Goal: Task Accomplishment & Management: Use online tool/utility

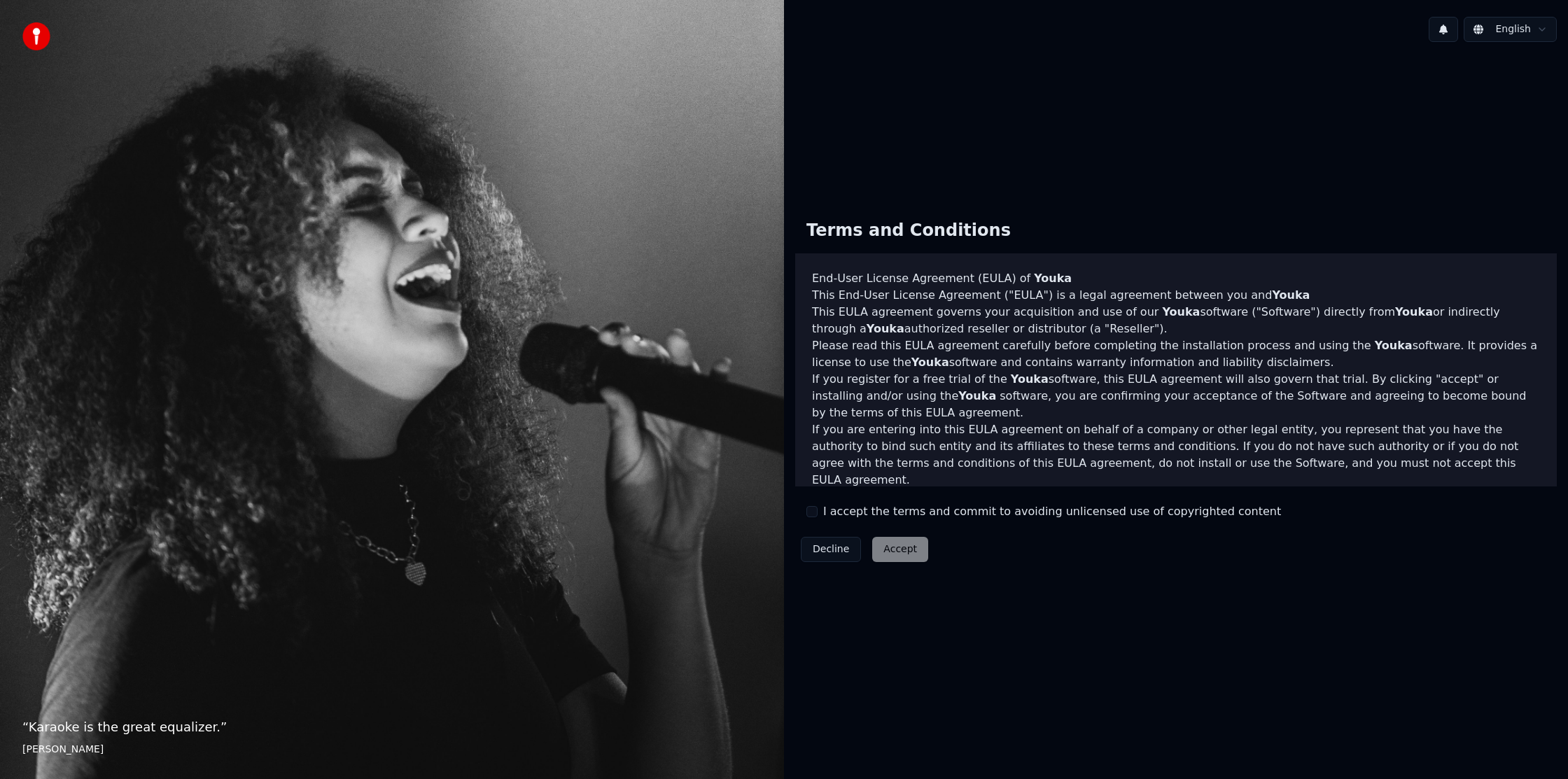
click at [876, 548] on div "Decline Accept" at bounding box center [863, 549] width 138 height 37
click at [810, 514] on button "I accept the terms and commit to avoiding unlicensed use of copyrighted content" at bounding box center [812, 512] width 11 height 11
click at [924, 545] on button "Accept" at bounding box center [900, 549] width 56 height 25
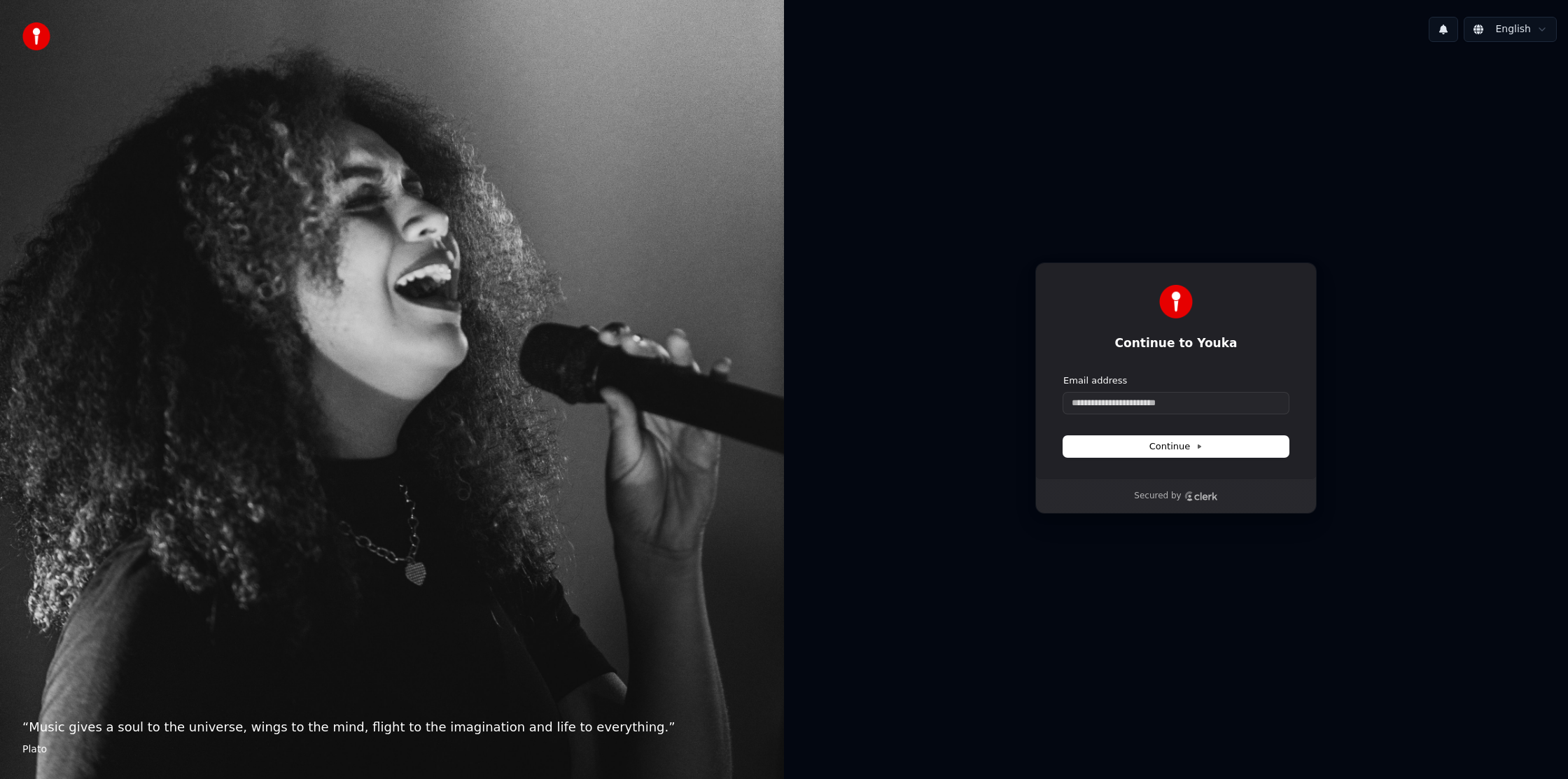
click at [1520, 28] on html "“ Music gives a soul to the universe, wings to the mind, flight to the imaginat…" at bounding box center [784, 390] width 1568 height 779
click at [1360, 110] on html "“ Music gives a soul to the universe, wings to the mind, flight to the imaginat…" at bounding box center [784, 390] width 1568 height 779
click at [1083, 412] on input "Email address" at bounding box center [1176, 404] width 226 height 21
click at [1063, 374] on button "submit" at bounding box center [1063, 374] width 0 height 0
type input "**********"
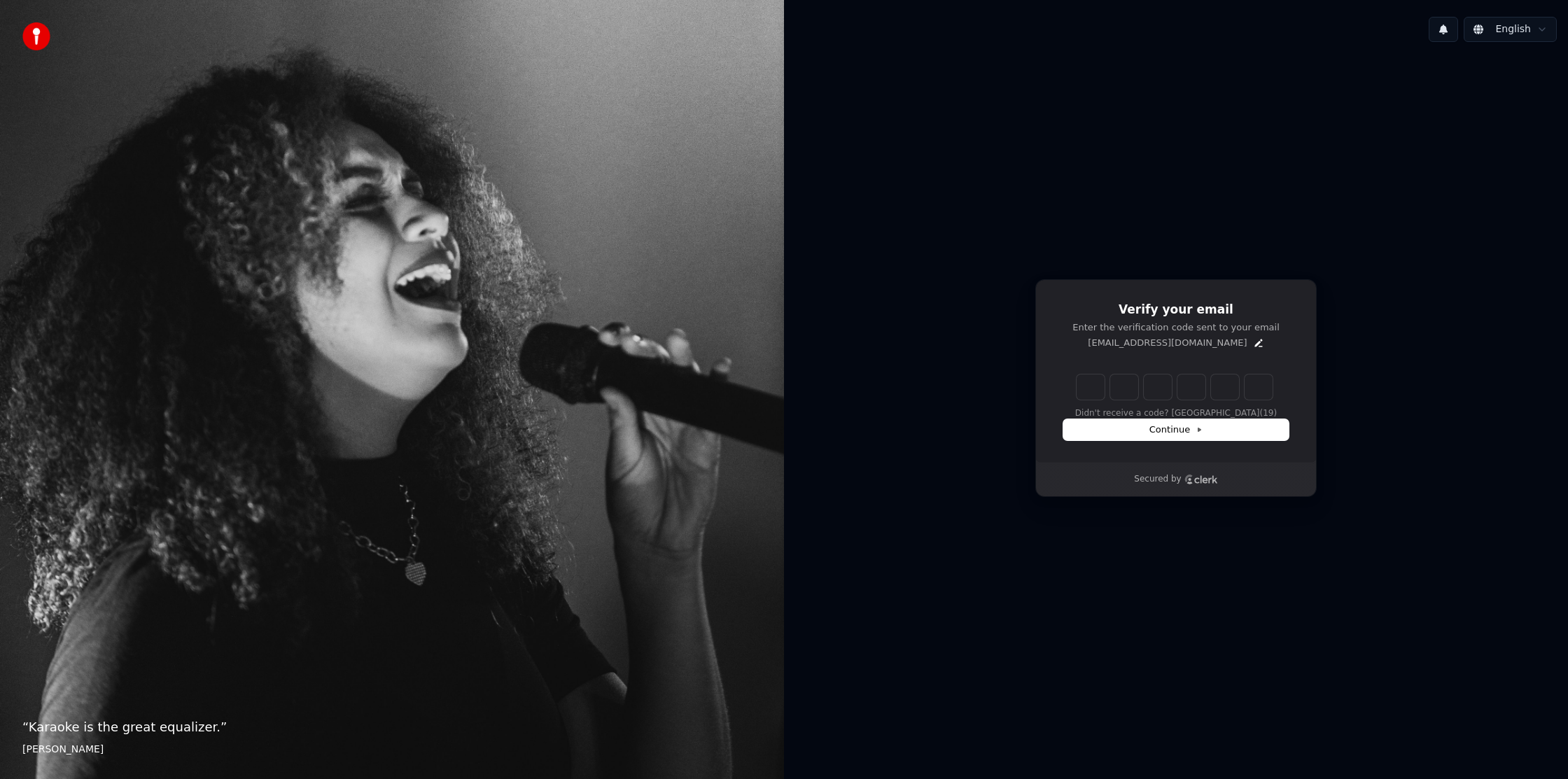
type input "******"
type input "*"
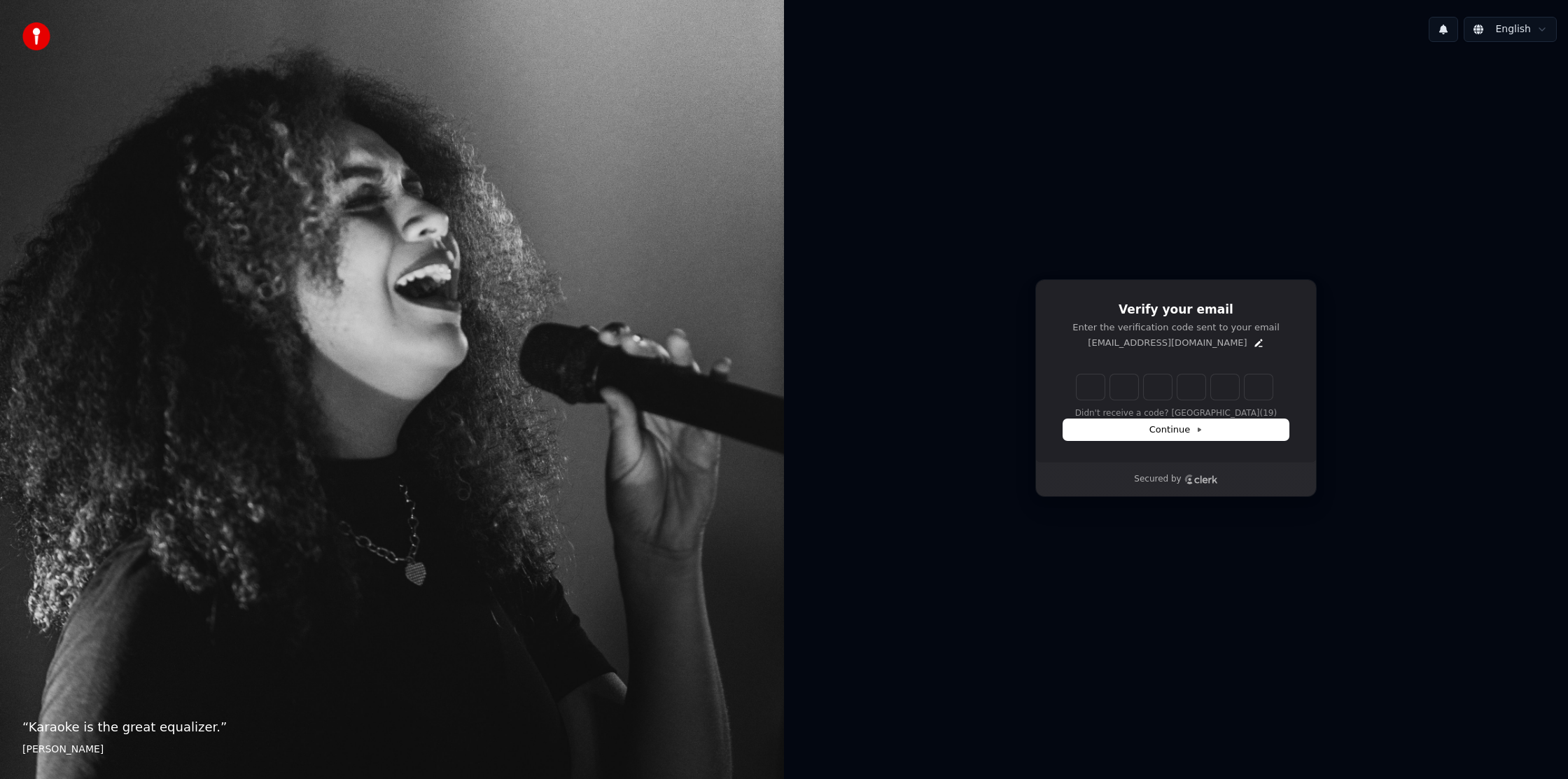
type input "*"
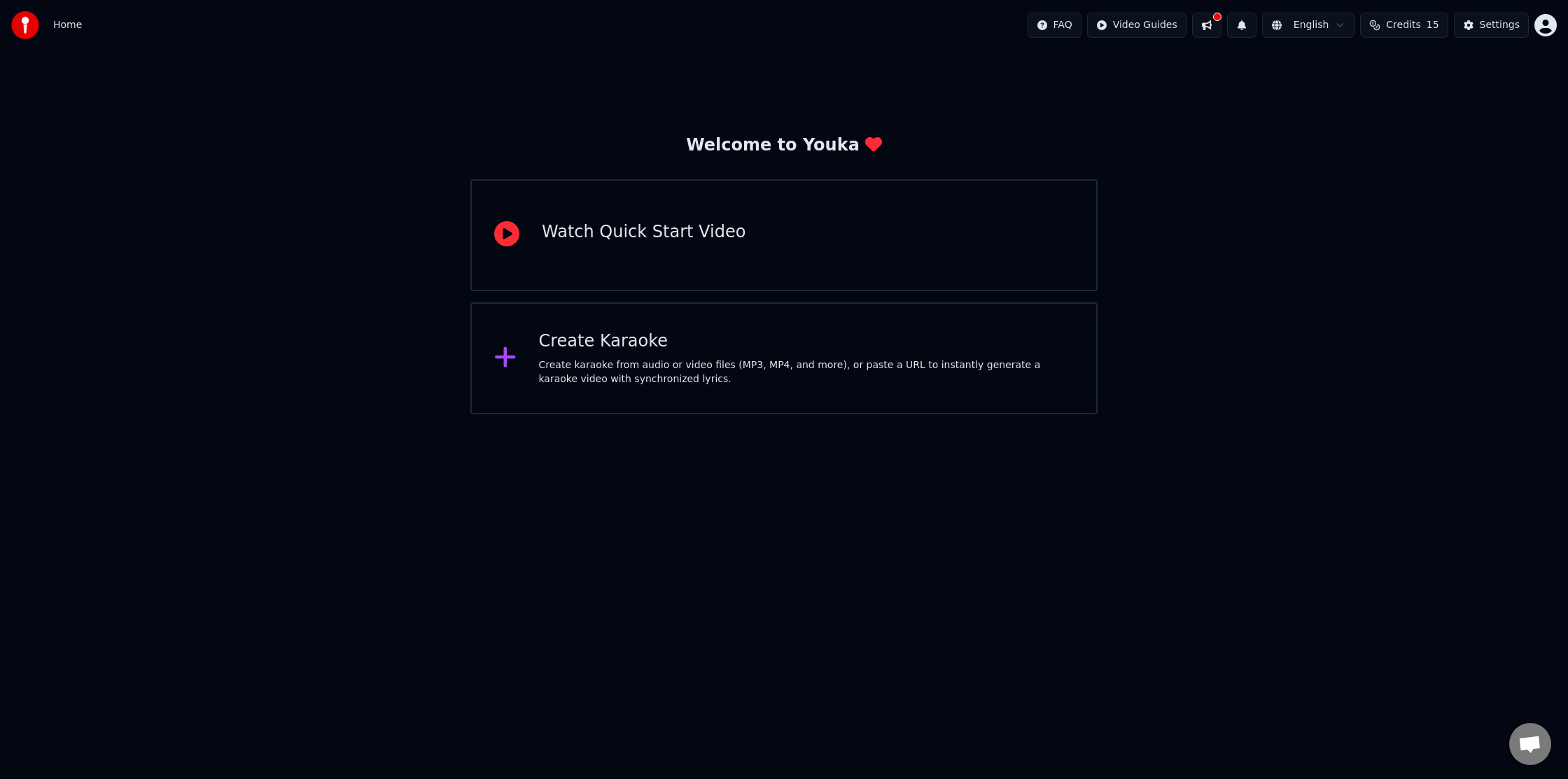
click at [565, 342] on div "Create Karaoke" at bounding box center [806, 342] width 535 height 23
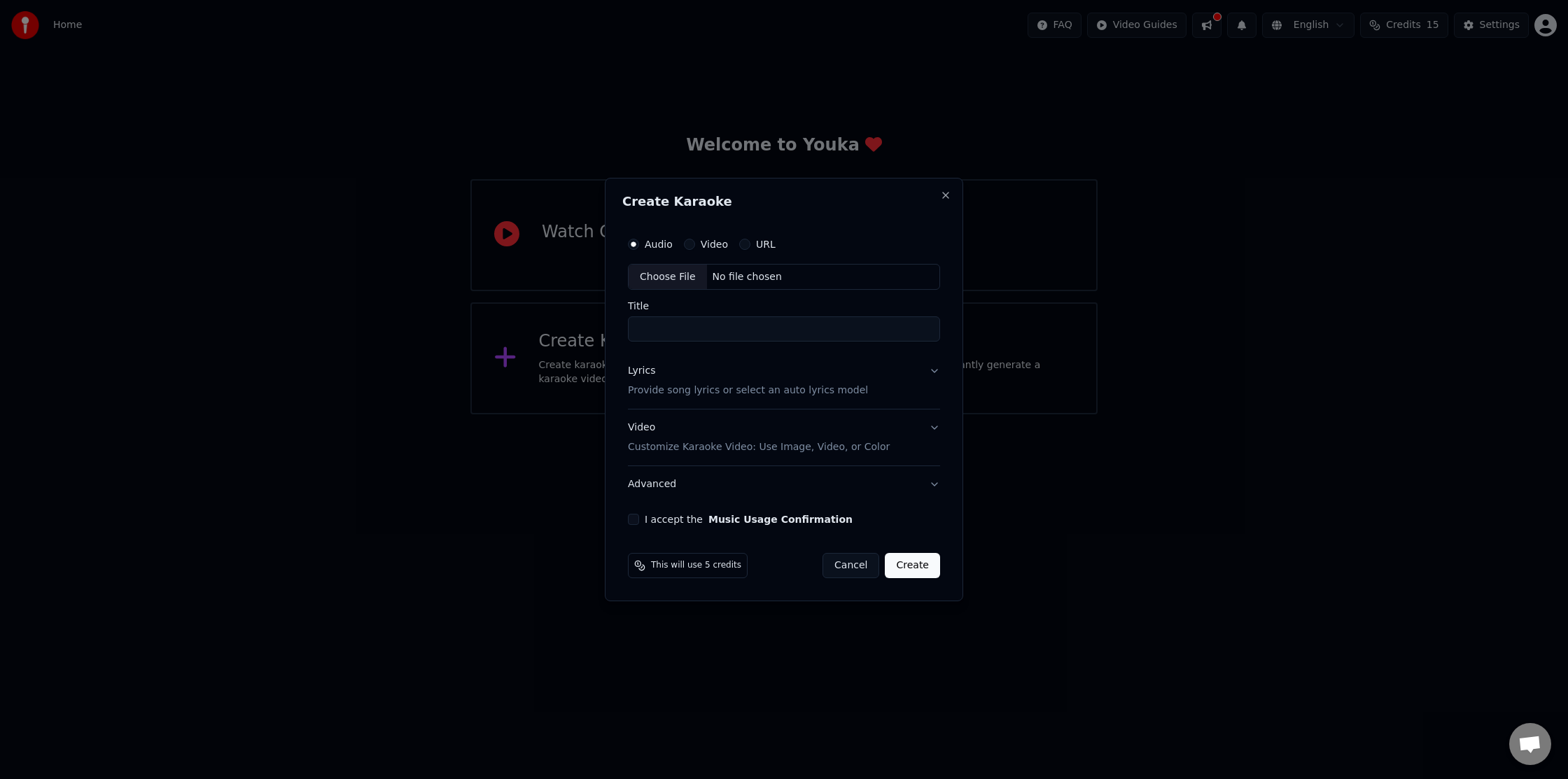
click at [675, 282] on div "Choose File" at bounding box center [667, 277] width 78 height 25
click at [657, 328] on input "Title" at bounding box center [784, 329] width 312 height 25
type input "**********"
click at [695, 388] on p "Provide song lyrics or select an auto lyrics model" at bounding box center [745, 391] width 240 height 14
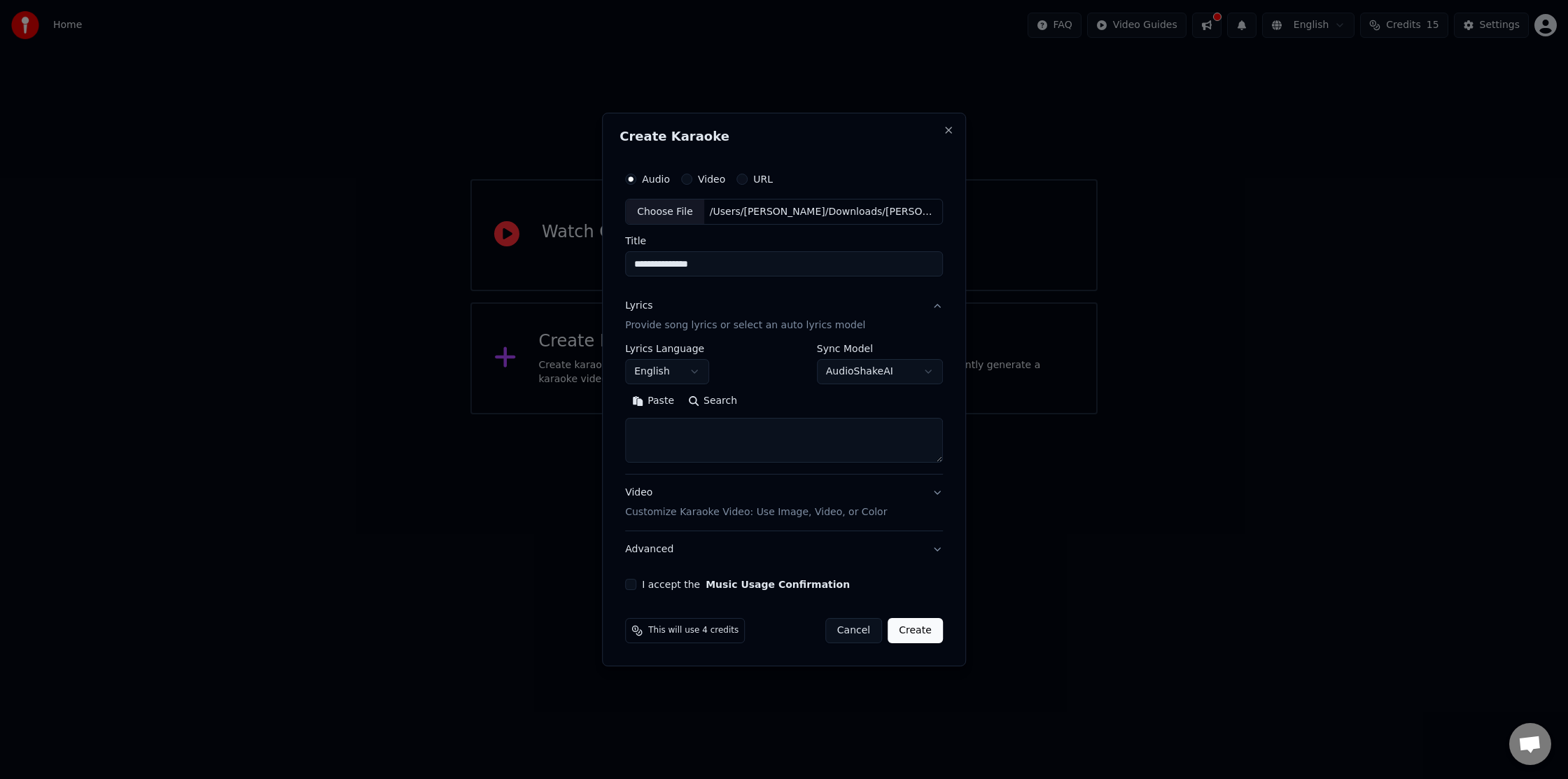
click at [713, 428] on textarea at bounding box center [784, 441] width 318 height 45
paste textarea "**********"
type textarea "**********"
click at [676, 508] on p "Customize Karaoke Video: Use Image, Video, or Color" at bounding box center [756, 512] width 261 height 14
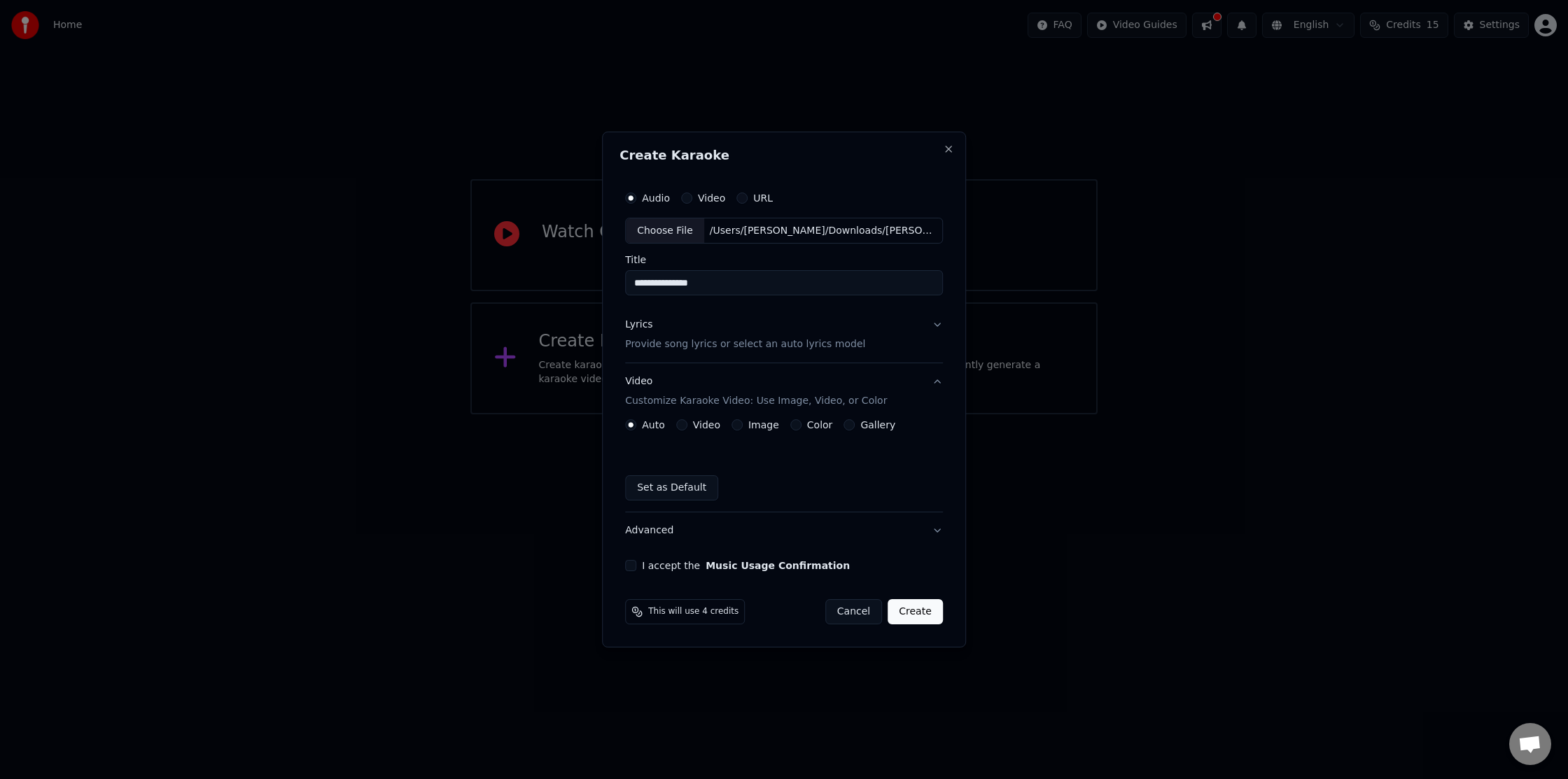
click at [740, 425] on button "Image" at bounding box center [737, 425] width 11 height 11
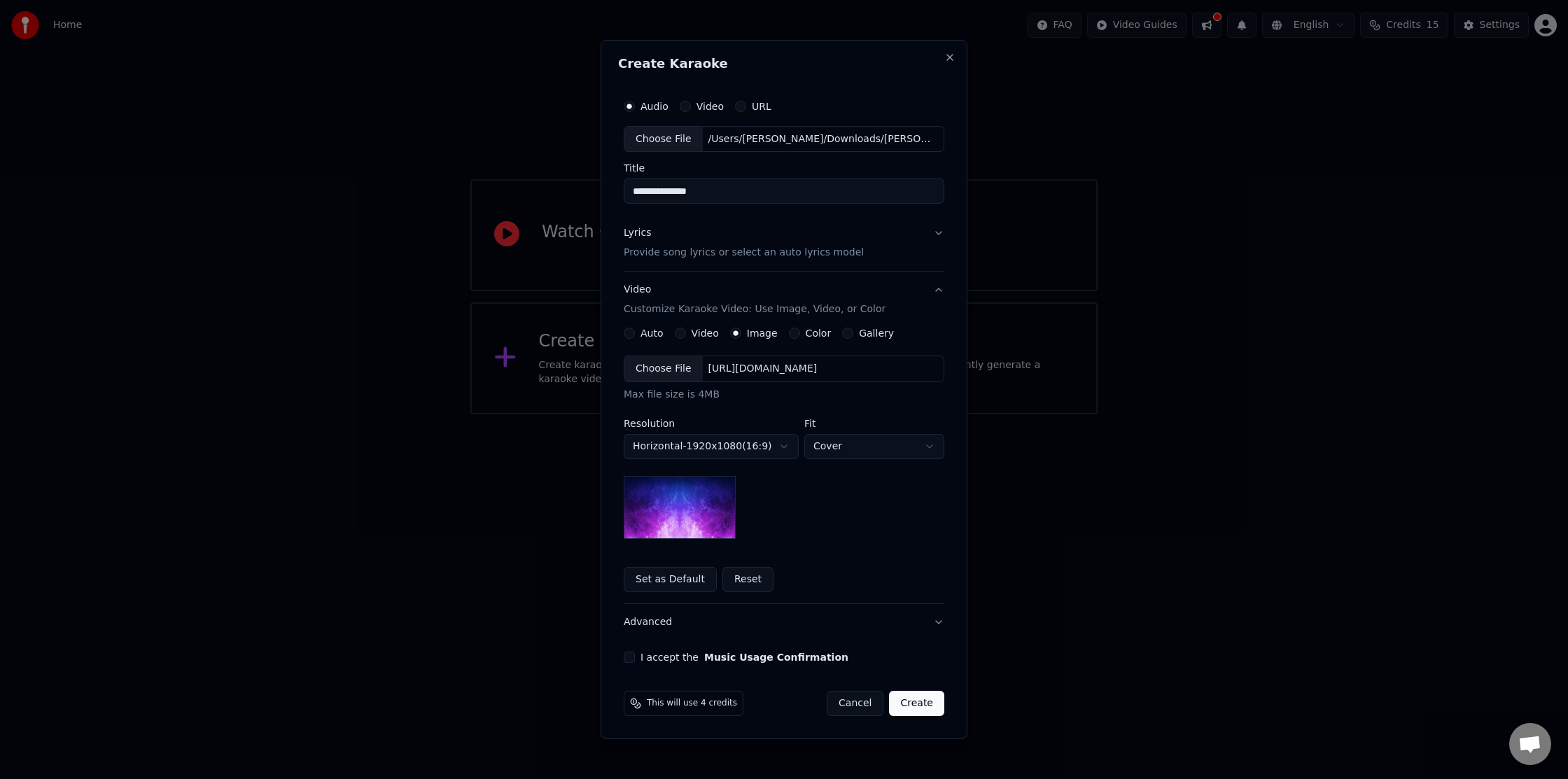
click at [779, 460] on div "**********" at bounding box center [784, 447] width 321 height 183
click at [770, 415] on body "**********" at bounding box center [784, 207] width 1568 height 415
click at [890, 415] on body "**********" at bounding box center [784, 207] width 1568 height 415
click at [774, 374] on div "[URL][DOMAIN_NAME]" at bounding box center [763, 369] width 120 height 14
click at [861, 528] on div "**********" at bounding box center [784, 447] width 321 height 183
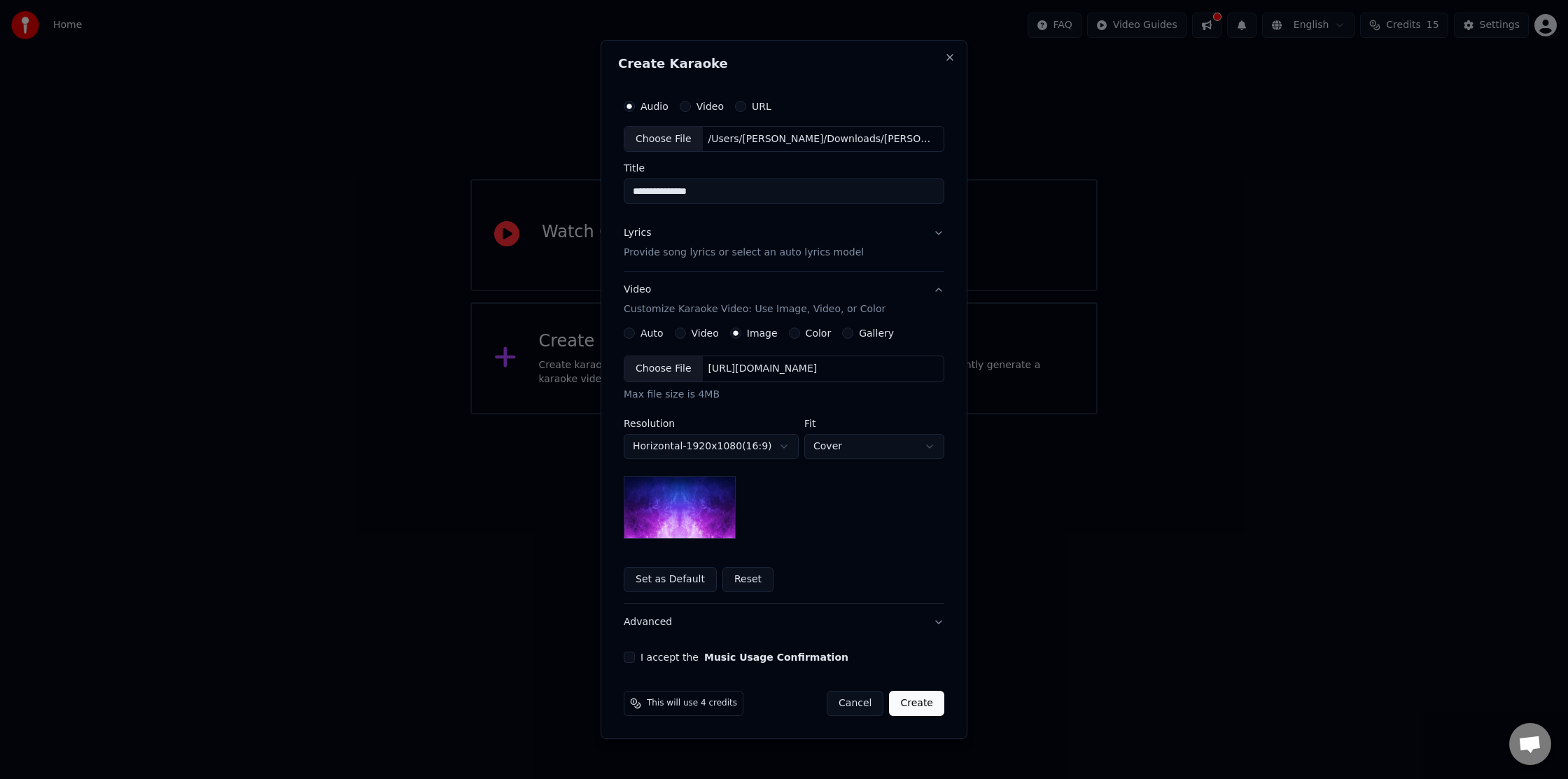
click at [631, 660] on button "I accept the Music Usage Confirmation" at bounding box center [629, 658] width 11 height 11
click at [914, 703] on button "Create" at bounding box center [916, 704] width 55 height 25
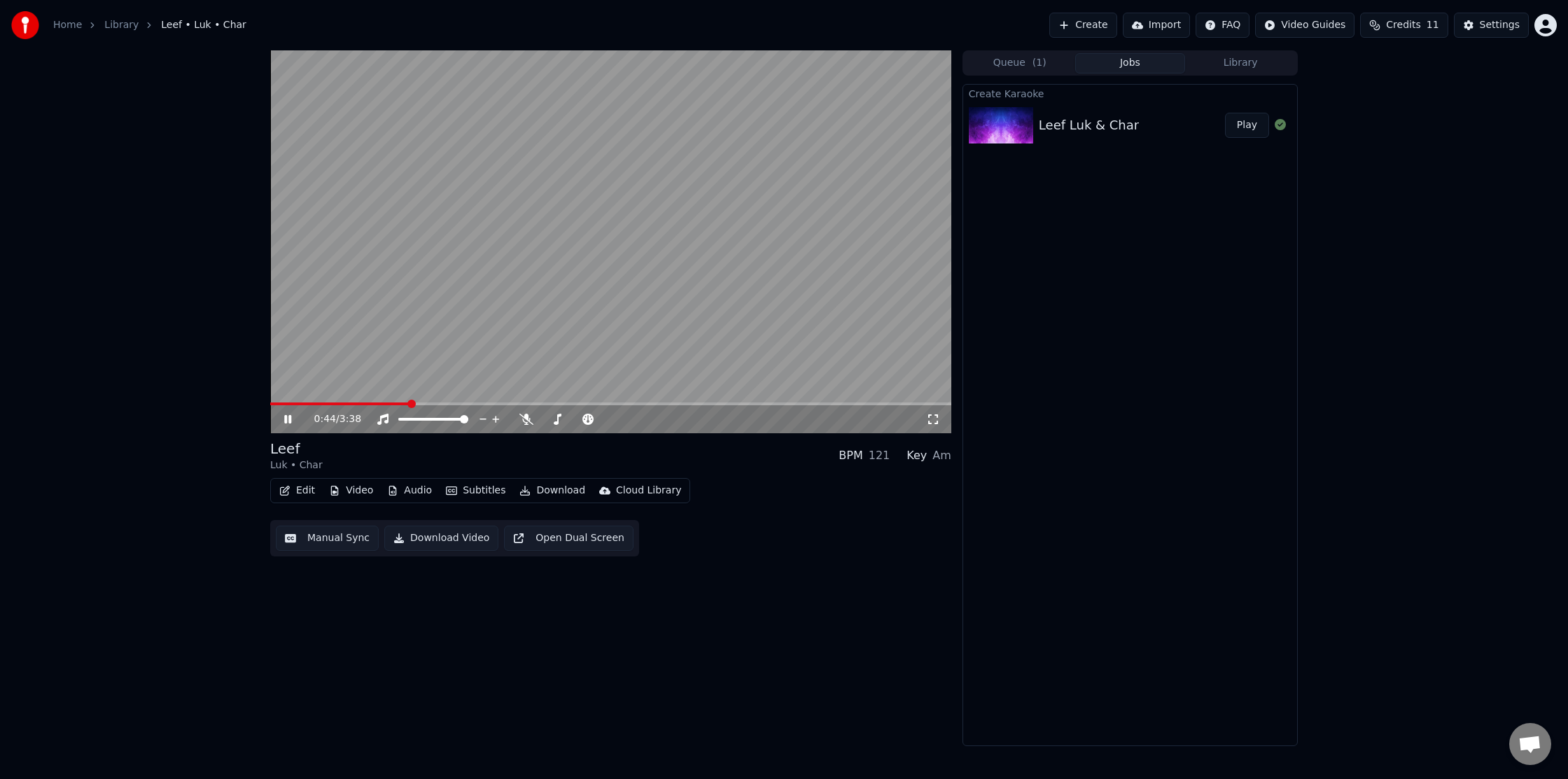
click at [292, 421] on icon at bounding box center [297, 420] width 33 height 11
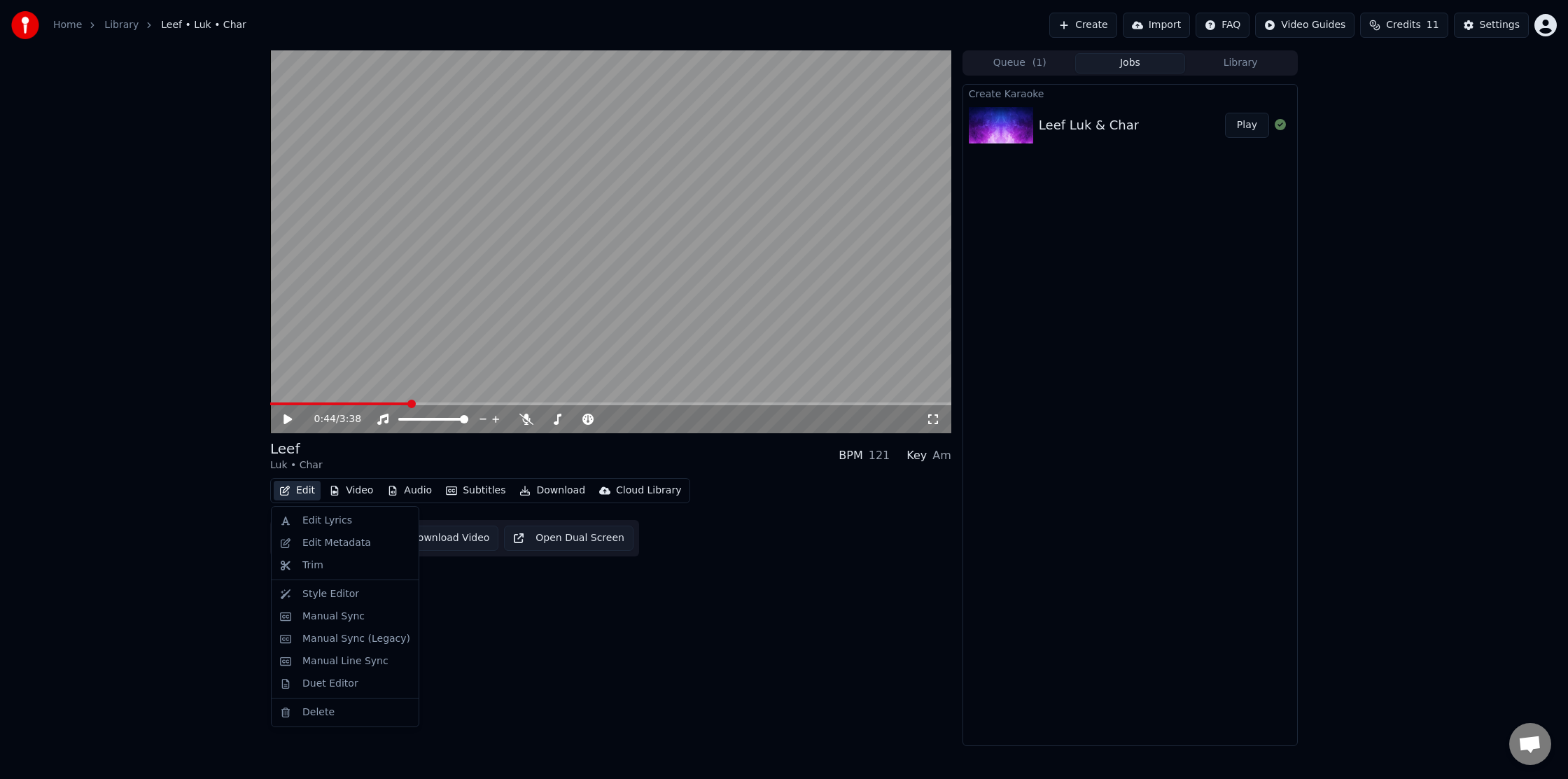
click at [308, 493] on button "Edit" at bounding box center [297, 490] width 47 height 20
click at [633, 686] on div "0:44 / 3:38 Leef Luk • Char BPM 121 Key Am Edit Video Audio Subtitles Download …" at bounding box center [610, 399] width 681 height 696
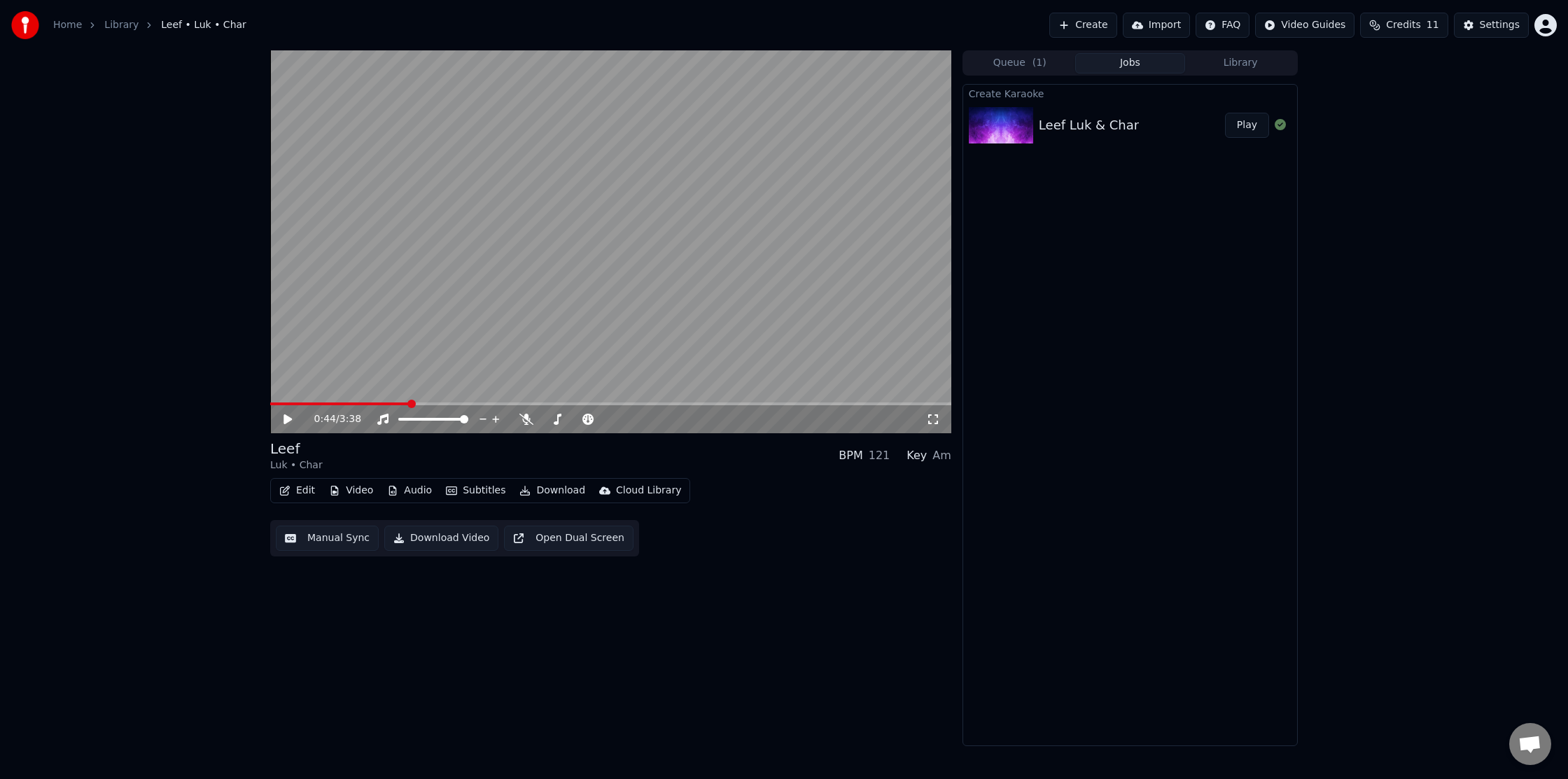
click at [409, 492] on button "Audio" at bounding box center [410, 490] width 56 height 20
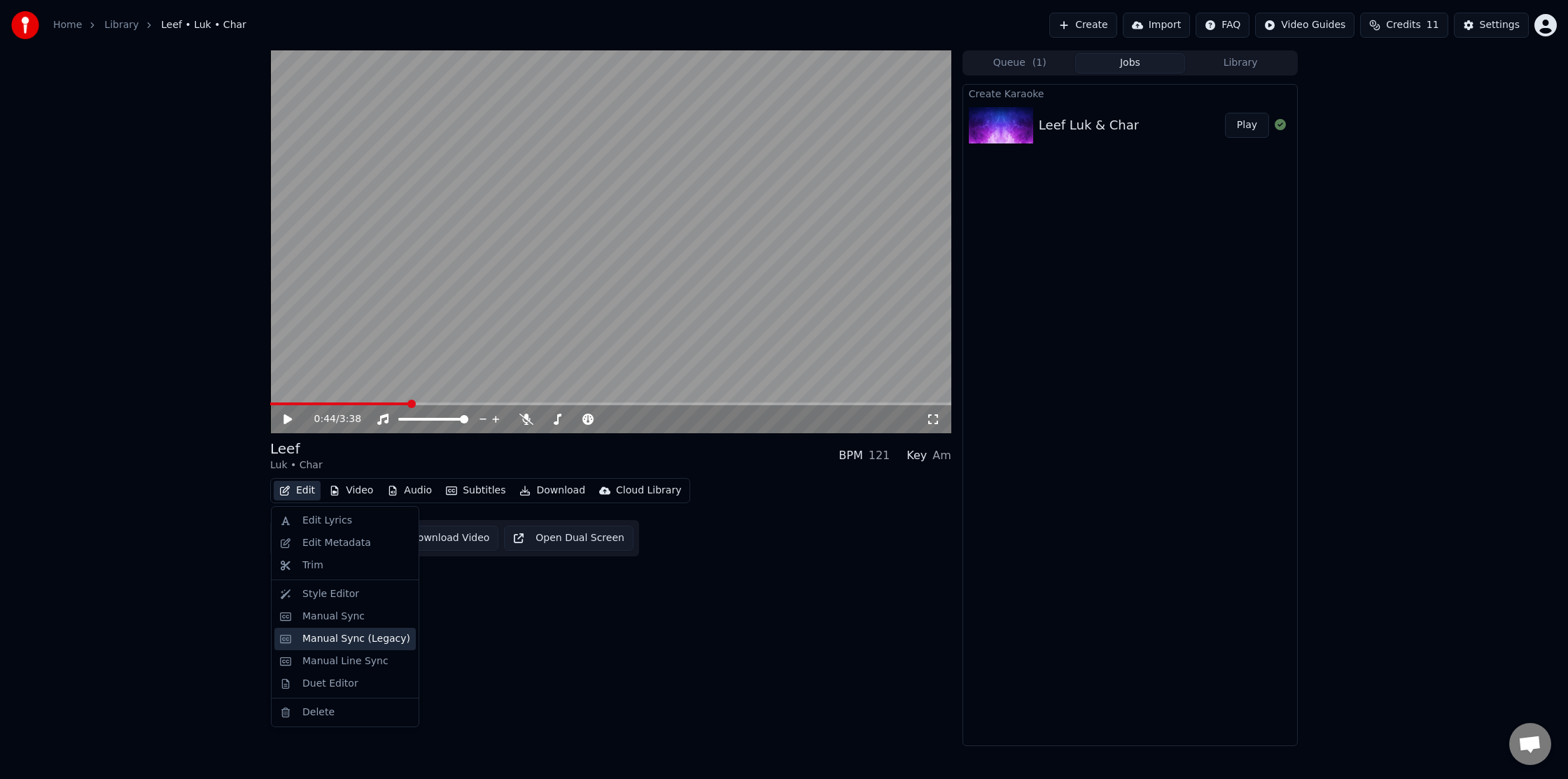
click at [318, 642] on div "Manual Sync (Legacy)" at bounding box center [356, 639] width 108 height 14
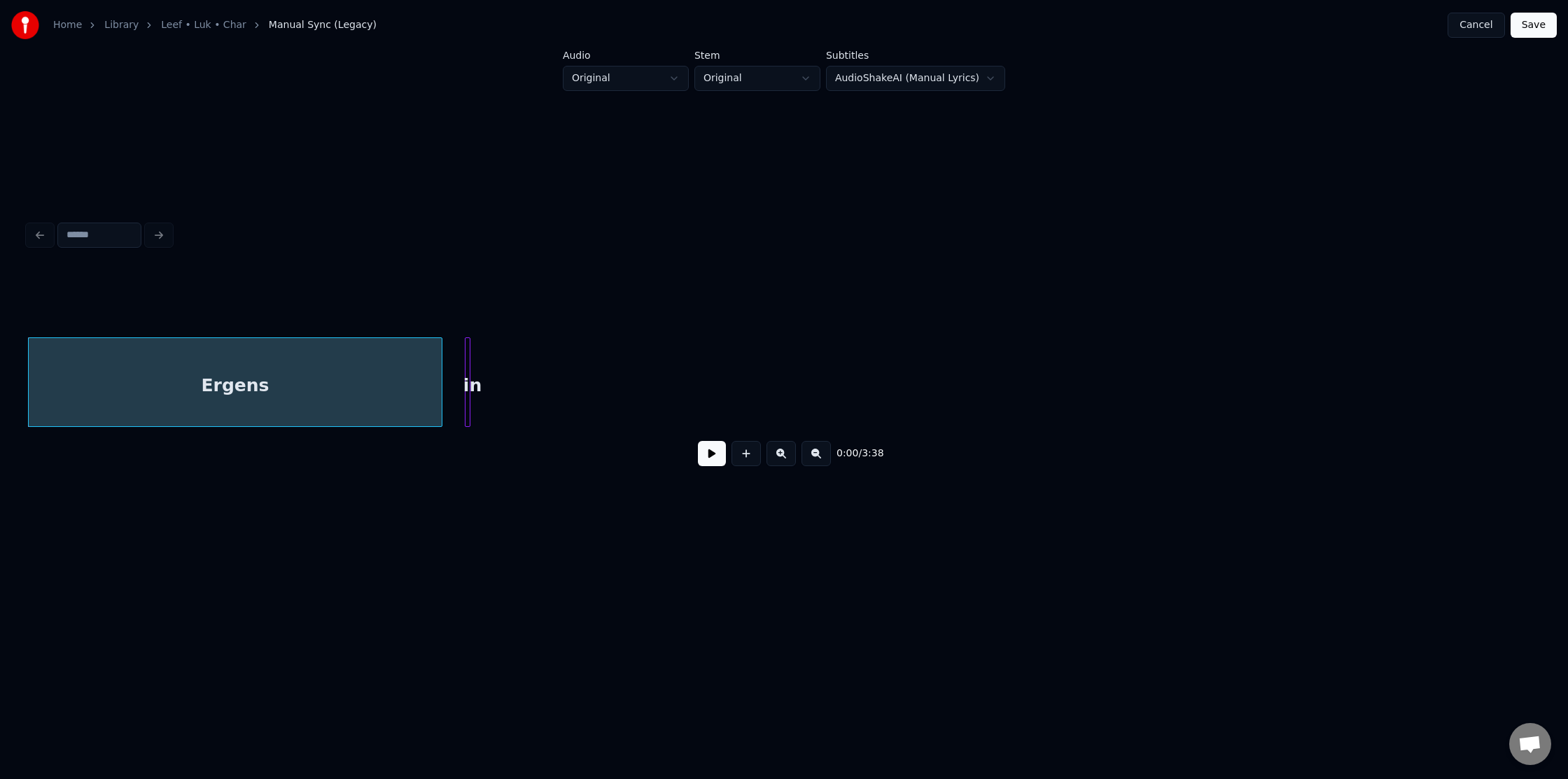
click at [217, 29] on link "Leef • Luk • Char" at bounding box center [203, 24] width 86 height 14
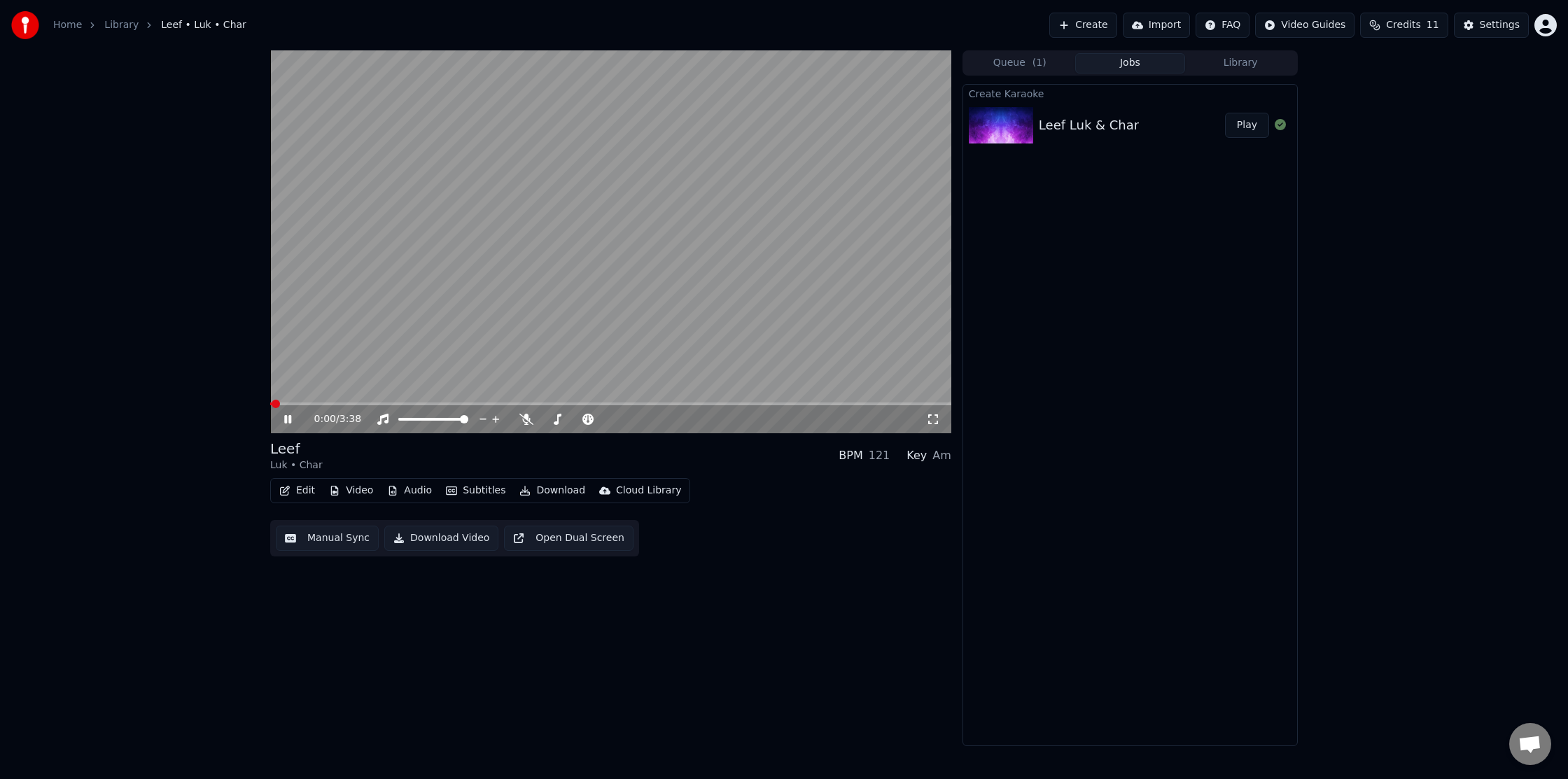
click at [488, 207] on video at bounding box center [610, 242] width 681 height 383
click at [287, 423] on icon at bounding box center [297, 420] width 33 height 11
drag, startPoint x: 363, startPoint y: 296, endPoint x: 372, endPoint y: 338, distance: 43.0
click at [363, 296] on video at bounding box center [610, 242] width 681 height 383
click at [293, 487] on button "Edit" at bounding box center [297, 490] width 47 height 20
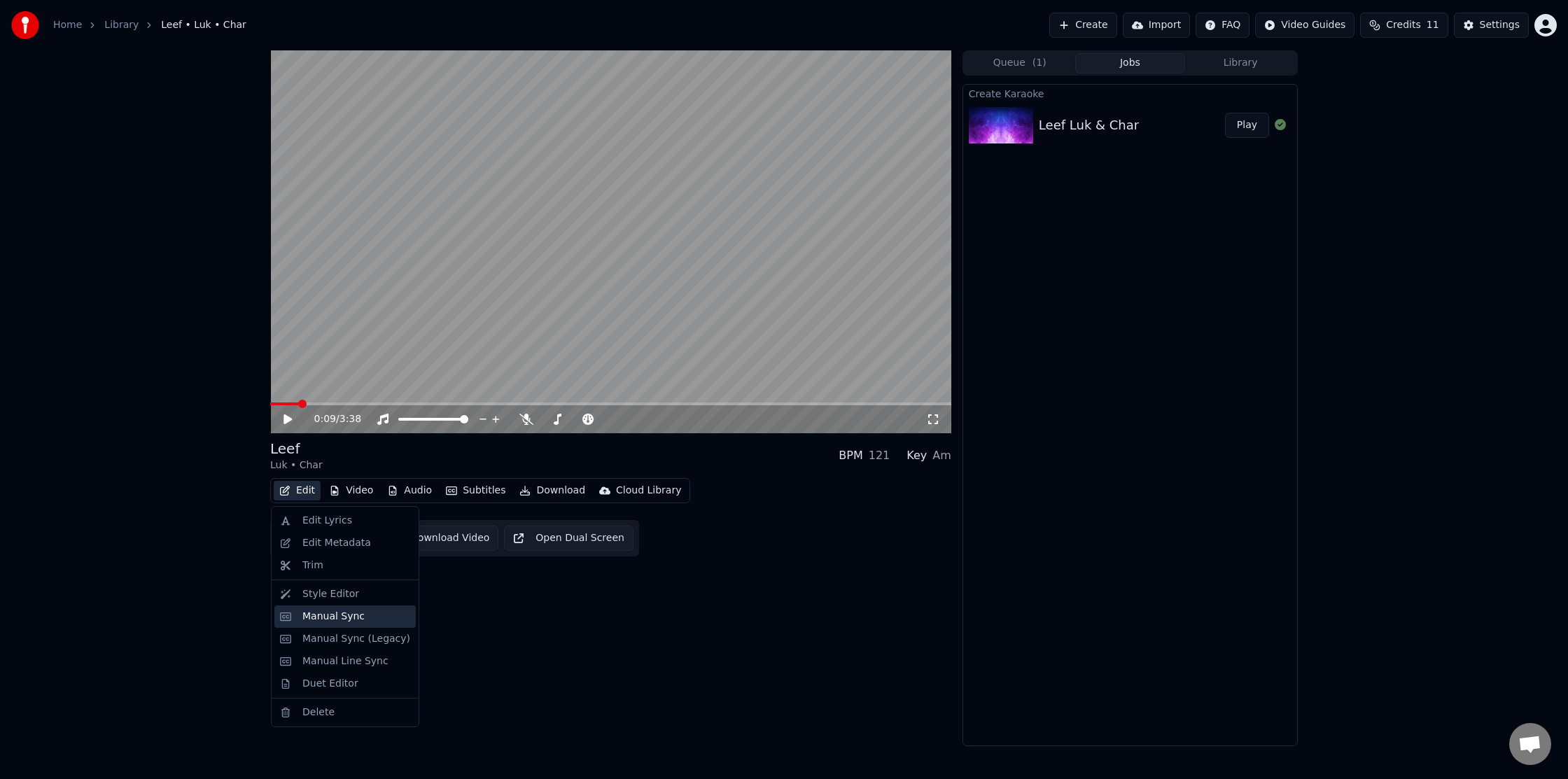
click at [359, 621] on div "Manual Sync" at bounding box center [334, 616] width 62 height 14
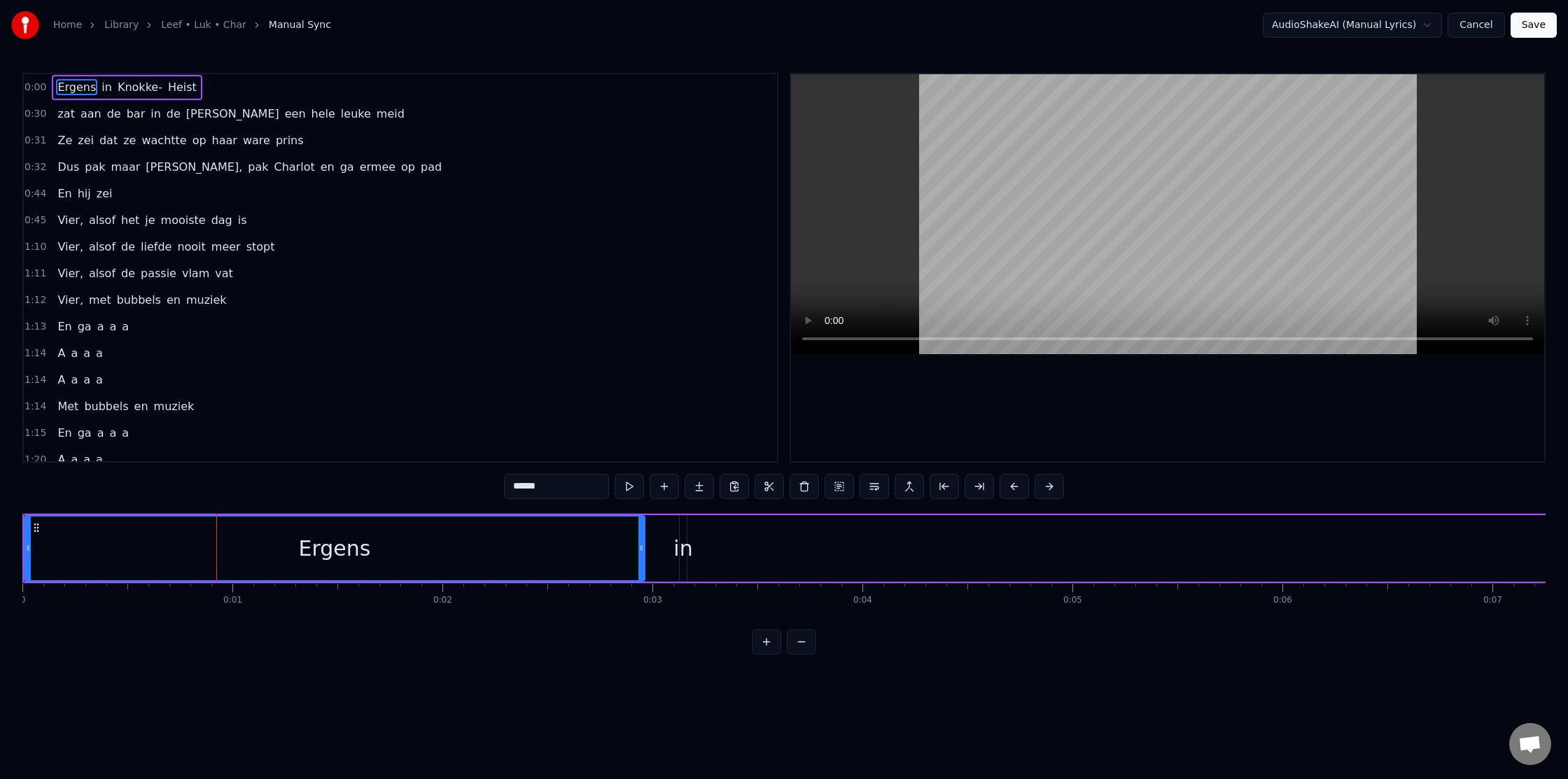
drag, startPoint x: 215, startPoint y: 555, endPoint x: 21, endPoint y: 536, distance: 194.9
click at [21, 536] on div "Home Library [PERSON_NAME] Manual Sync AudioShakeAI (Manual Lyrics) Cancel Save…" at bounding box center [784, 327] width 1568 height 655
click at [1529, 29] on button "Save" at bounding box center [1533, 24] width 46 height 25
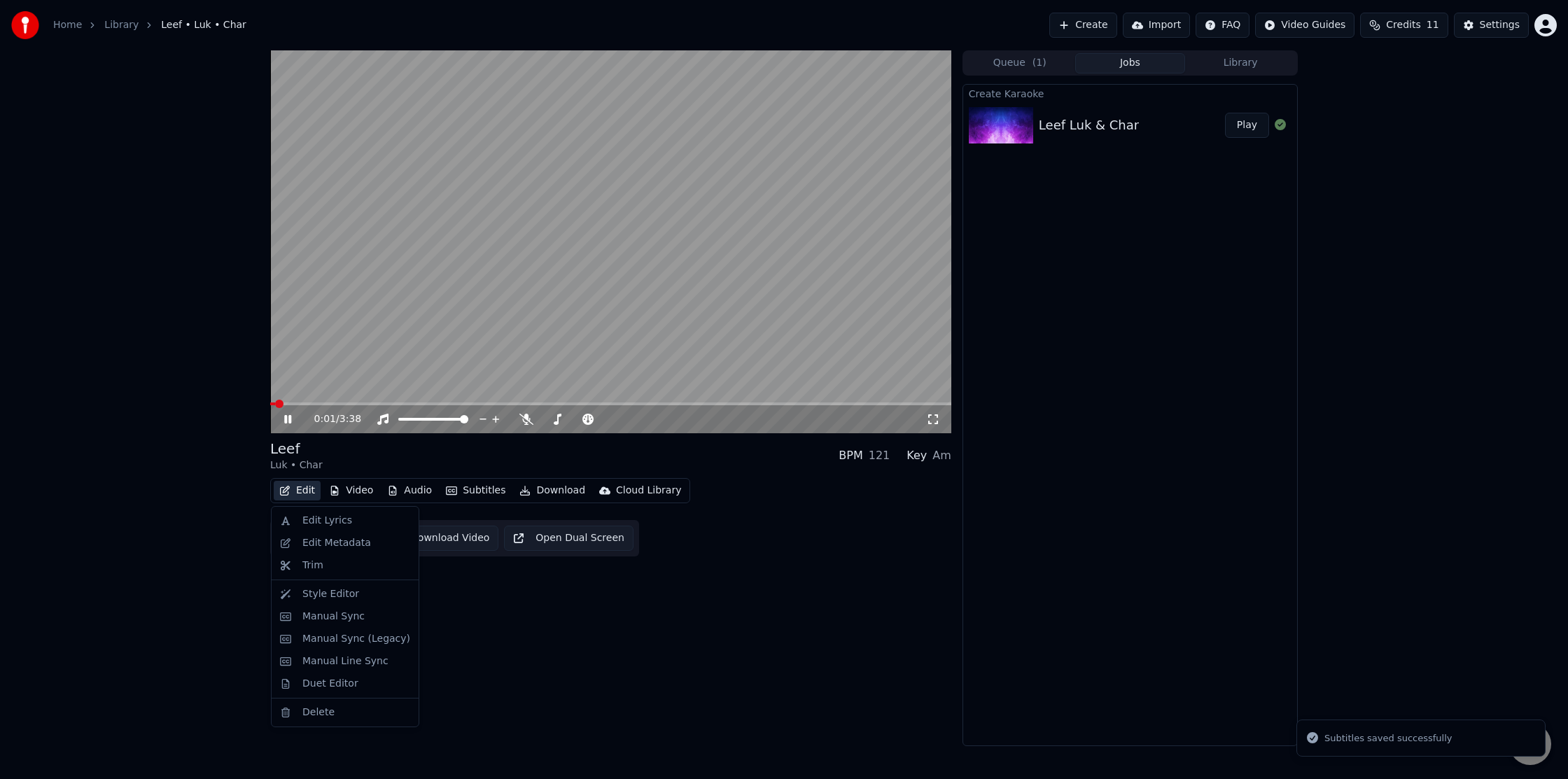
click at [299, 485] on button "Edit" at bounding box center [297, 490] width 47 height 20
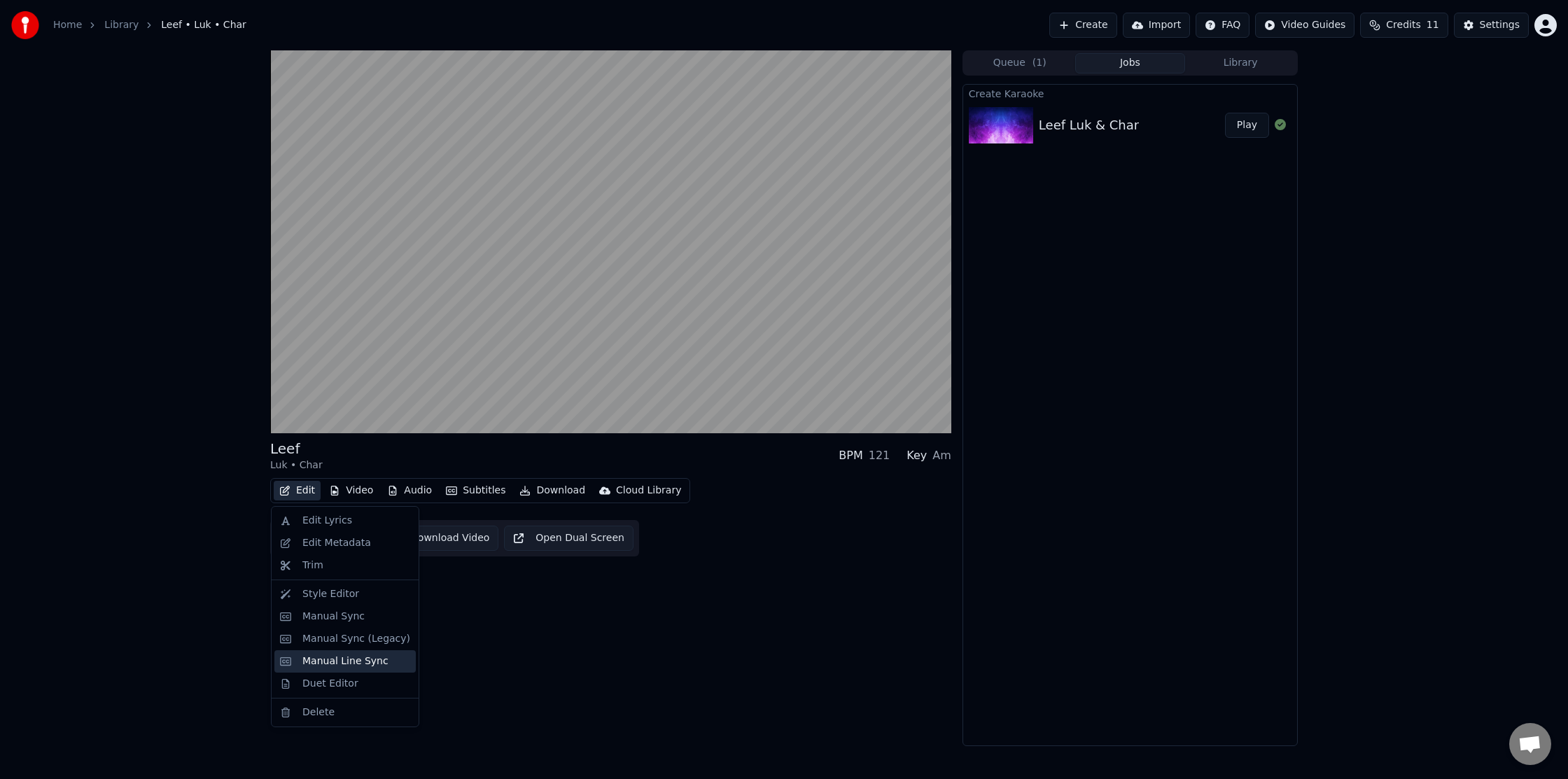
click at [387, 656] on div "Manual Line Sync" at bounding box center [356, 661] width 108 height 14
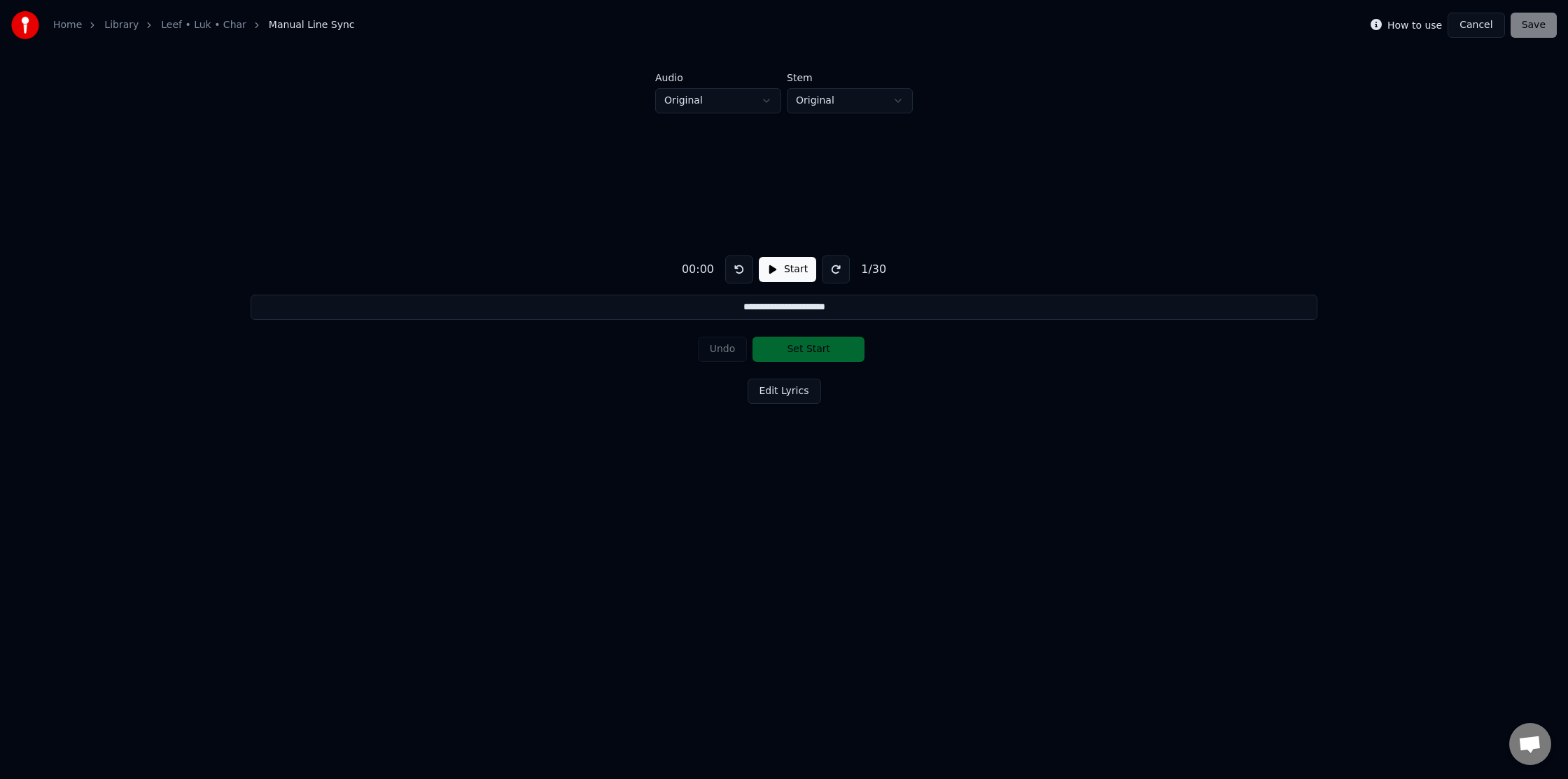
click at [687, 270] on div "00:00" at bounding box center [698, 270] width 43 height 17
click at [688, 270] on div "00:00" at bounding box center [698, 270] width 43 height 17
drag, startPoint x: 1228, startPoint y: 545, endPoint x: 1192, endPoint y: 544, distance: 36.0
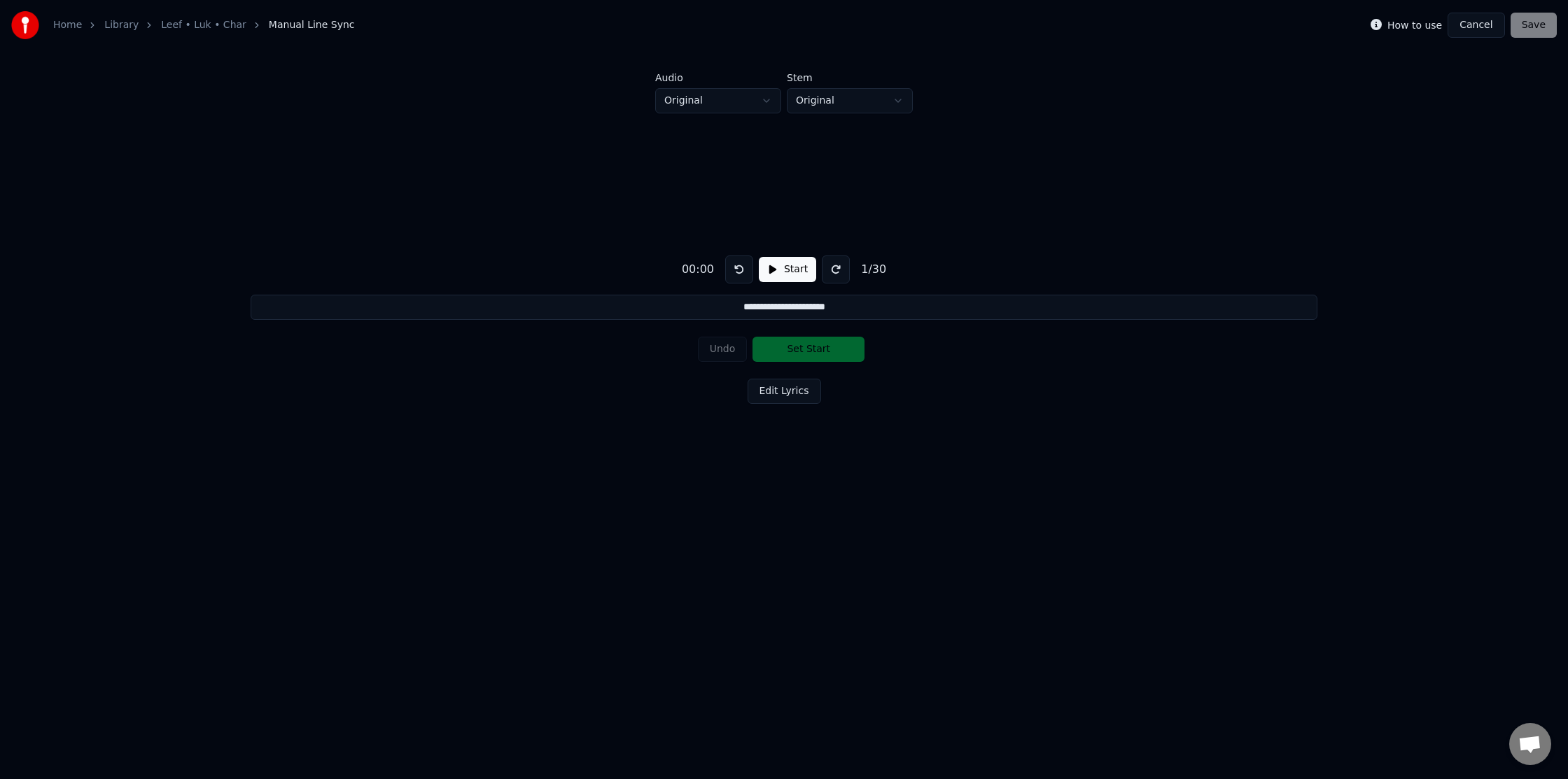
click at [1228, 545] on html "**********" at bounding box center [784, 281] width 1568 height 563
click at [784, 382] on button "Edit Lyrics" at bounding box center [784, 391] width 73 height 25
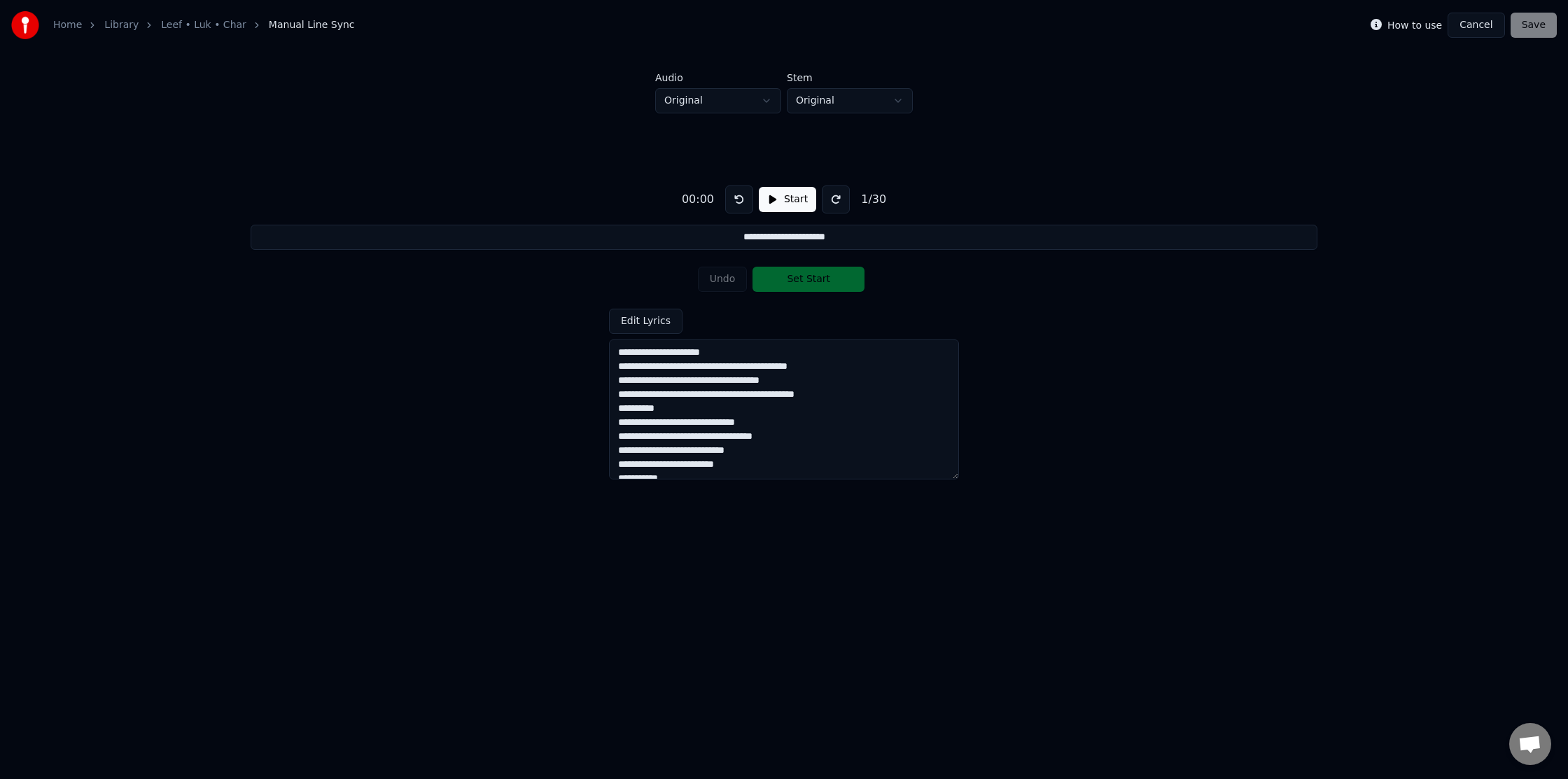
click at [1192, 413] on div "**********" at bounding box center [784, 327] width 1523 height 427
click at [709, 98] on html "**********" at bounding box center [784, 281] width 1568 height 563
drag, startPoint x: 709, startPoint y: 69, endPoint x: 752, endPoint y: 79, distance: 44.1
click at [713, 70] on html "**********" at bounding box center [784, 281] width 1568 height 563
click at [806, 90] on html "**********" at bounding box center [784, 281] width 1568 height 563
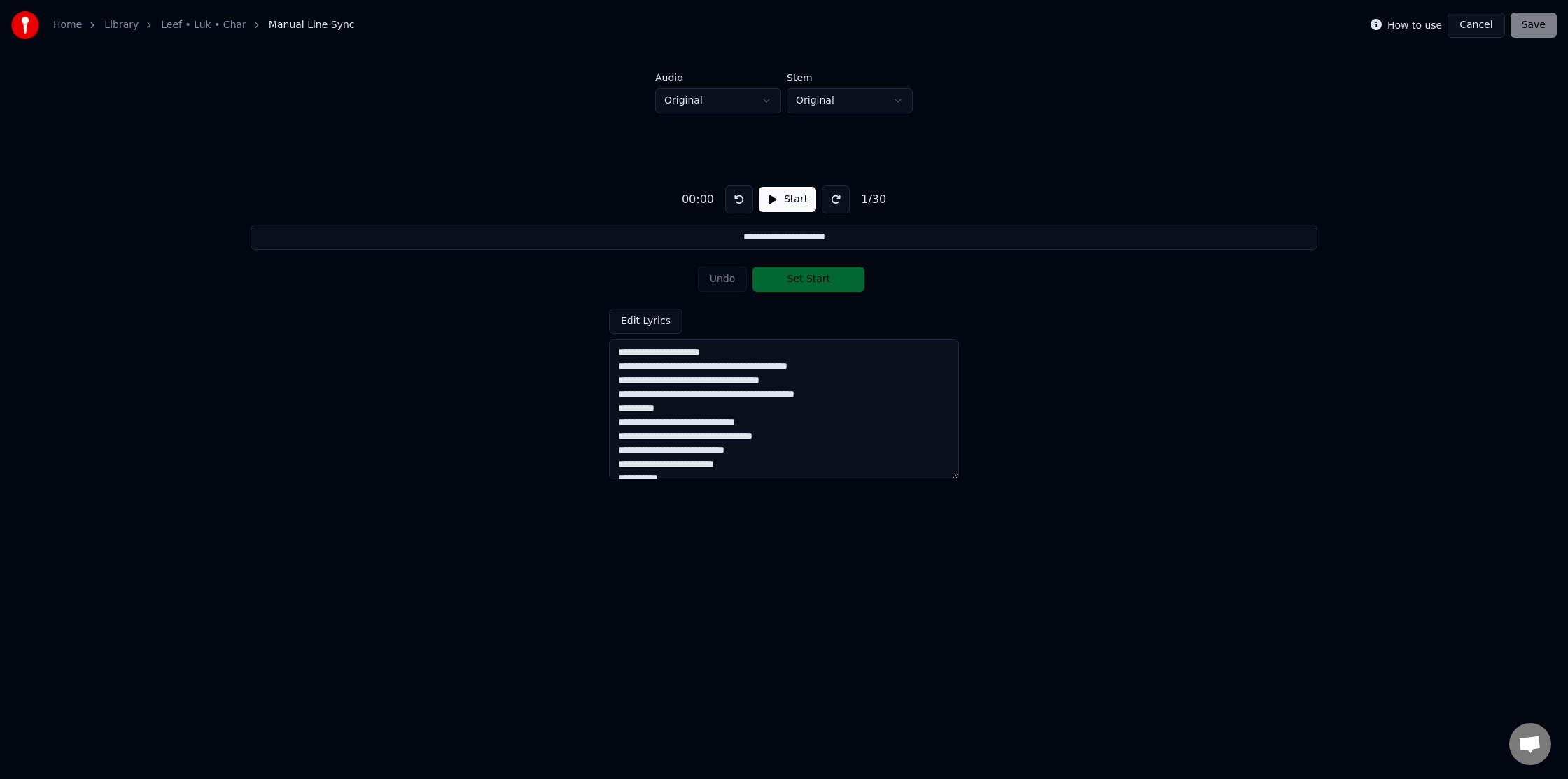
click at [1004, 105] on html "**********" at bounding box center [784, 281] width 1568 height 563
click at [688, 199] on div "00:00" at bounding box center [698, 199] width 43 height 17
click at [510, 148] on div "**********" at bounding box center [784, 327] width 1523 height 427
click at [1060, 308] on div "**********" at bounding box center [784, 327] width 1523 height 427
click at [793, 210] on button "Start" at bounding box center [787, 199] width 57 height 25
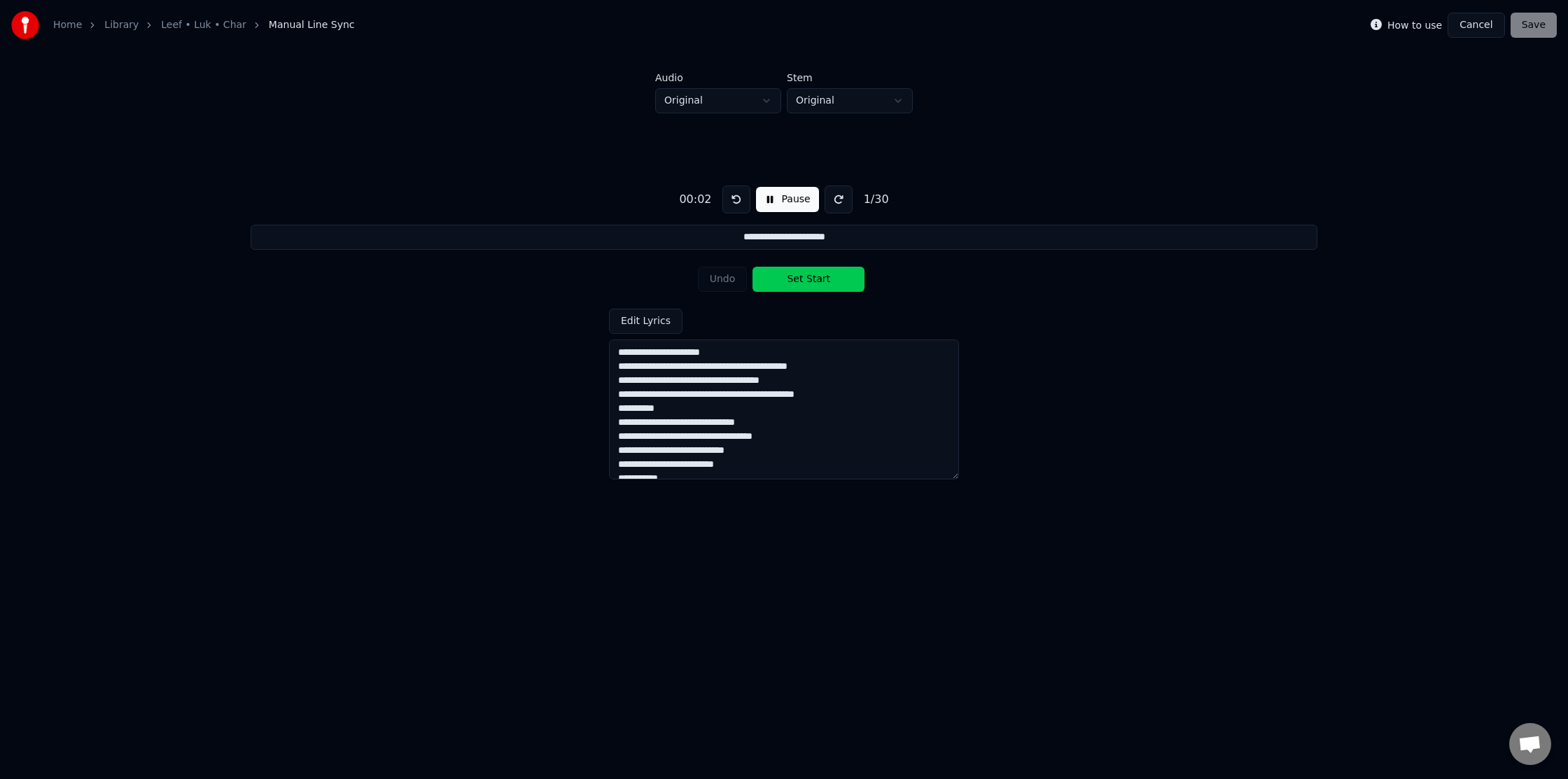
click at [792, 208] on button "Pause" at bounding box center [787, 199] width 62 height 25
click at [792, 208] on button "Start" at bounding box center [787, 199] width 57 height 25
click at [792, 206] on button "Pause" at bounding box center [787, 199] width 62 height 25
click at [741, 198] on button at bounding box center [739, 199] width 28 height 28
click at [770, 199] on button "Start" at bounding box center [787, 199] width 57 height 25
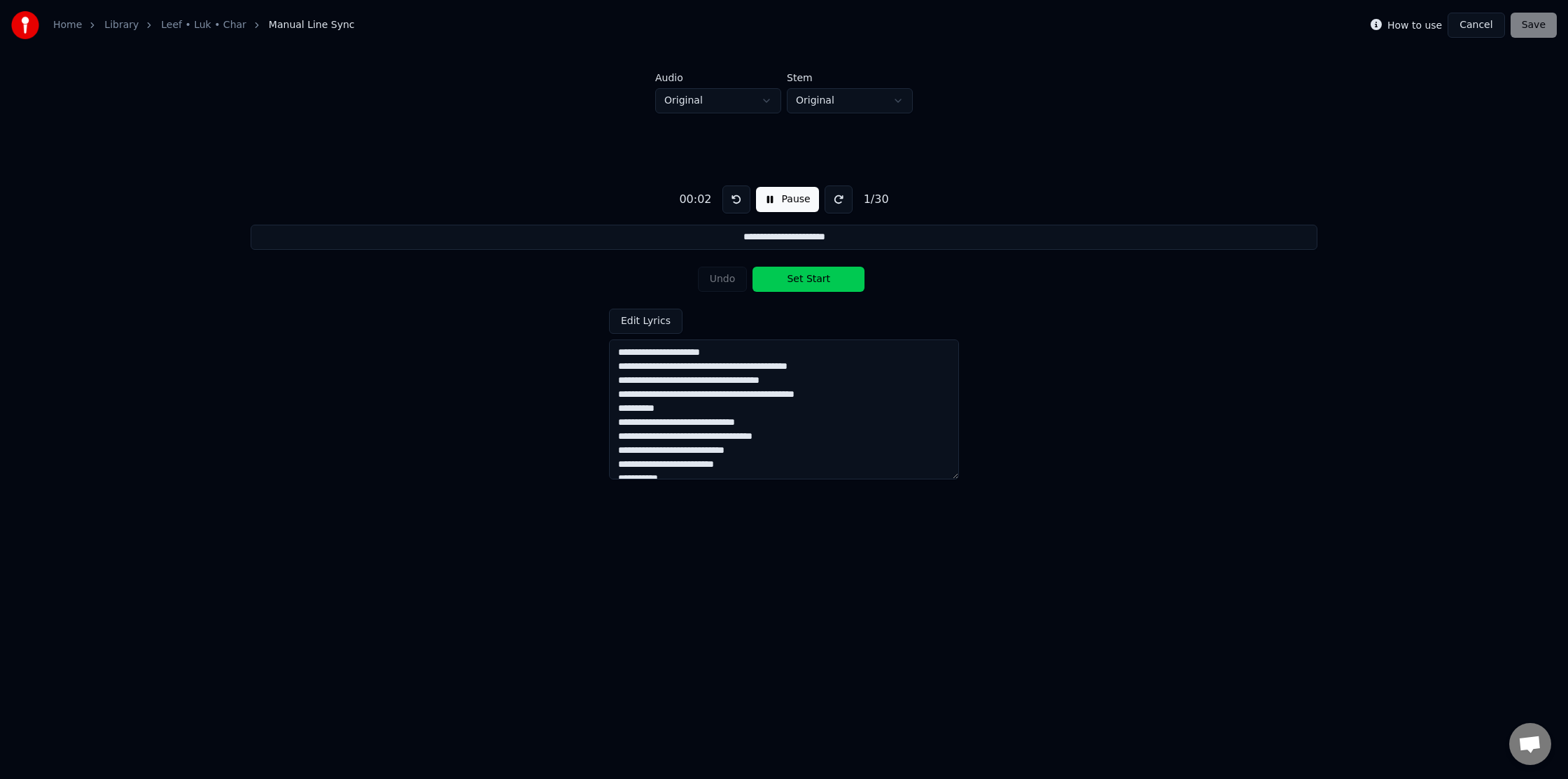
click at [816, 278] on button "Set Start" at bounding box center [808, 279] width 112 height 25
click at [784, 281] on button "Set End" at bounding box center [808, 279] width 112 height 25
type input "**********"
click at [767, 203] on button "Pause" at bounding box center [787, 199] width 62 height 25
click at [619, 355] on textarea "**********" at bounding box center [784, 409] width 350 height 140
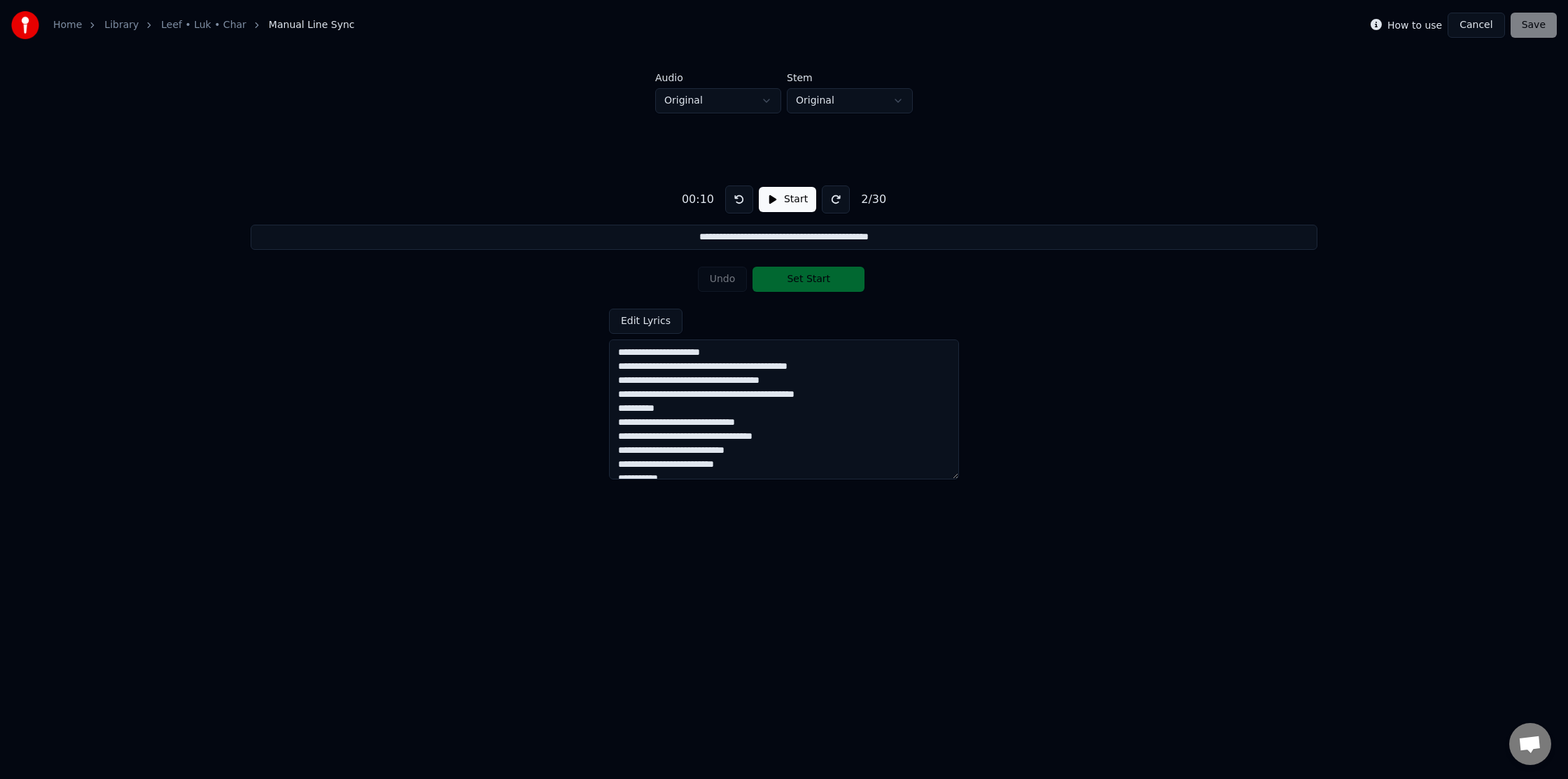
click at [677, 237] on input "**********" at bounding box center [783, 237] width 1066 height 25
click at [626, 305] on div "**********" at bounding box center [784, 327] width 1523 height 427
click at [631, 316] on button "Edit Lyrics" at bounding box center [645, 321] width 73 height 25
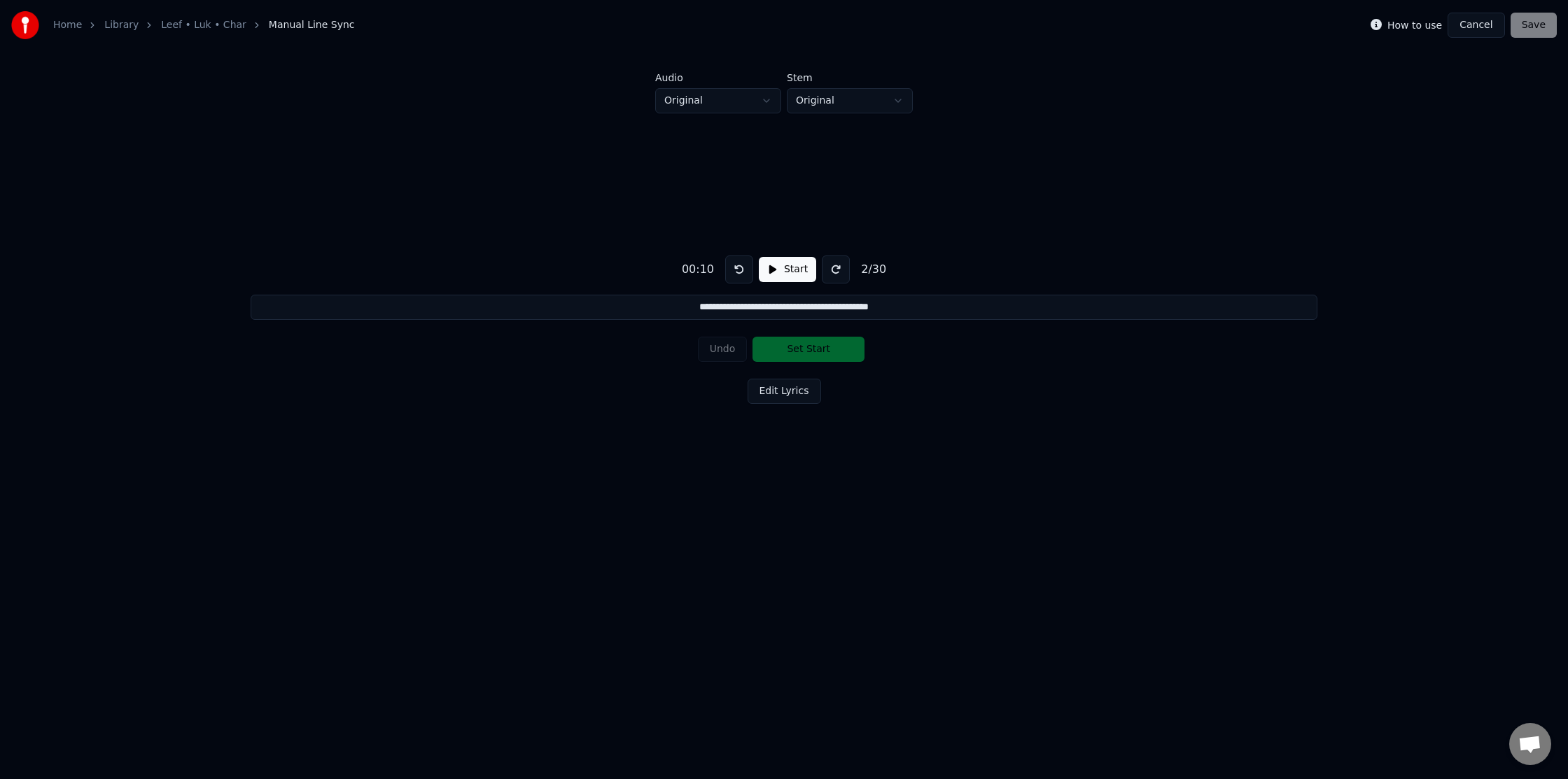
click at [705, 308] on input "**********" at bounding box center [783, 307] width 1066 height 25
click at [732, 259] on button at bounding box center [739, 270] width 28 height 28
click at [735, 267] on button at bounding box center [739, 270] width 28 height 28
click at [275, 27] on span "Manual Line Sync" at bounding box center [312, 24] width 87 height 14
click at [231, 25] on link "Leef • Luk • Char" at bounding box center [203, 24] width 86 height 14
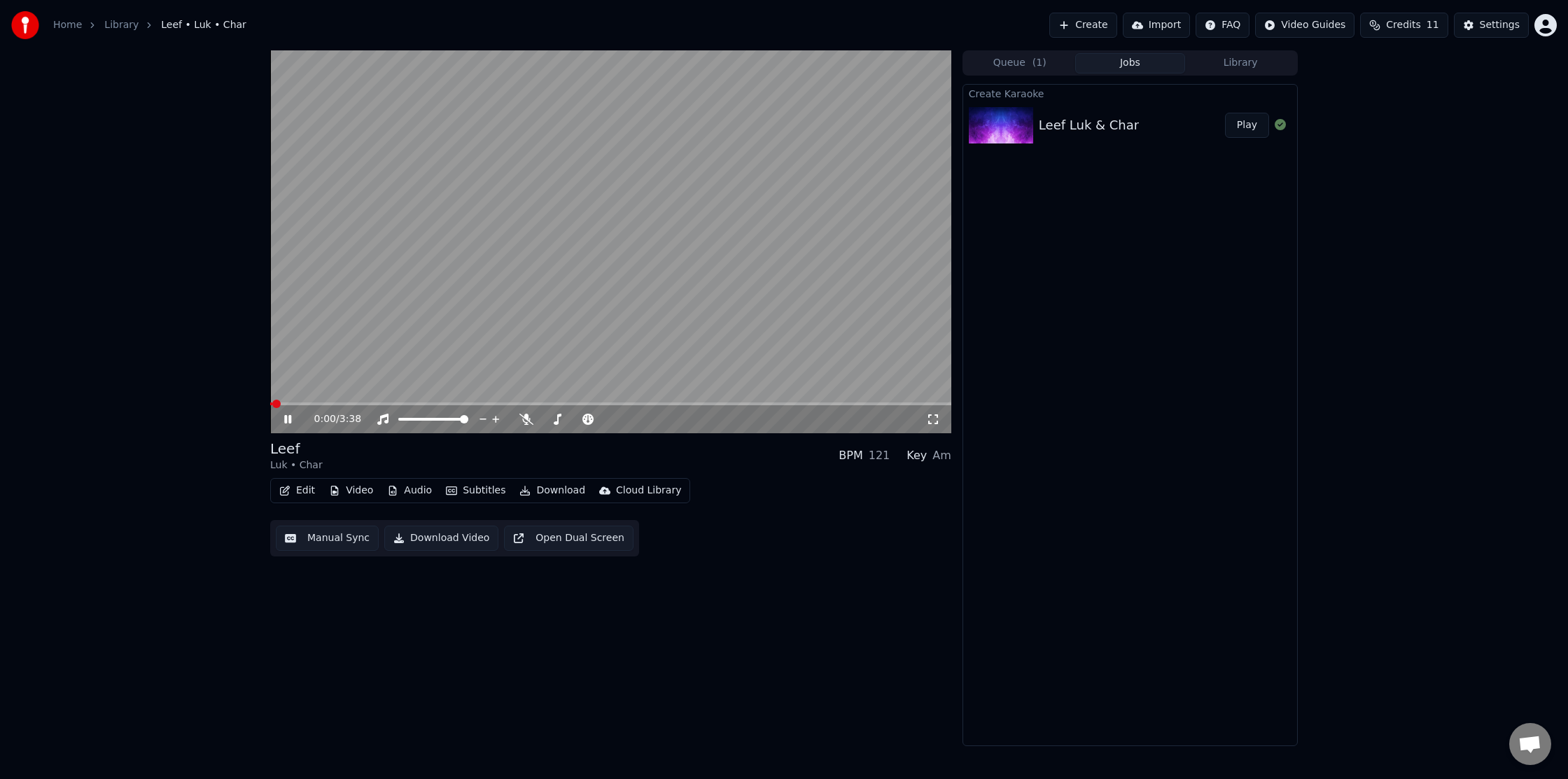
click at [293, 491] on button "Edit" at bounding box center [297, 490] width 47 height 20
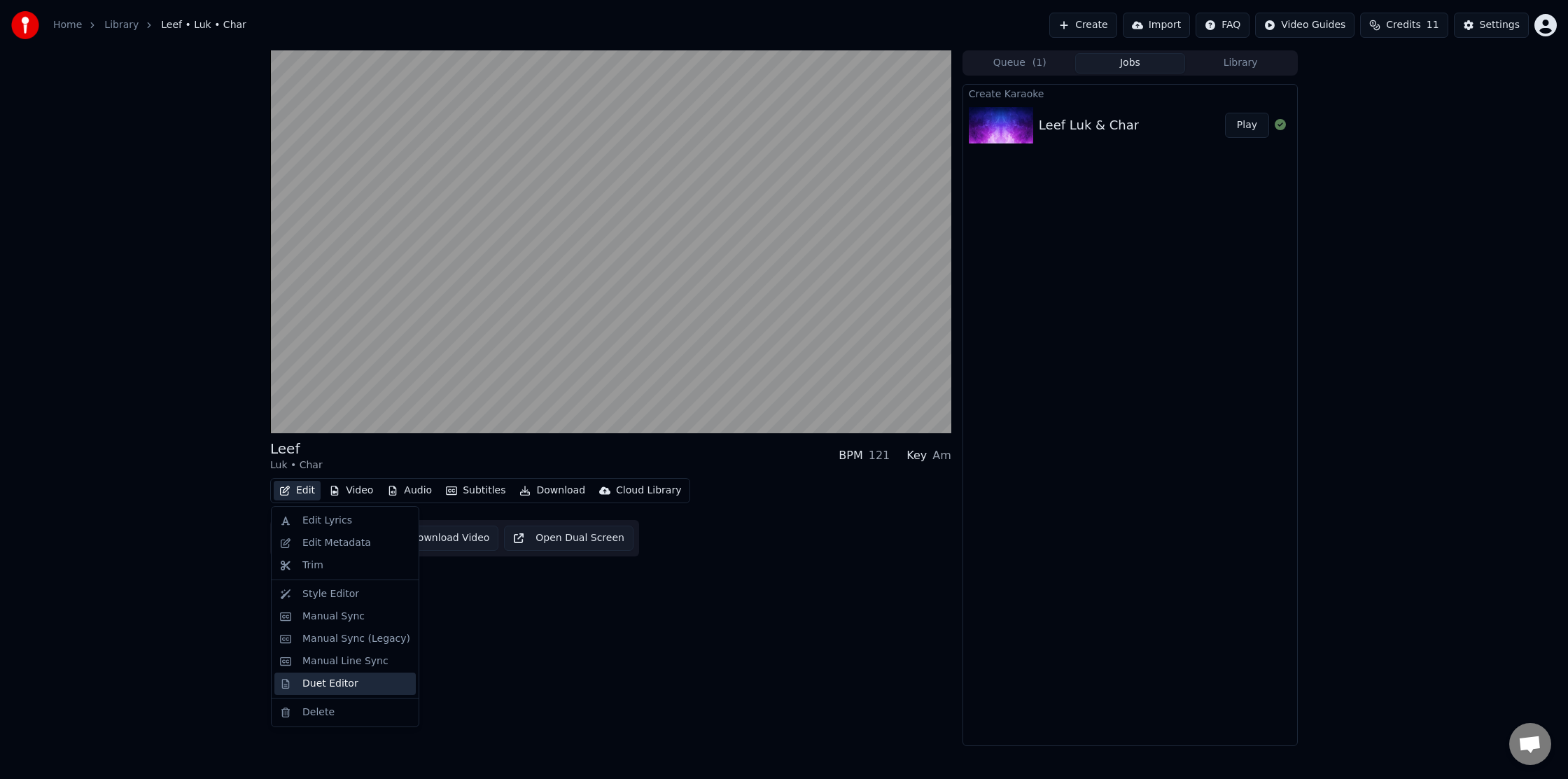
click at [368, 687] on div "Duet Editor" at bounding box center [356, 684] width 108 height 14
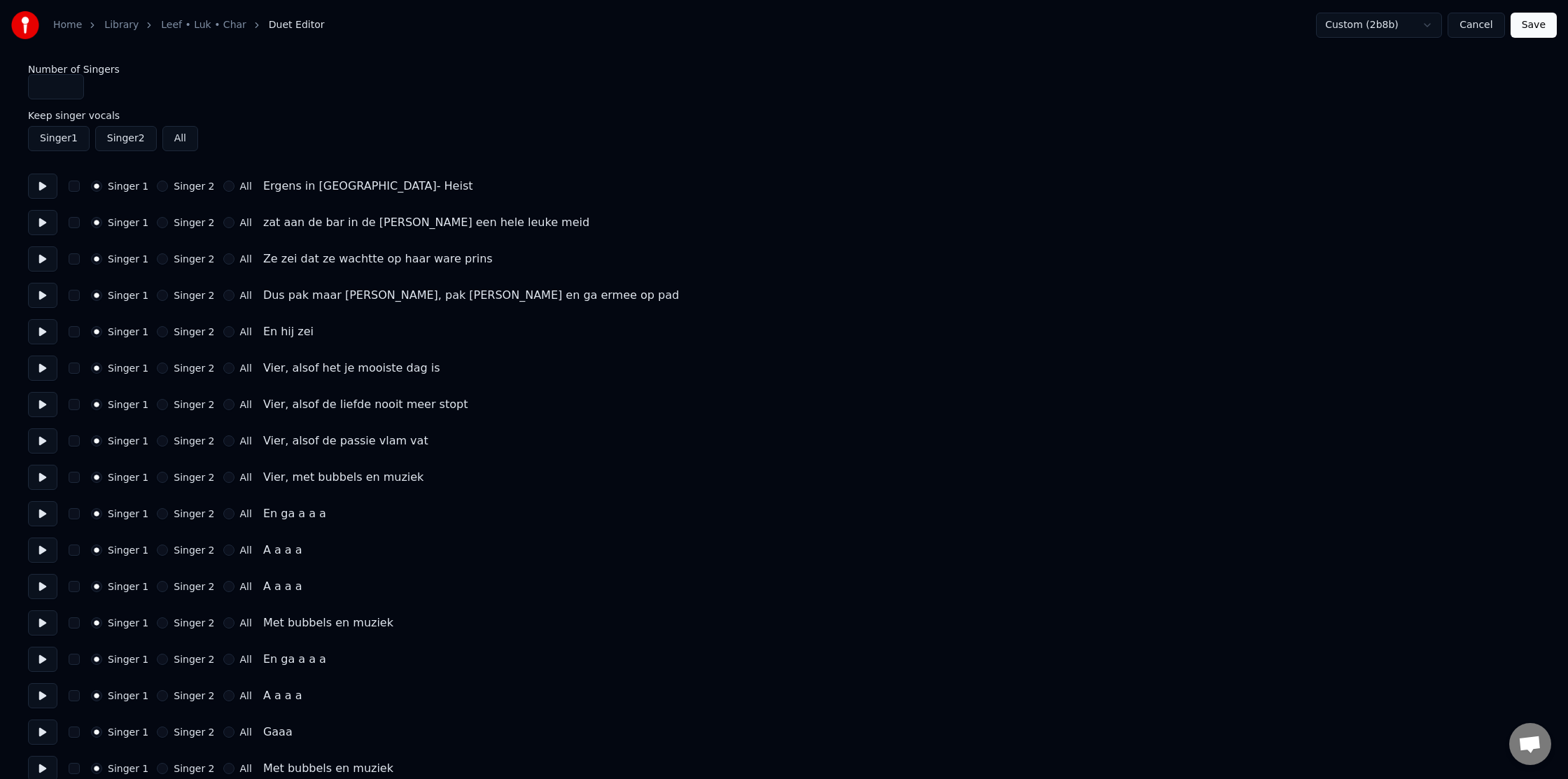
click at [182, 21] on link "Leef • Luk • Char" at bounding box center [203, 24] width 86 height 14
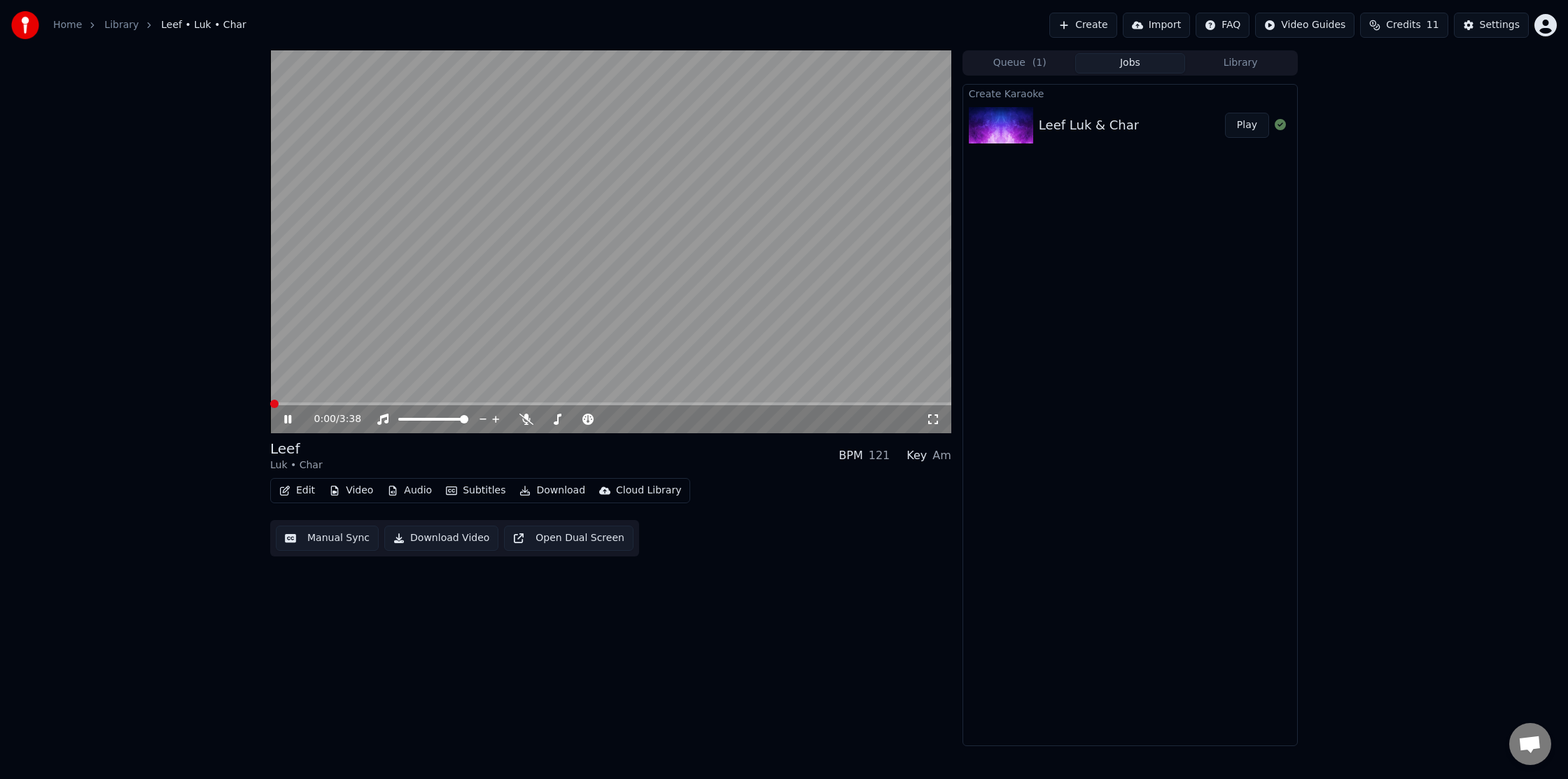
click at [273, 484] on div "Edit Video Audio Subtitles Download Cloud Library" at bounding box center [480, 490] width 420 height 25
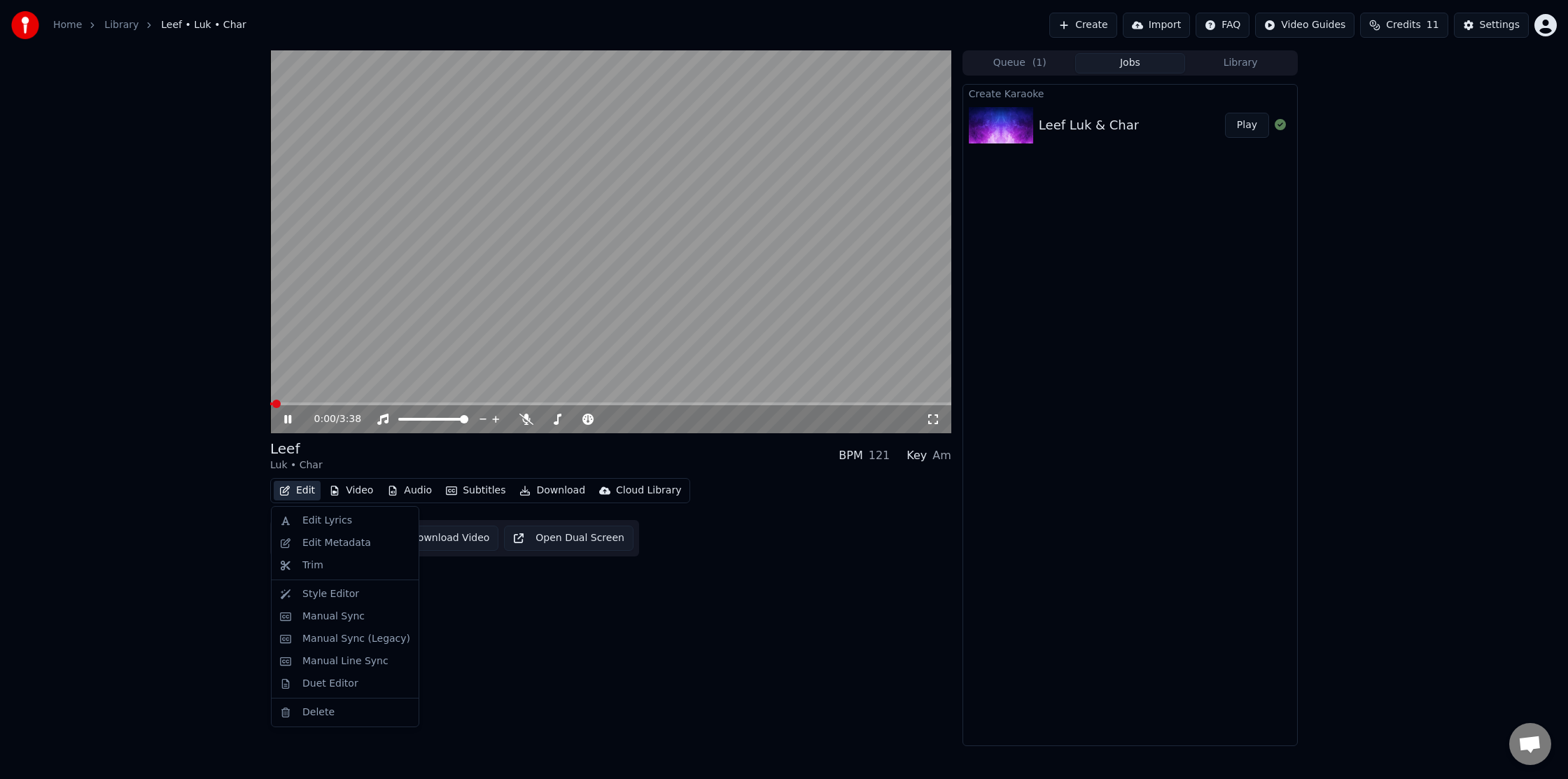
click at [291, 488] on button "Edit" at bounding box center [297, 490] width 47 height 20
click at [356, 611] on div "Manual Sync" at bounding box center [334, 616] width 62 height 14
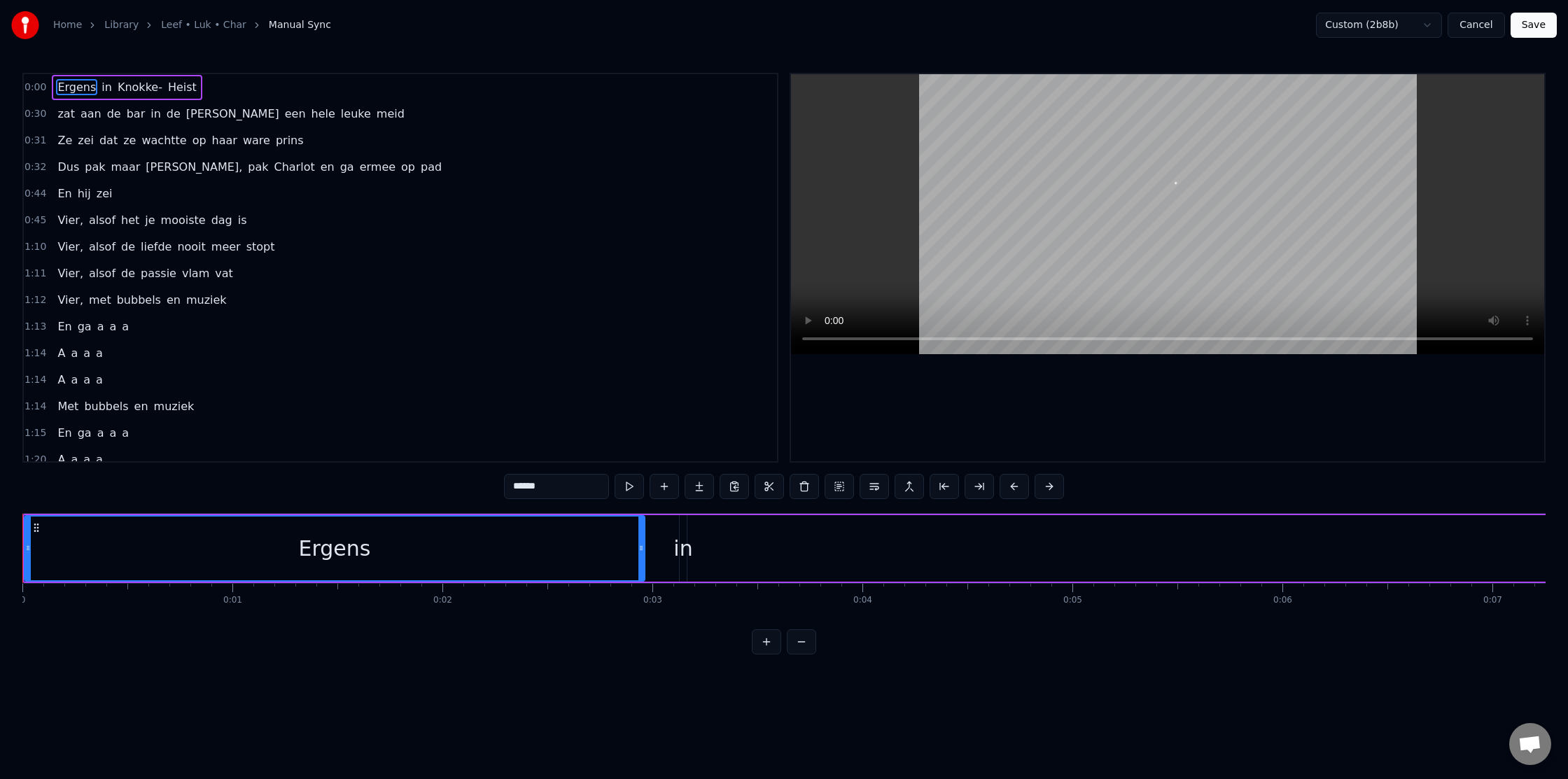
click at [61, 90] on span "Ergens" at bounding box center [77, 87] width 41 height 16
drag, startPoint x: 31, startPoint y: 559, endPoint x: 47, endPoint y: 562, distance: 16.3
click at [47, 562] on div "Ergens" at bounding box center [335, 548] width 619 height 64
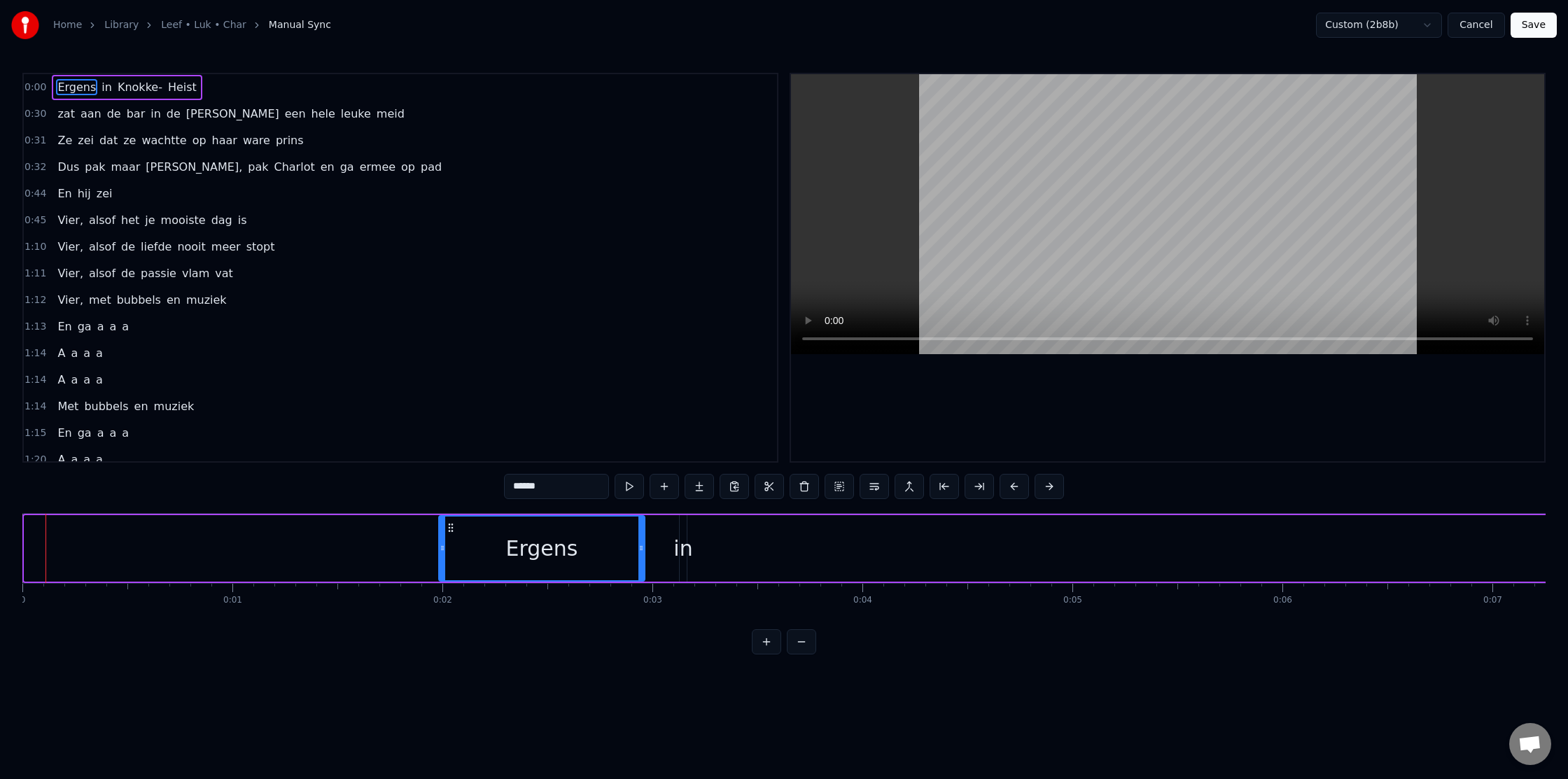
drag, startPoint x: 26, startPoint y: 546, endPoint x: 49, endPoint y: 217, distance: 329.8
click at [439, 563] on div at bounding box center [442, 548] width 6 height 64
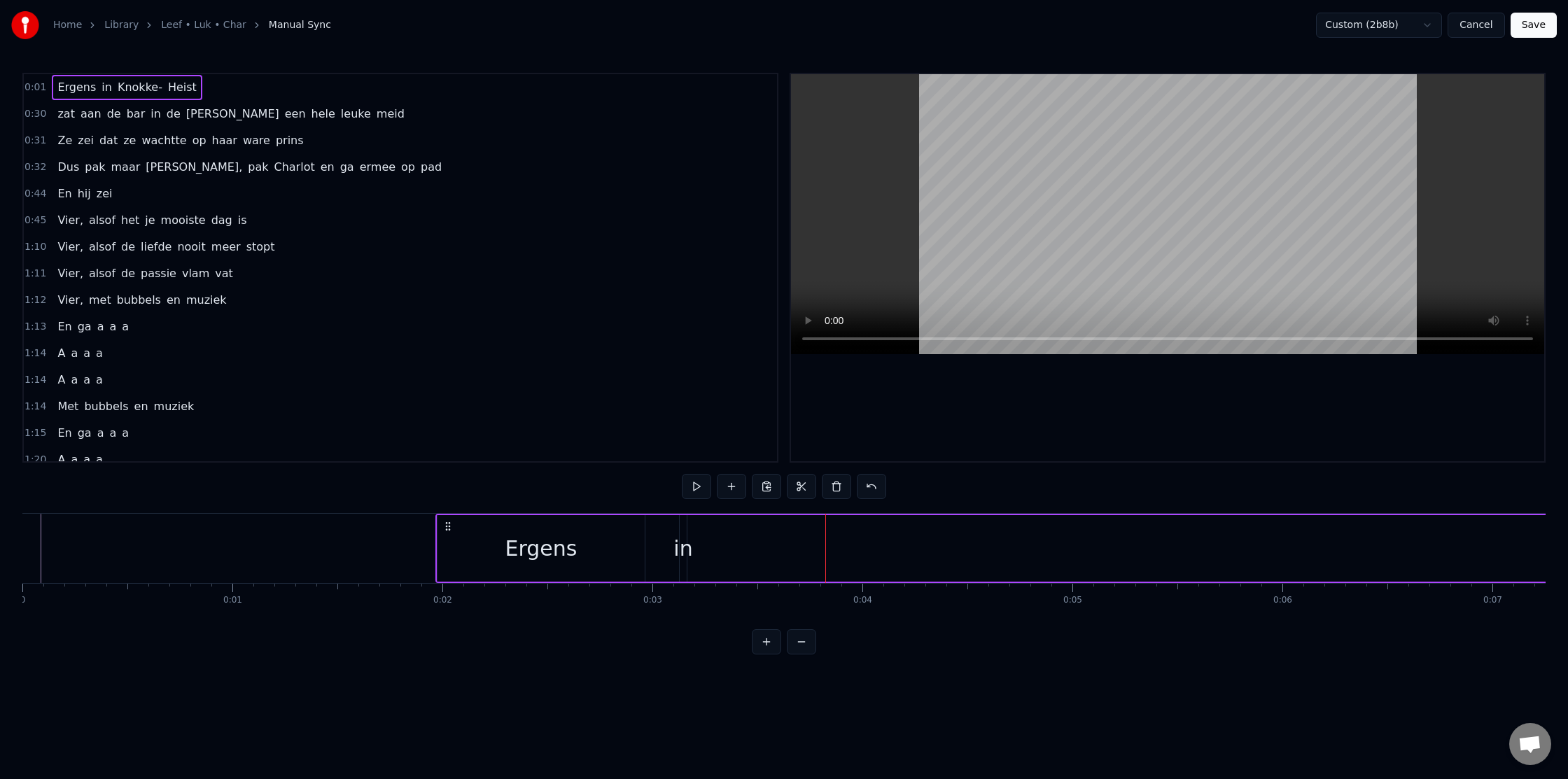
drag, startPoint x: 534, startPoint y: 553, endPoint x: 605, endPoint y: 551, distance: 71.0
click at [534, 553] on div "Ergens" at bounding box center [541, 548] width 72 height 31
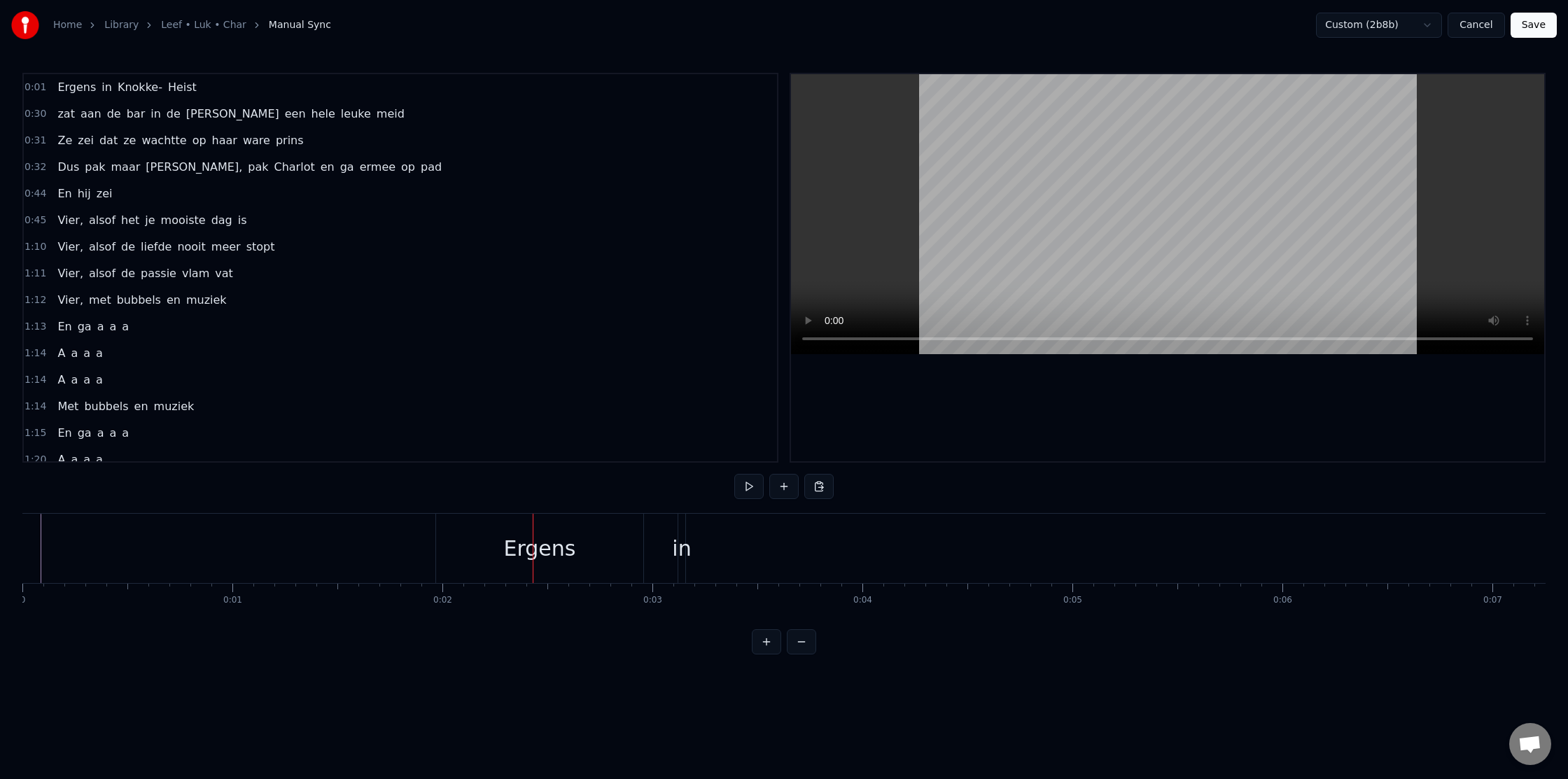
click at [688, 550] on div "in" at bounding box center [681, 548] width 19 height 31
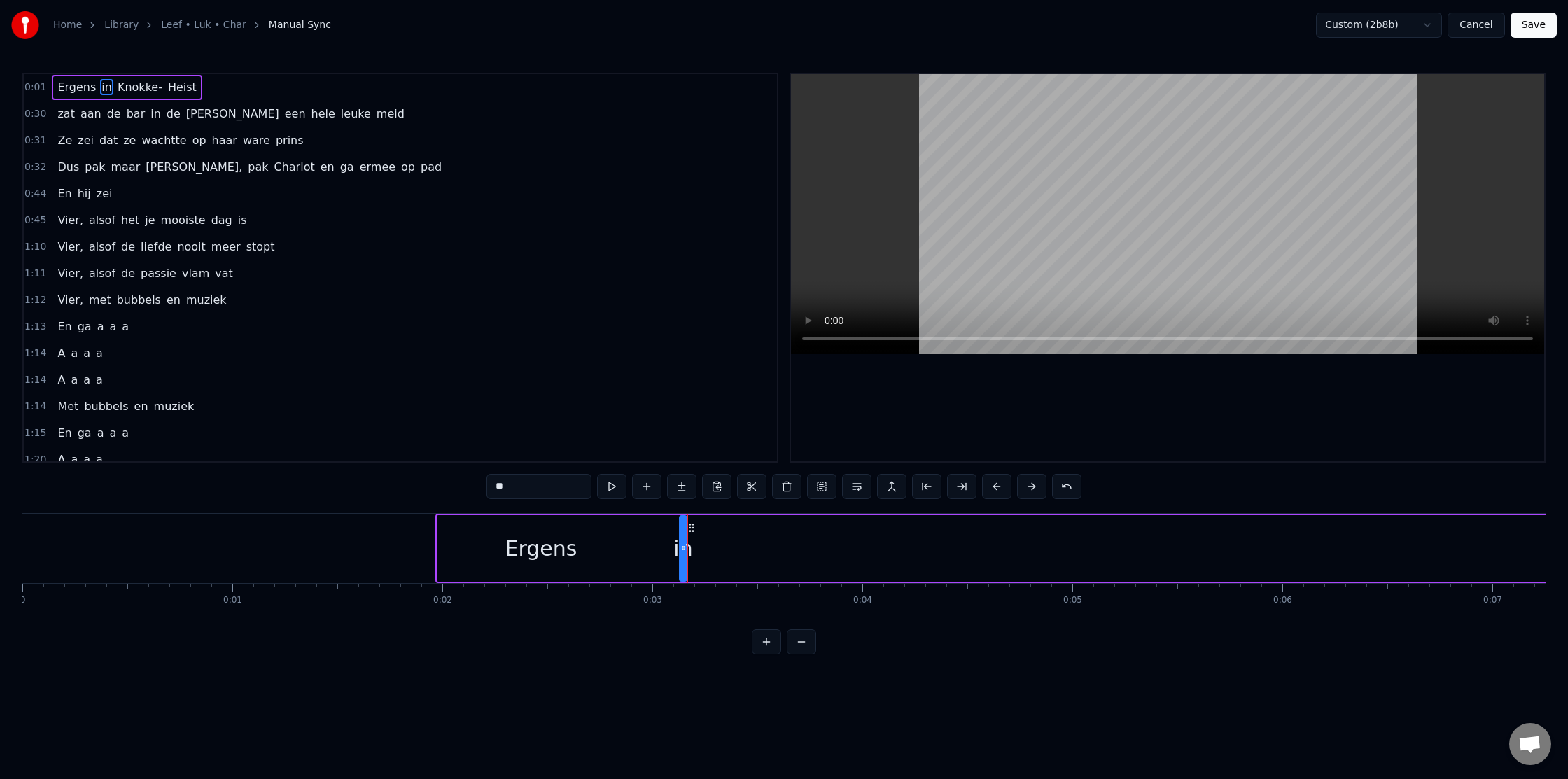
drag, startPoint x: 436, startPoint y: 558, endPoint x: 551, endPoint y: 560, distance: 115.0
click at [551, 560] on div "Ergens" at bounding box center [541, 548] width 209 height 67
type input "******"
drag, startPoint x: 442, startPoint y: 556, endPoint x: 471, endPoint y: 558, distance: 29.1
click at [472, 557] on div at bounding box center [474, 548] width 6 height 64
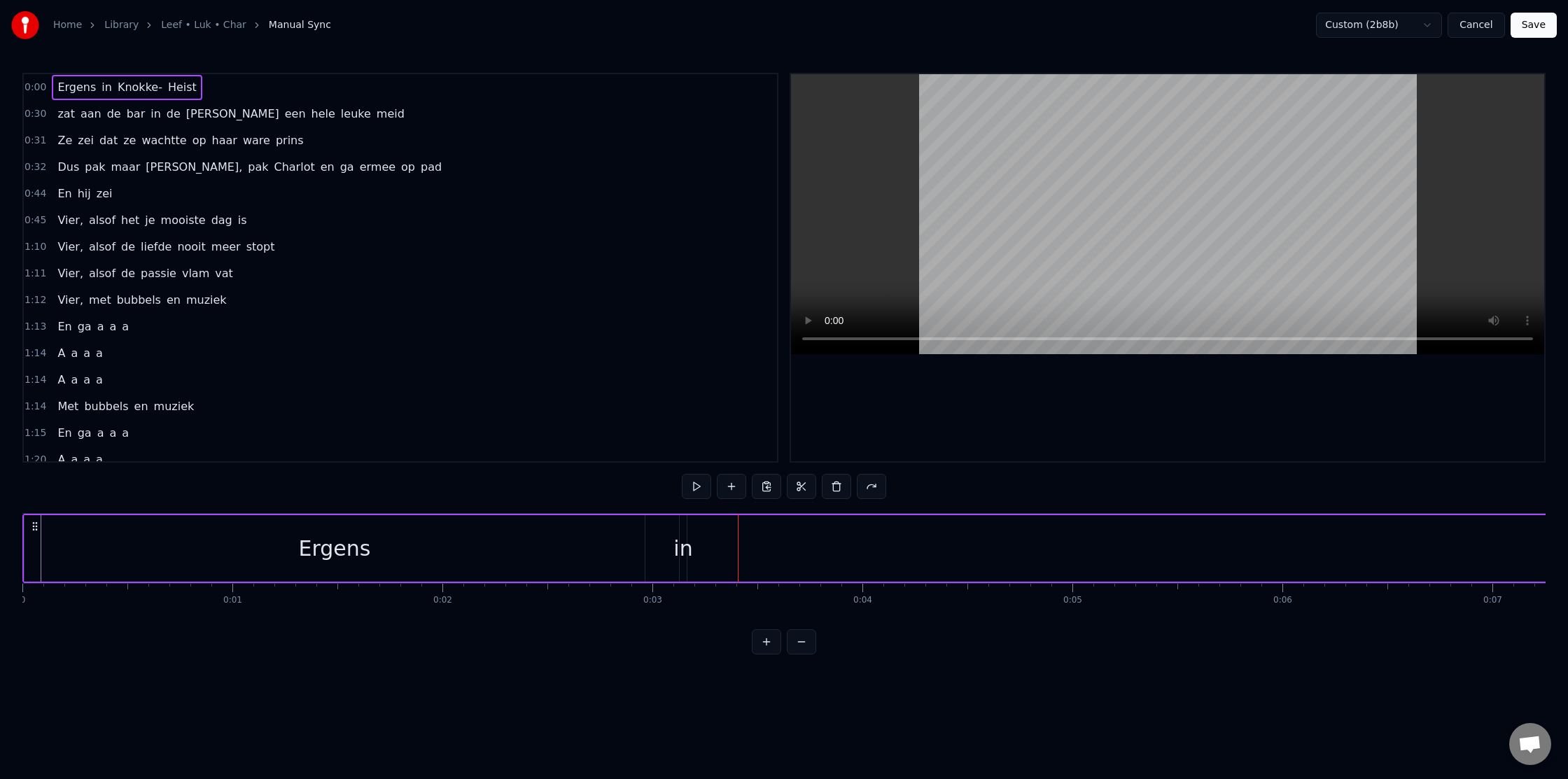
drag, startPoint x: 187, startPoint y: 583, endPoint x: 273, endPoint y: 588, distance: 86.1
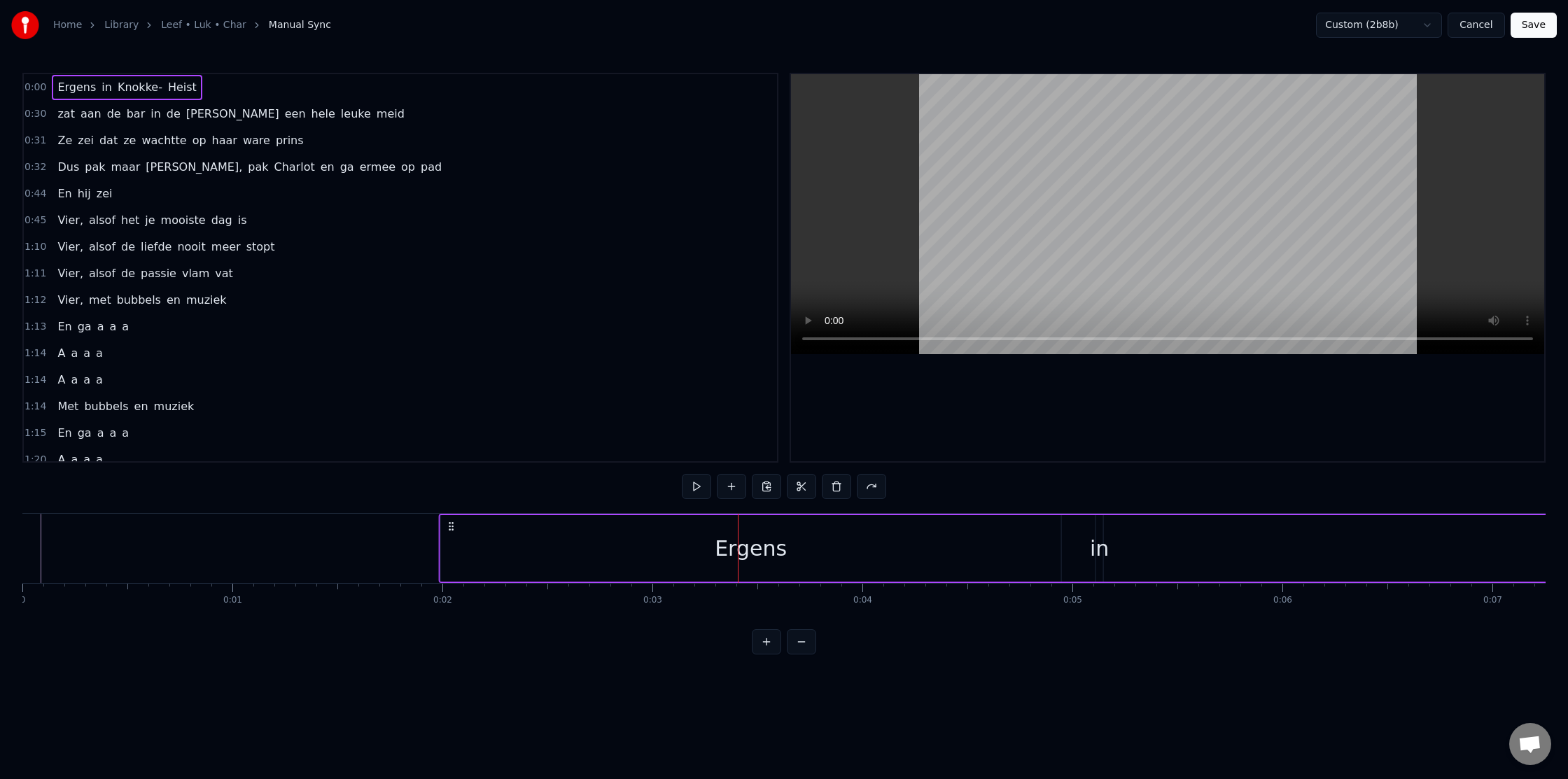
drag, startPoint x: 36, startPoint y: 528, endPoint x: 438, endPoint y: 552, distance: 402.7
drag, startPoint x: 36, startPoint y: 529, endPoint x: 514, endPoint y: 547, distance: 478.3
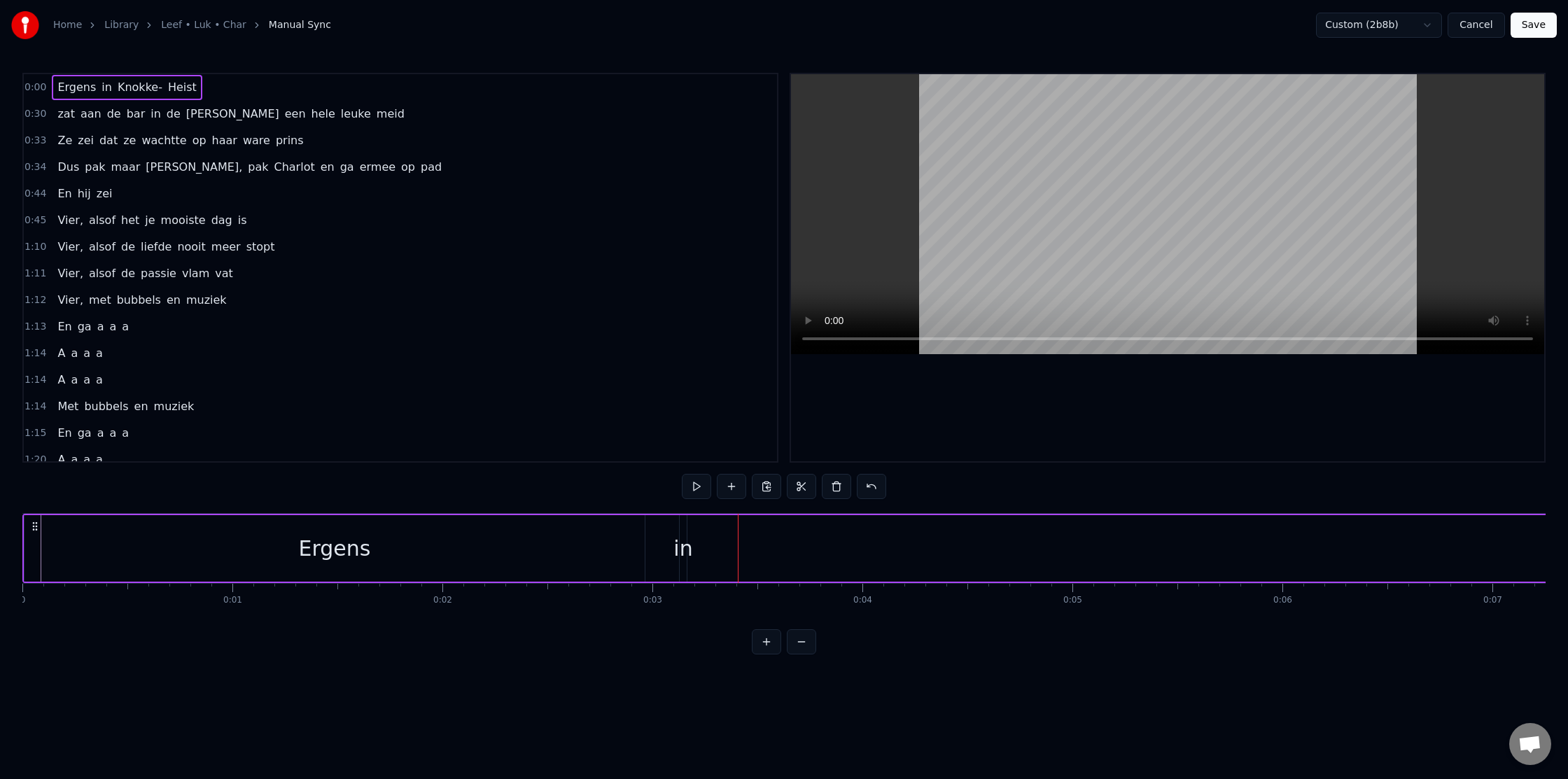
click at [356, 168] on div "Dus pak maar [PERSON_NAME], pak [PERSON_NAME] en ga ermee op pad" at bounding box center [249, 167] width 395 height 25
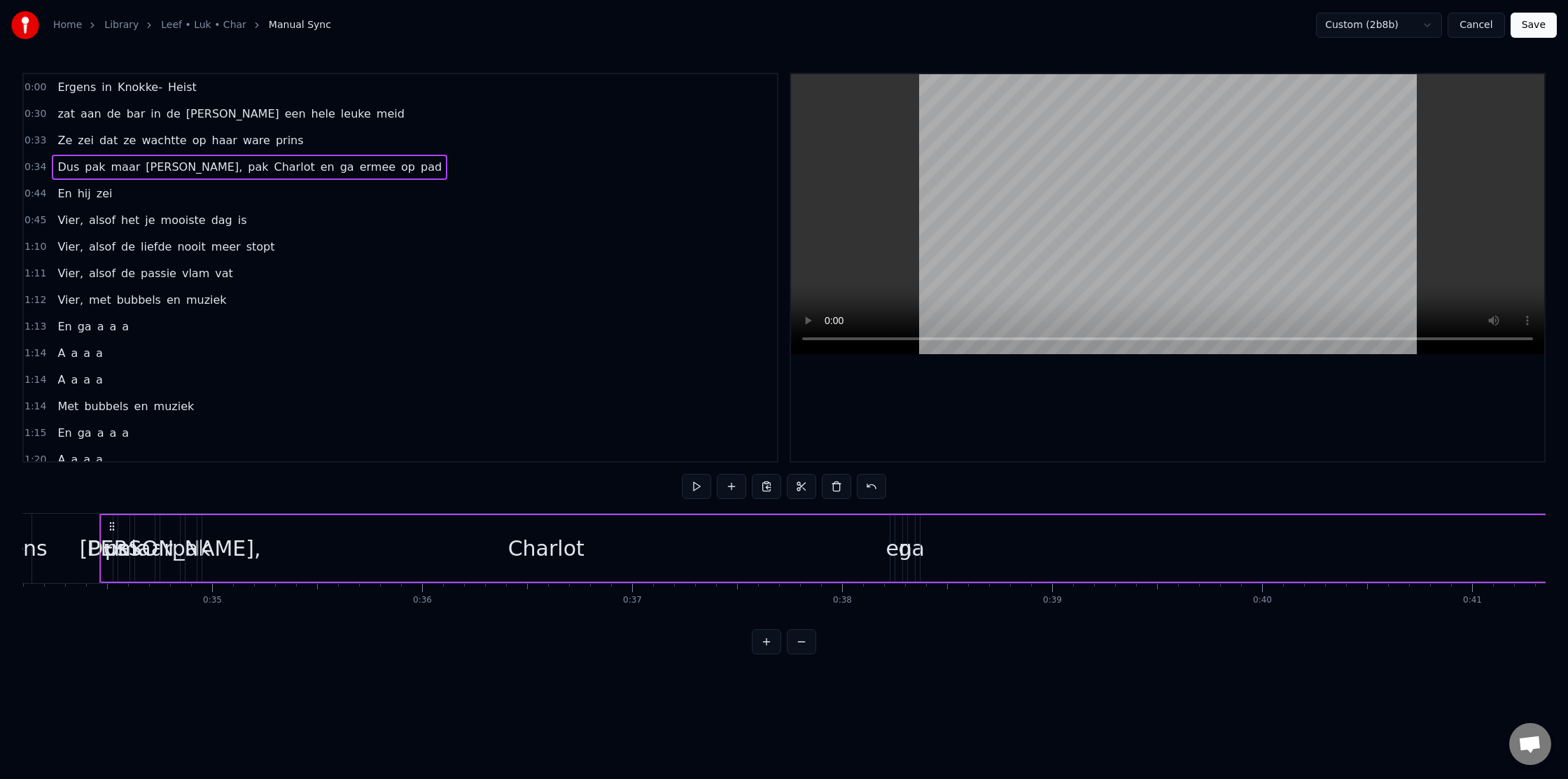
scroll to position [0, 7167]
click at [800, 636] on button at bounding box center [801, 642] width 29 height 25
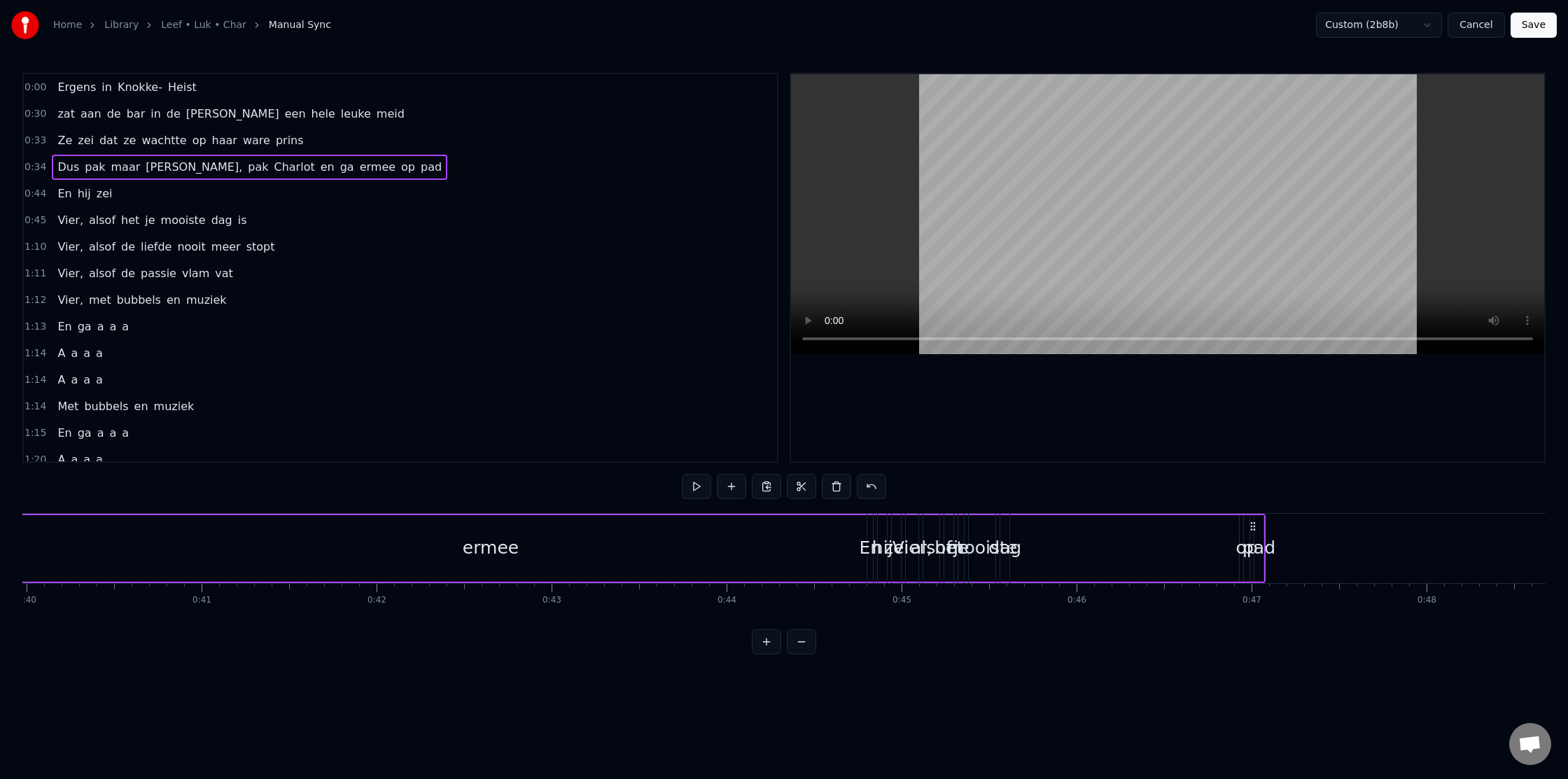
click at [800, 636] on button at bounding box center [801, 642] width 29 height 25
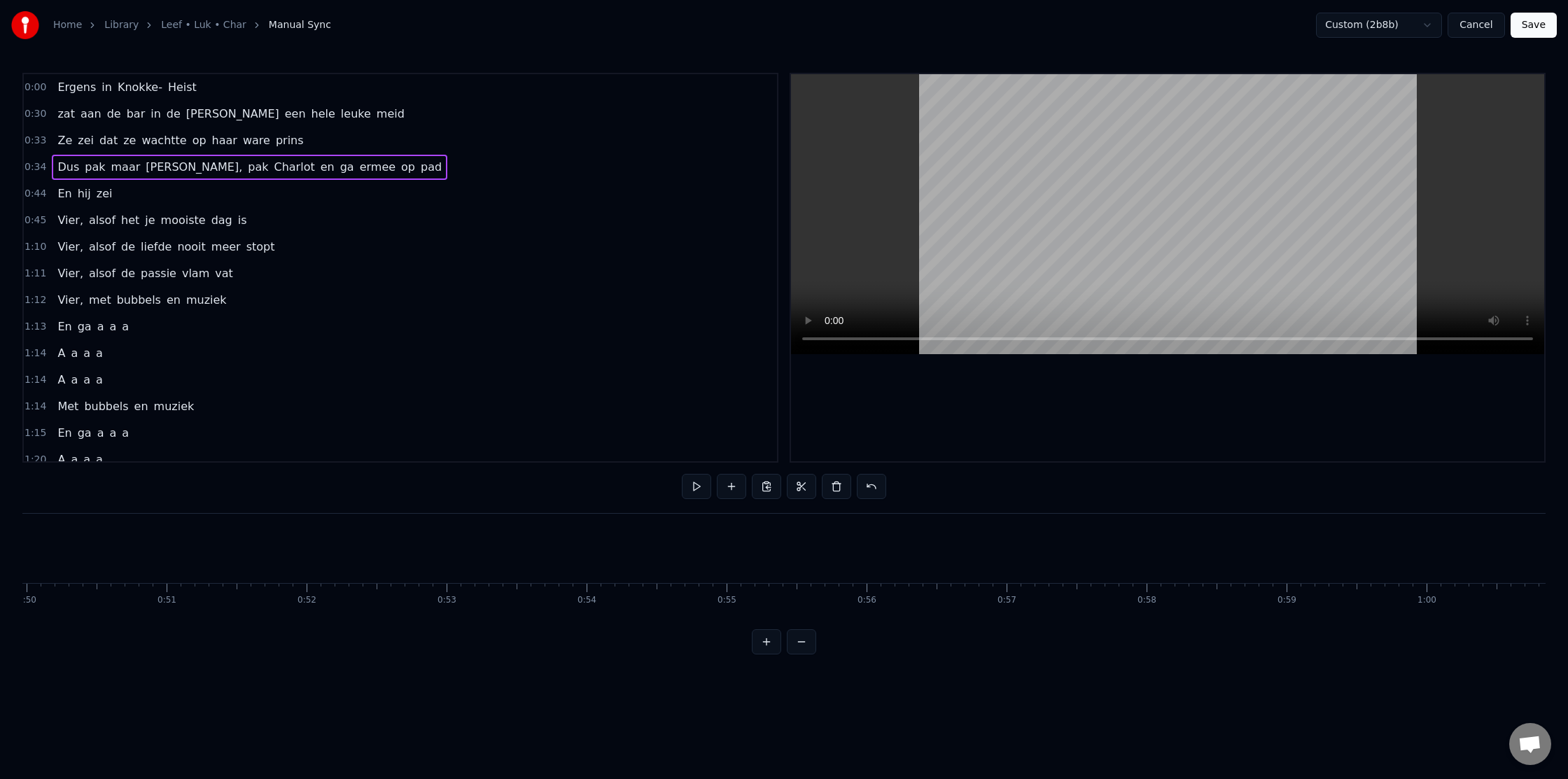
click at [801, 637] on button at bounding box center [801, 642] width 29 height 25
click at [801, 636] on button at bounding box center [801, 642] width 29 height 25
click at [802, 636] on div at bounding box center [784, 642] width 64 height 25
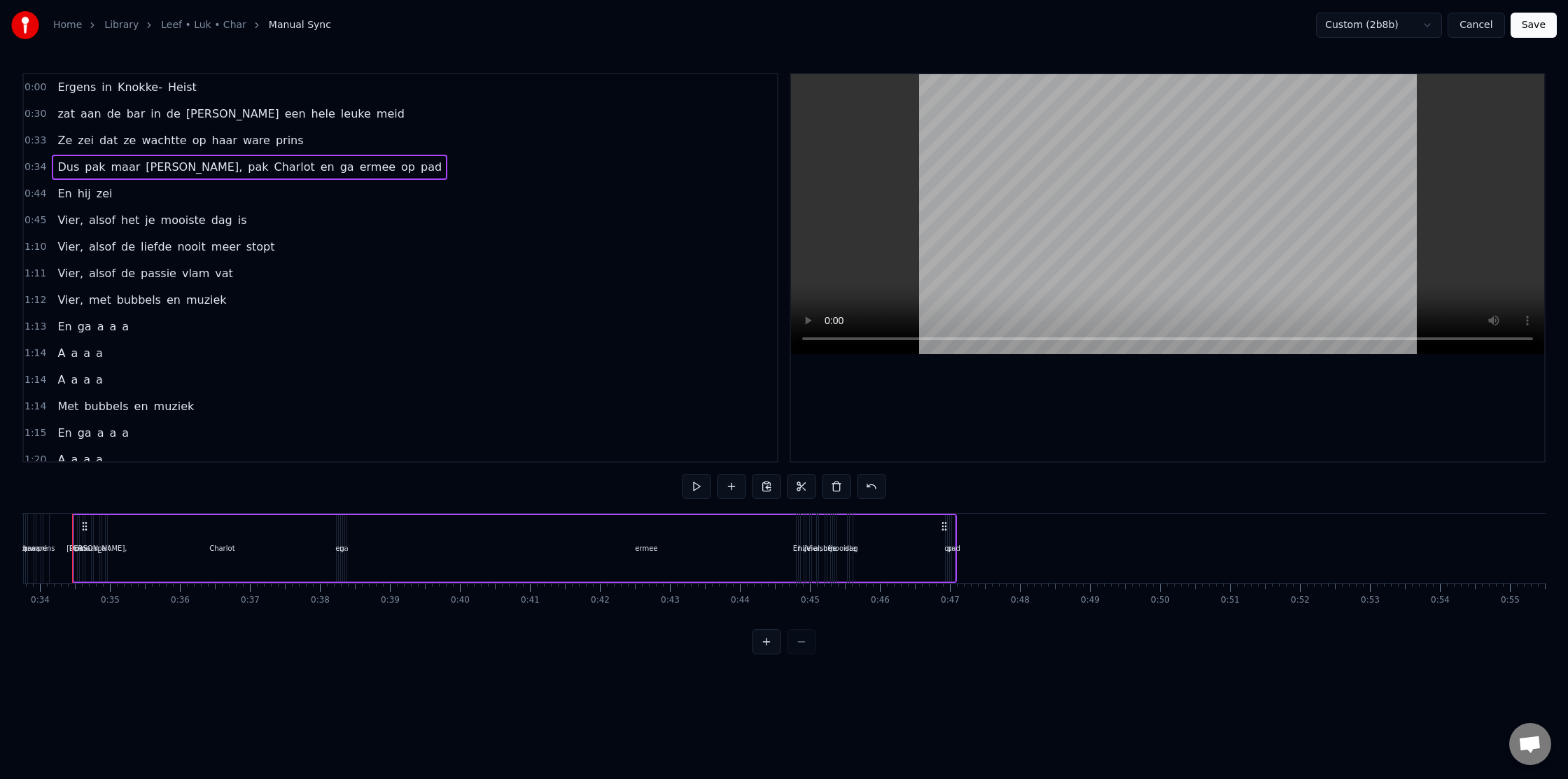
scroll to position [0, 2342]
click at [759, 641] on button at bounding box center [766, 642] width 29 height 25
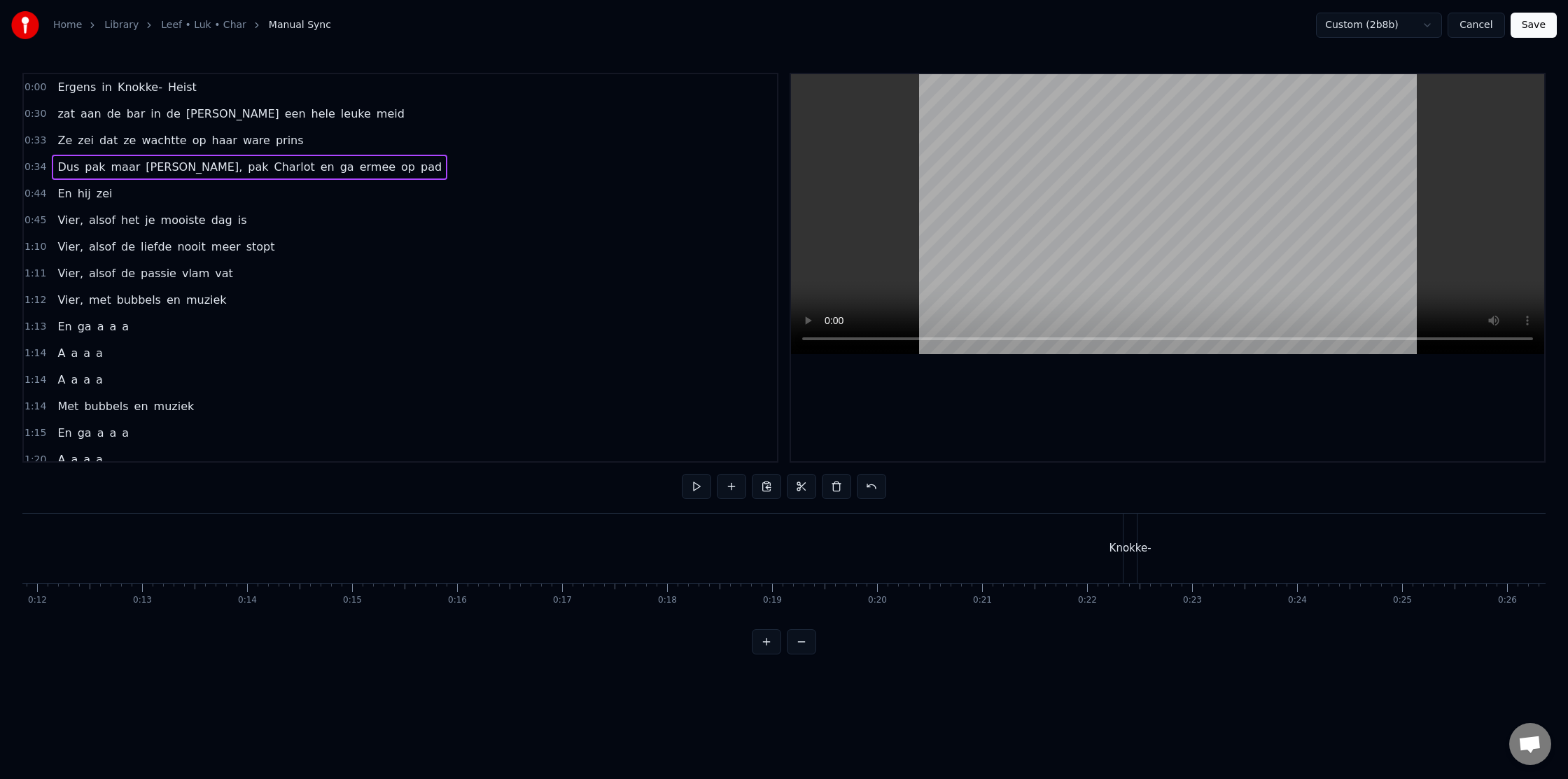
scroll to position [0, 0]
click at [803, 650] on button at bounding box center [801, 642] width 29 height 25
click at [798, 640] on div at bounding box center [784, 642] width 64 height 25
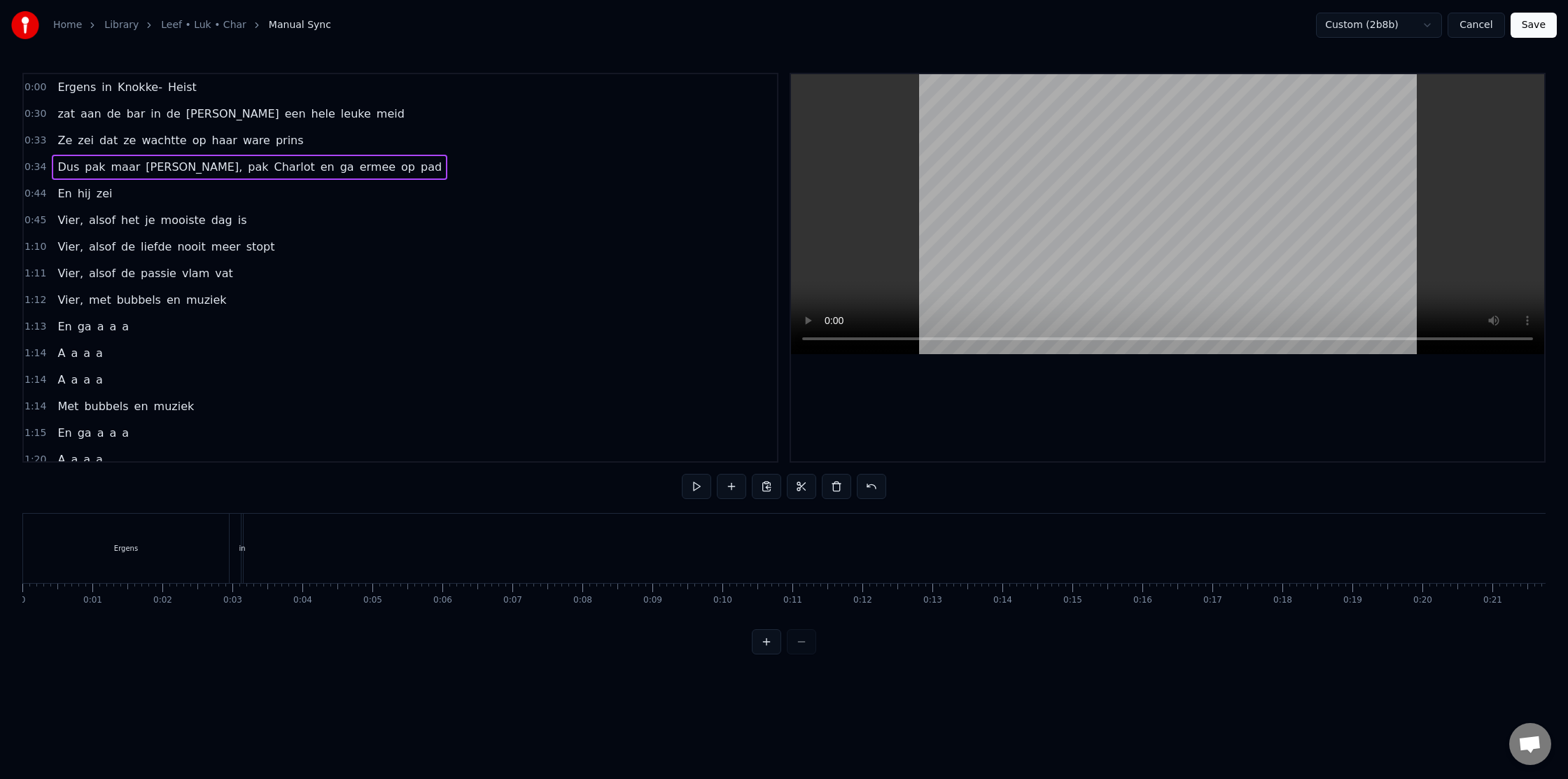
click at [127, 557] on div "Ergens" at bounding box center [126, 548] width 206 height 70
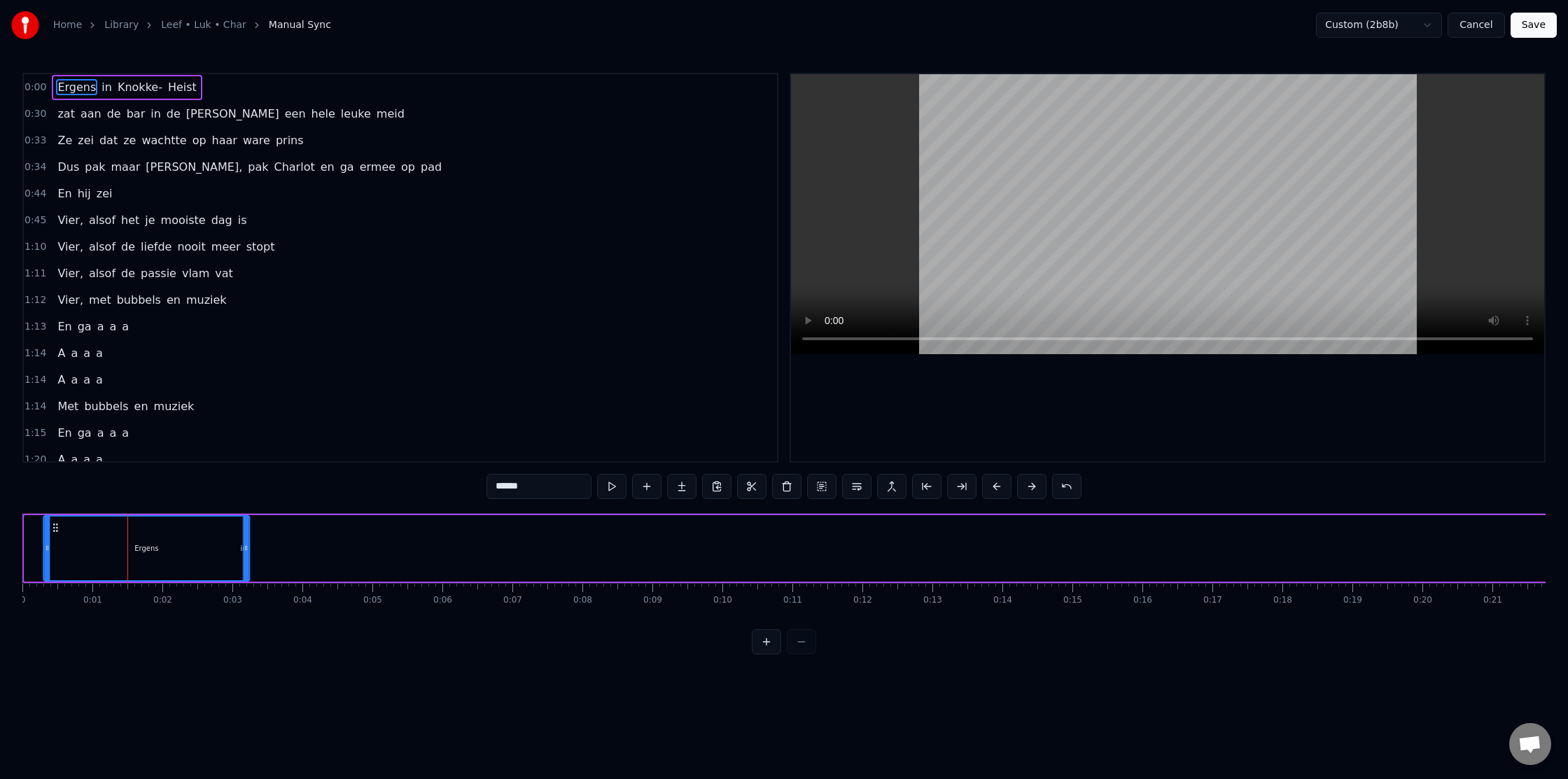
drag, startPoint x: 37, startPoint y: 530, endPoint x: 56, endPoint y: 532, distance: 19.1
click at [56, 532] on circle at bounding box center [56, 531] width 1 height 1
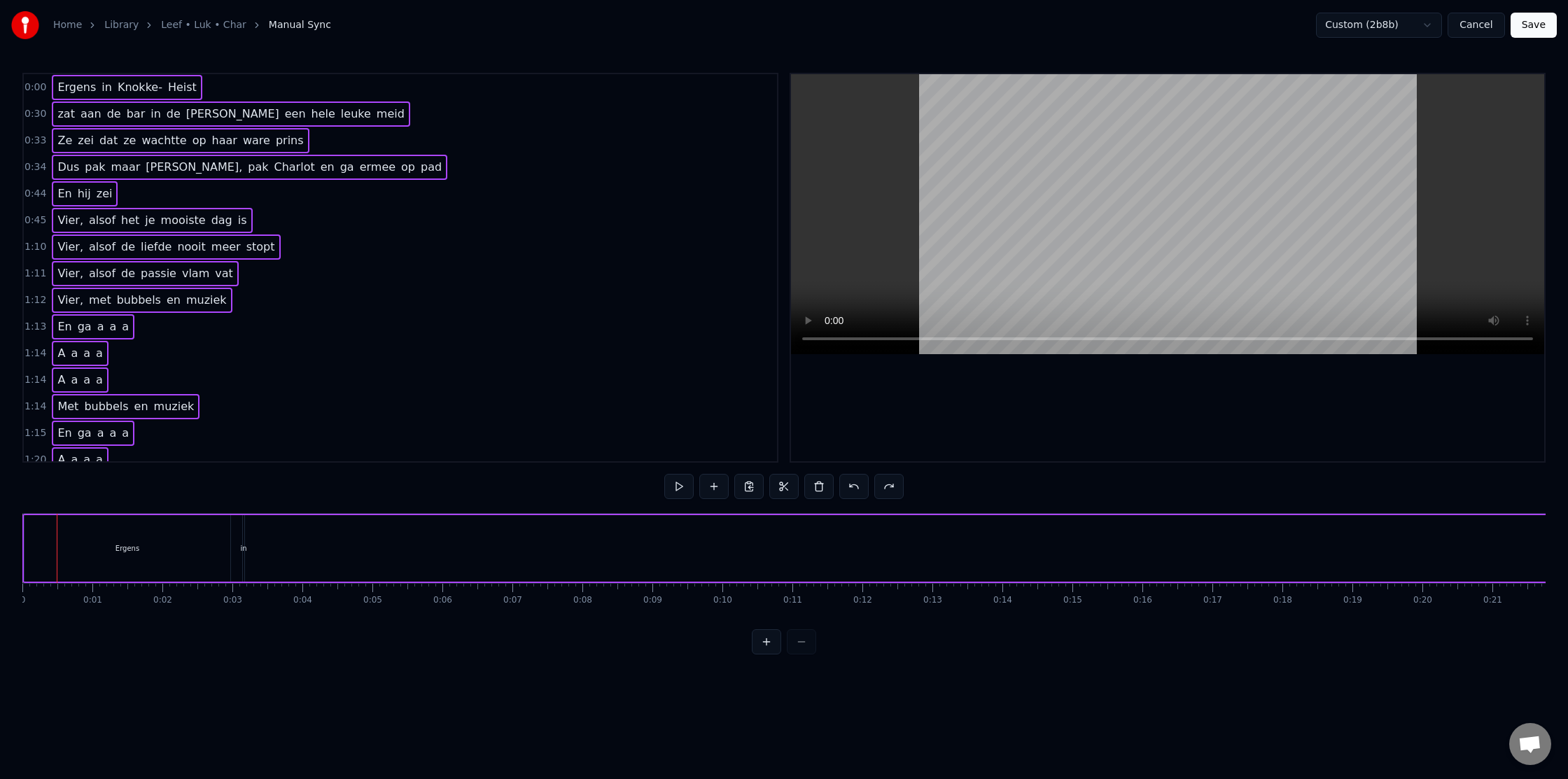
click at [304, 542] on div "Ergens in [GEOGRAPHIC_DATA]- Heist" at bounding box center [1077, 548] width 2110 height 70
drag, startPoint x: 24, startPoint y: 517, endPoint x: 58, endPoint y: 517, distance: 34.0
click at [58, 517] on div "Ergens" at bounding box center [127, 548] width 207 height 67
click at [40, 526] on div "Ergens" at bounding box center [127, 548] width 206 height 67
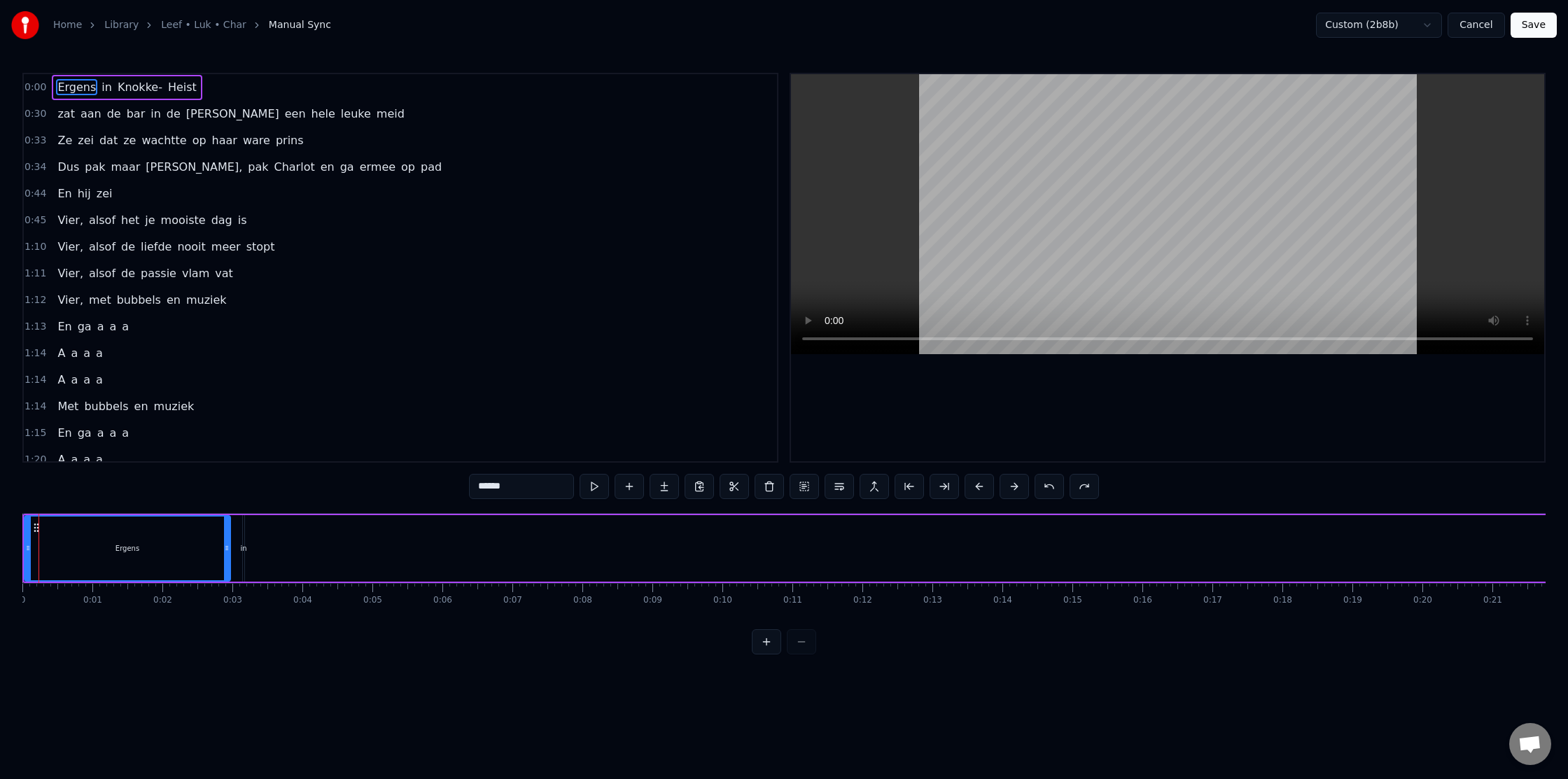
click at [201, 28] on link "Leef • Luk • Char" at bounding box center [203, 24] width 86 height 14
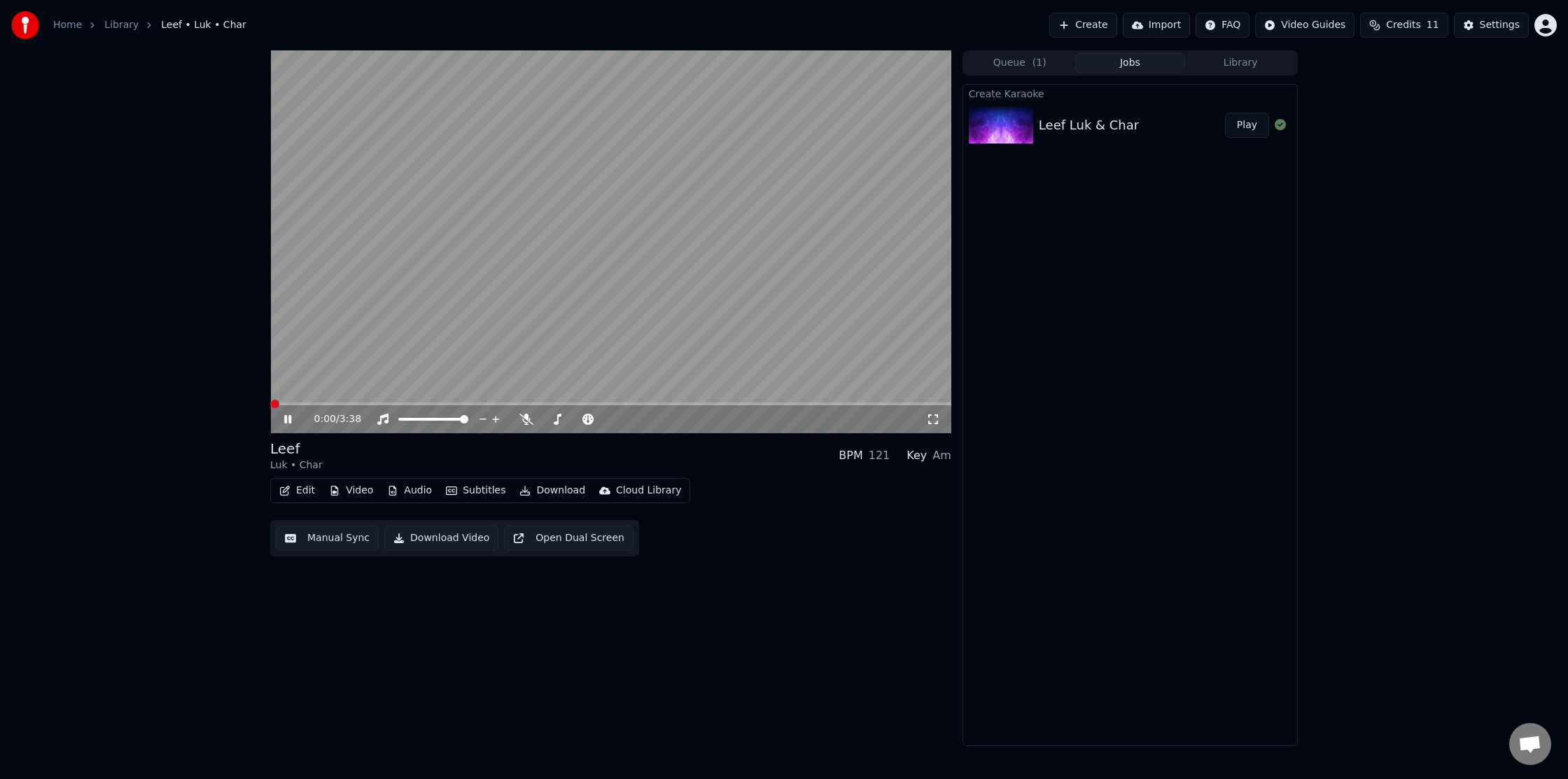
click at [290, 488] on icon "button" at bounding box center [285, 490] width 11 height 9
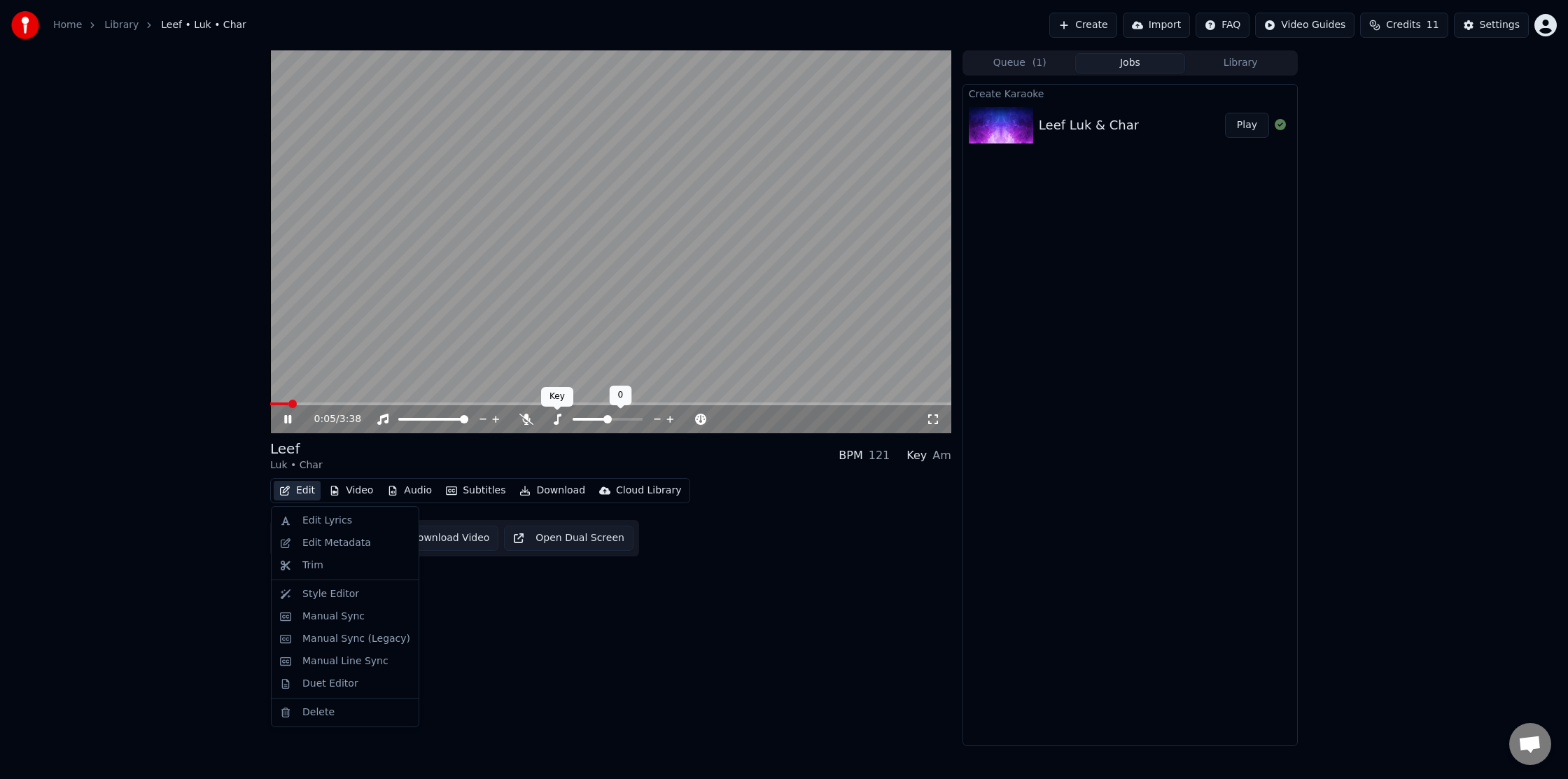
click at [556, 421] on icon at bounding box center [557, 420] width 14 height 11
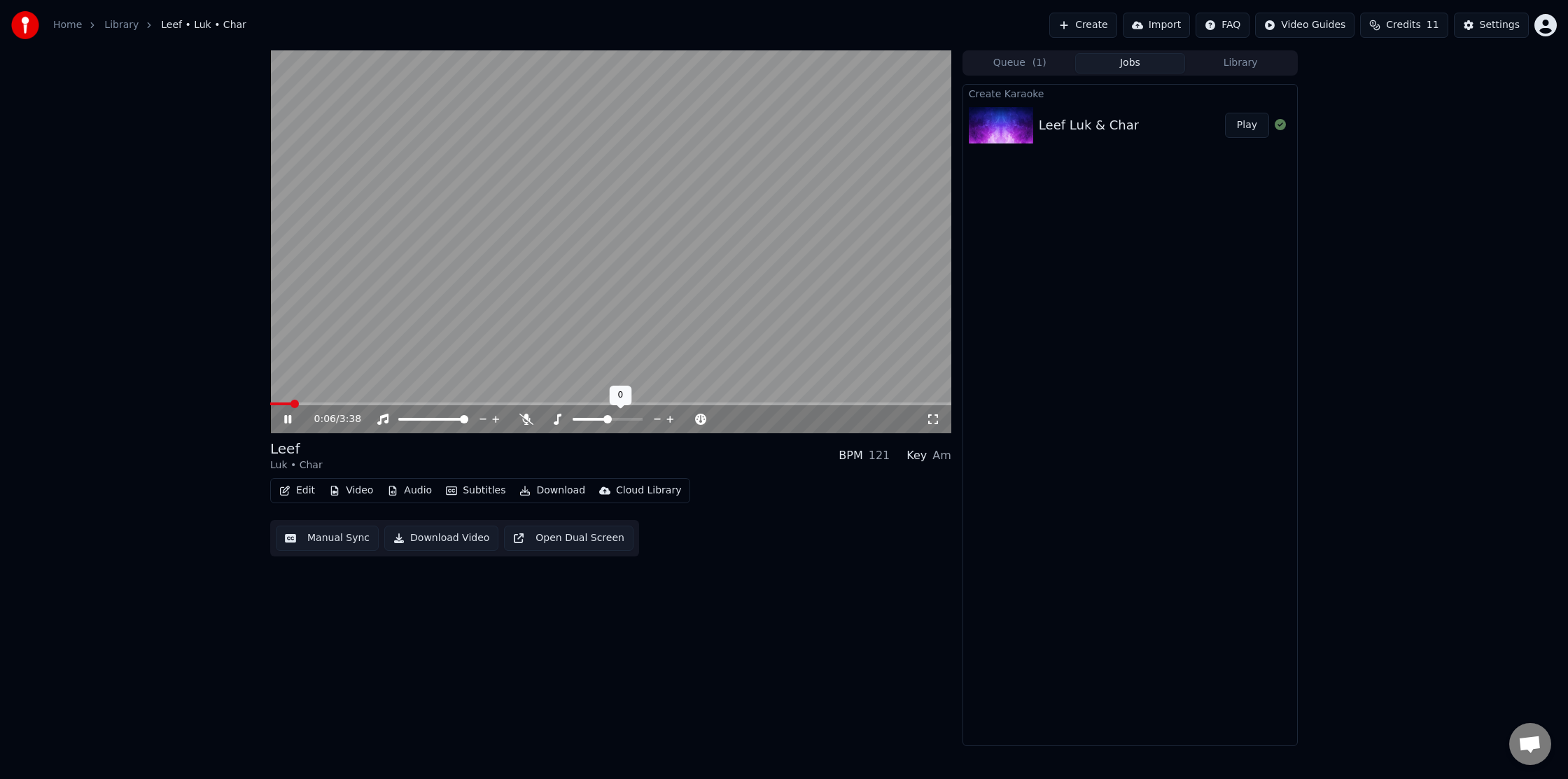
click at [556, 421] on icon at bounding box center [557, 420] width 14 height 11
click at [556, 423] on icon at bounding box center [558, 420] width 8 height 11
click at [729, 472] on div "Leef Luk • Char BPM 121 Key Am Edit Video Audio Subtitles Download Cloud Librar…" at bounding box center [610, 498] width 681 height 118
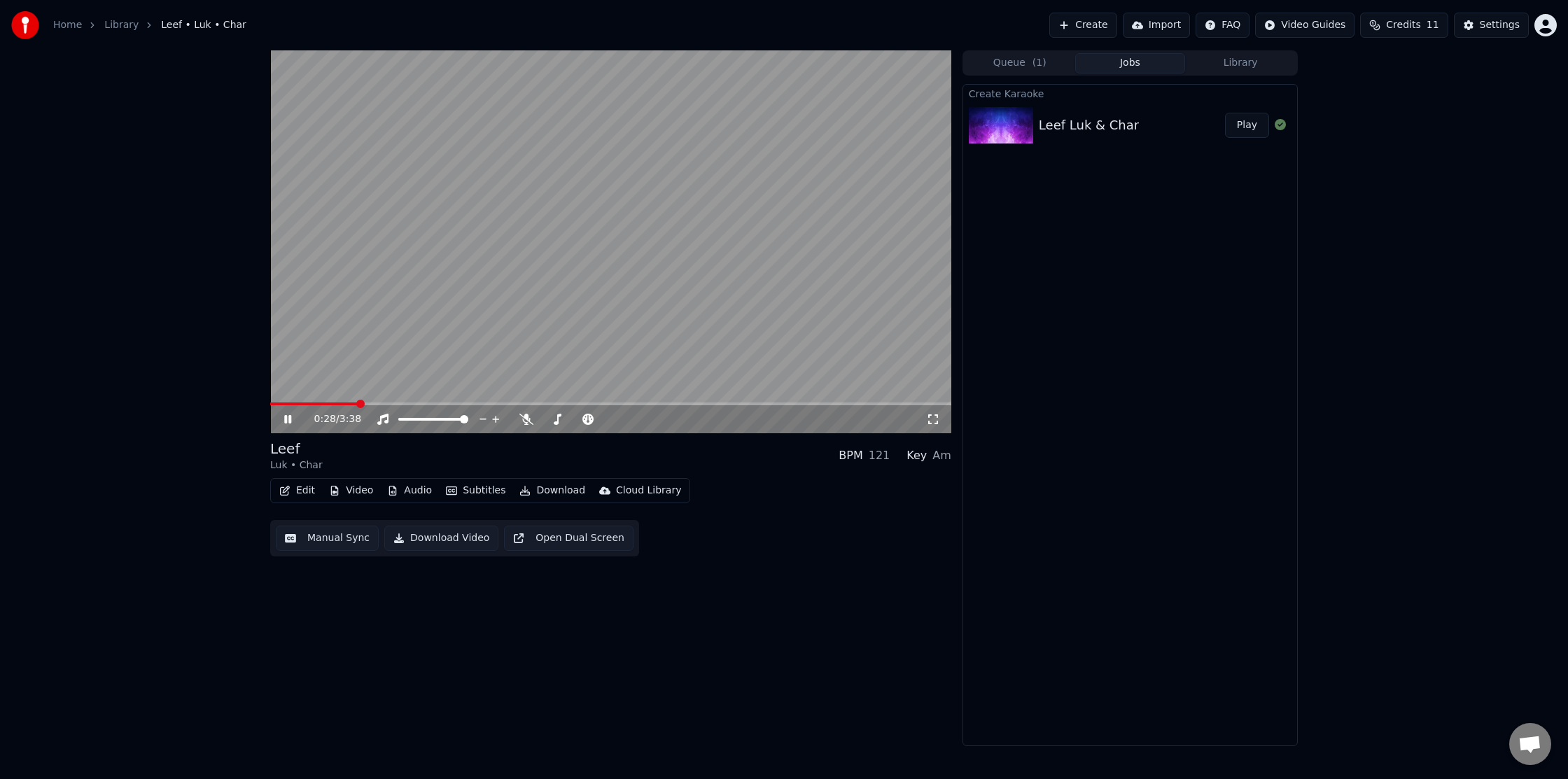
click at [357, 404] on span at bounding box center [610, 404] width 681 height 3
click at [402, 405] on span at bounding box center [610, 404] width 681 height 3
drag, startPoint x: 292, startPoint y: 405, endPoint x: 248, endPoint y: 405, distance: 44.0
click at [248, 405] on div "0:45 / 3:38 [PERSON_NAME] • Char BPM 121 Key Am Edit Video Audio Subtitles Down…" at bounding box center [784, 399] width 1568 height 696
click at [270, 405] on span at bounding box center [275, 404] width 9 height 3
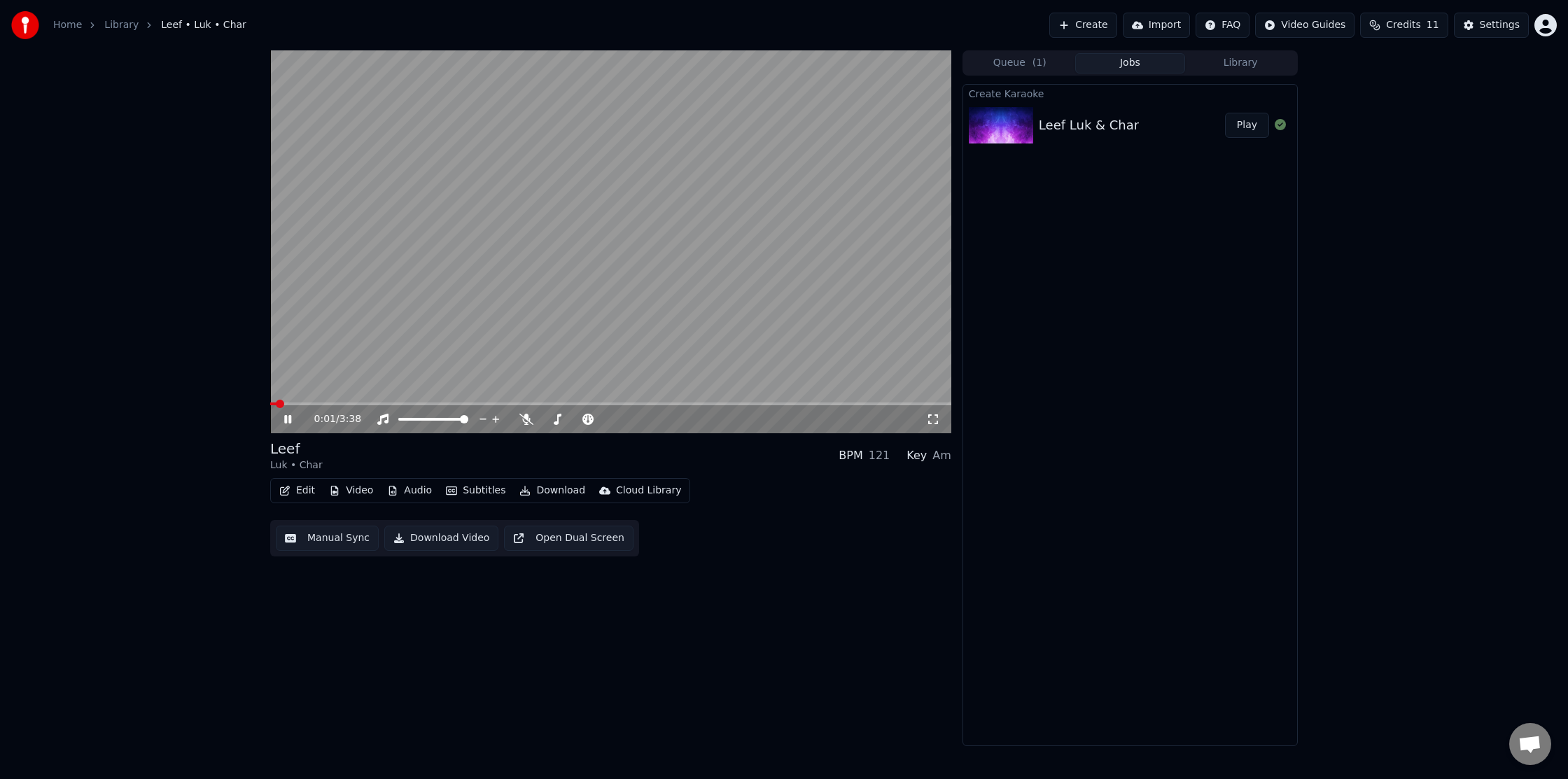
click at [397, 330] on video at bounding box center [610, 242] width 681 height 383
click at [342, 542] on button "Manual Sync" at bounding box center [326, 538] width 103 height 25
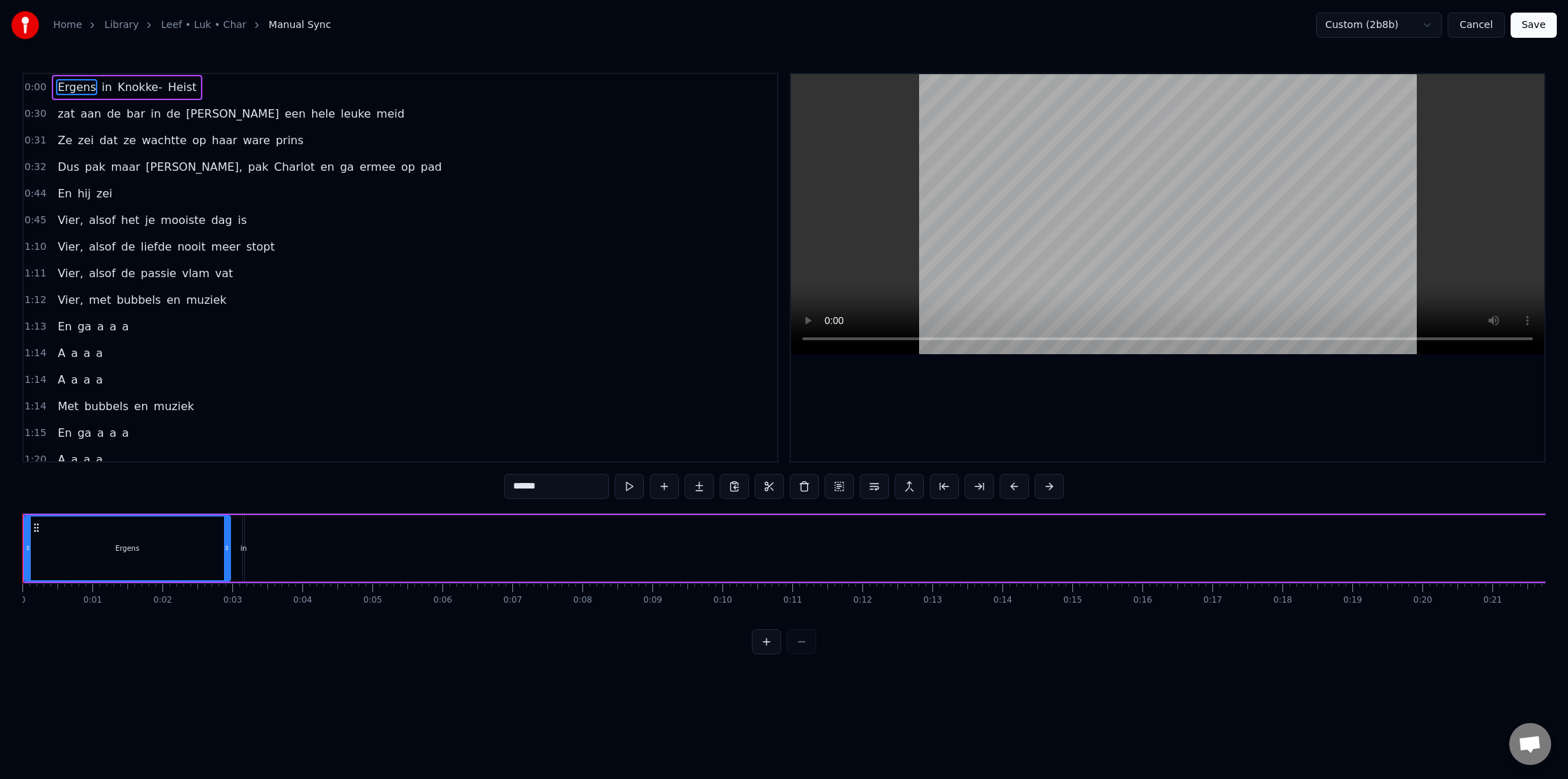
click at [199, 29] on link "Leef • Luk • Char" at bounding box center [203, 24] width 86 height 14
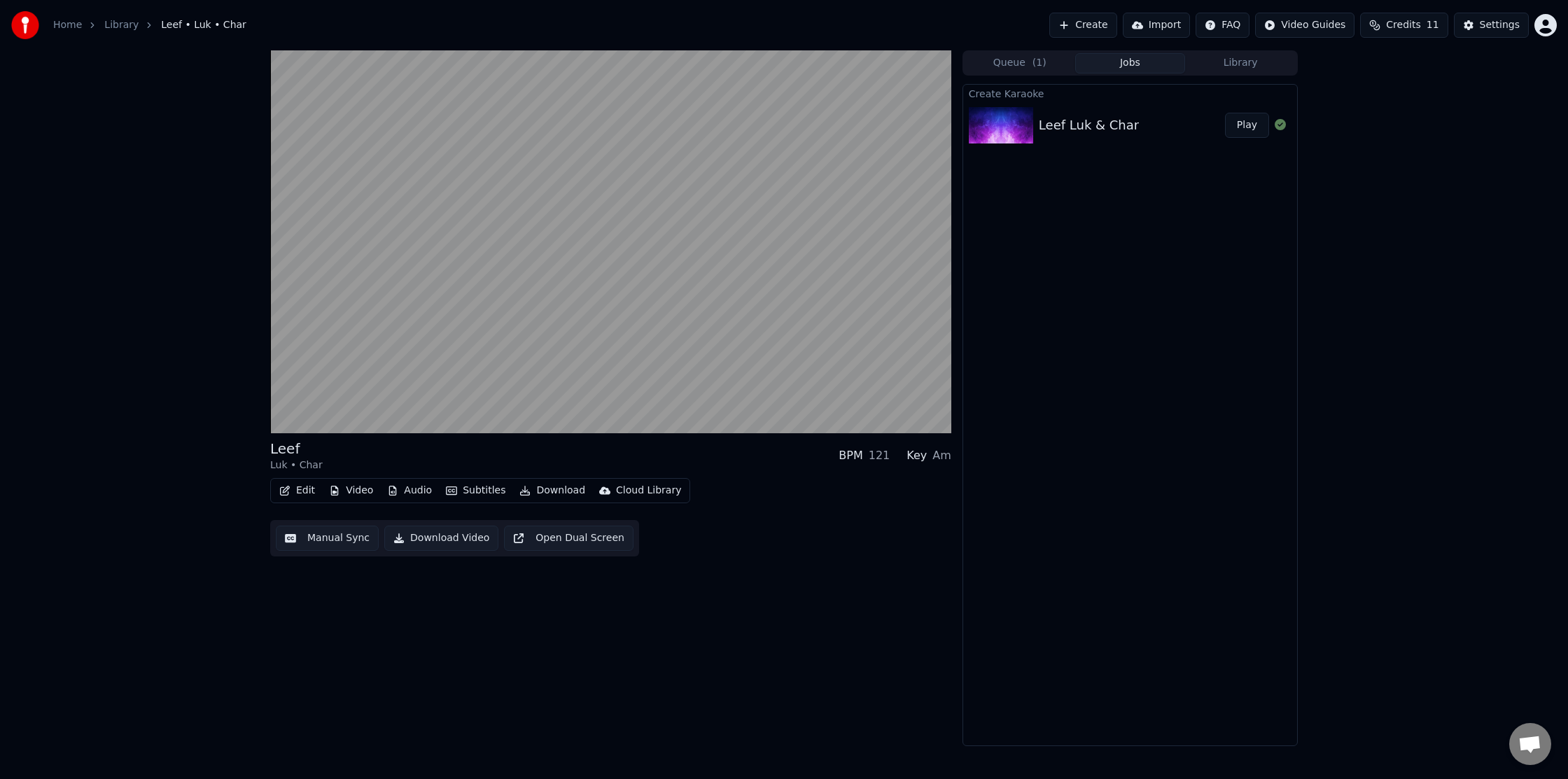
click at [292, 491] on button "Edit" at bounding box center [297, 490] width 47 height 20
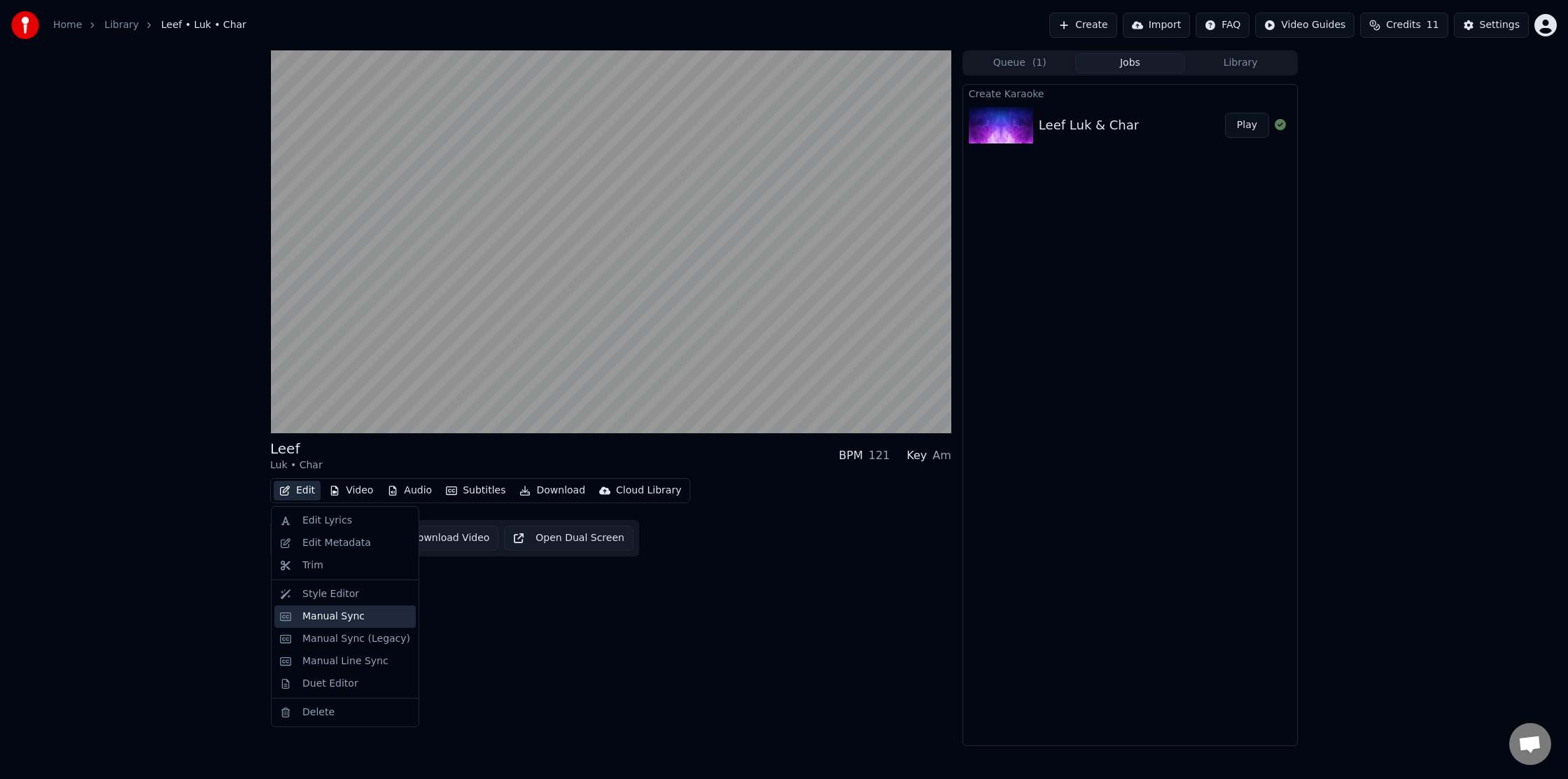
click at [349, 621] on div "Manual Sync" at bounding box center [334, 616] width 62 height 14
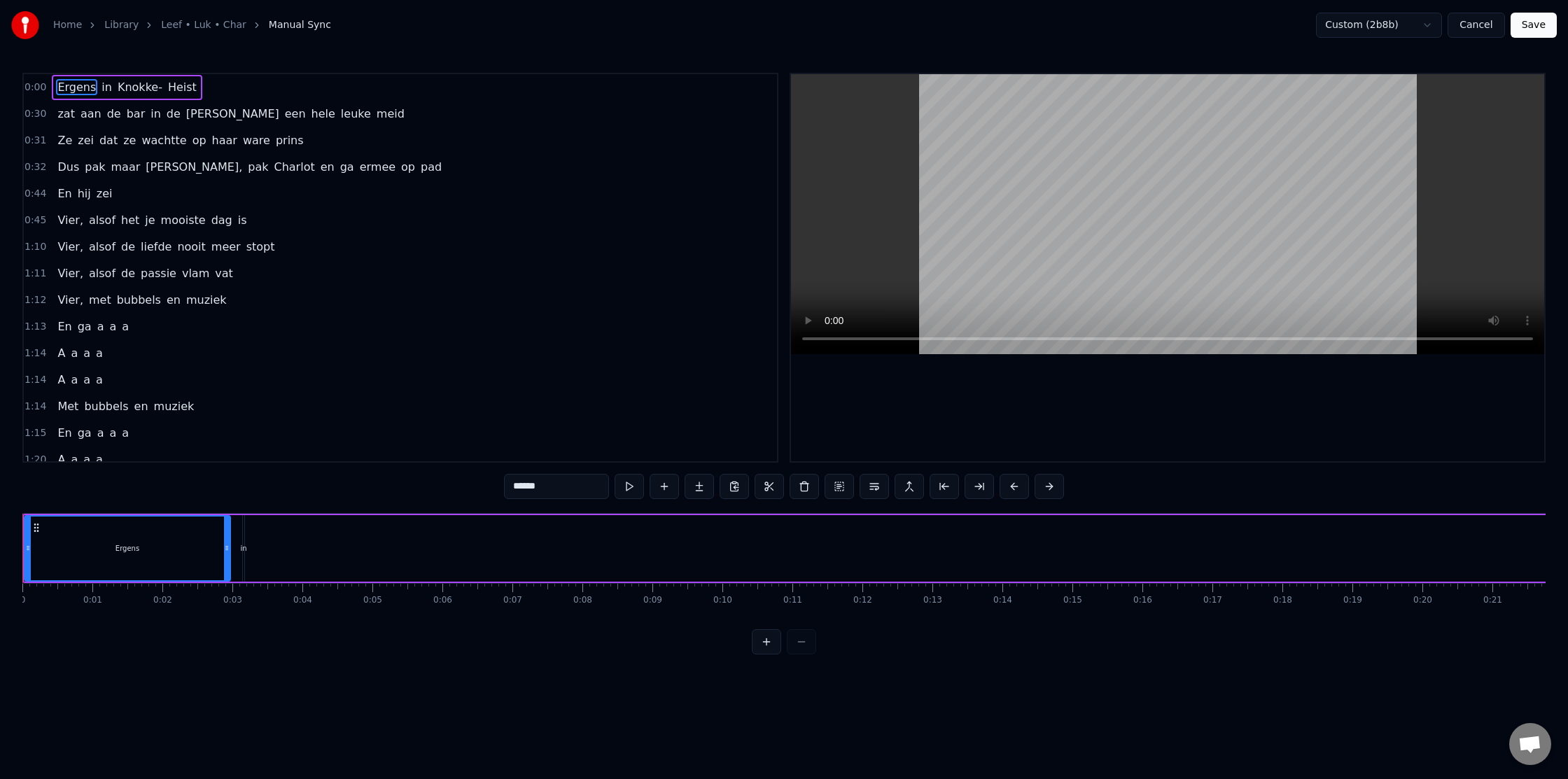
click at [198, 24] on link "Leef • Luk • Char" at bounding box center [203, 24] width 86 height 14
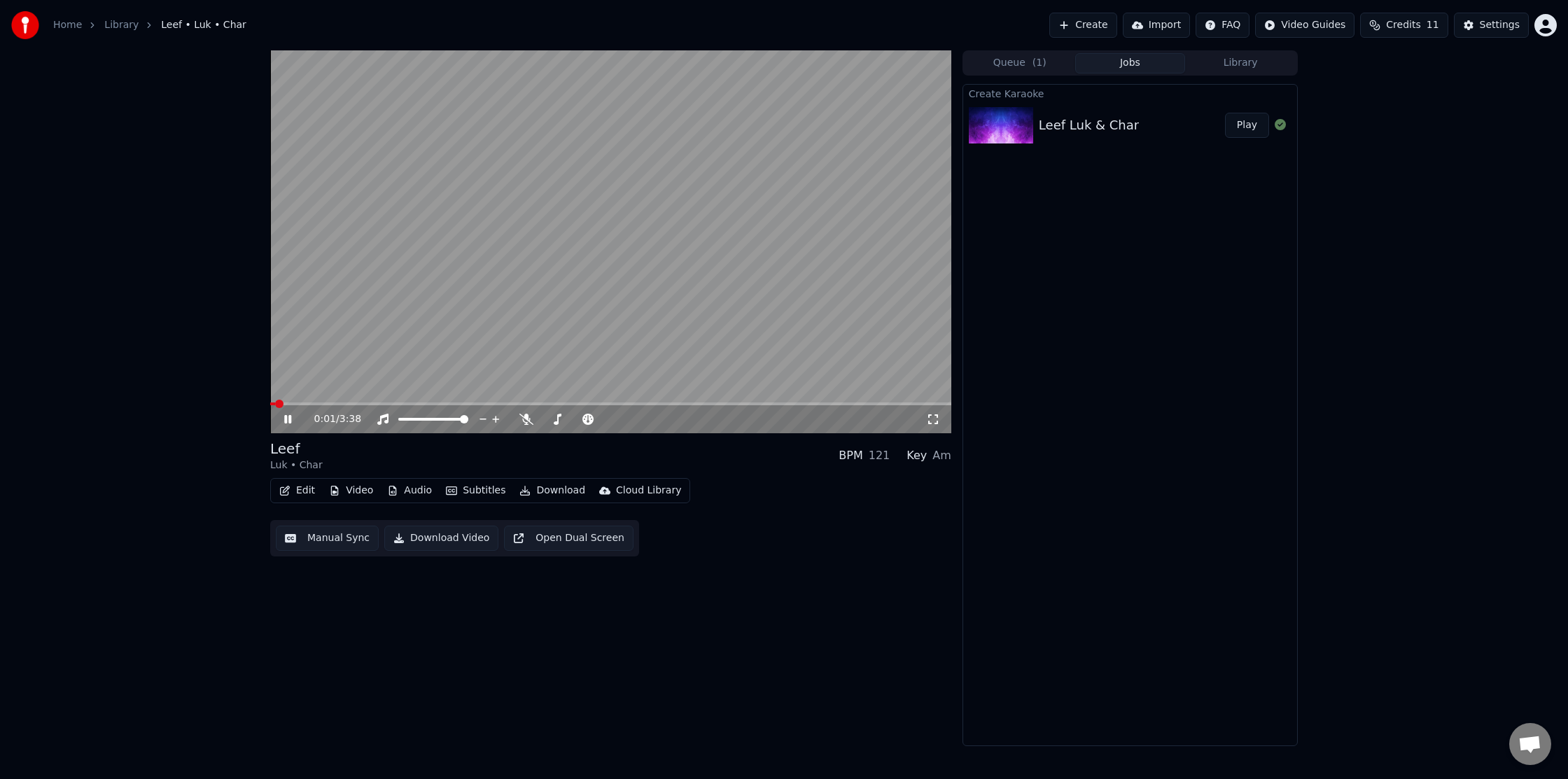
click at [306, 495] on button "Edit" at bounding box center [297, 490] width 47 height 20
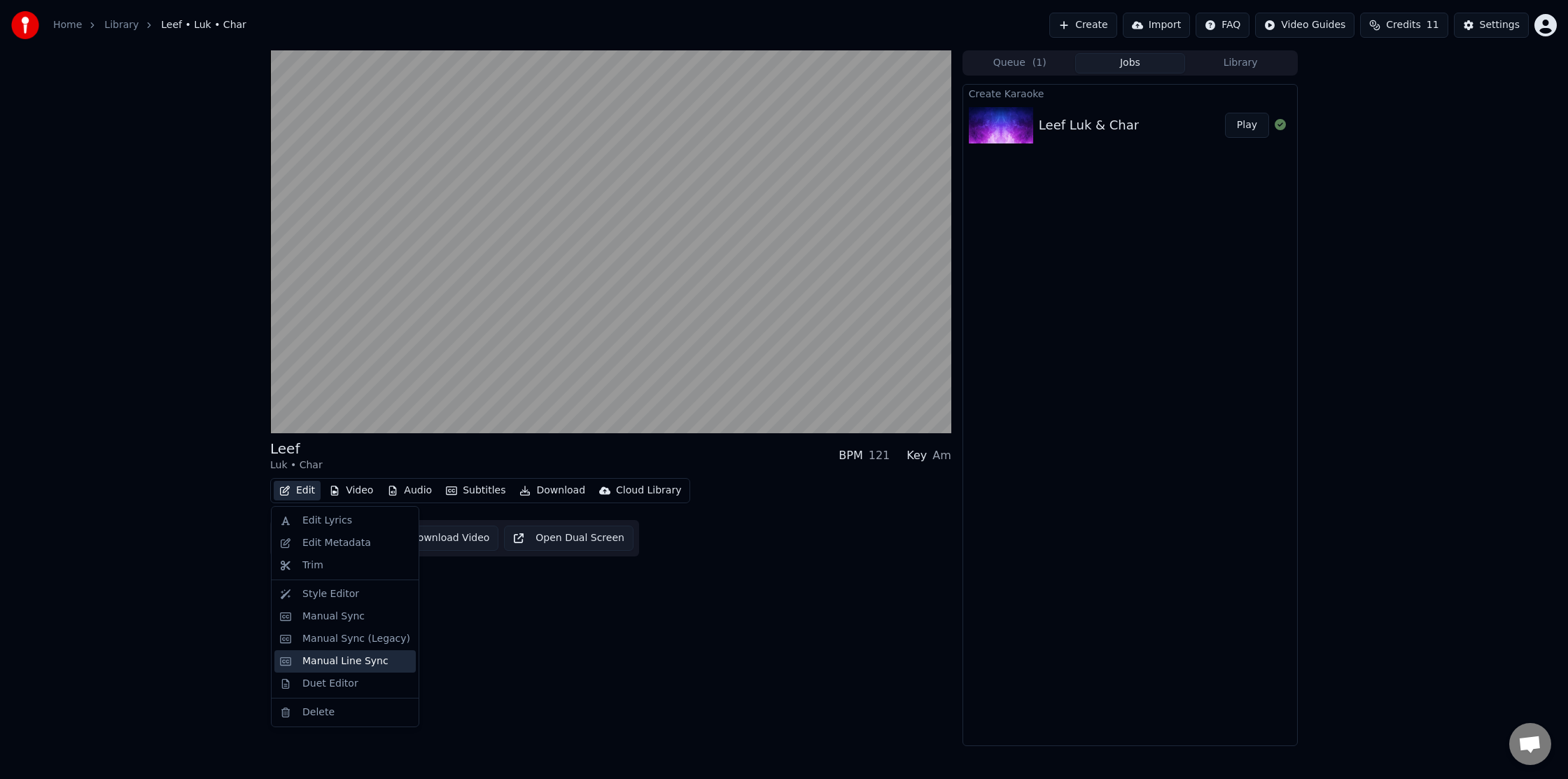
click at [357, 653] on div "Manual Line Sync" at bounding box center [345, 661] width 141 height 23
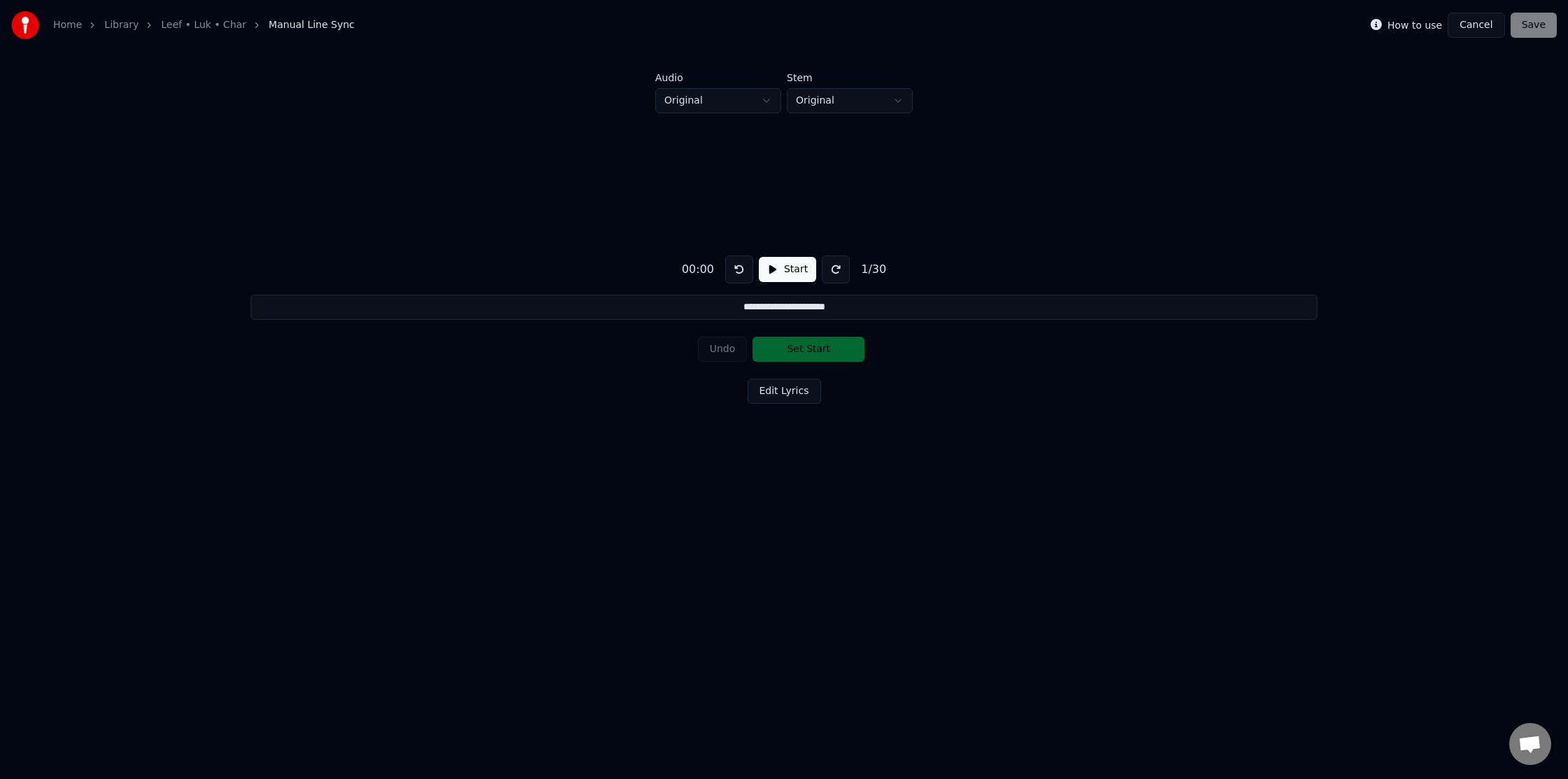
drag, startPoint x: 700, startPoint y: 283, endPoint x: 700, endPoint y: 276, distance: 7.0
click at [700, 283] on div "**********" at bounding box center [784, 327] width 1523 height 427
click at [700, 275] on div "00:00" at bounding box center [698, 270] width 43 height 17
click at [701, 275] on div "00:00" at bounding box center [698, 270] width 43 height 17
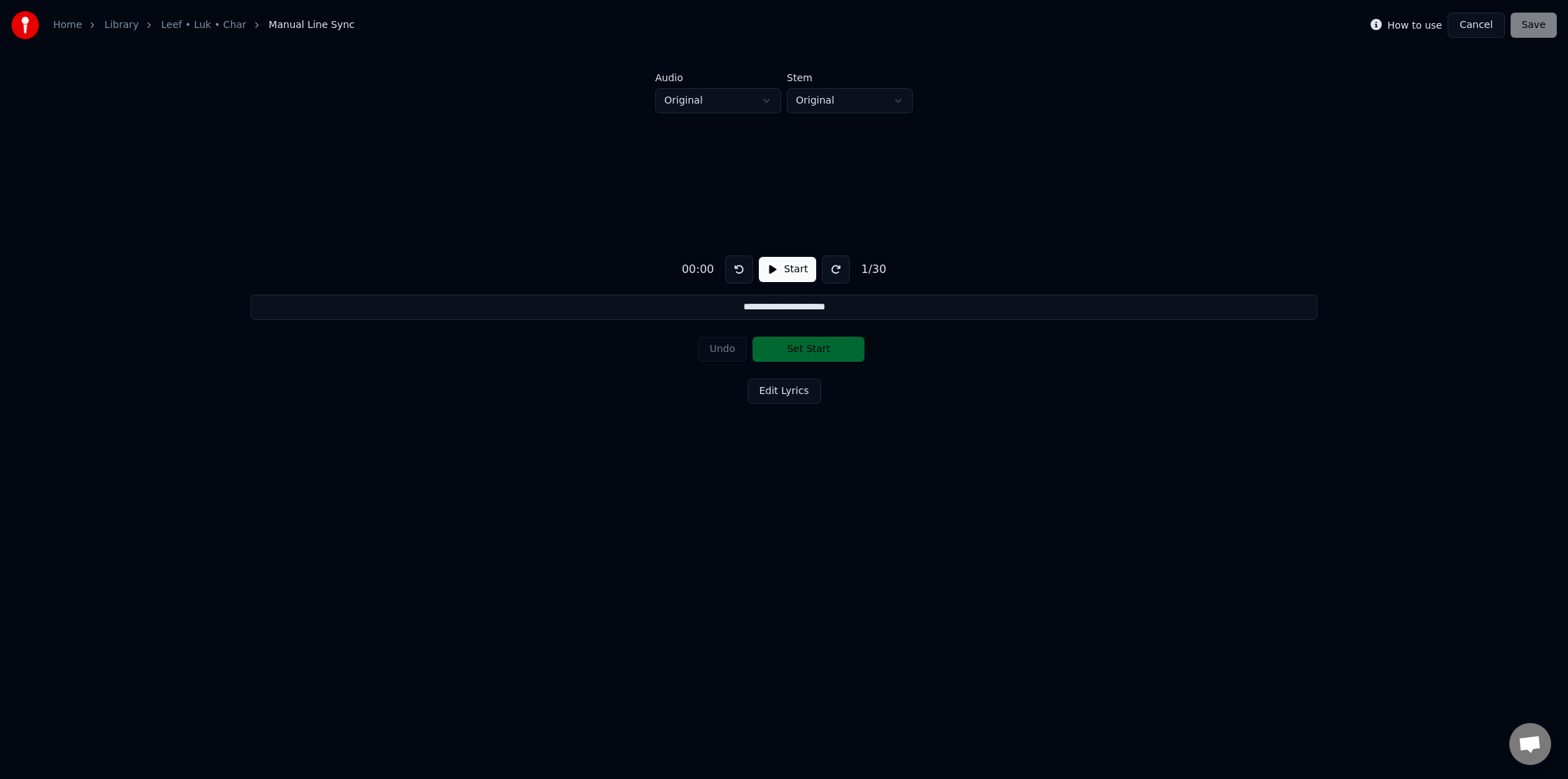
click at [697, 251] on div "**********" at bounding box center [784, 327] width 1523 height 427
click at [193, 16] on div "Home Library Leef • Luk • Char Manual Line Sync" at bounding box center [182, 25] width 343 height 28
click at [193, 24] on link "Leef • Luk • Char" at bounding box center [203, 24] width 86 height 14
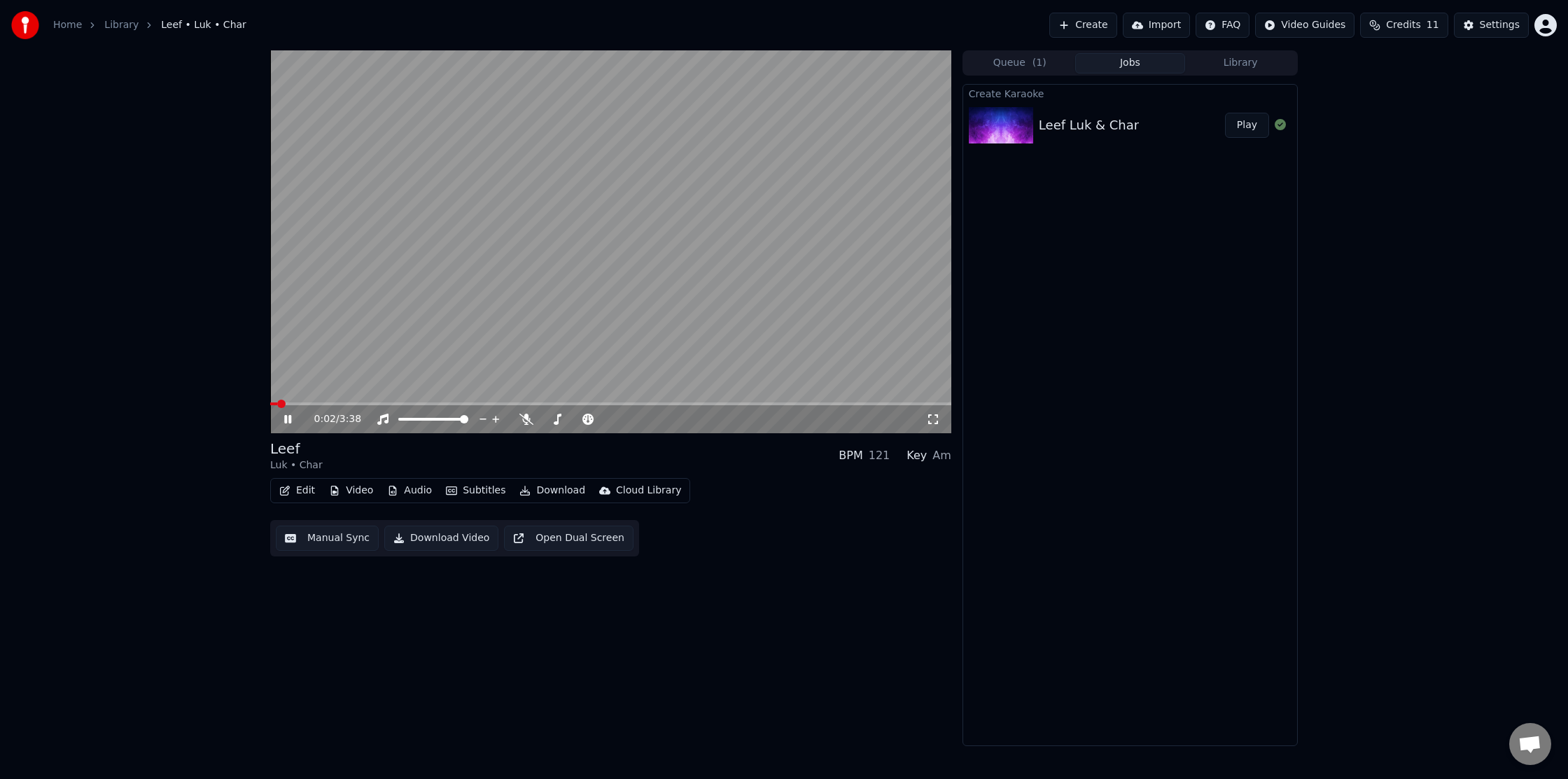
click at [294, 490] on button "Edit" at bounding box center [297, 490] width 47 height 20
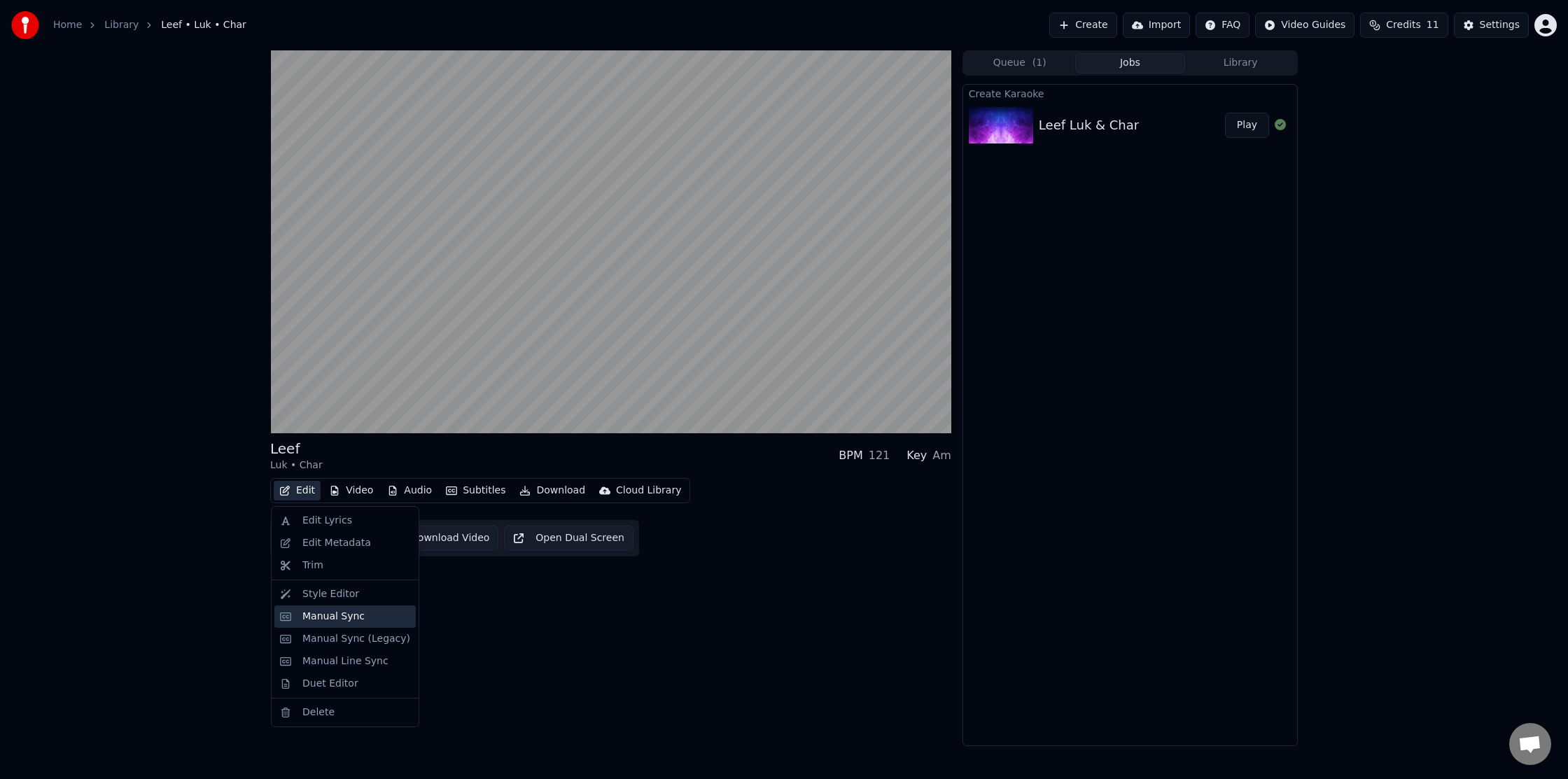
click at [352, 615] on div "Manual Sync" at bounding box center [334, 616] width 62 height 14
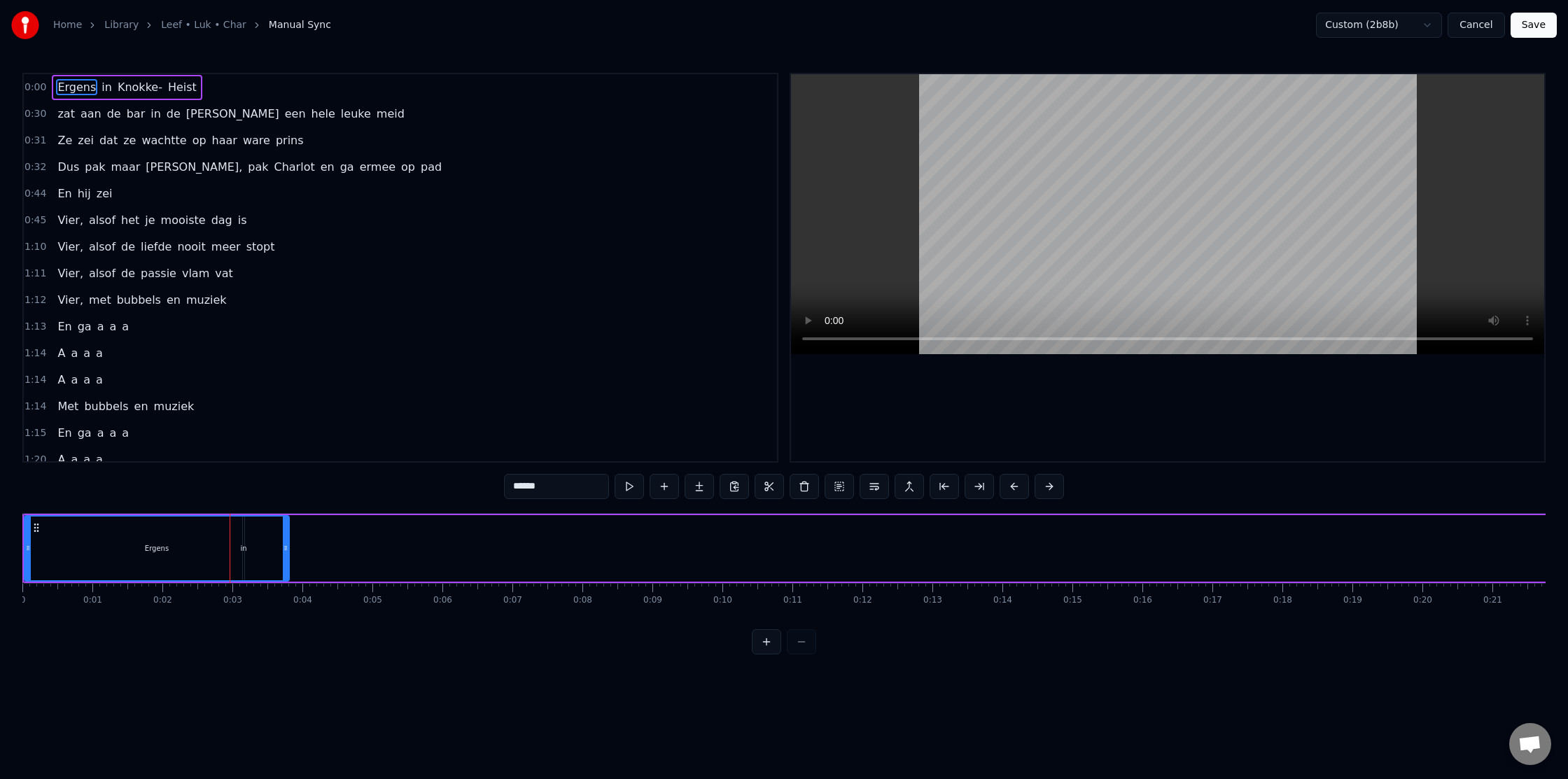
drag, startPoint x: 227, startPoint y: 552, endPoint x: 303, endPoint y: 557, distance: 76.2
click at [289, 560] on div at bounding box center [286, 548] width 6 height 64
click at [61, 548] on div "Ergens" at bounding box center [181, 548] width 311 height 64
drag, startPoint x: 59, startPoint y: 546, endPoint x: 18, endPoint y: 548, distance: 41.0
click at [18, 548] on div "Home Library [PERSON_NAME] Manual Sync Custom (2b8b) Cancel Save 0:00 Ergens in…" at bounding box center [784, 327] width 1568 height 655
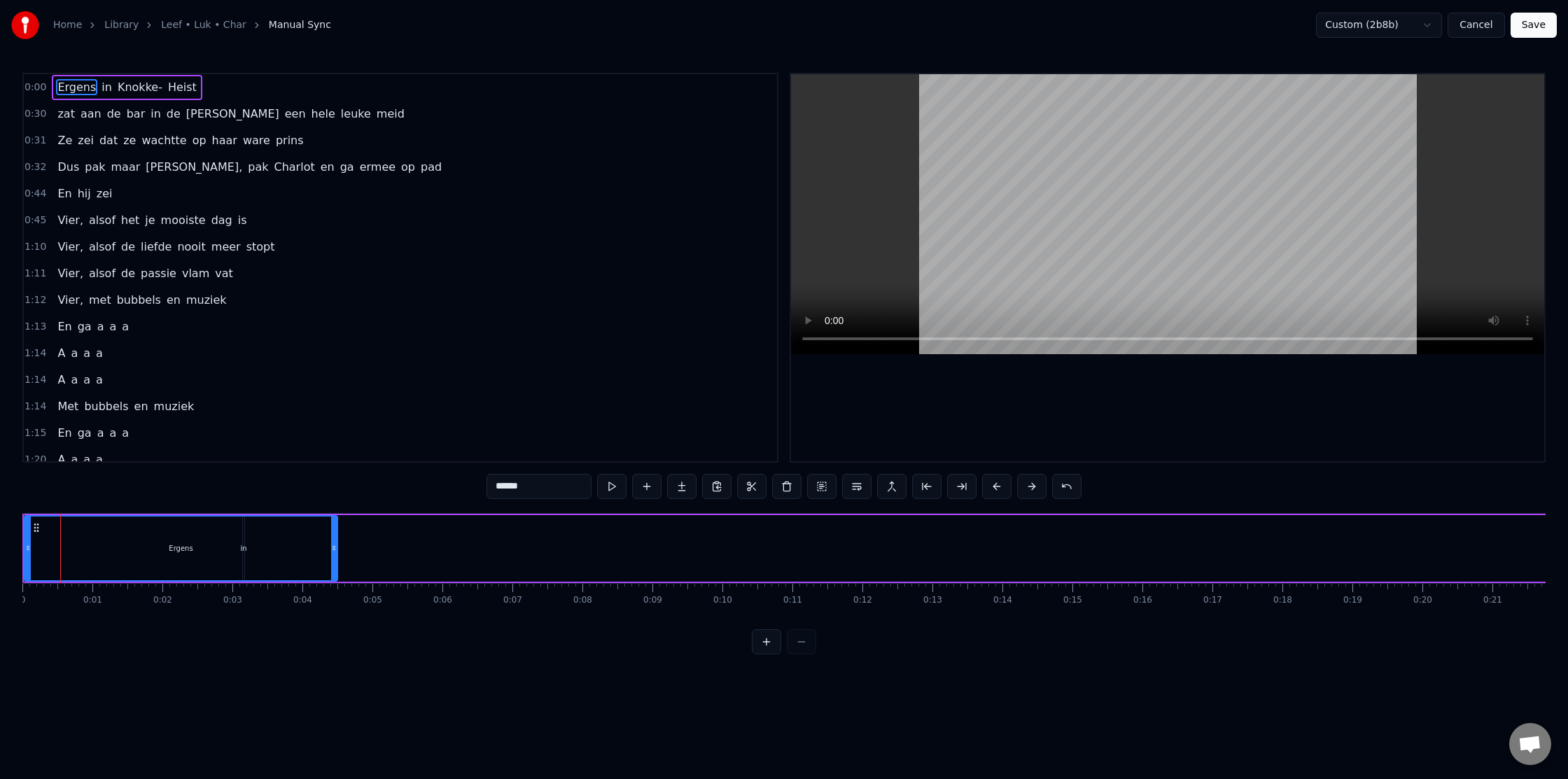
click at [26, 522] on div at bounding box center [28, 548] width 6 height 64
click at [277, 540] on div "Ergens" at bounding box center [181, 548] width 311 height 64
drag, startPoint x: 490, startPoint y: 548, endPoint x: 564, endPoint y: 550, distance: 74.0
click at [565, 551] on div "Ergens in [GEOGRAPHIC_DATA]- Heist" at bounding box center [1077, 548] width 2110 height 70
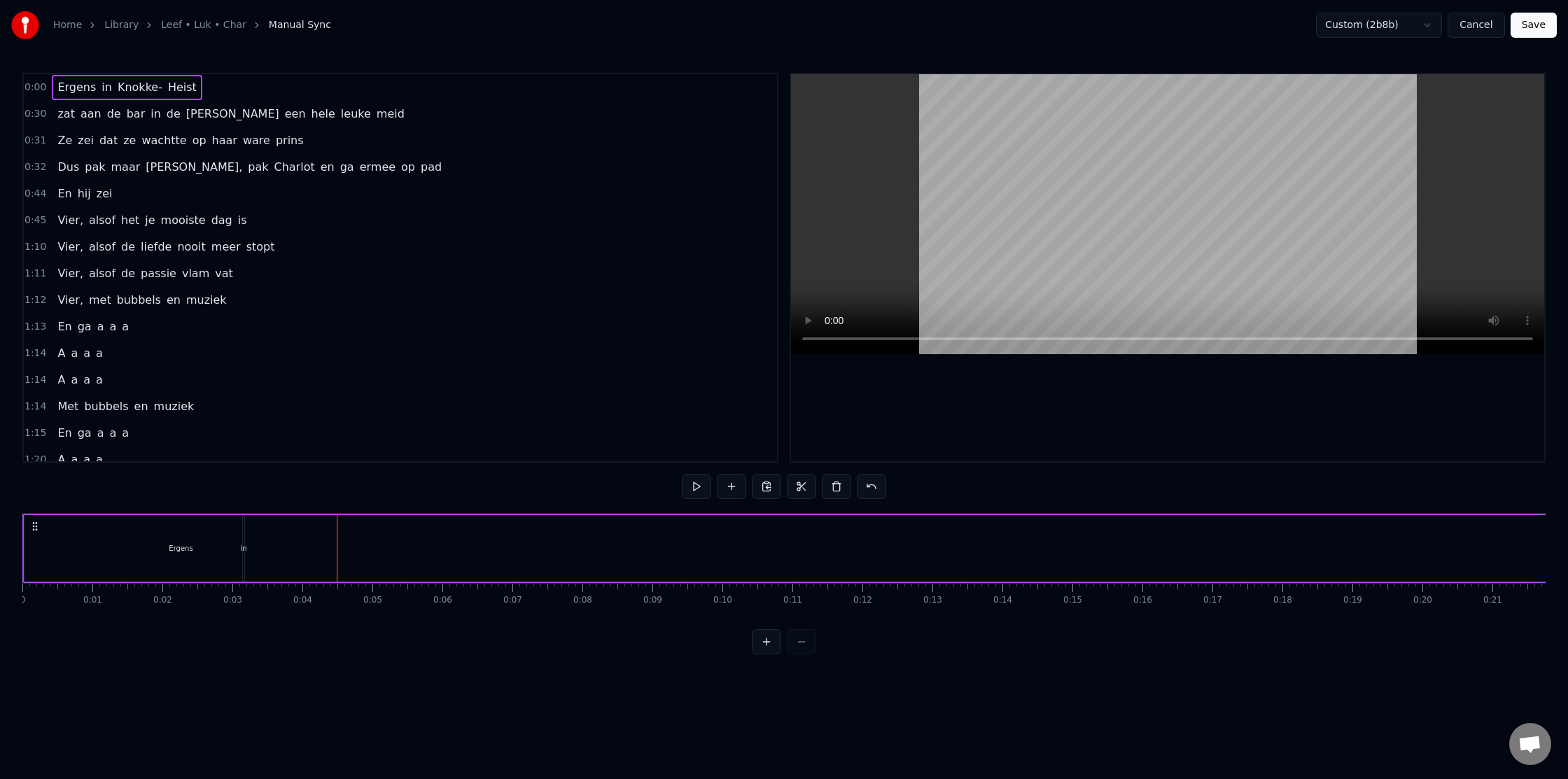
drag, startPoint x: 564, startPoint y: 550, endPoint x: 554, endPoint y: 550, distance: 10.0
click at [564, 550] on div "Ergens in [GEOGRAPHIC_DATA]- Heist" at bounding box center [1077, 548] width 2110 height 70
click at [412, 546] on div "Ergens in [GEOGRAPHIC_DATA]- Heist" at bounding box center [1077, 548] width 2110 height 70
click at [1118, 568] on div "Ergens in [GEOGRAPHIC_DATA]- Heist" at bounding box center [1077, 548] width 2110 height 70
click at [353, 514] on div "Ergens in [GEOGRAPHIC_DATA]- Heist" at bounding box center [1077, 548] width 2110 height 70
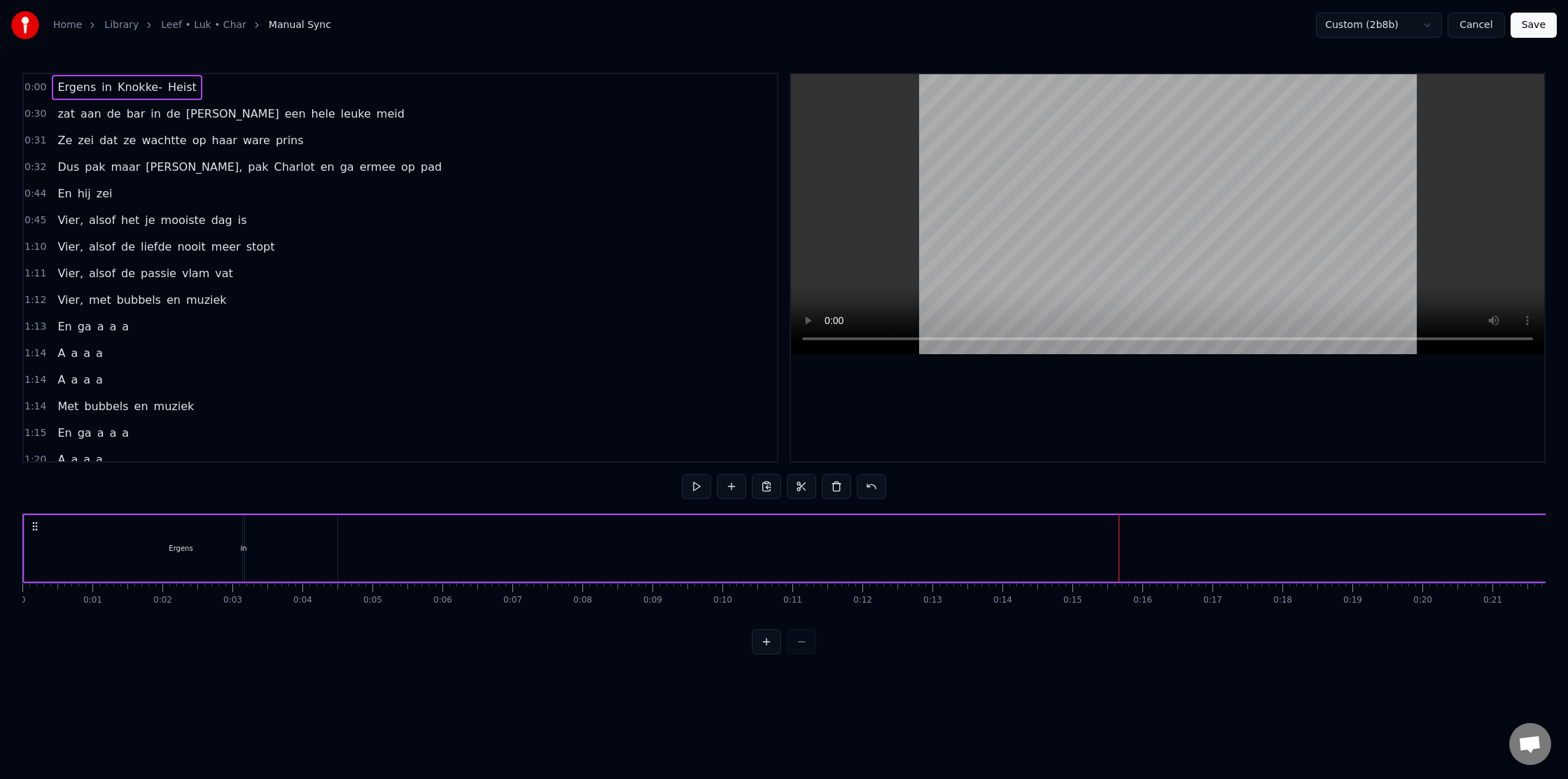
drag, startPoint x: 325, startPoint y: 628, endPoint x: 252, endPoint y: 596, distance: 79.7
click at [325, 628] on div "0:00 Ergens in [GEOGRAPHIC_DATA]- Heist 0:30 zat aan de bar in de [PERSON_NAME]…" at bounding box center [784, 363] width 1523 height 581
drag, startPoint x: 133, startPoint y: 544, endPoint x: 145, endPoint y: 543, distance: 12.0
click at [133, 544] on div "Ergens" at bounding box center [181, 548] width 313 height 67
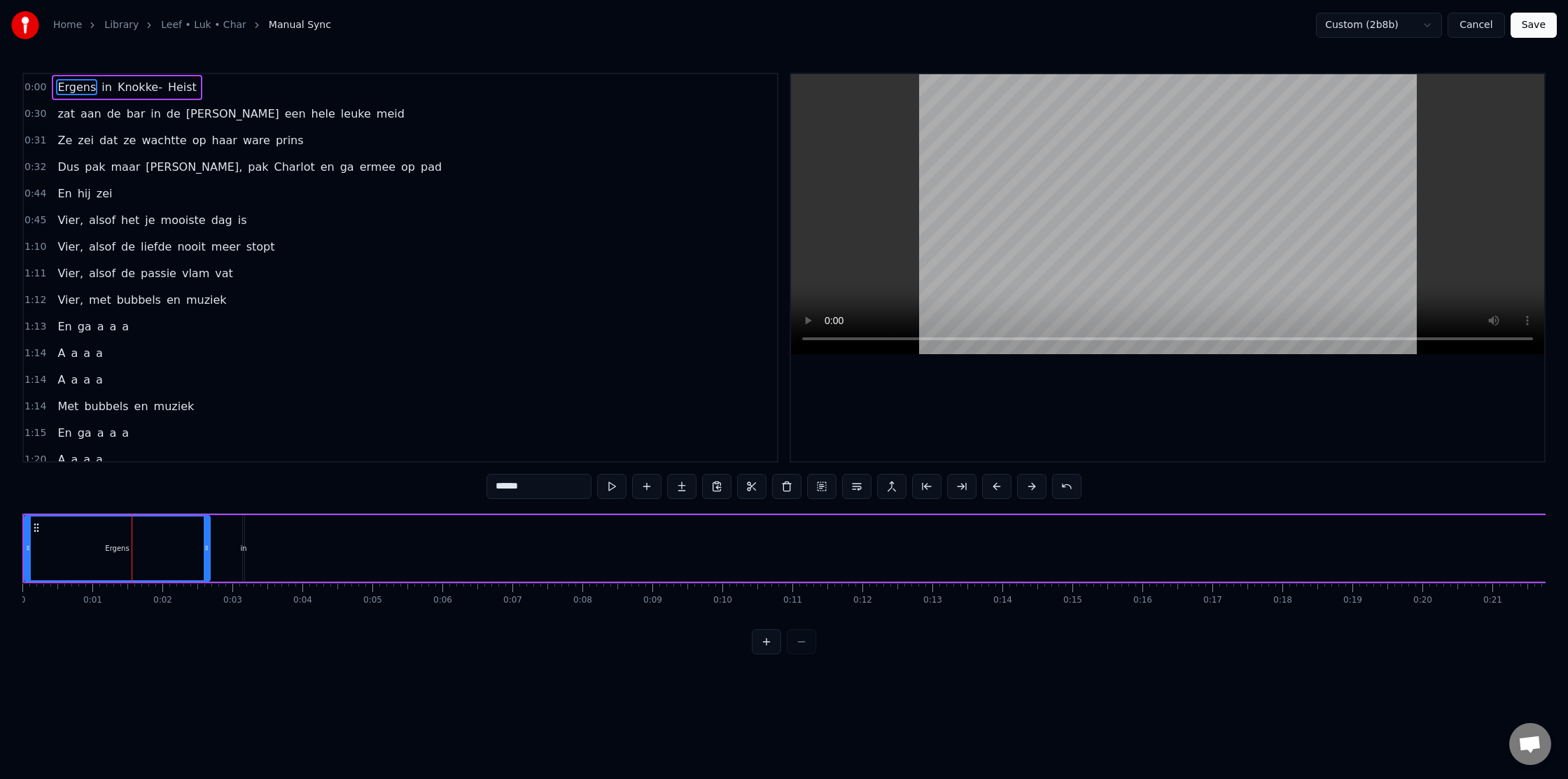
drag, startPoint x: 334, startPoint y: 548, endPoint x: 207, endPoint y: 554, distance: 127.1
click at [207, 554] on div at bounding box center [207, 548] width 6 height 64
click at [325, 547] on div "Ergens in [GEOGRAPHIC_DATA]- Heist" at bounding box center [1077, 548] width 2110 height 70
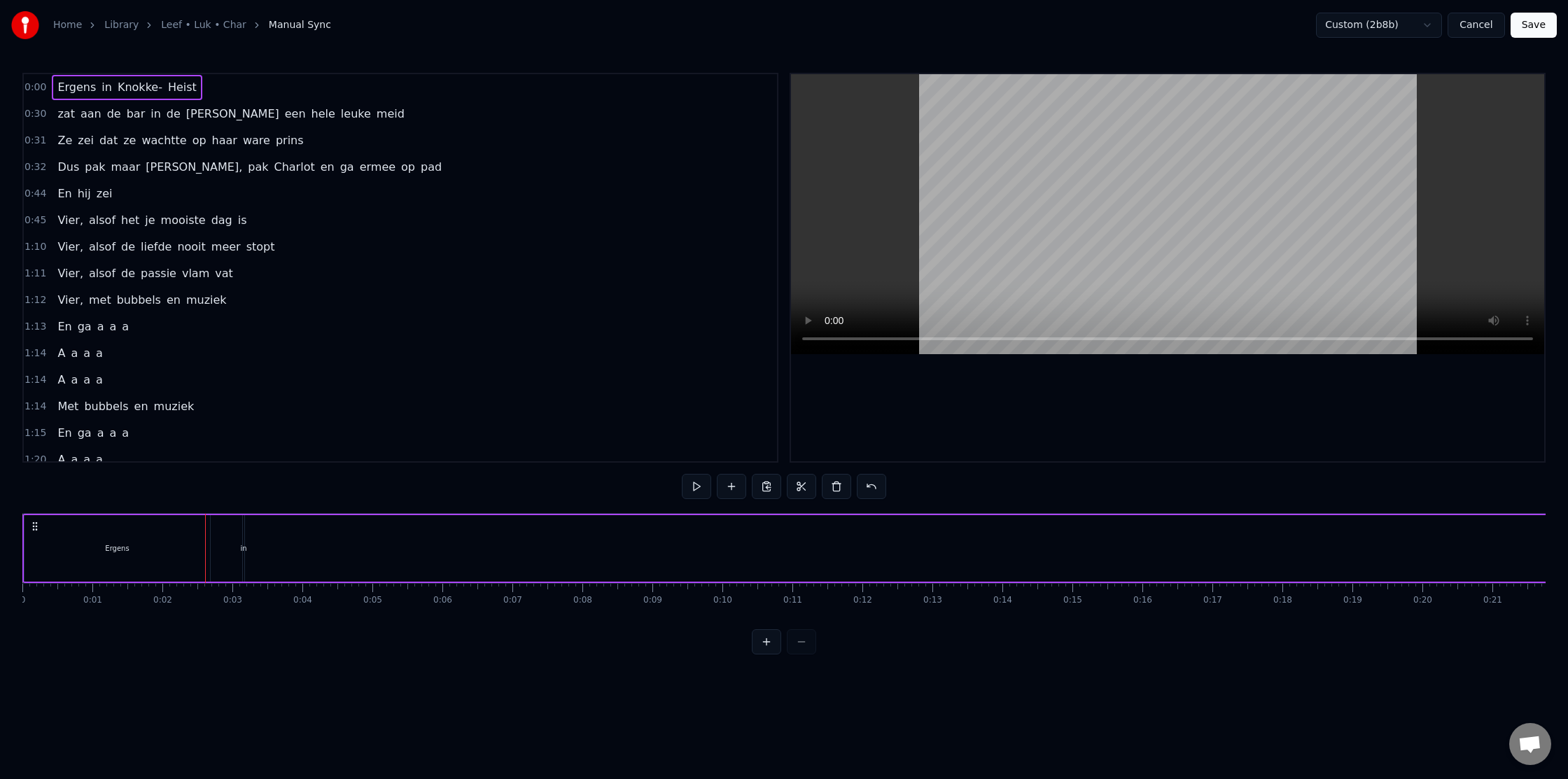
click at [231, 546] on div "Ergens in [GEOGRAPHIC_DATA]- Heist" at bounding box center [1077, 548] width 2110 height 70
click at [250, 516] on div "Ergens in [GEOGRAPHIC_DATA]- Heist" at bounding box center [1077, 548] width 2110 height 70
click at [644, 554] on div "Ergens in [GEOGRAPHIC_DATA]- Heist" at bounding box center [1077, 548] width 2110 height 70
click at [241, 552] on div "in" at bounding box center [243, 548] width 7 height 10
drag, startPoint x: 256, startPoint y: 529, endPoint x: 327, endPoint y: 535, distance: 71.3
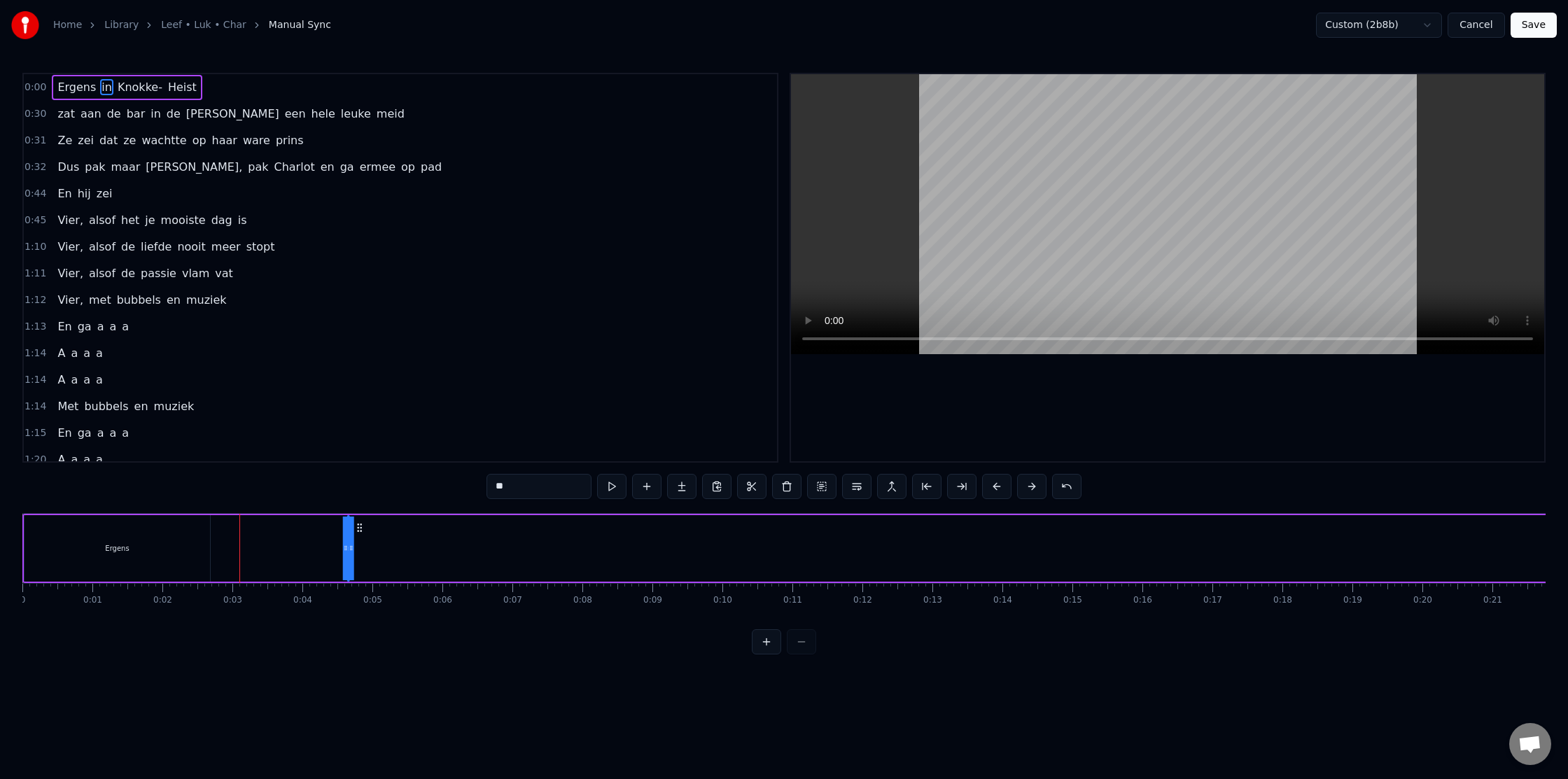
click at [382, 537] on div "Ergens in [GEOGRAPHIC_DATA]- Heist" at bounding box center [1077, 548] width 2110 height 70
click at [130, 533] on div "Ergens" at bounding box center [117, 548] width 185 height 67
type input "******"
drag, startPoint x: 208, startPoint y: 548, endPoint x: 283, endPoint y: 551, distance: 75.1
click at [346, 556] on div at bounding box center [343, 548] width 6 height 64
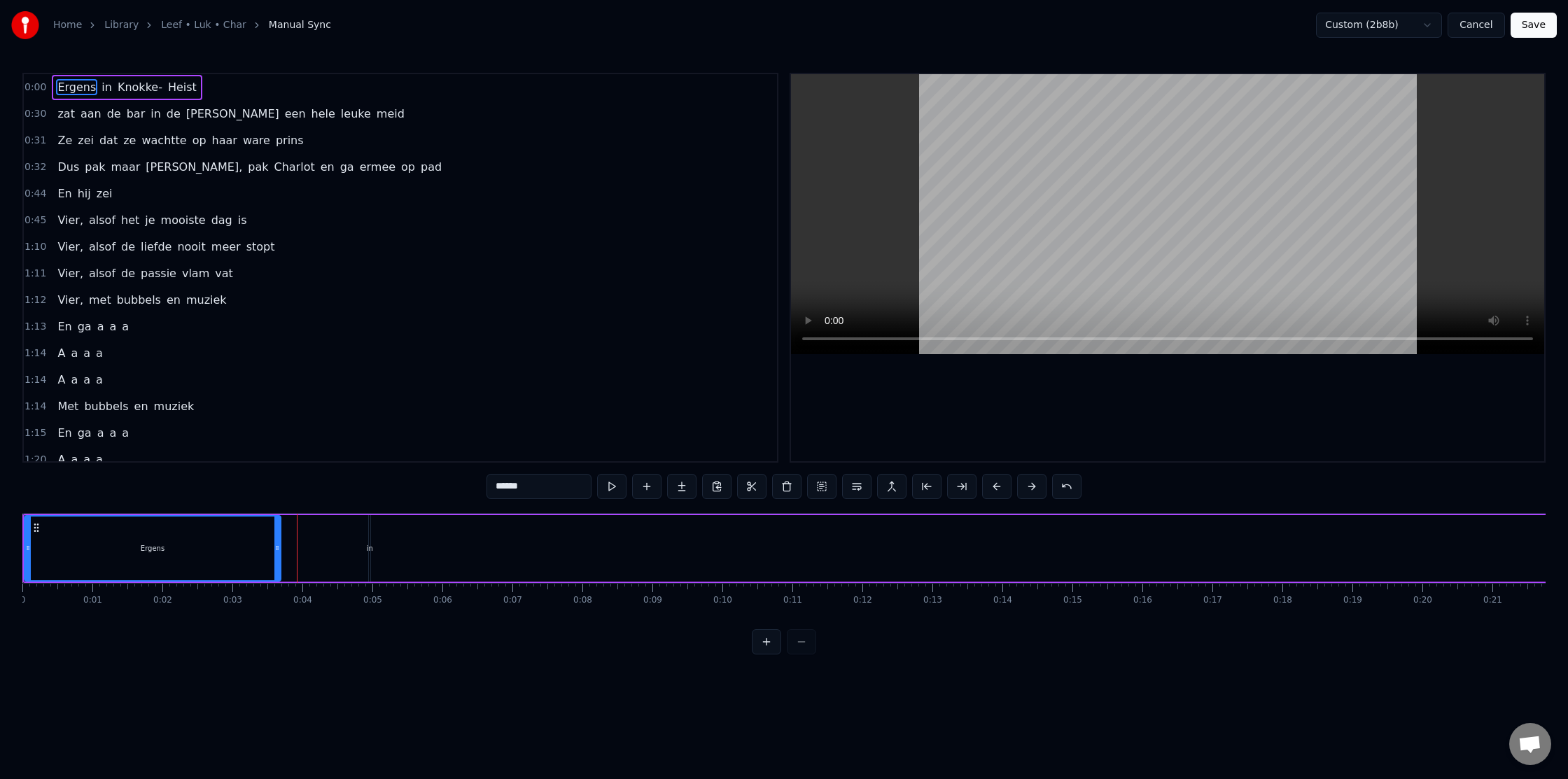
drag, startPoint x: 355, startPoint y: 551, endPoint x: 277, endPoint y: 555, distance: 78.1
click at [277, 555] on div at bounding box center [277, 548] width 6 height 64
click at [45, 542] on div "Ergens" at bounding box center [152, 548] width 255 height 64
click at [372, 554] on div "Ergens in [GEOGRAPHIC_DATA]- Heist" at bounding box center [1077, 548] width 2110 height 70
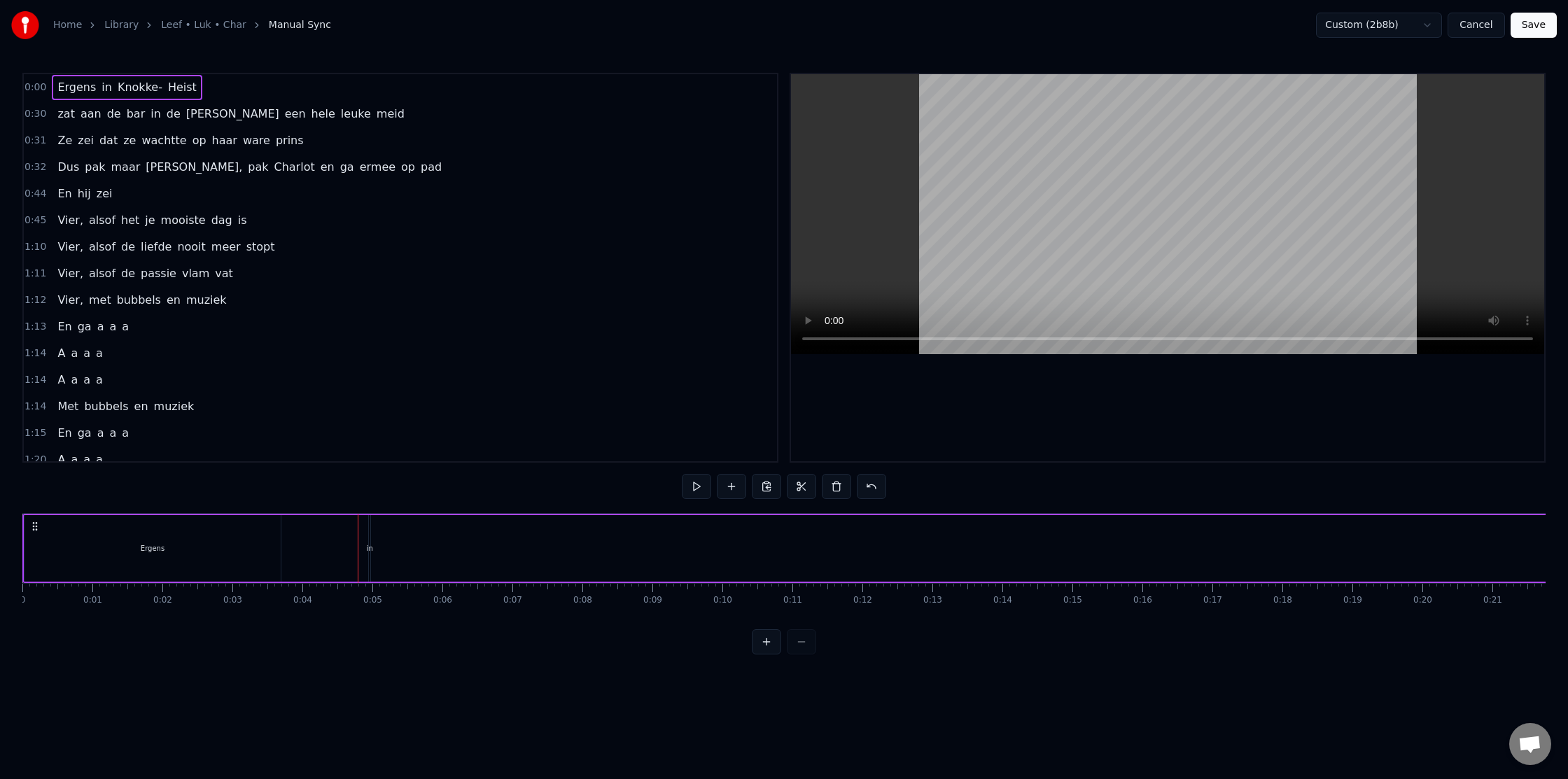
click at [365, 551] on div "Ergens in [GEOGRAPHIC_DATA]- Heist" at bounding box center [1077, 548] width 2110 height 70
click at [372, 551] on div "in" at bounding box center [370, 548] width 7 height 10
drag, startPoint x: 380, startPoint y: 530, endPoint x: 568, endPoint y: 544, distance: 188.5
click at [852, 548] on div "Ergens in [GEOGRAPHIC_DATA]- Heist" at bounding box center [1077, 548] width 2110 height 70
click at [83, 557] on div "Ergens" at bounding box center [152, 548] width 256 height 67
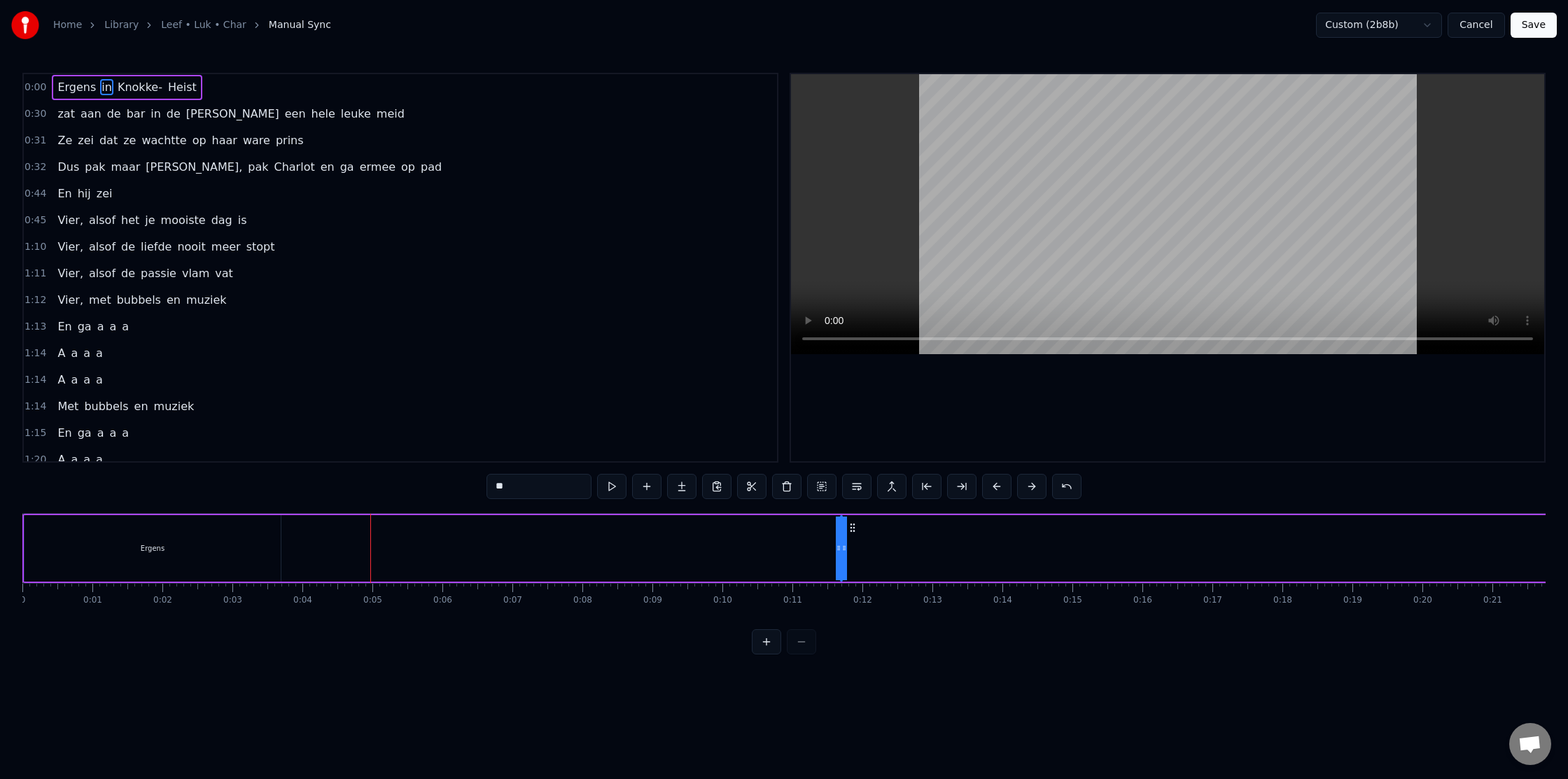
type input "******"
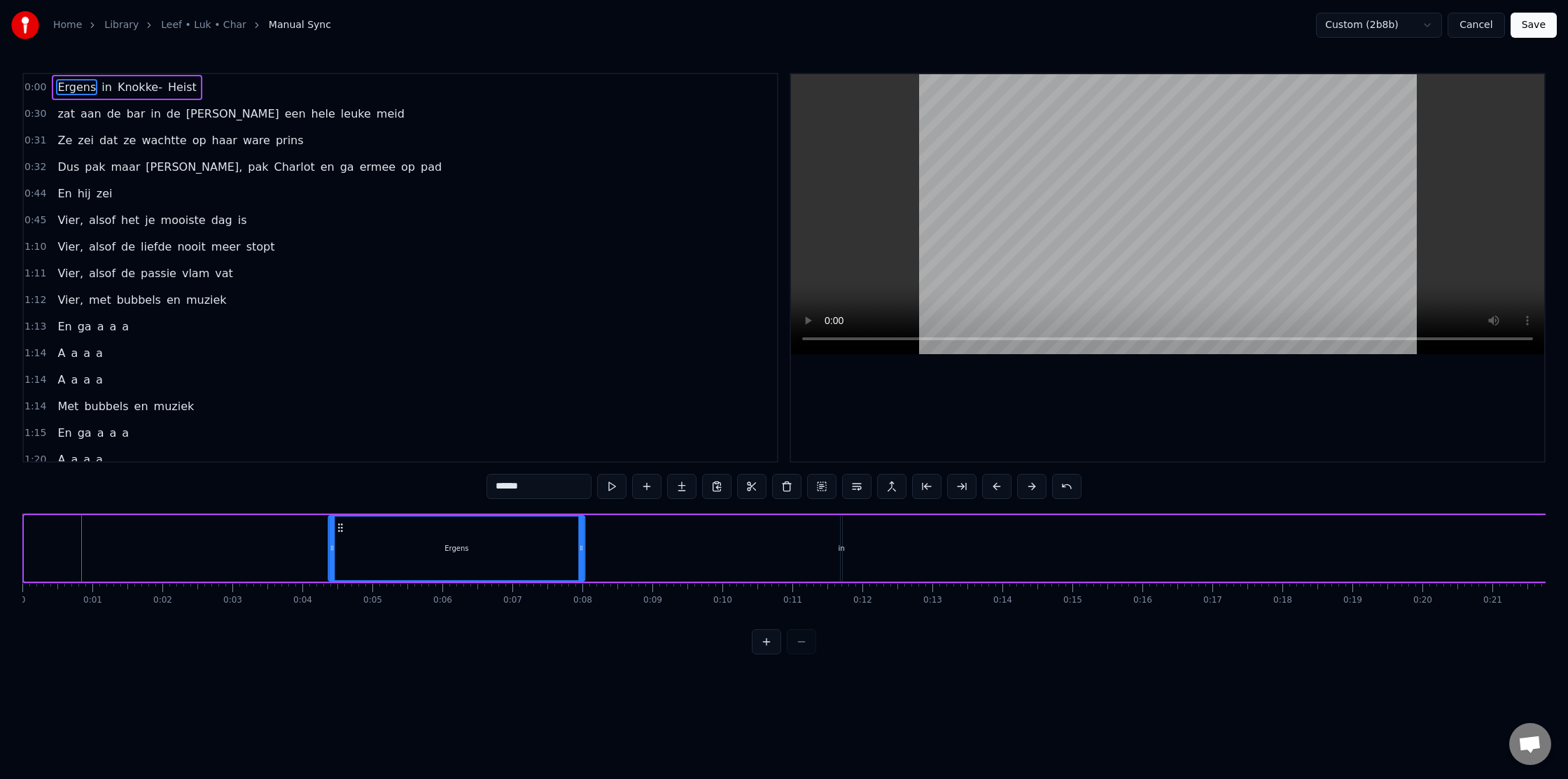
drag, startPoint x: 35, startPoint y: 524, endPoint x: 260, endPoint y: 550, distance: 226.5
click at [340, 556] on div "Ergens" at bounding box center [456, 548] width 255 height 64
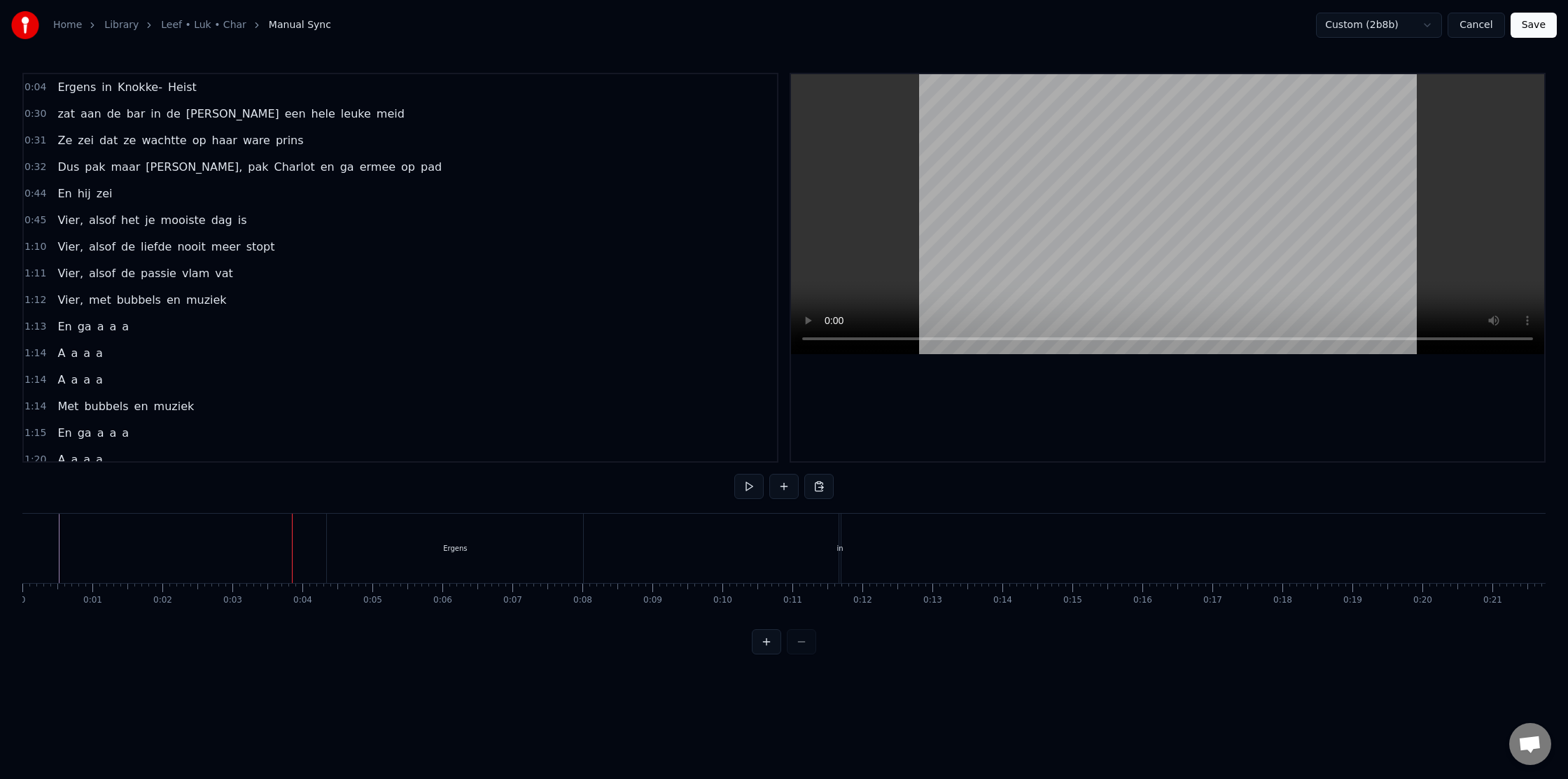
click at [378, 561] on div "Ergens" at bounding box center [455, 548] width 256 height 70
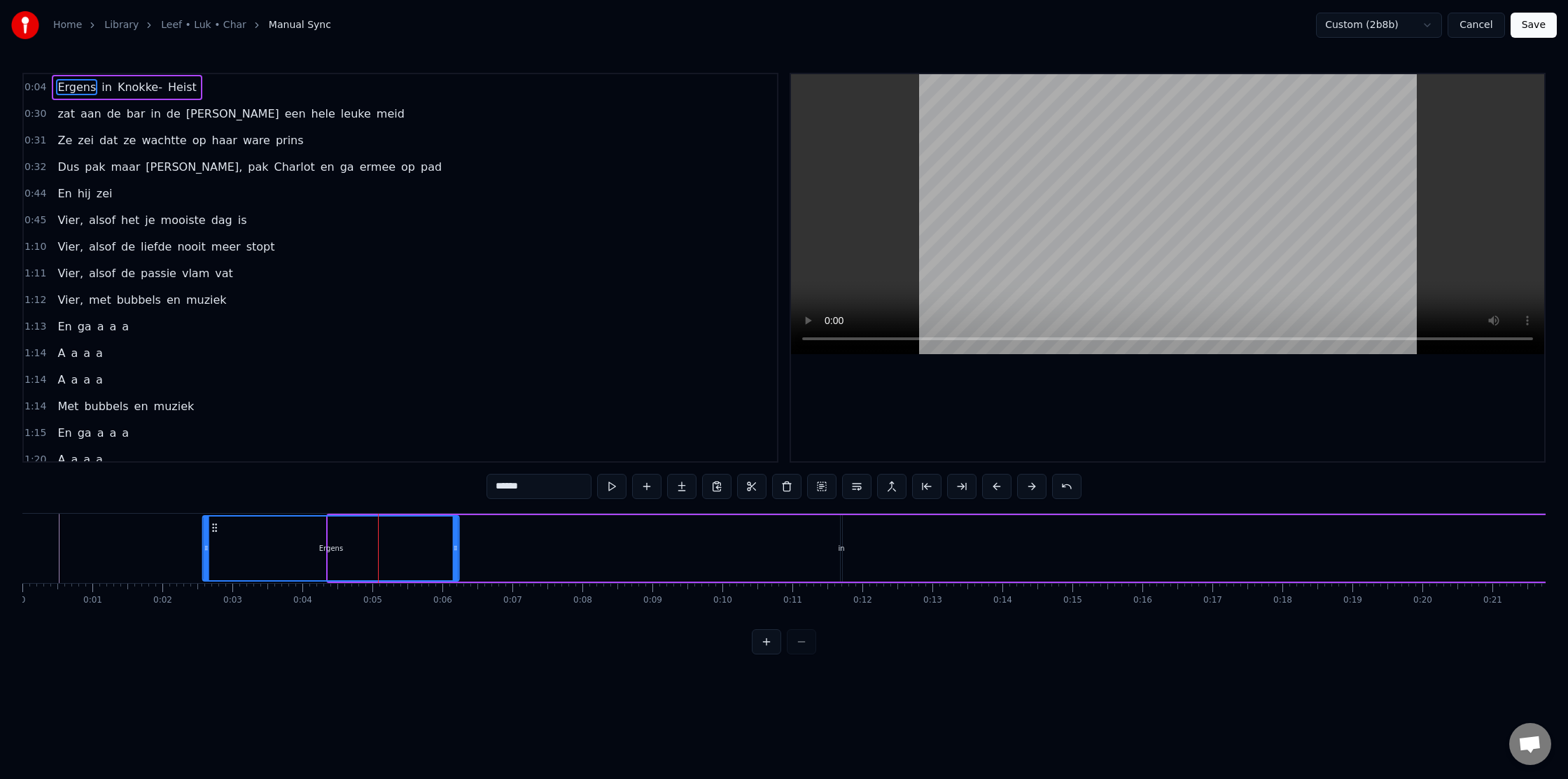
drag, startPoint x: 337, startPoint y: 530, endPoint x: 201, endPoint y: 530, distance: 136.0
click at [213, 530] on icon at bounding box center [215, 528] width 11 height 11
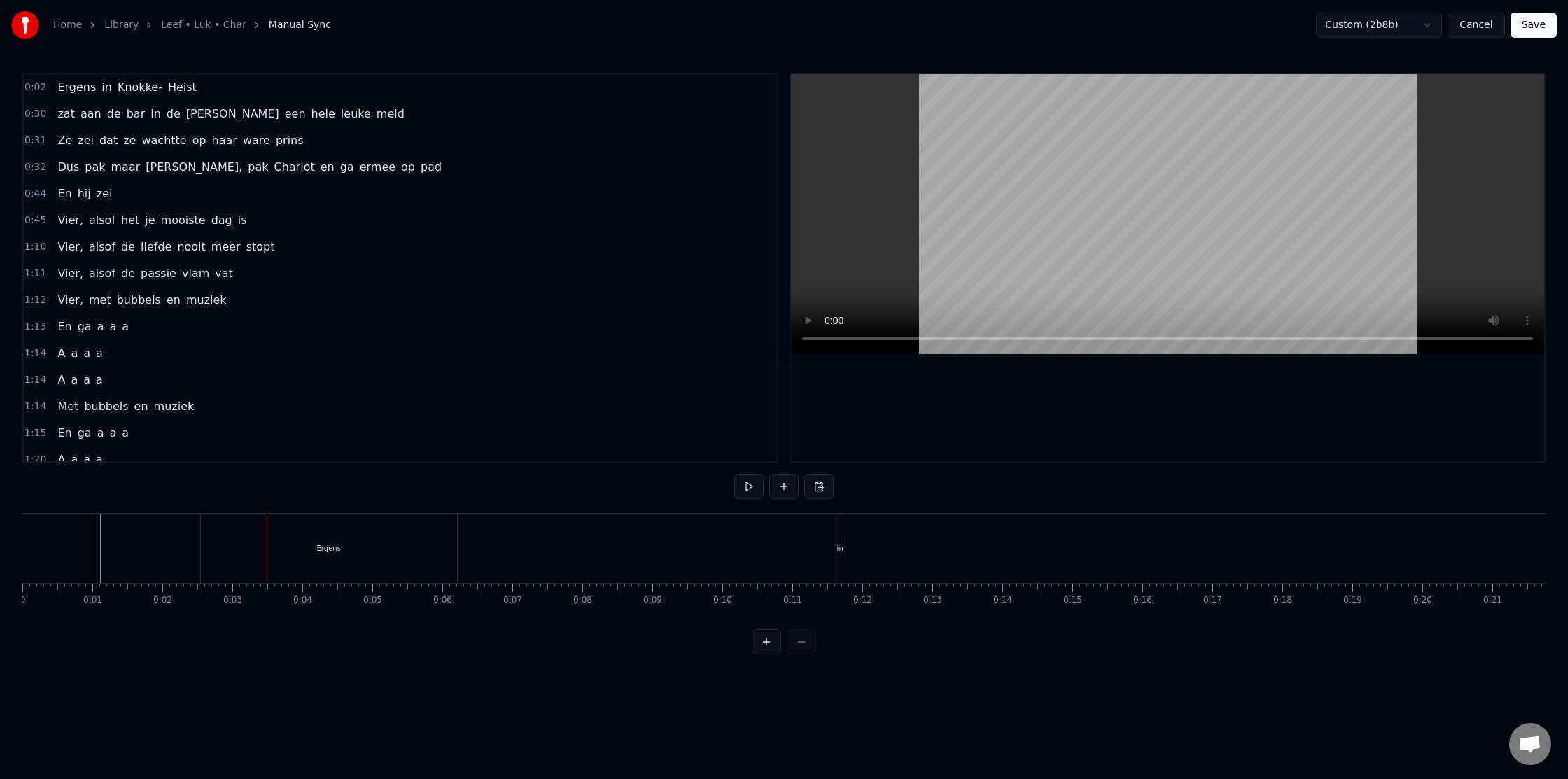
drag, startPoint x: 313, startPoint y: 547, endPoint x: 342, endPoint y: 548, distance: 29.0
click at [341, 548] on div "Ergens" at bounding box center [329, 548] width 256 height 70
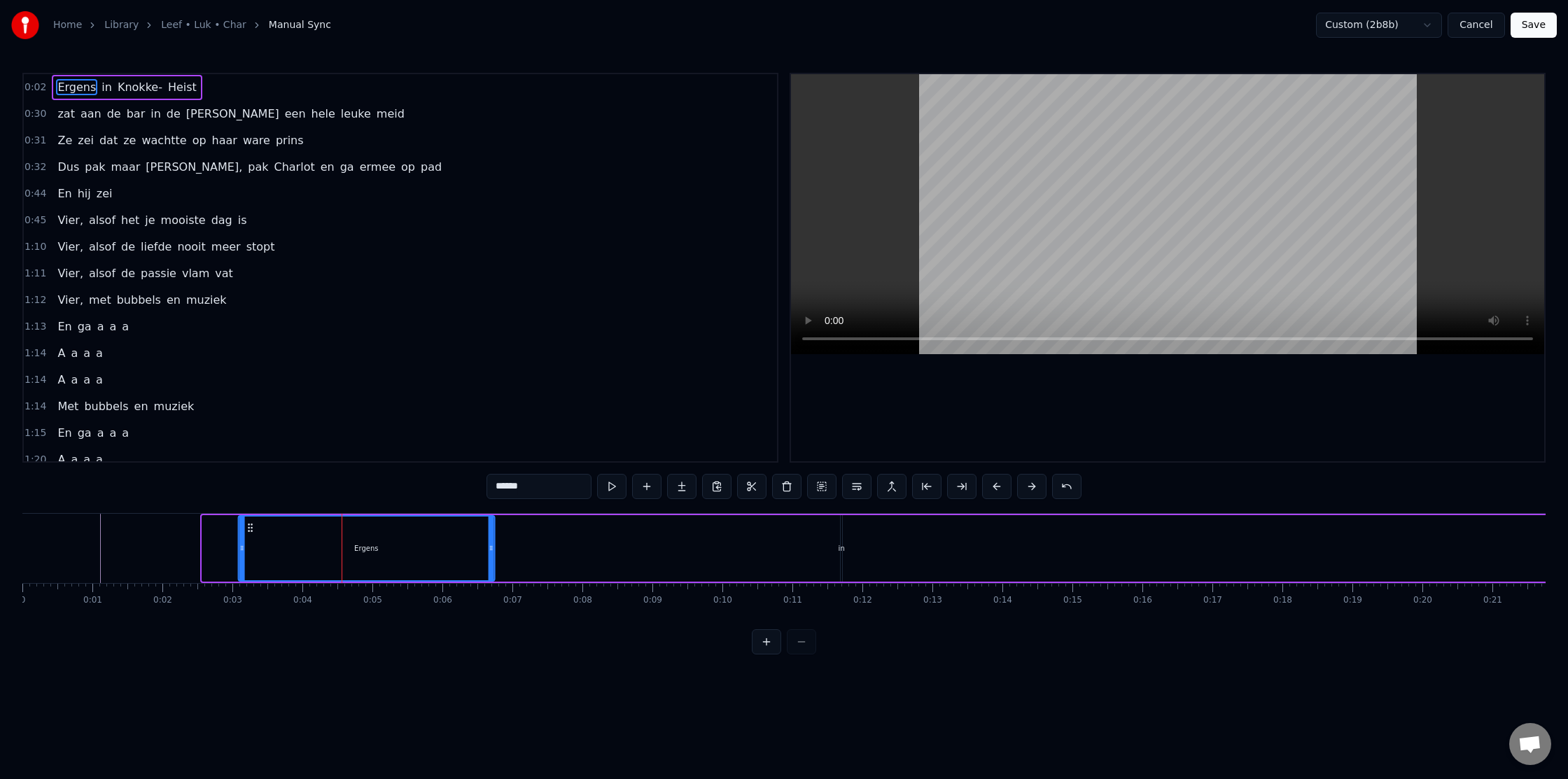
drag, startPoint x: 215, startPoint y: 527, endPoint x: 242, endPoint y: 530, distance: 27.2
click at [256, 530] on icon at bounding box center [250, 528] width 11 height 11
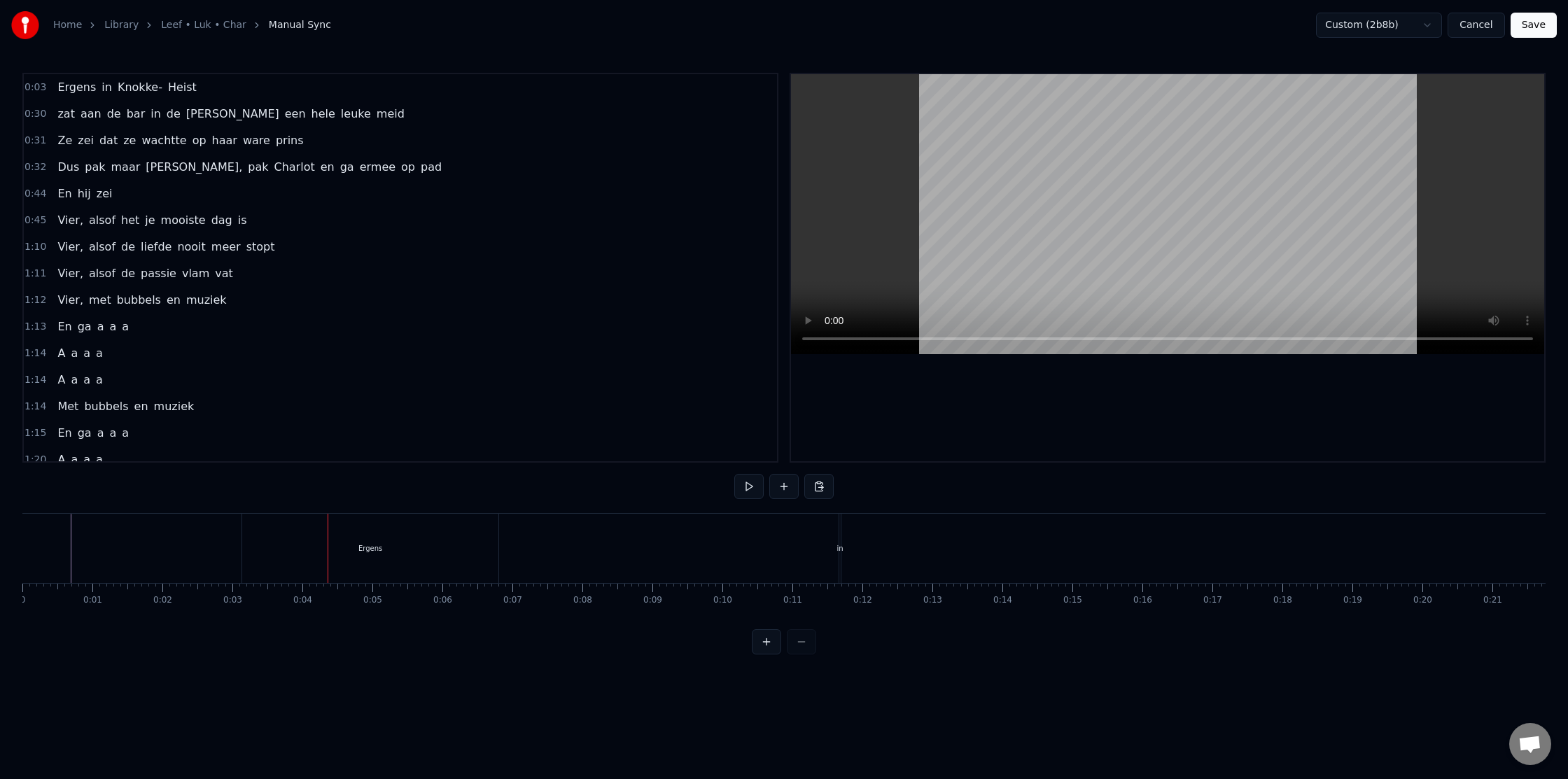
click at [283, 541] on div "Ergens" at bounding box center [371, 548] width 256 height 70
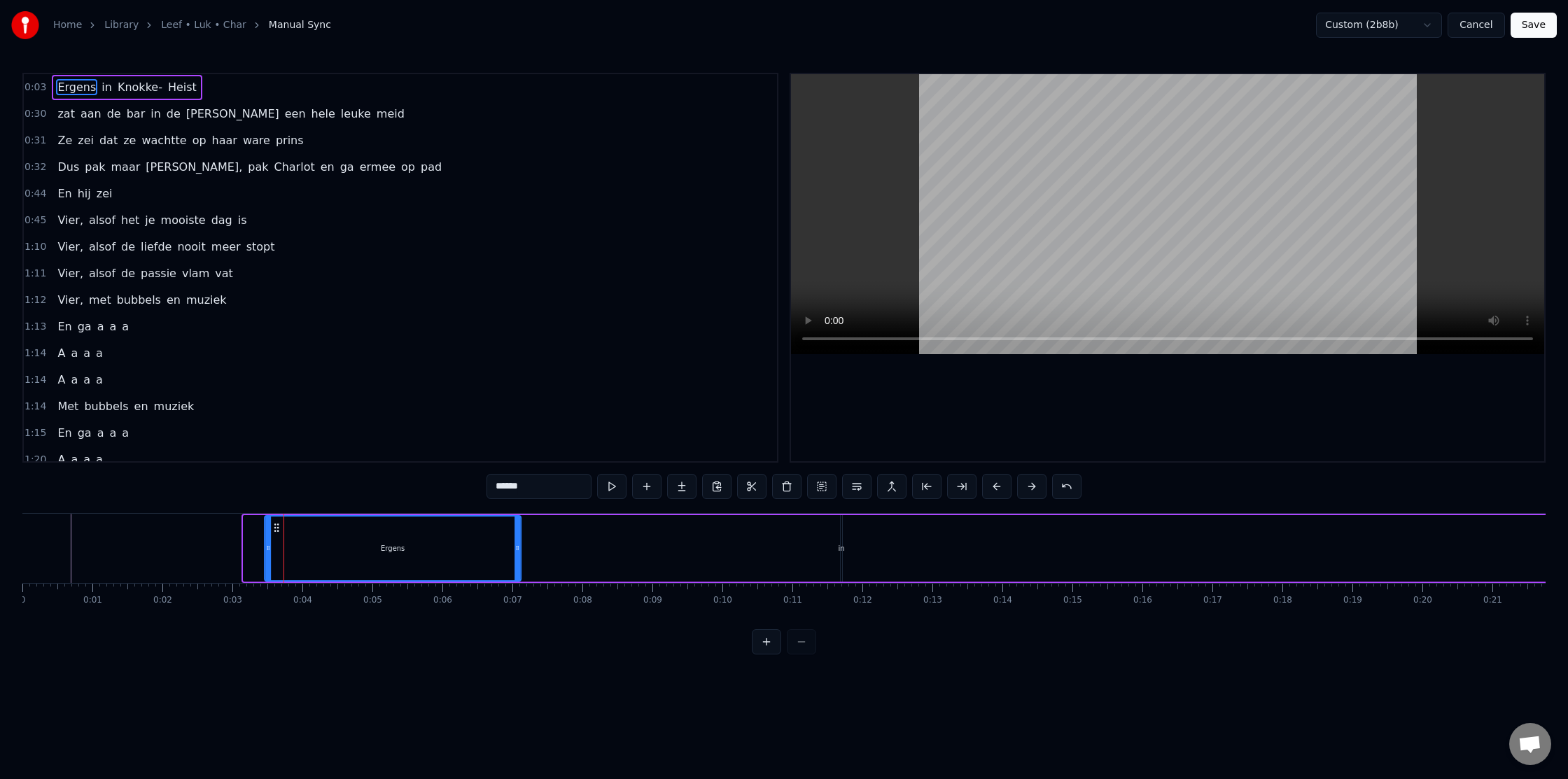
drag, startPoint x: 256, startPoint y: 528, endPoint x: 280, endPoint y: 531, distance: 24.2
click at [280, 531] on icon at bounding box center [277, 528] width 11 height 11
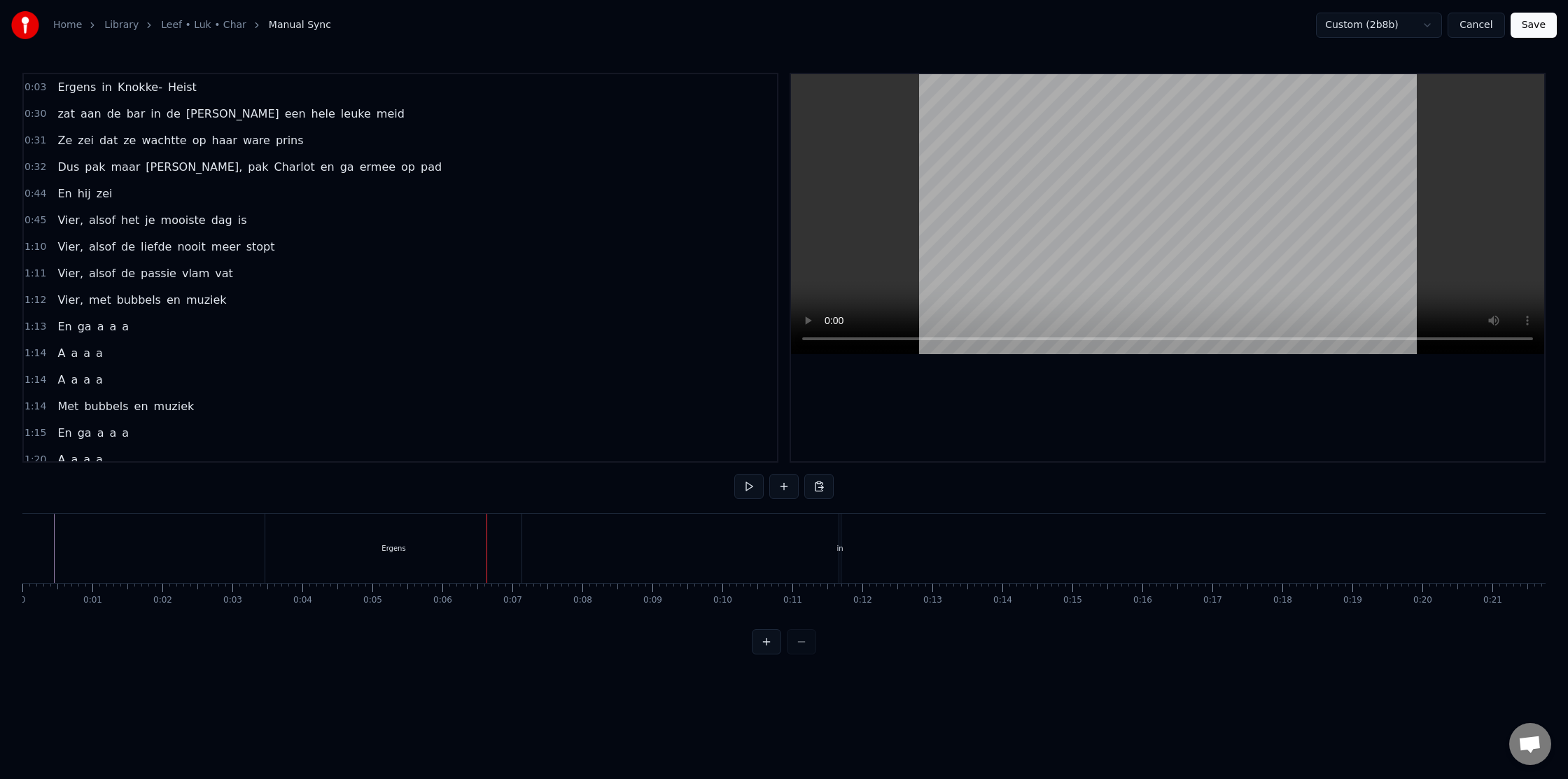
click at [397, 544] on div "Ergens" at bounding box center [393, 548] width 24 height 10
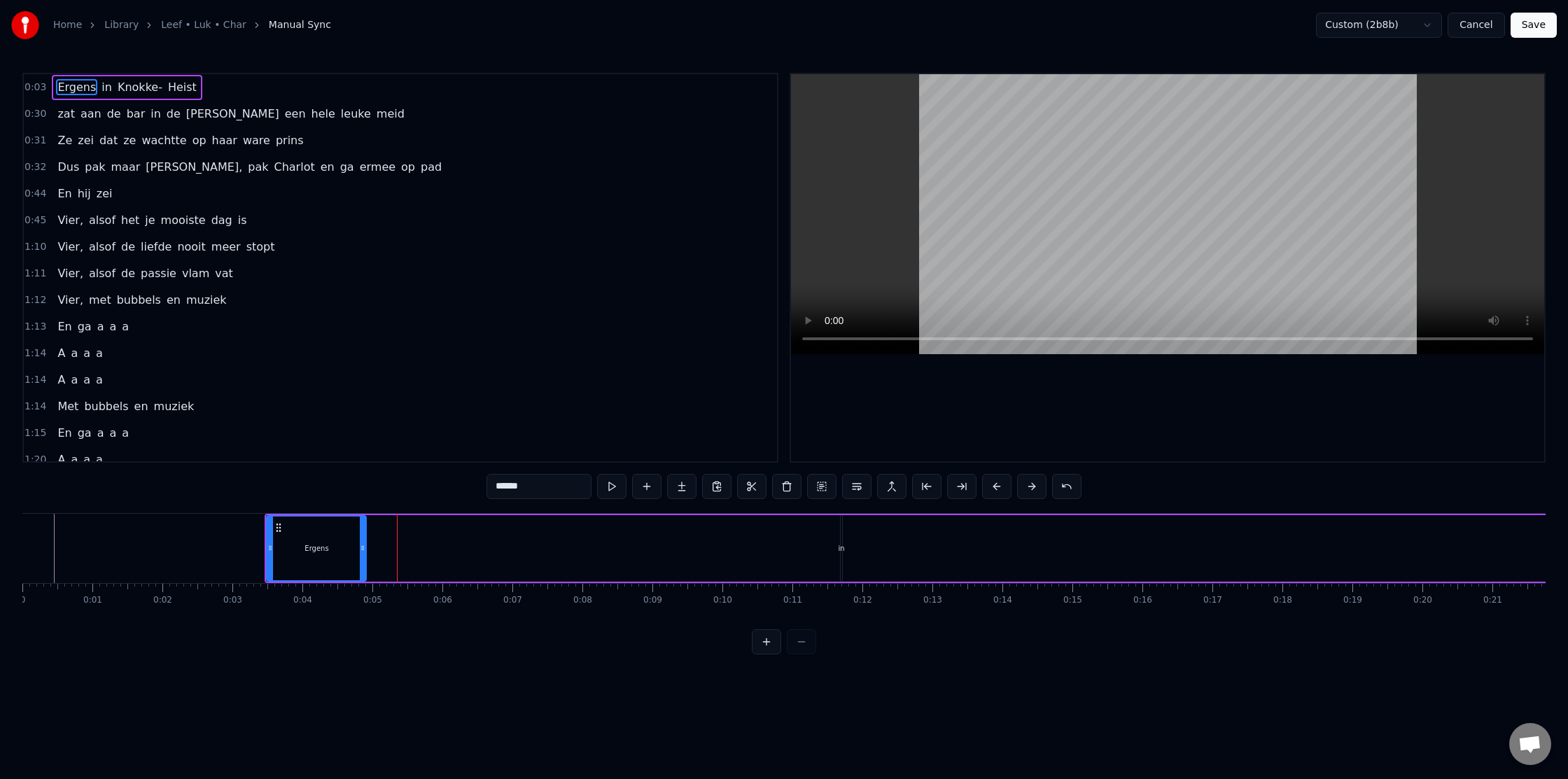
drag, startPoint x: 508, startPoint y: 554, endPoint x: 324, endPoint y: 556, distance: 184.0
click at [360, 557] on div at bounding box center [363, 548] width 6 height 64
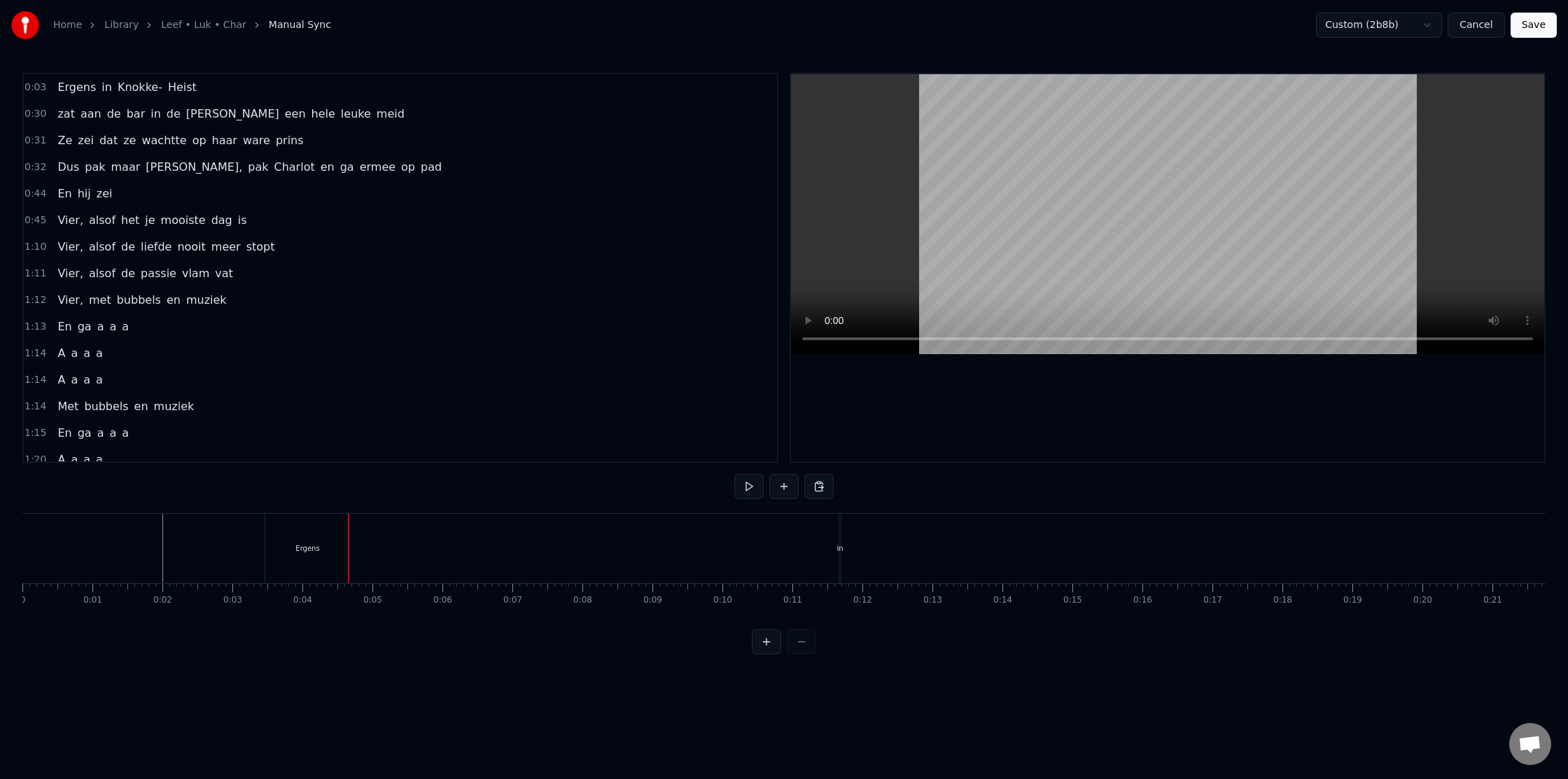
click at [929, 563] on div "Ergens in [GEOGRAPHIC_DATA]- Heist" at bounding box center [1198, 548] width 1868 height 70
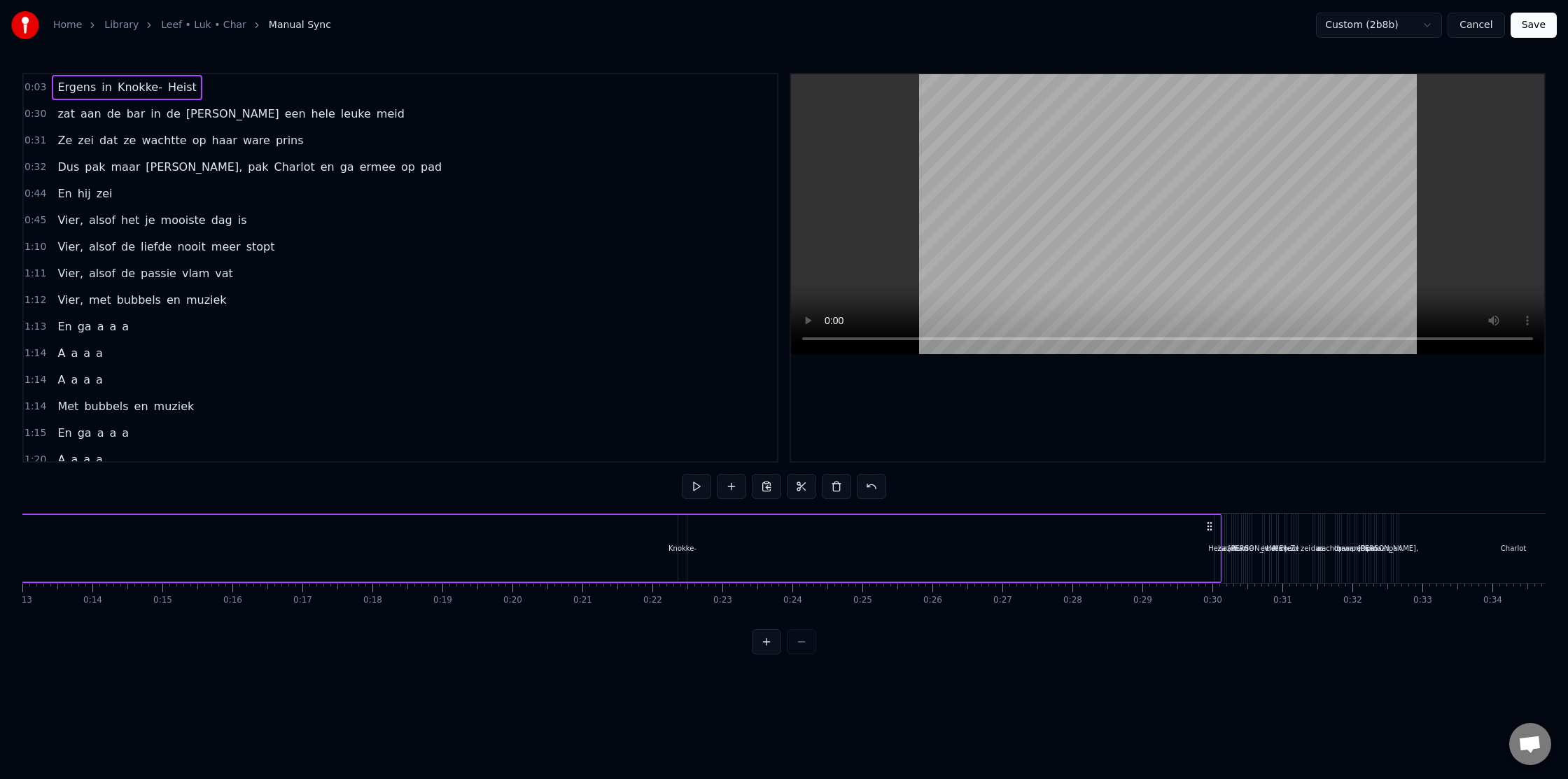
scroll to position [0, 919]
click at [1192, 548] on div "Ergens in [GEOGRAPHIC_DATA]- Heist" at bounding box center [279, 548] width 1868 height 70
click at [1222, 548] on div "de" at bounding box center [1227, 548] width 9 height 10
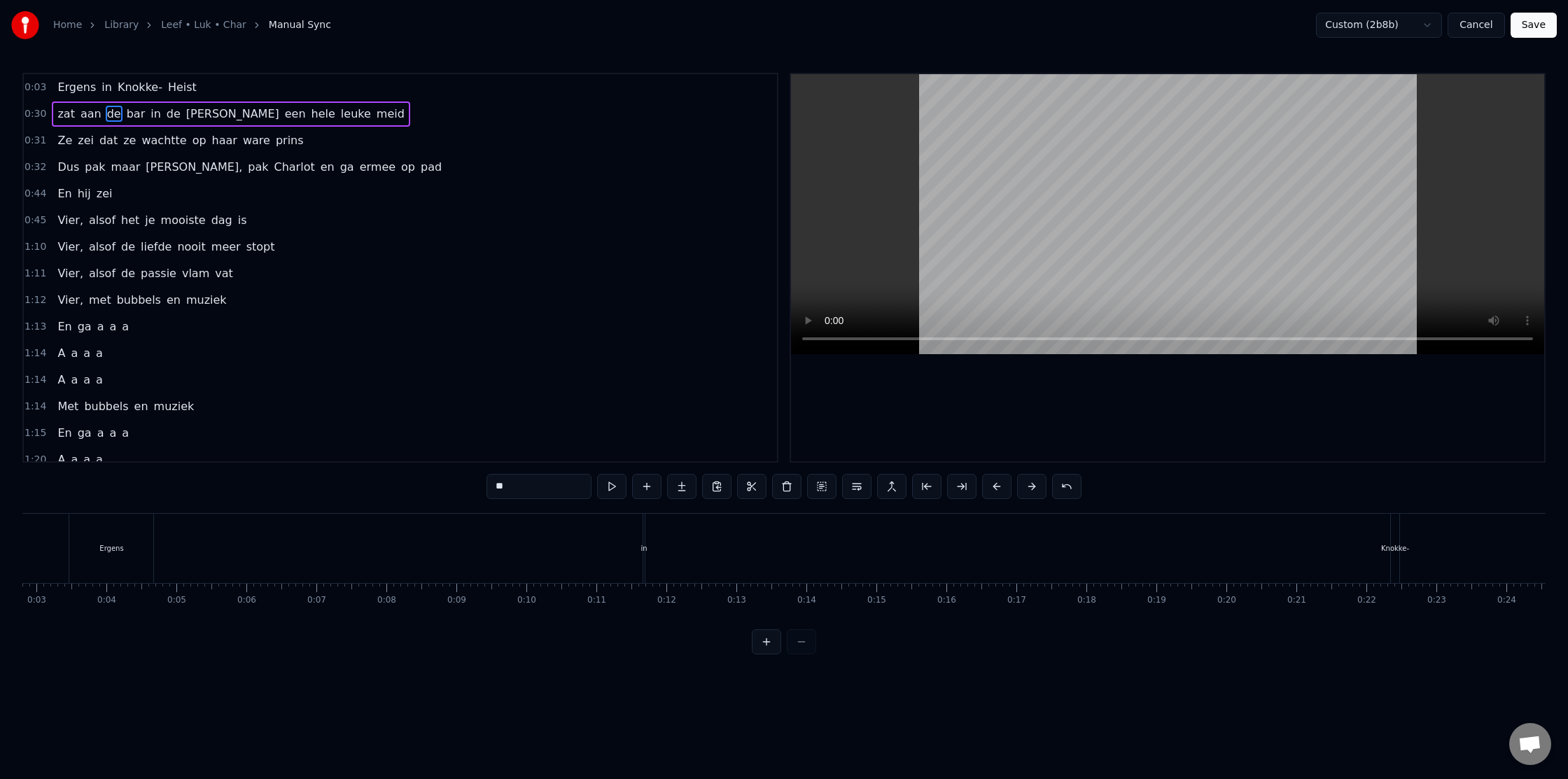
scroll to position [0, 0]
click at [54, 26] on link "Home" at bounding box center [68, 24] width 29 height 14
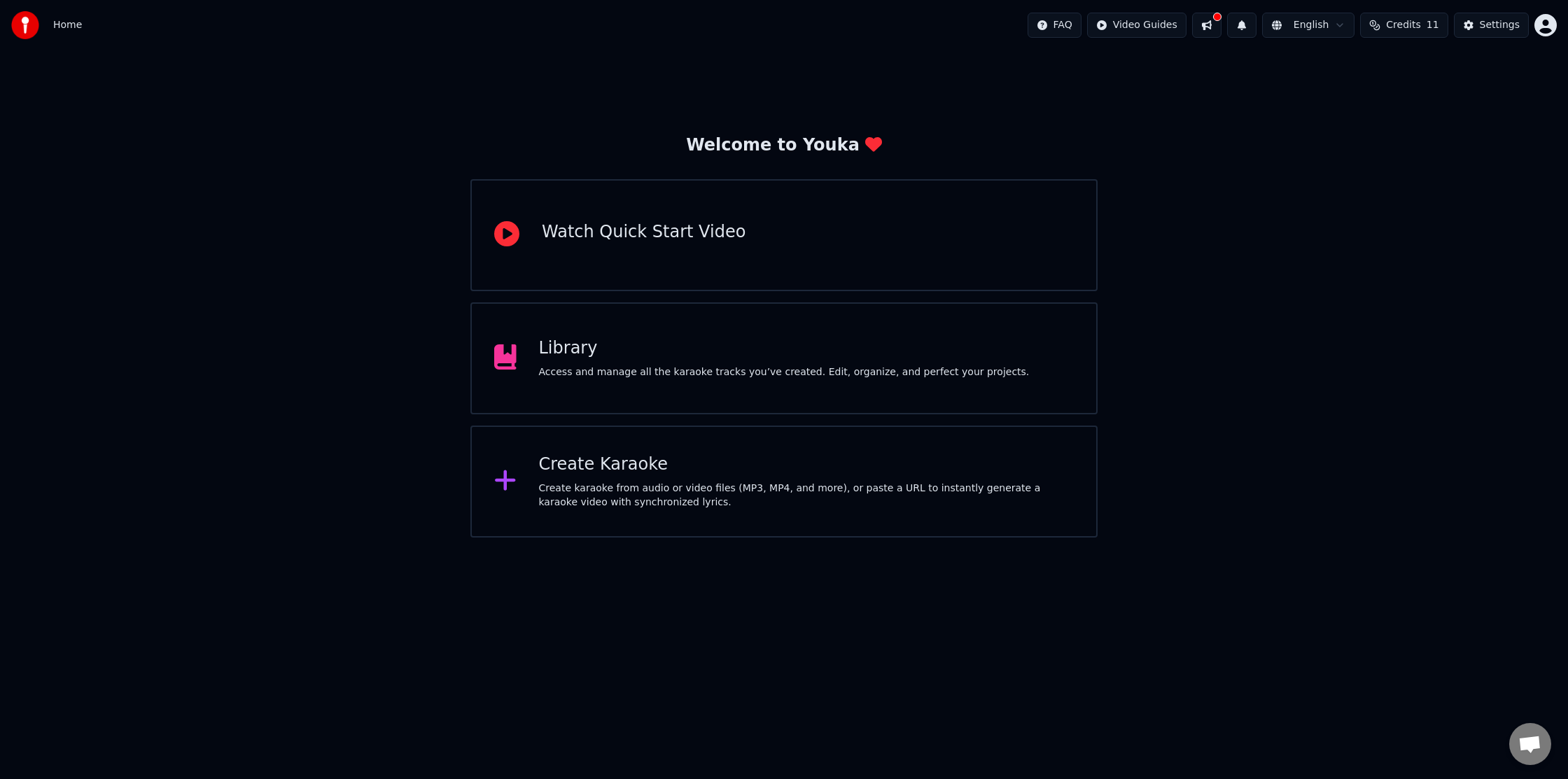
click at [651, 481] on div "Create Karaoke Create karaoke from audio or video files (MP3, MP4, and more), o…" at bounding box center [806, 482] width 535 height 56
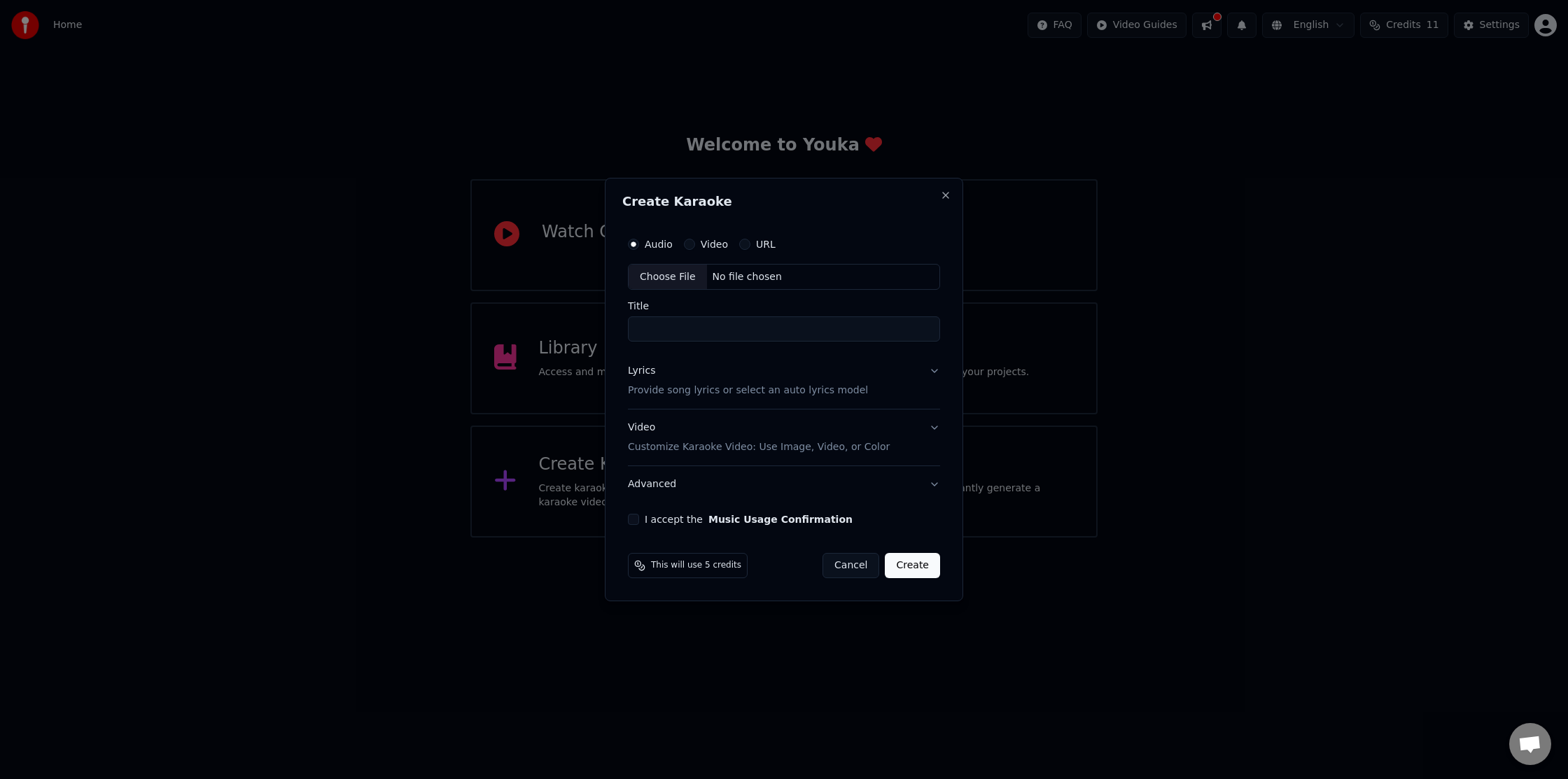
click at [720, 335] on input "Title" at bounding box center [784, 329] width 312 height 25
click at [697, 284] on div "Choose File" at bounding box center [667, 277] width 78 height 25
type input "********"
click at [780, 388] on p "Provide song lyrics or select an auto lyrics model" at bounding box center [745, 391] width 240 height 14
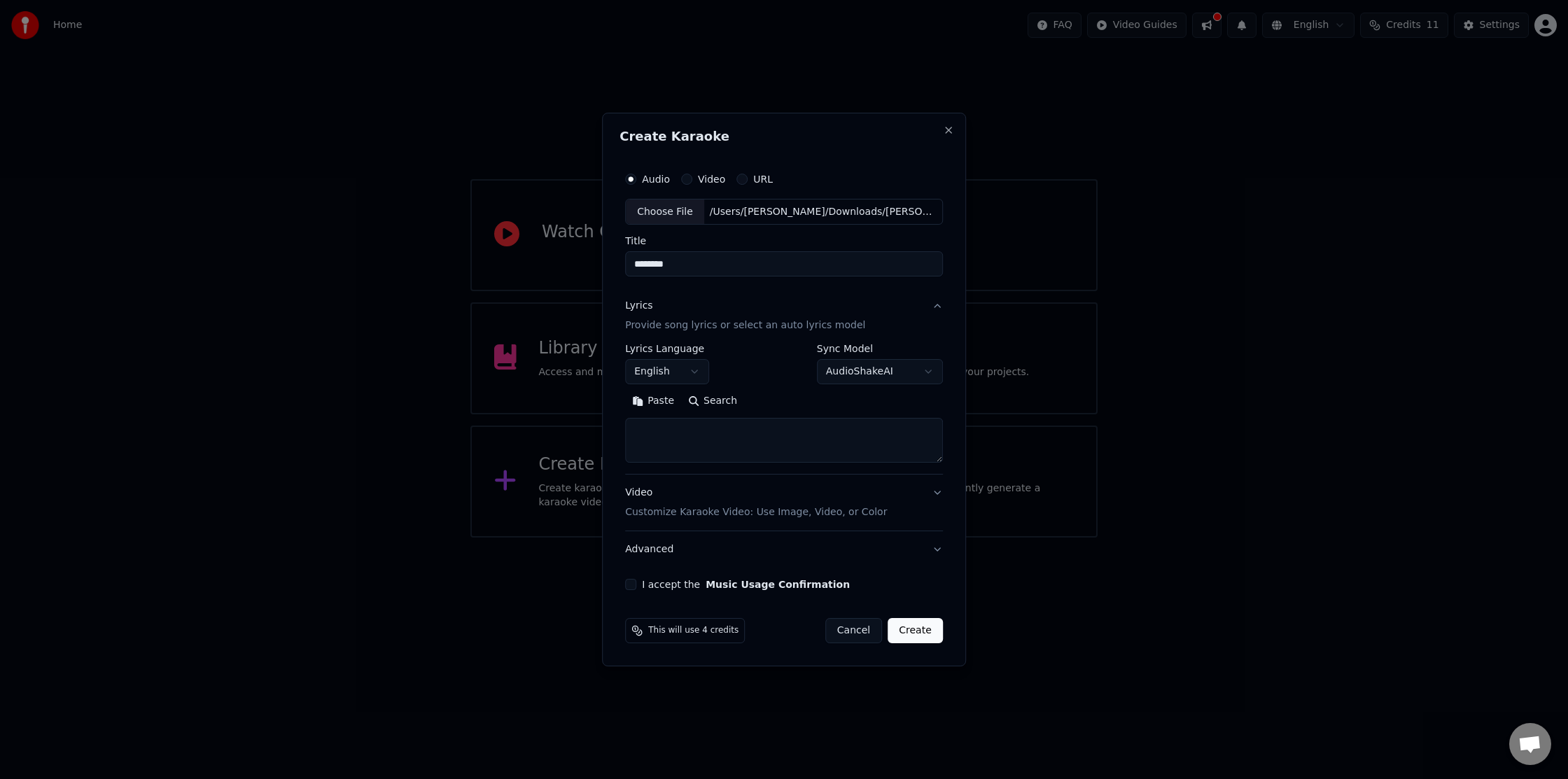
click at [667, 368] on button "English" at bounding box center [667, 373] width 84 height 25
click at [858, 379] on body "**********" at bounding box center [784, 269] width 1568 height 538
click at [879, 311] on body "**********" at bounding box center [784, 269] width 1568 height 538
click at [737, 429] on textarea at bounding box center [784, 441] width 318 height 45
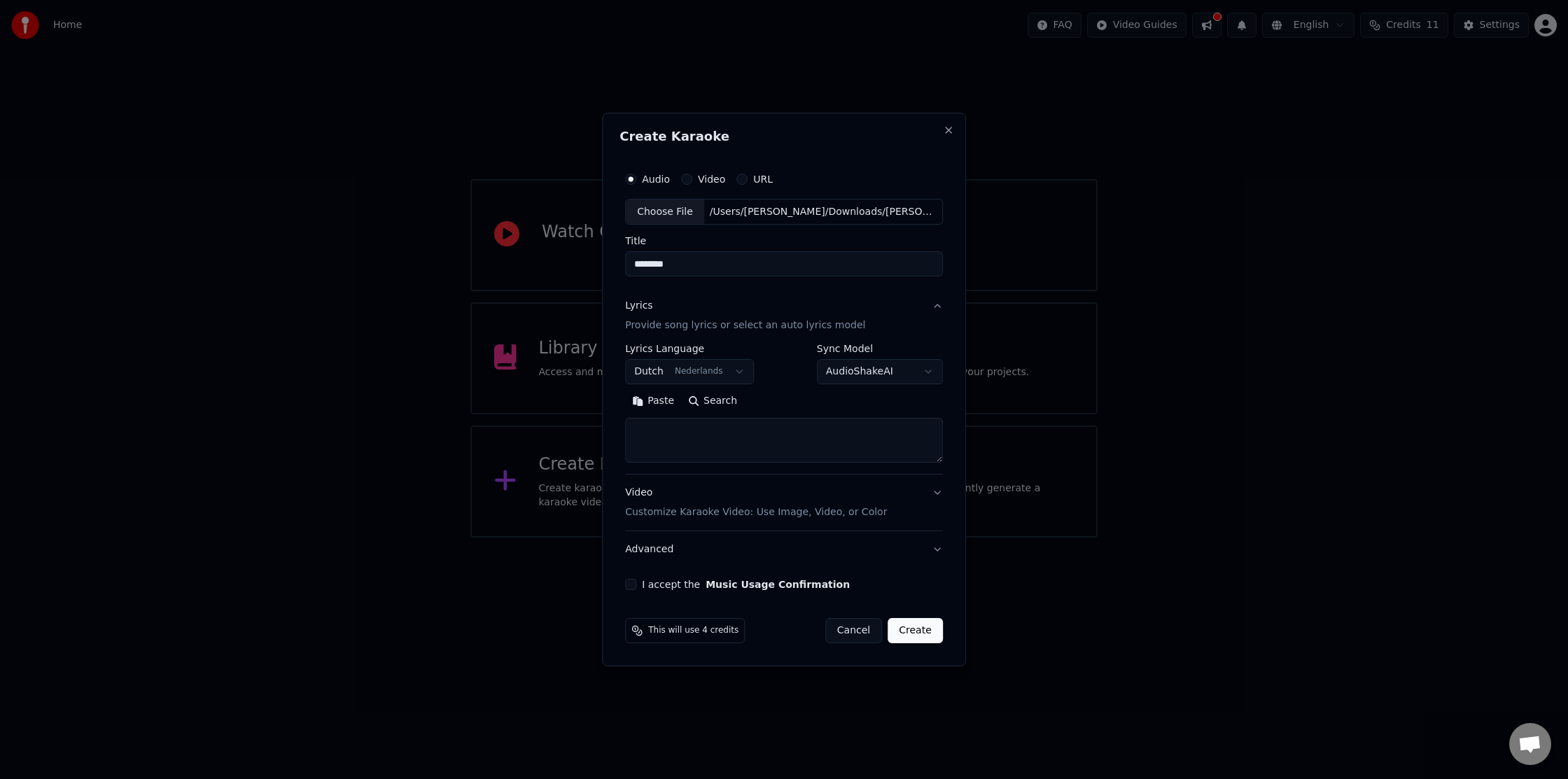
click at [669, 584] on label "I accept the Music Usage Confirmation" at bounding box center [745, 584] width 208 height 9
click at [636, 584] on button "I accept the Music Usage Confirmation" at bounding box center [631, 584] width 11 height 11
click at [910, 632] on button "Create" at bounding box center [915, 630] width 55 height 25
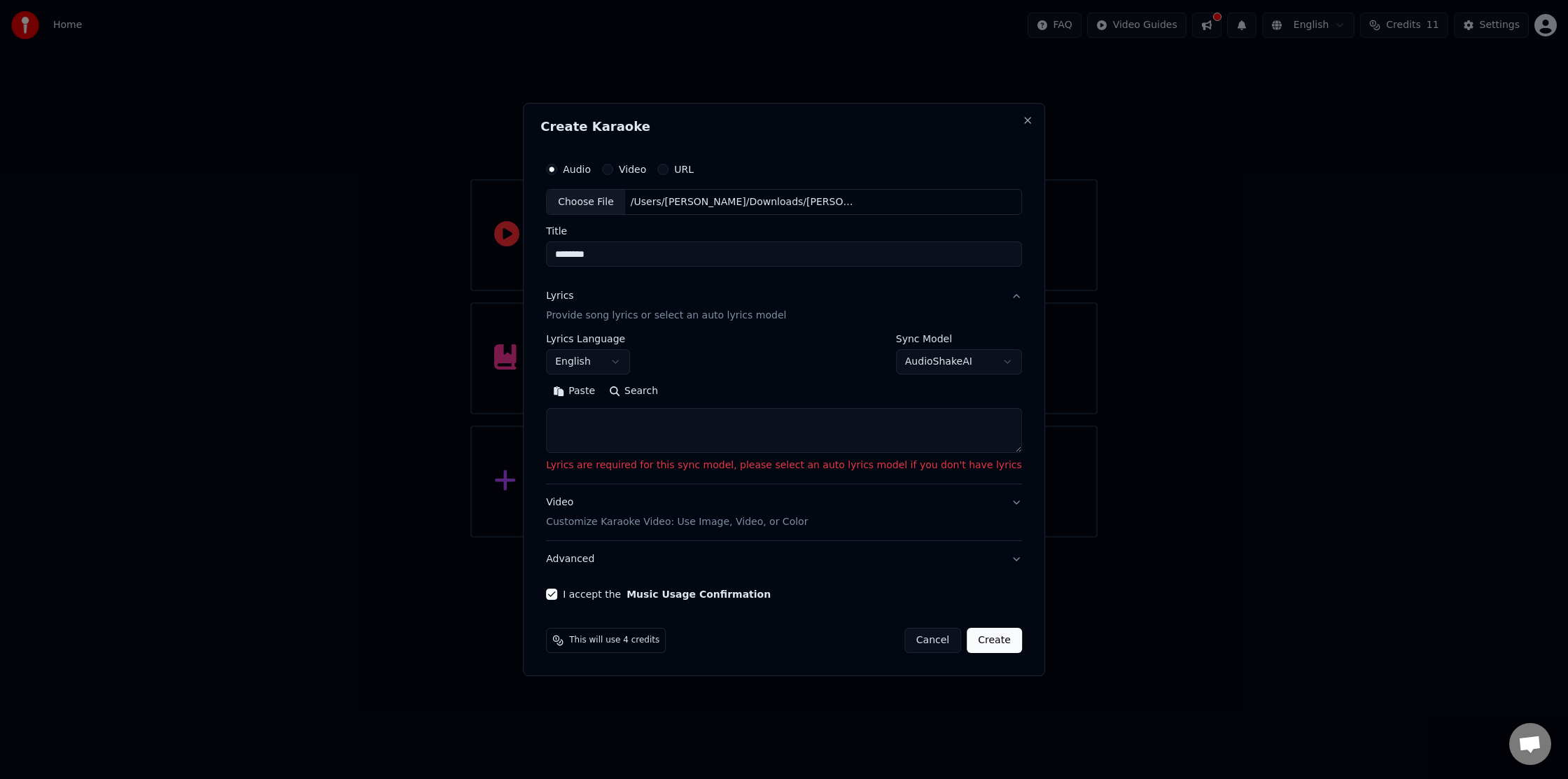
click at [713, 444] on textarea at bounding box center [784, 432] width 476 height 45
click at [755, 349] on div "**********" at bounding box center [784, 355] width 476 height 40
click at [624, 363] on body "**********" at bounding box center [784, 269] width 1568 height 538
select select "**"
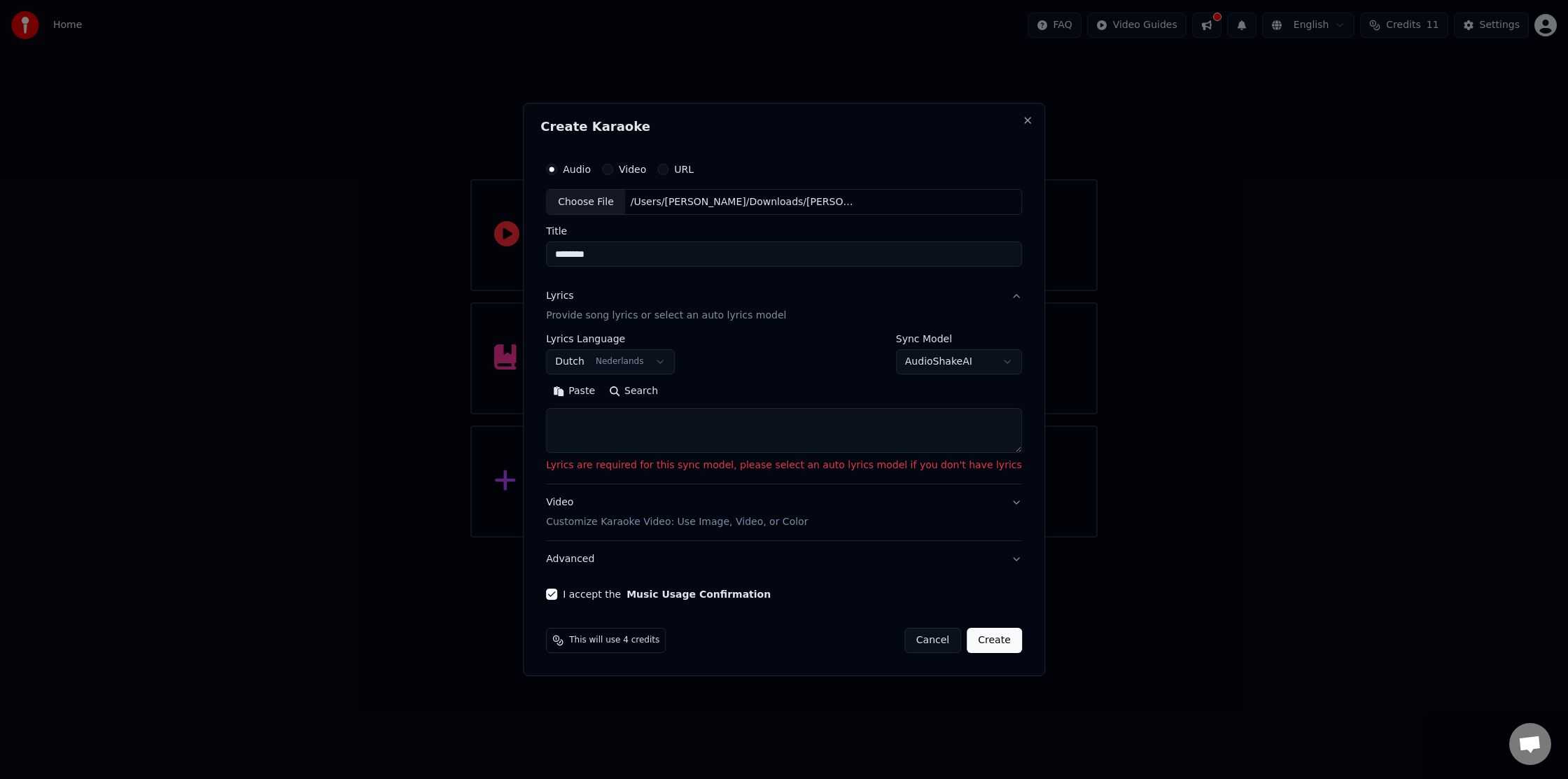
click at [794, 342] on div "**********" at bounding box center [784, 355] width 476 height 40
click at [718, 421] on textarea at bounding box center [784, 432] width 476 height 45
paste textarea "**********"
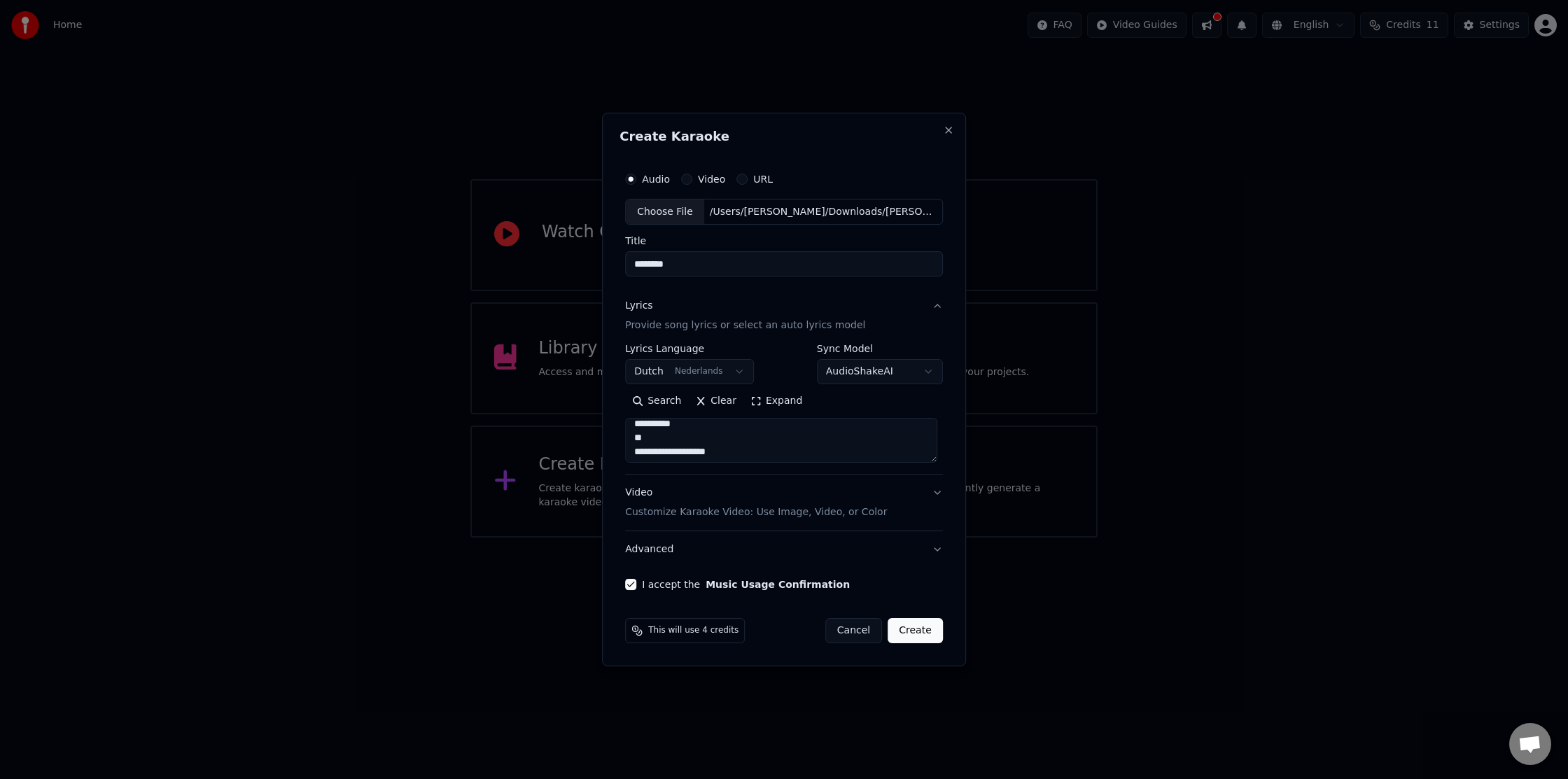
scroll to position [905, 0]
type textarea "**********"
click at [908, 628] on button "Create" at bounding box center [915, 630] width 55 height 25
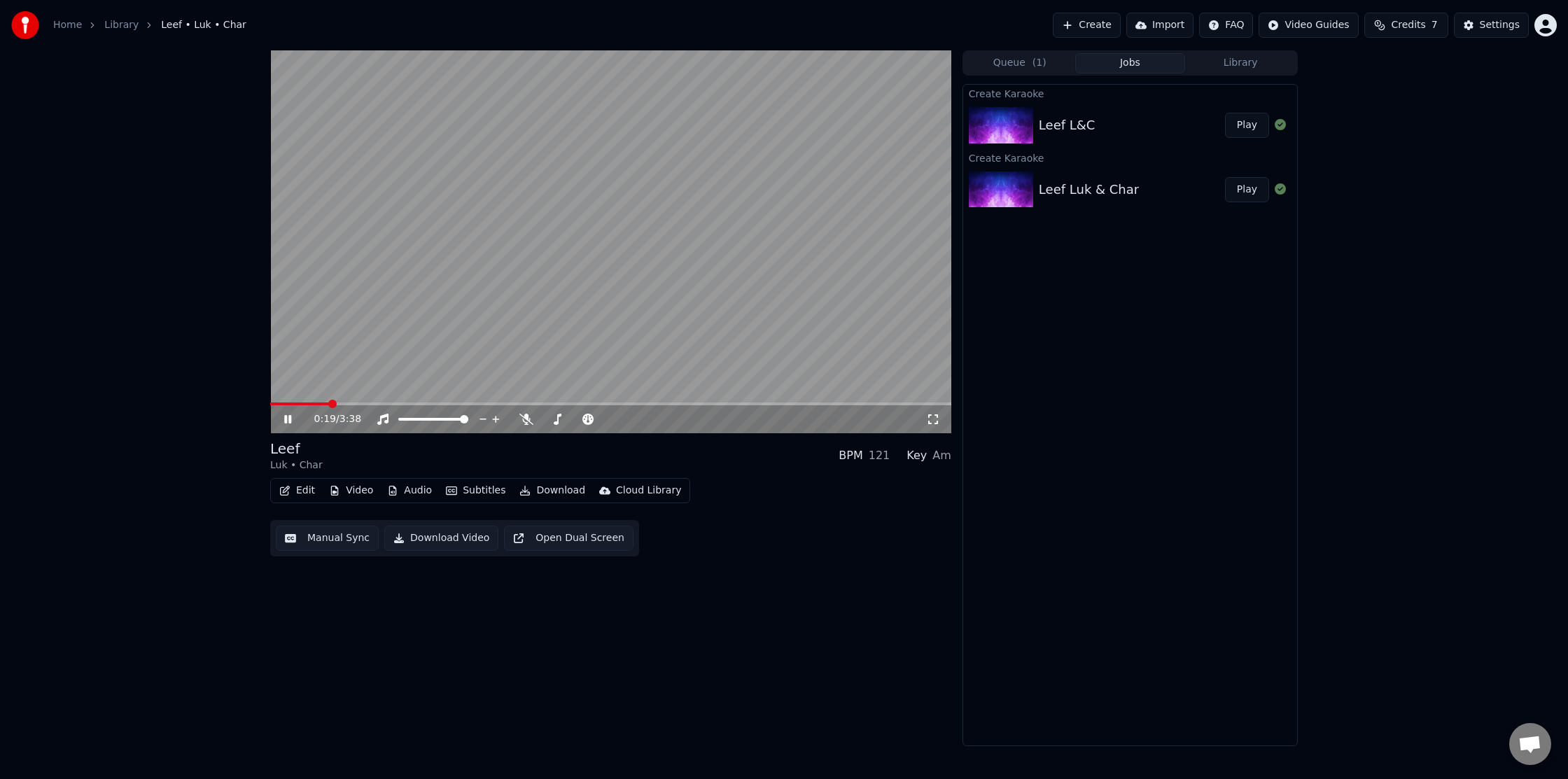
click at [328, 405] on span at bounding box center [610, 404] width 681 height 3
click at [364, 403] on span at bounding box center [610, 404] width 681 height 3
click at [403, 404] on span at bounding box center [610, 404] width 681 height 3
click at [448, 405] on span at bounding box center [610, 404] width 681 height 3
click at [515, 403] on span at bounding box center [610, 404] width 681 height 3
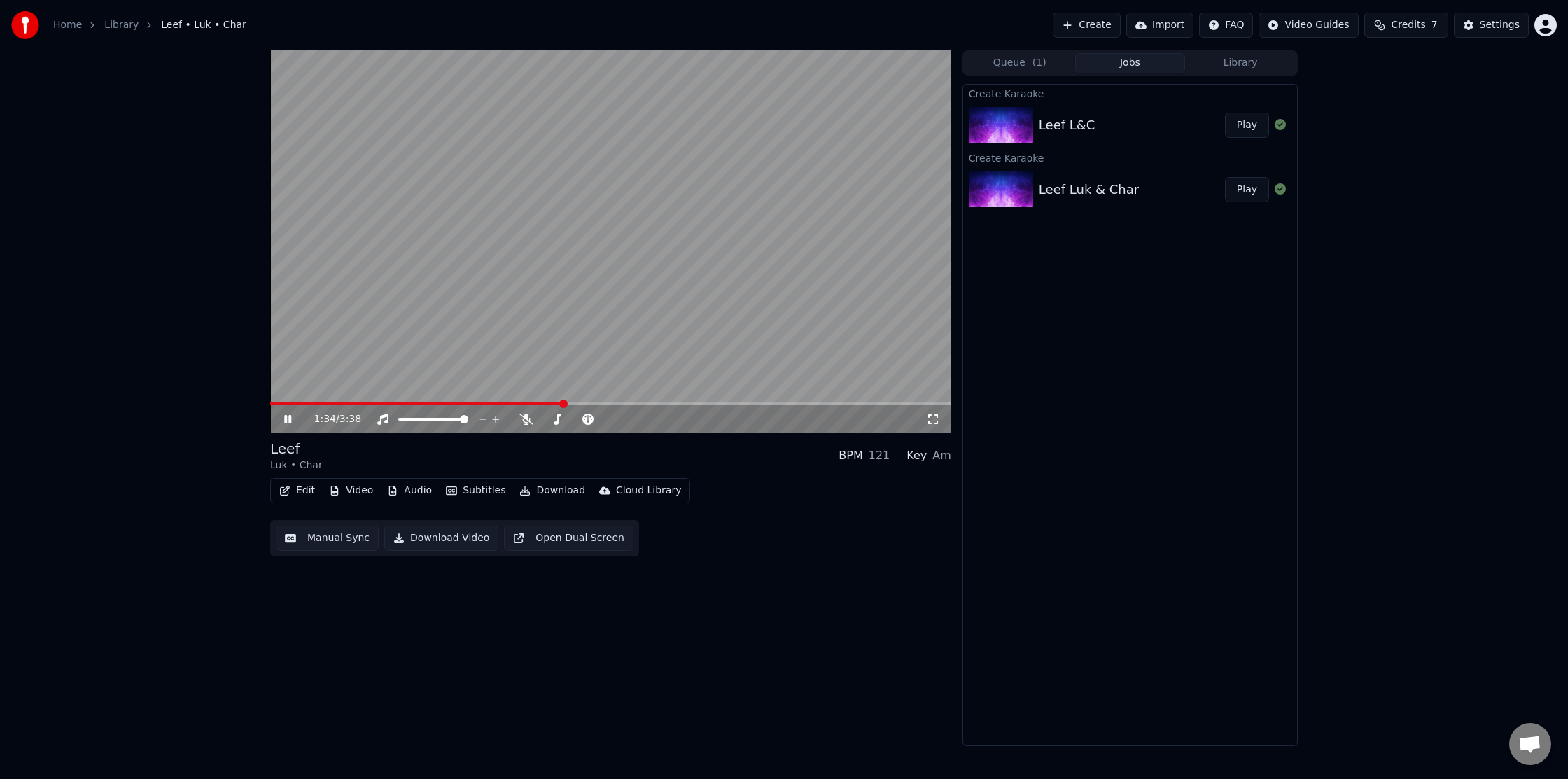
click at [563, 403] on span at bounding box center [610, 404] width 681 height 3
click at [73, 24] on link "Home" at bounding box center [68, 24] width 29 height 14
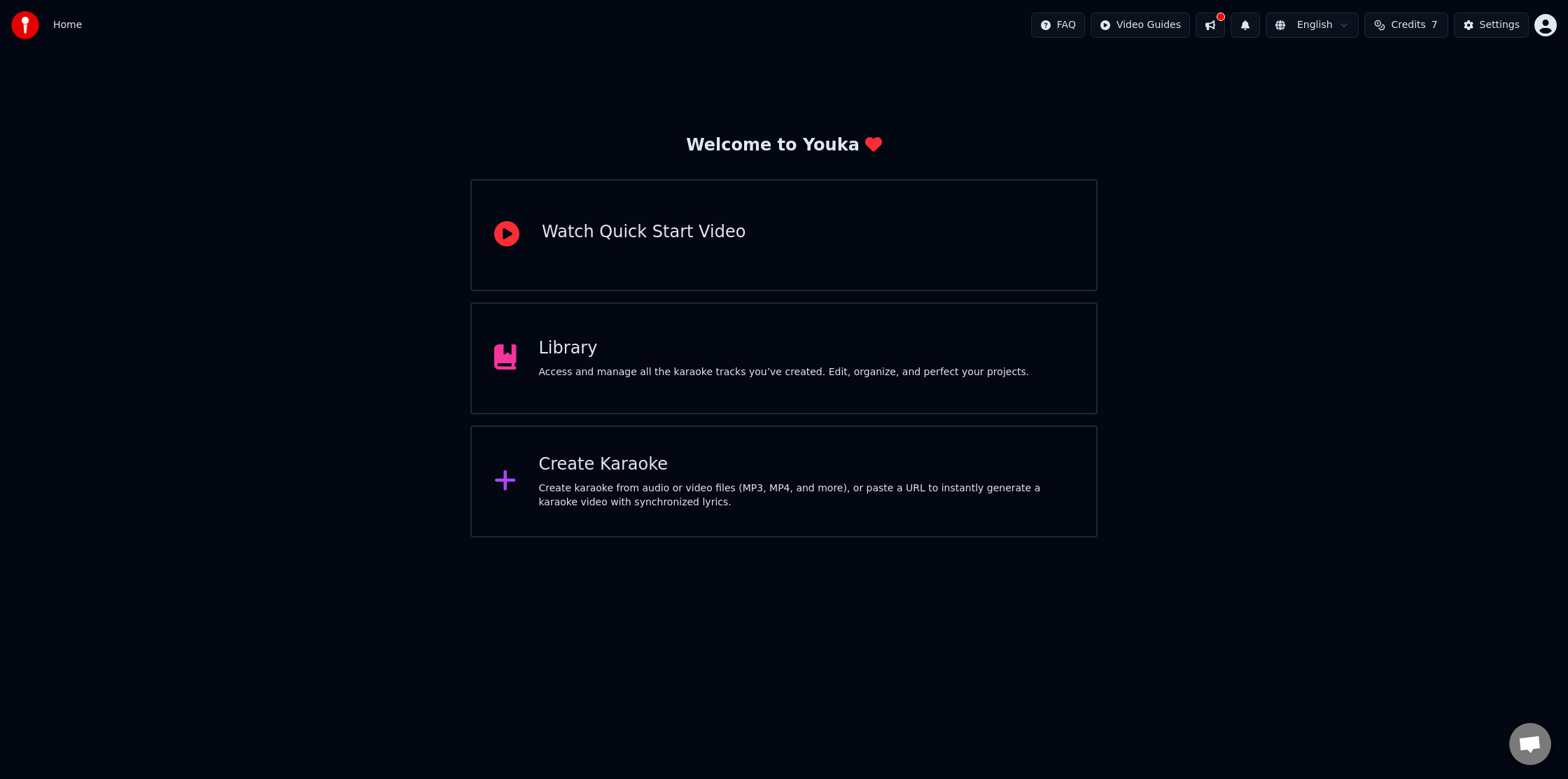
drag, startPoint x: 1213, startPoint y: 21, endPoint x: 1229, endPoint y: 60, distance: 42.2
click at [1213, 21] on button at bounding box center [1210, 24] width 29 height 25
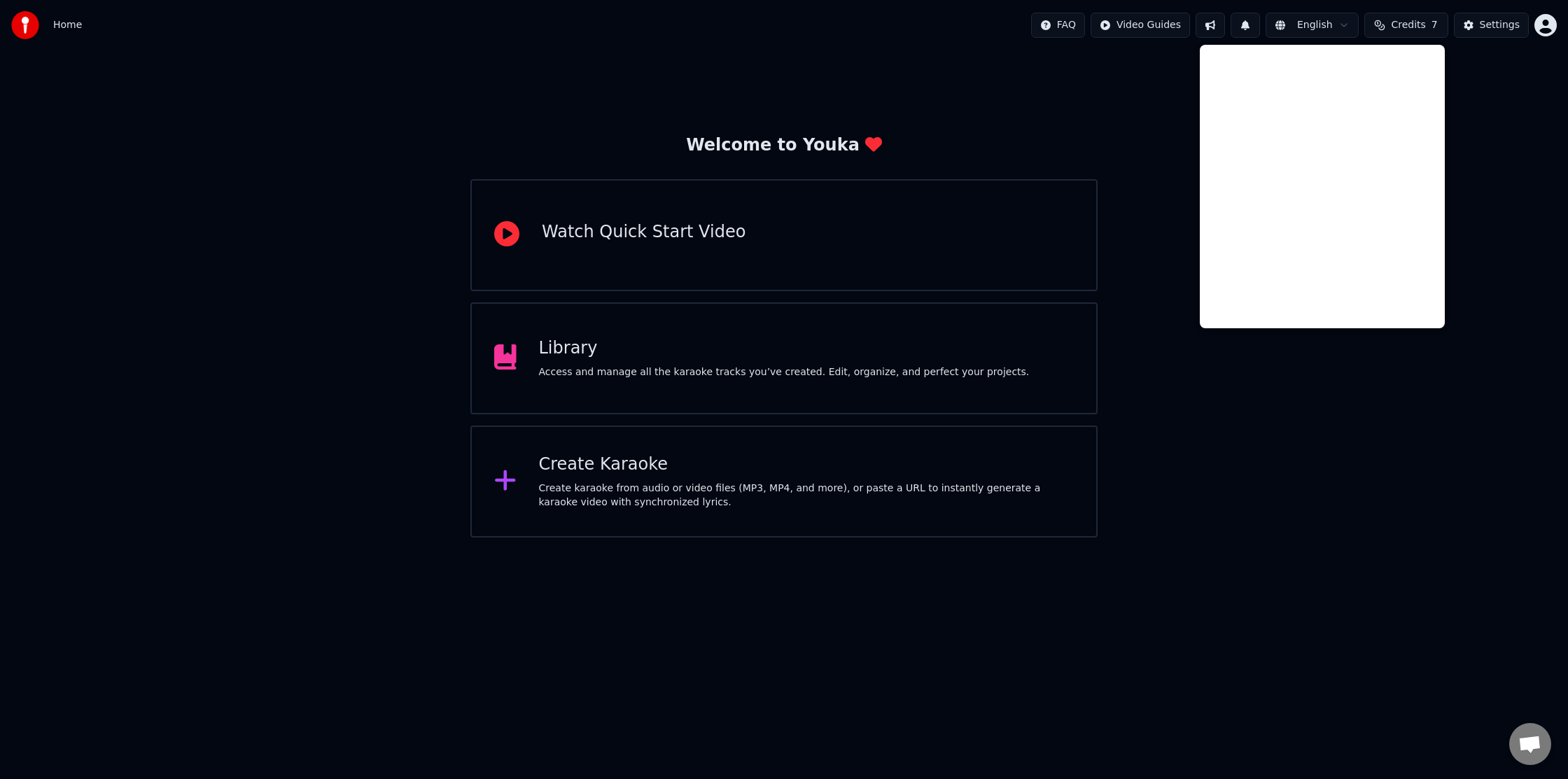
click at [1297, 441] on div "Welcome to Youka Watch Quick Start Video Library Access and manage all the kara…" at bounding box center [784, 294] width 1568 height 487
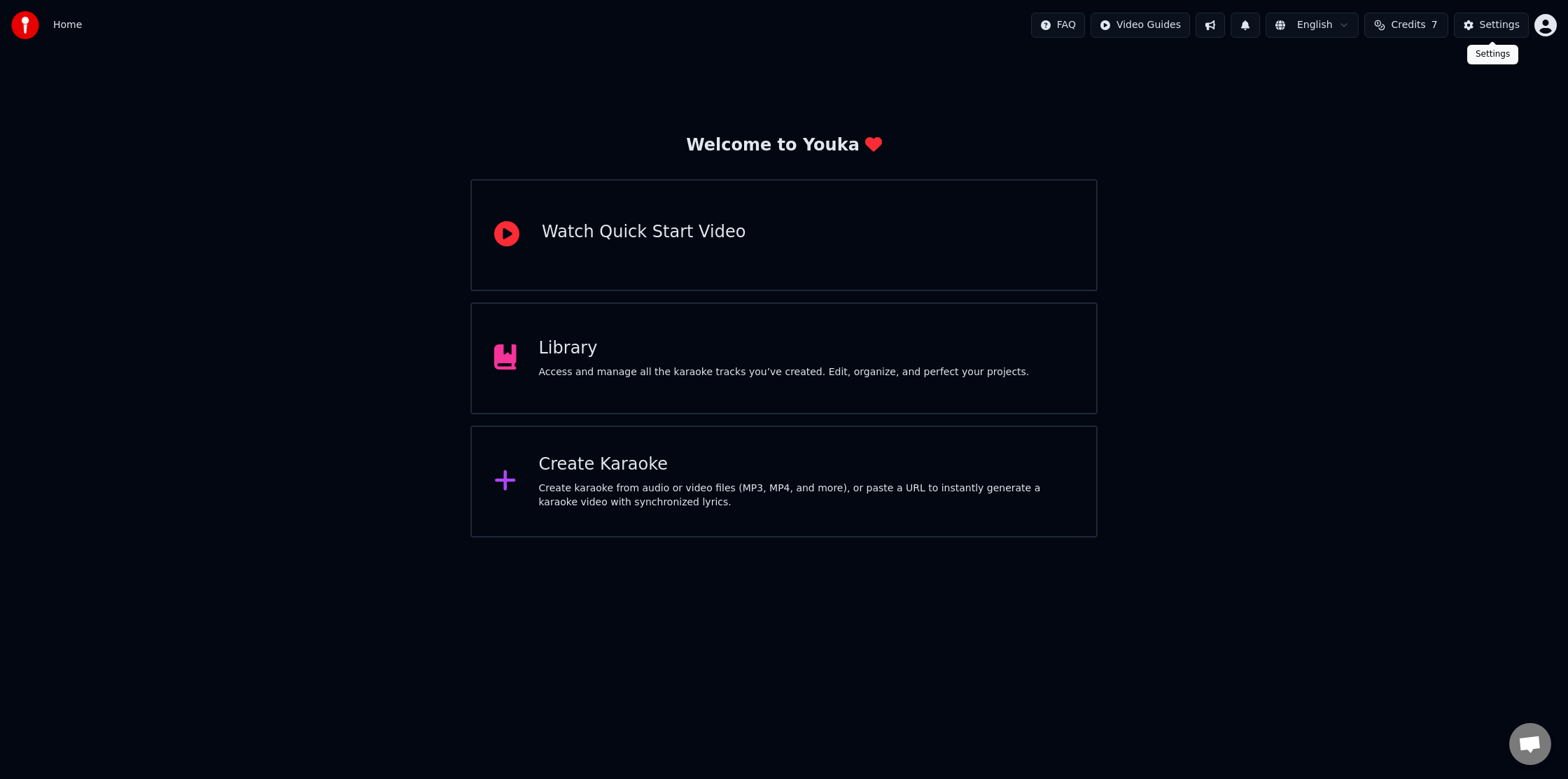
click at [1420, 32] on button "Credits 7" at bounding box center [1405, 24] width 84 height 25
click at [1501, 29] on div "Settings" at bounding box center [1499, 24] width 40 height 14
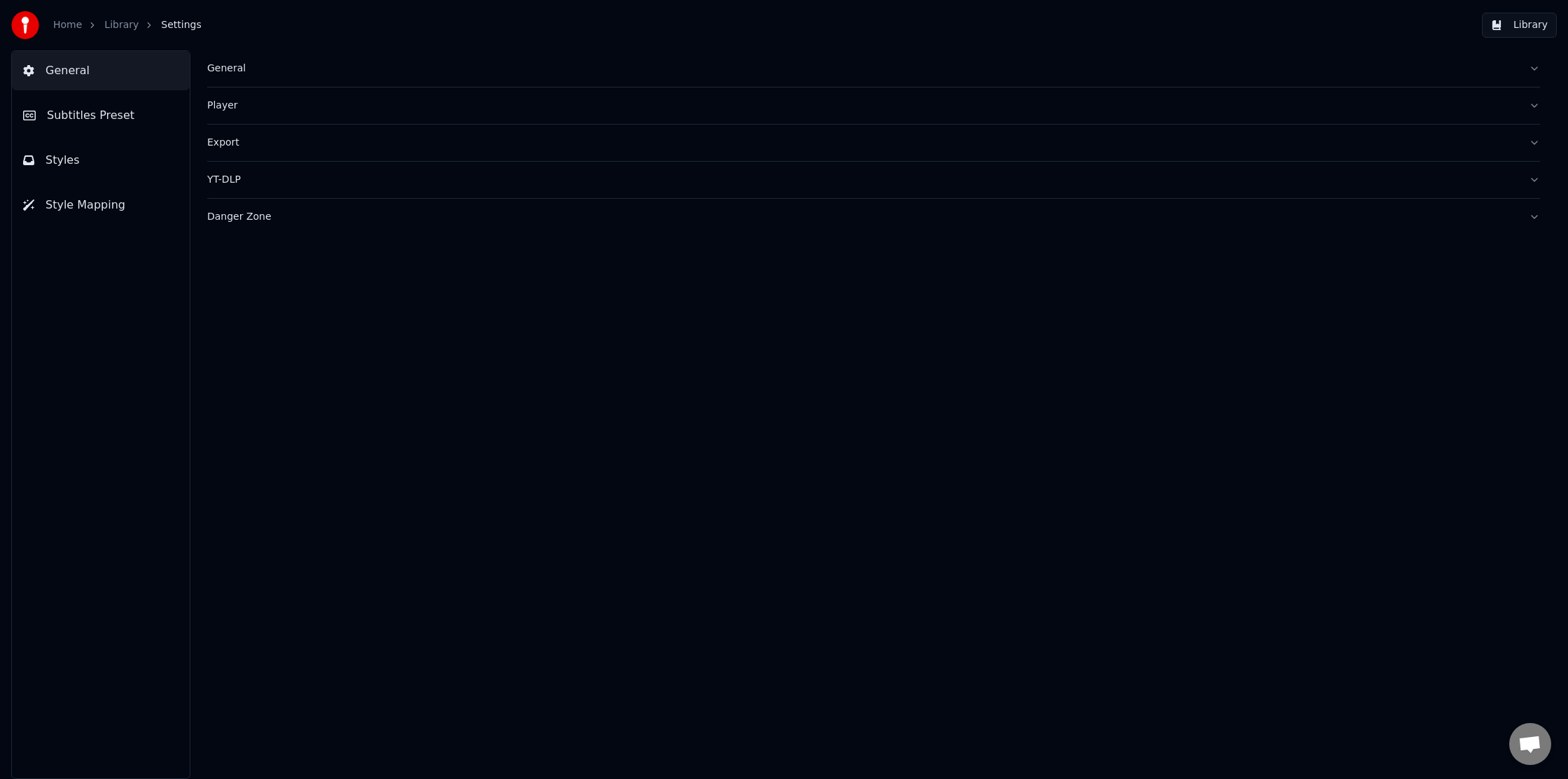
click at [60, 24] on link "Home" at bounding box center [68, 24] width 29 height 14
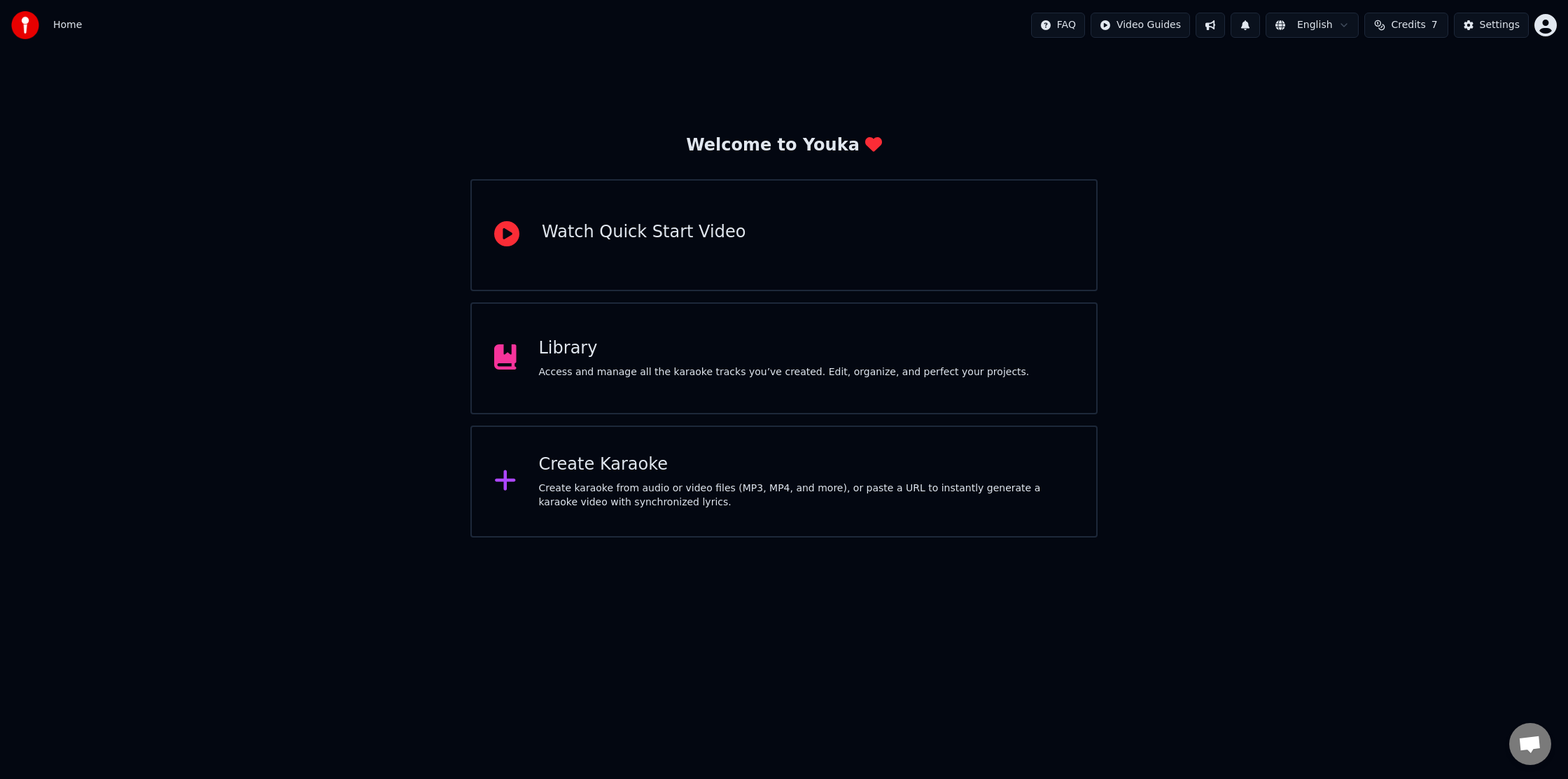
click at [1557, 29] on div "Home FAQ Video Guides English Credits 7 Settings" at bounding box center [784, 25] width 1568 height 51
click at [1547, 29] on html "Home FAQ Video Guides English Credits 7 Settings Welcome to Youka Watch Quick S…" at bounding box center [784, 269] width 1568 height 538
click at [1265, 168] on html "Home FAQ Video Guides English Credits 7 Settings Welcome to Youka Watch Quick S…" at bounding box center [784, 269] width 1568 height 538
click at [1252, 24] on button at bounding box center [1244, 24] width 29 height 25
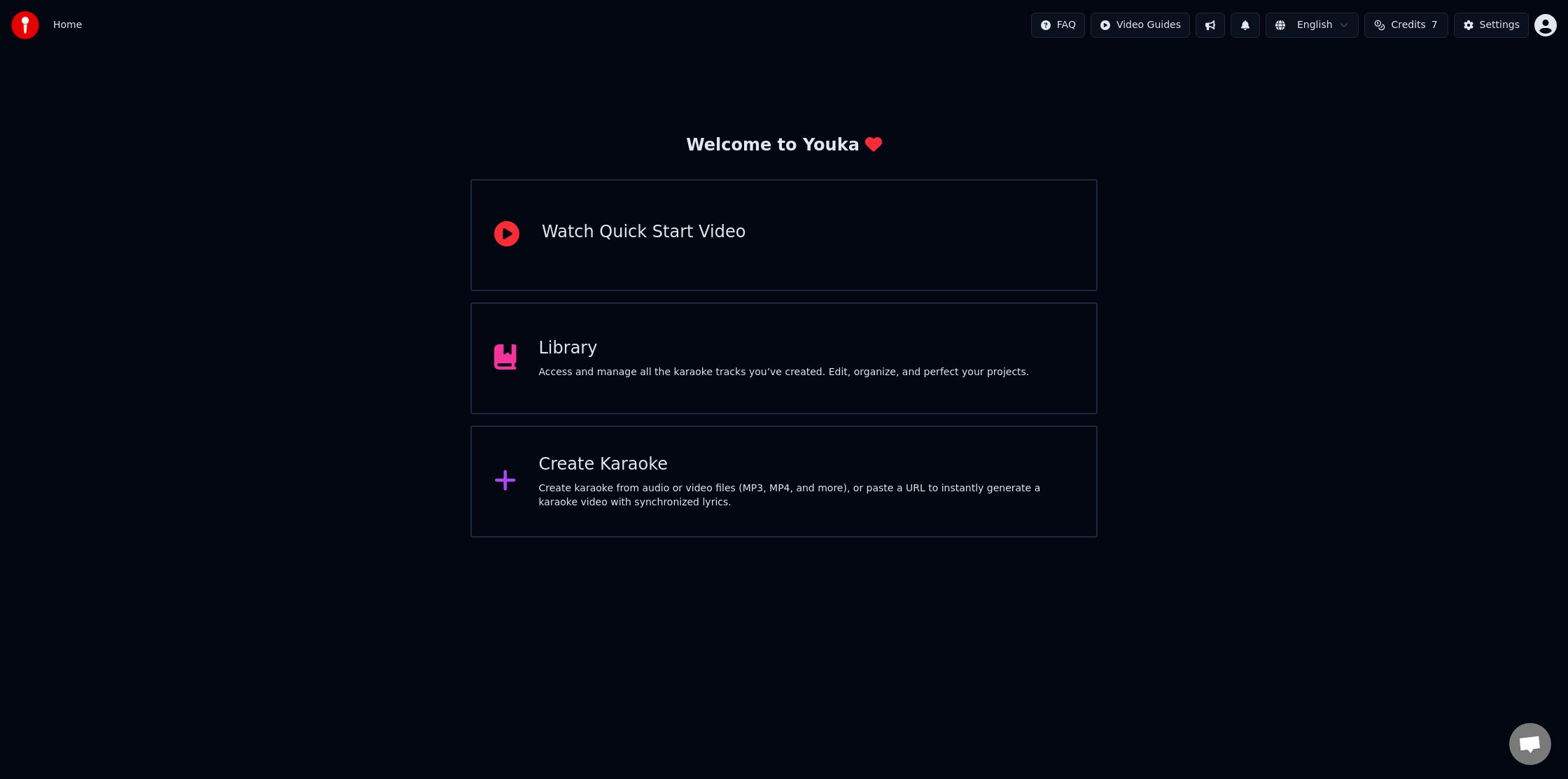
click at [672, 462] on div "Create Karaoke" at bounding box center [806, 465] width 535 height 23
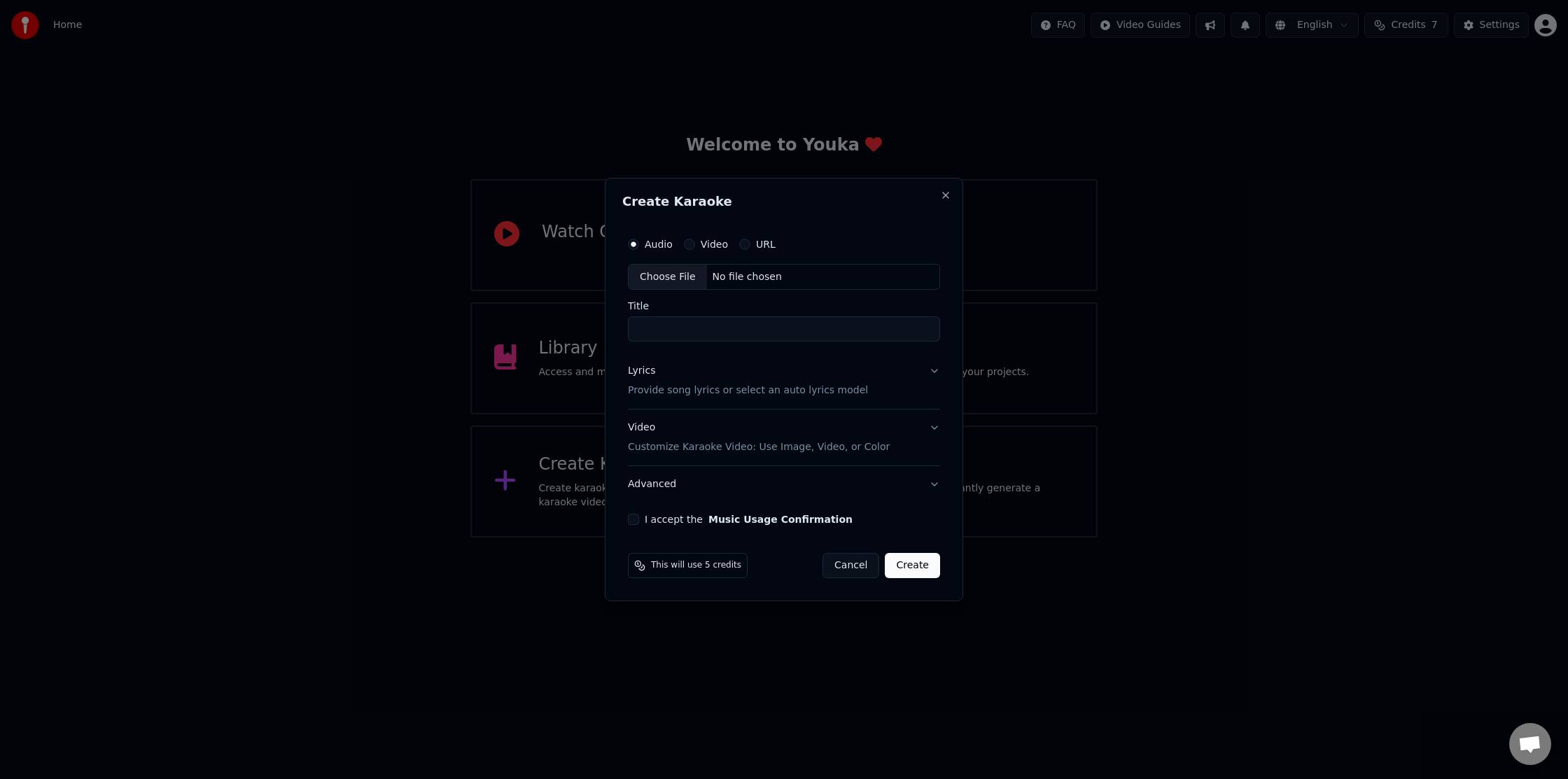
click at [631, 518] on button "I accept the Music Usage Confirmation" at bounding box center [634, 519] width 11 height 11
click at [657, 330] on input "Title" at bounding box center [784, 329] width 312 height 25
click at [670, 281] on div "Choose File" at bounding box center [667, 277] width 78 height 25
type input "********"
click at [668, 388] on p "Provide song lyrics or select an auto lyrics model" at bounding box center [745, 391] width 240 height 14
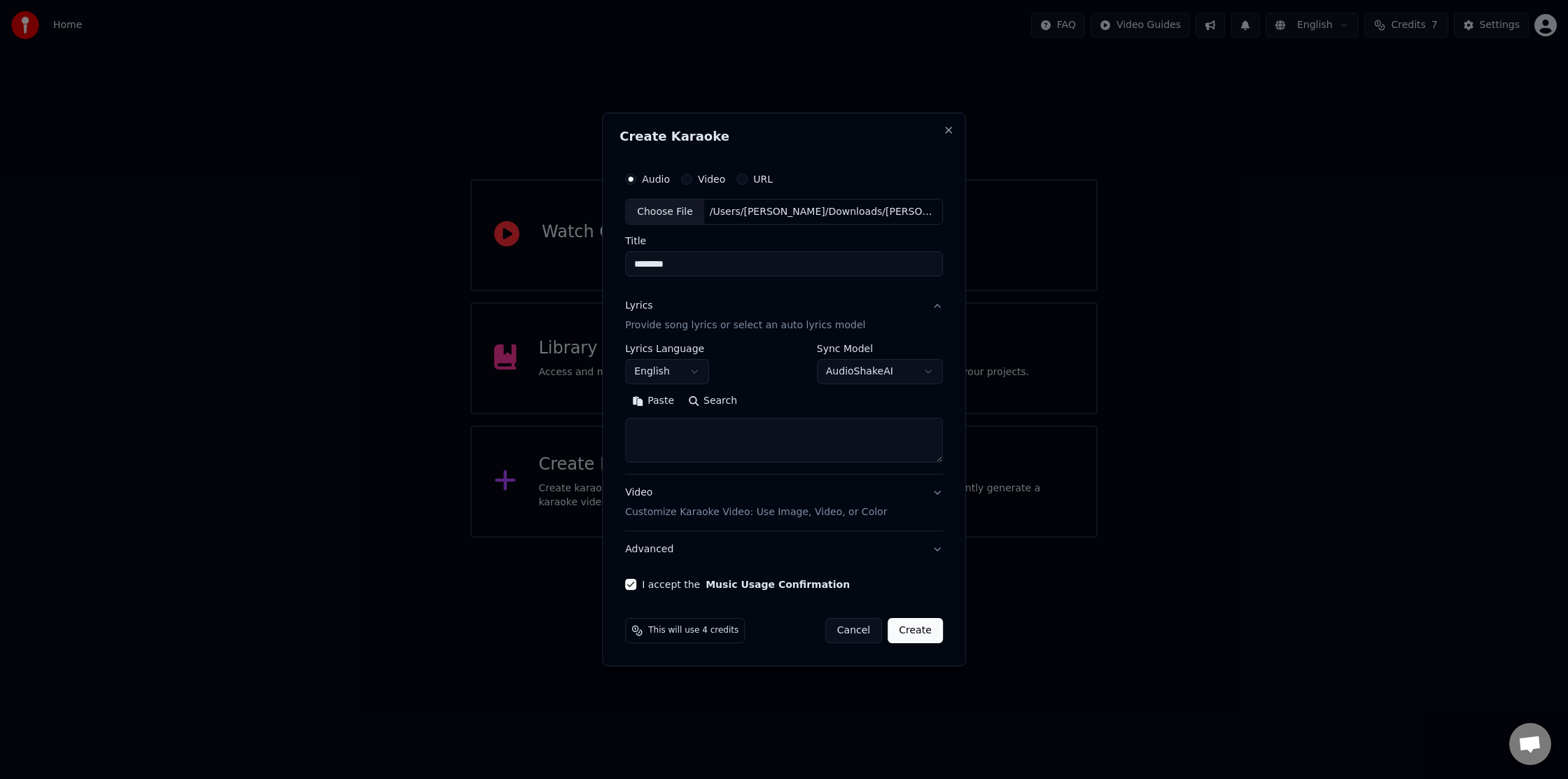
click at [689, 437] on textarea at bounding box center [784, 441] width 318 height 45
paste textarea "**********"
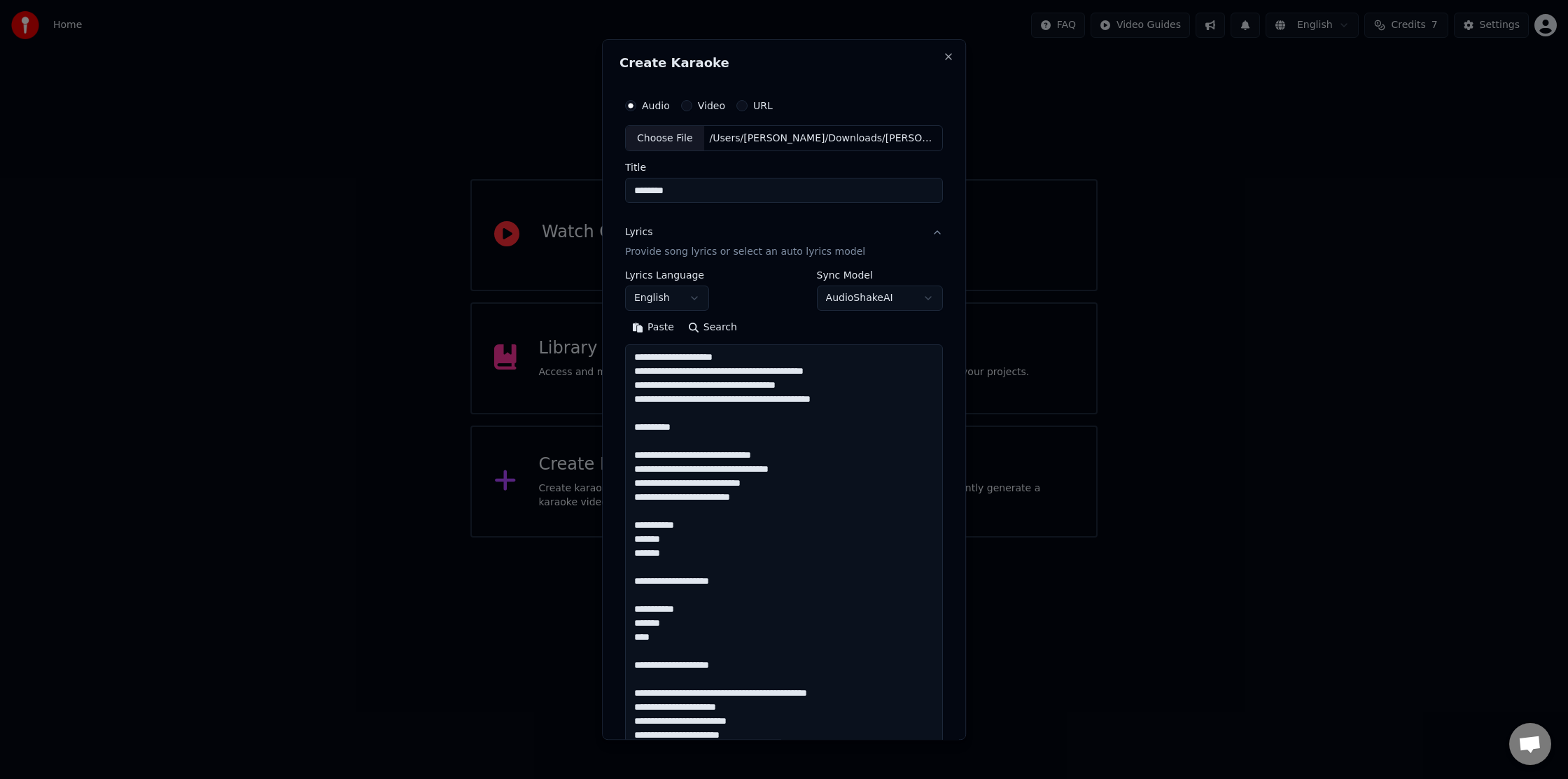
scroll to position [521, 0]
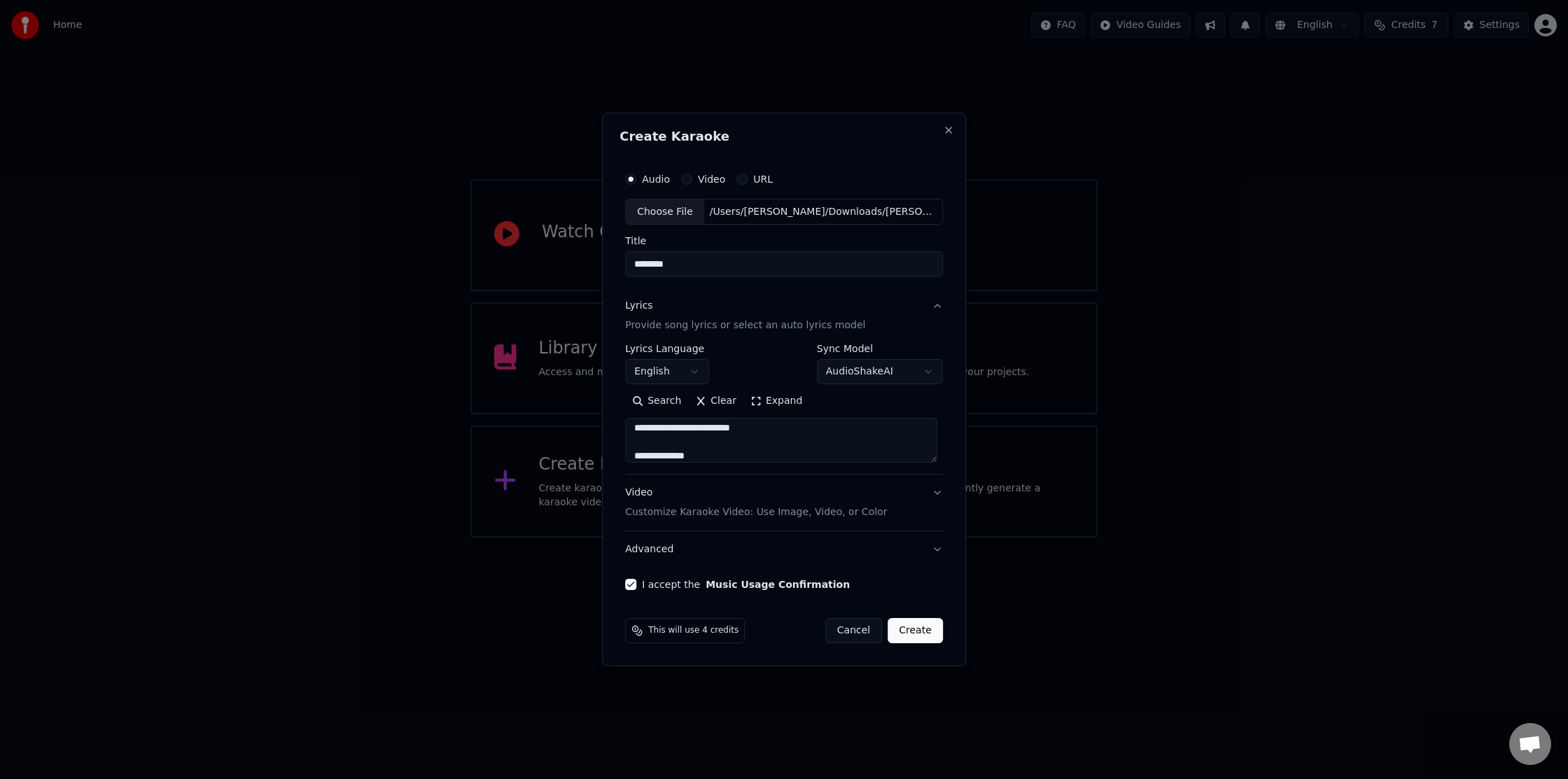
type textarea "**********"
click at [674, 374] on body "**********" at bounding box center [784, 269] width 1568 height 538
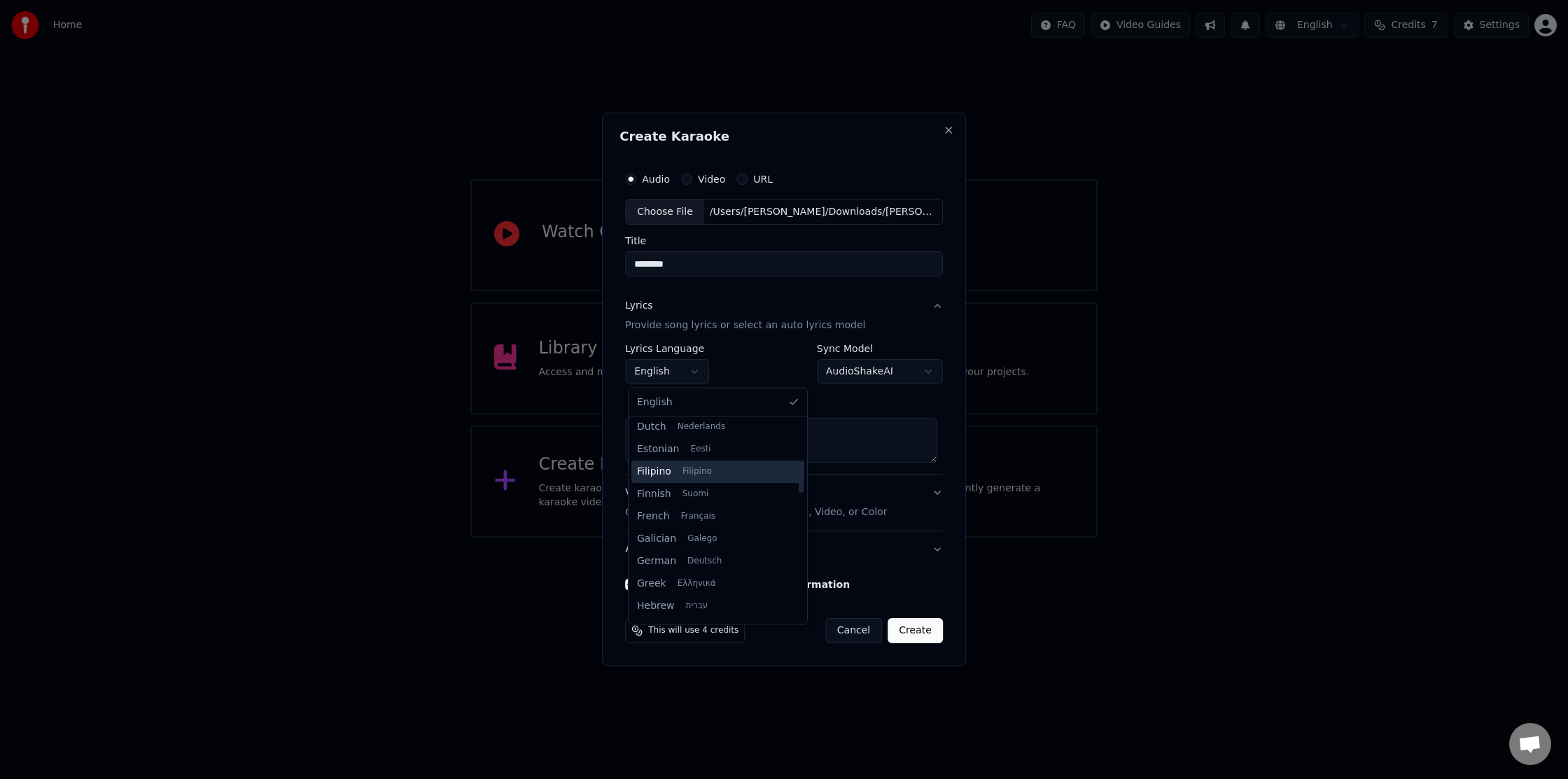
scroll to position [252, 0]
select select "**"
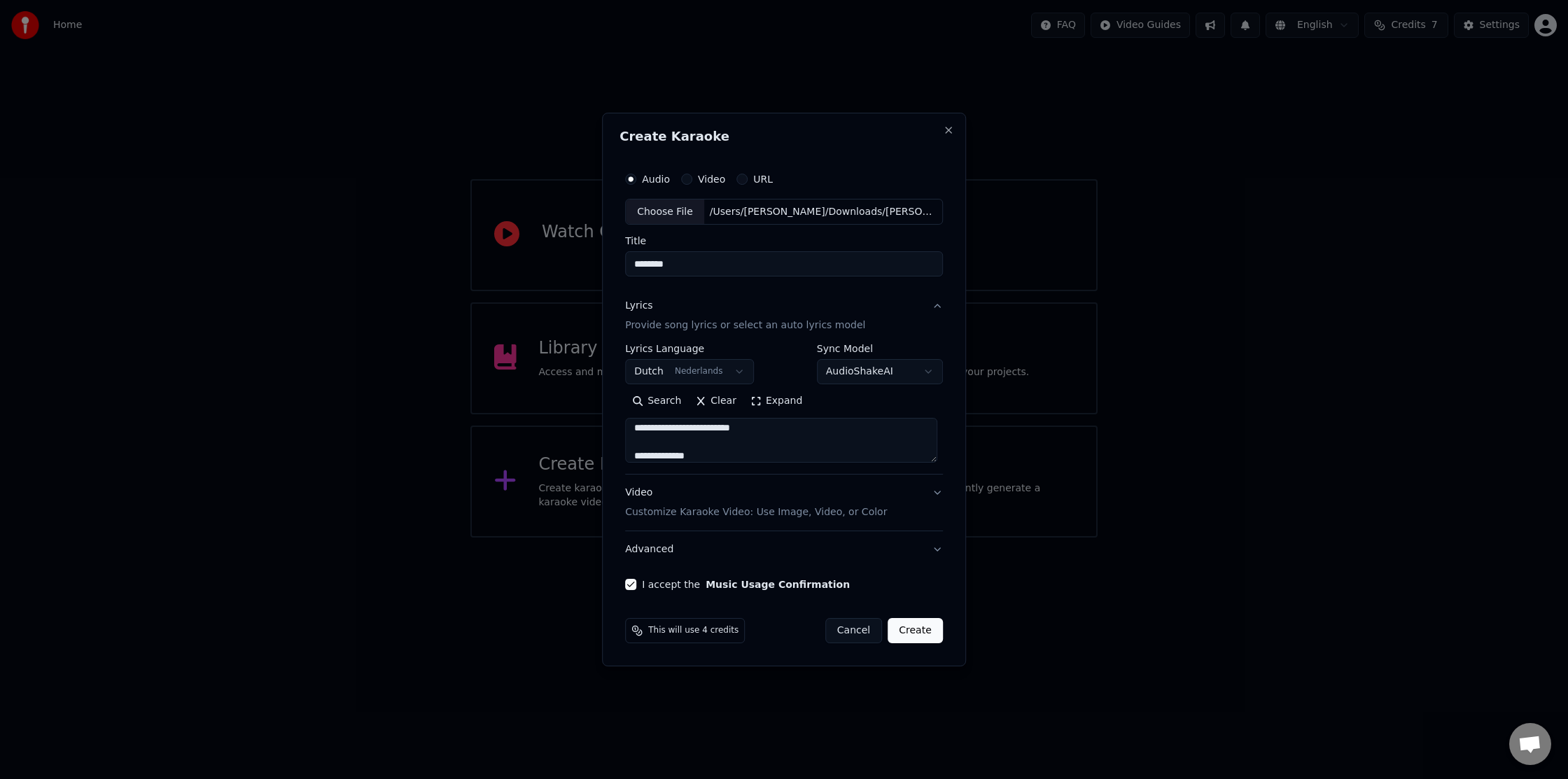
click at [884, 371] on body "**********" at bounding box center [784, 269] width 1568 height 538
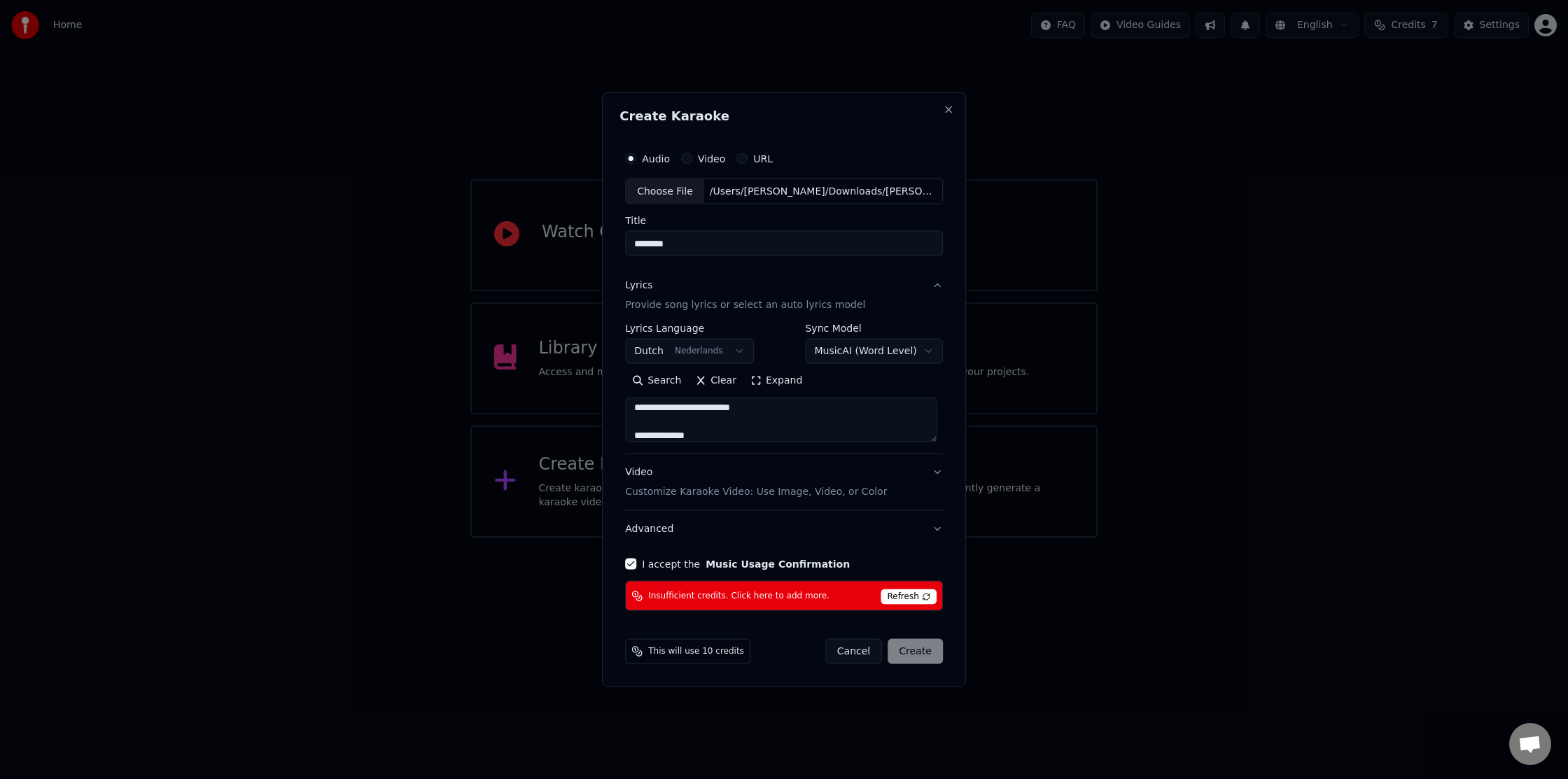
click at [910, 599] on span "Refresh" at bounding box center [908, 597] width 55 height 15
click at [800, 597] on span "Insufficient credits. Click here to add more." at bounding box center [738, 596] width 182 height 11
click at [845, 360] on body "**********" at bounding box center [784, 269] width 1568 height 538
select select "**********"
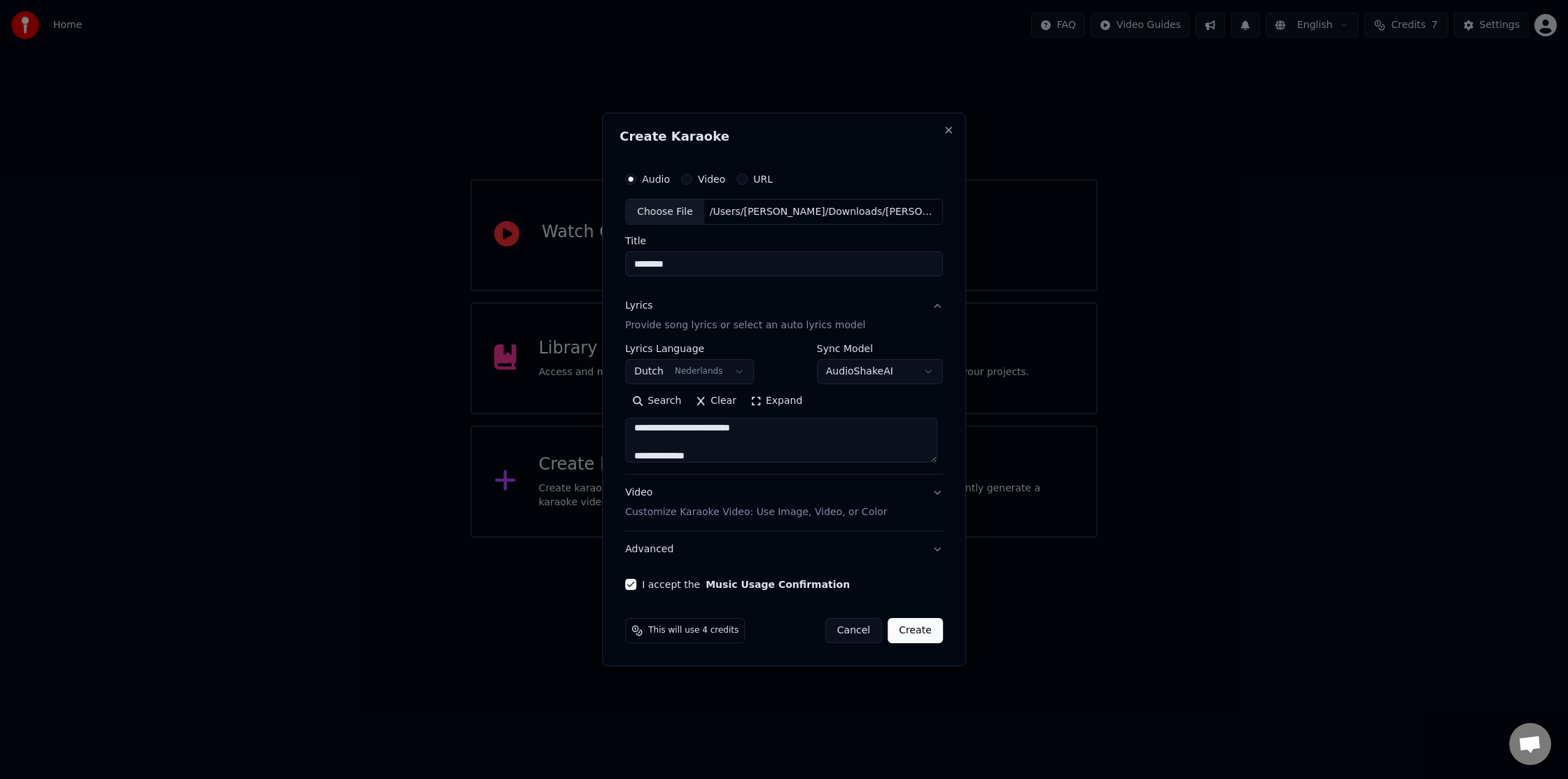
click at [910, 628] on button "Create" at bounding box center [915, 630] width 55 height 25
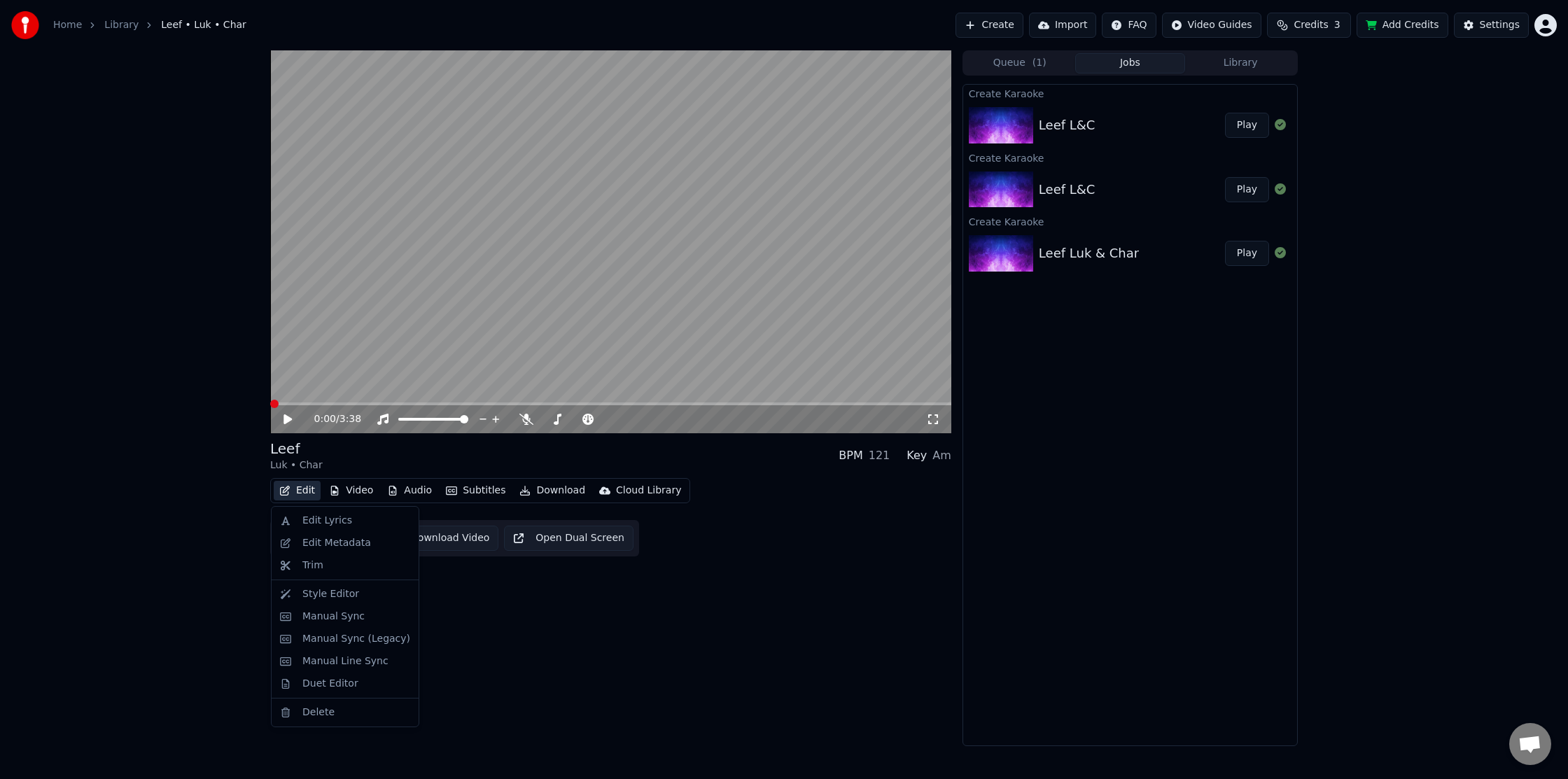
click at [297, 500] on button "Edit" at bounding box center [297, 490] width 47 height 20
click at [392, 639] on div "Manual Sync (Legacy)" at bounding box center [356, 639] width 108 height 14
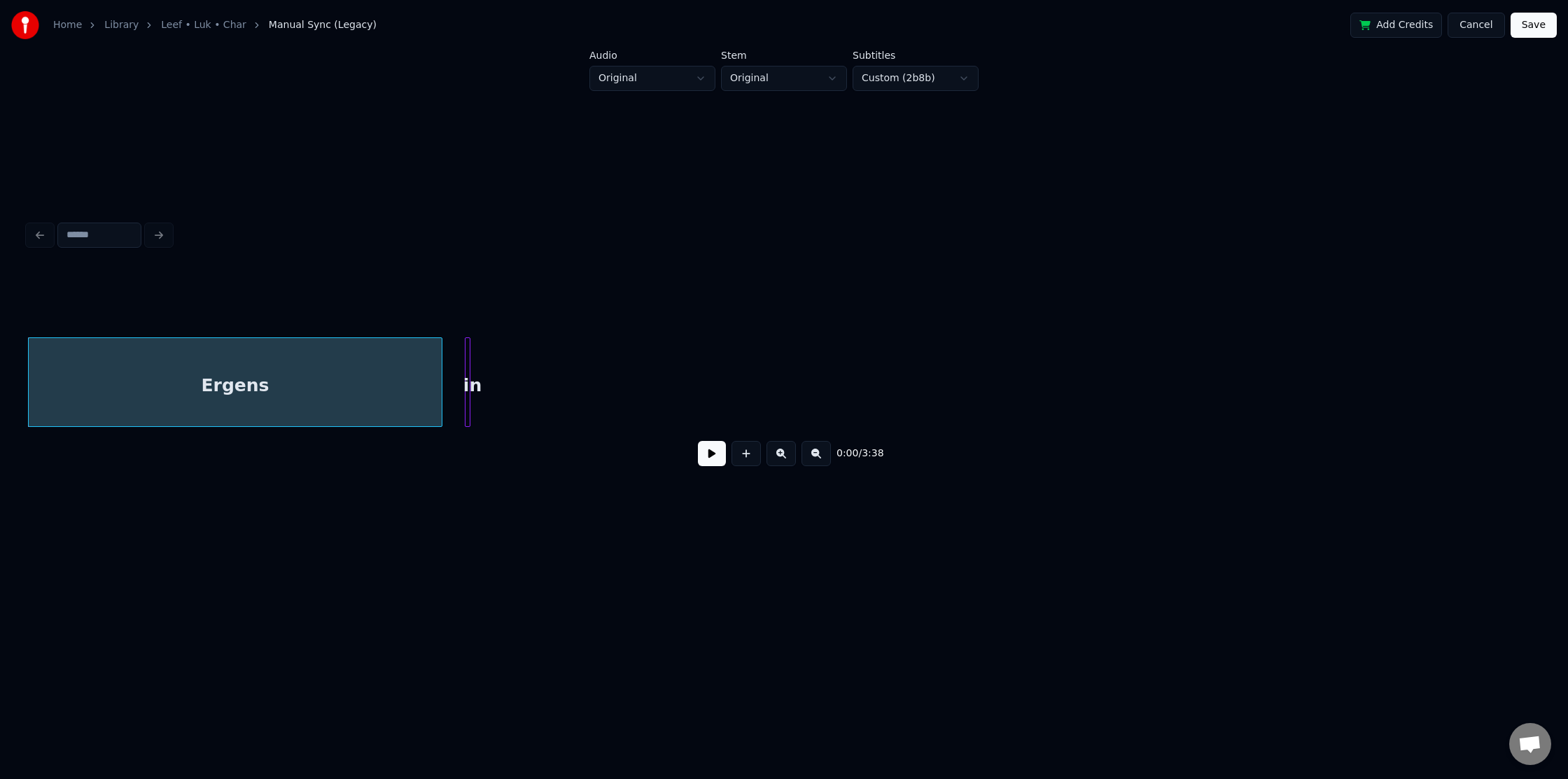
click at [53, 403] on div "Ergens" at bounding box center [235, 385] width 413 height 95
click at [72, 368] on div "Ergens" at bounding box center [235, 385] width 413 height 95
click at [710, 452] on button at bounding box center [712, 453] width 28 height 25
click at [352, 379] on div "Ergens" at bounding box center [235, 385] width 413 height 95
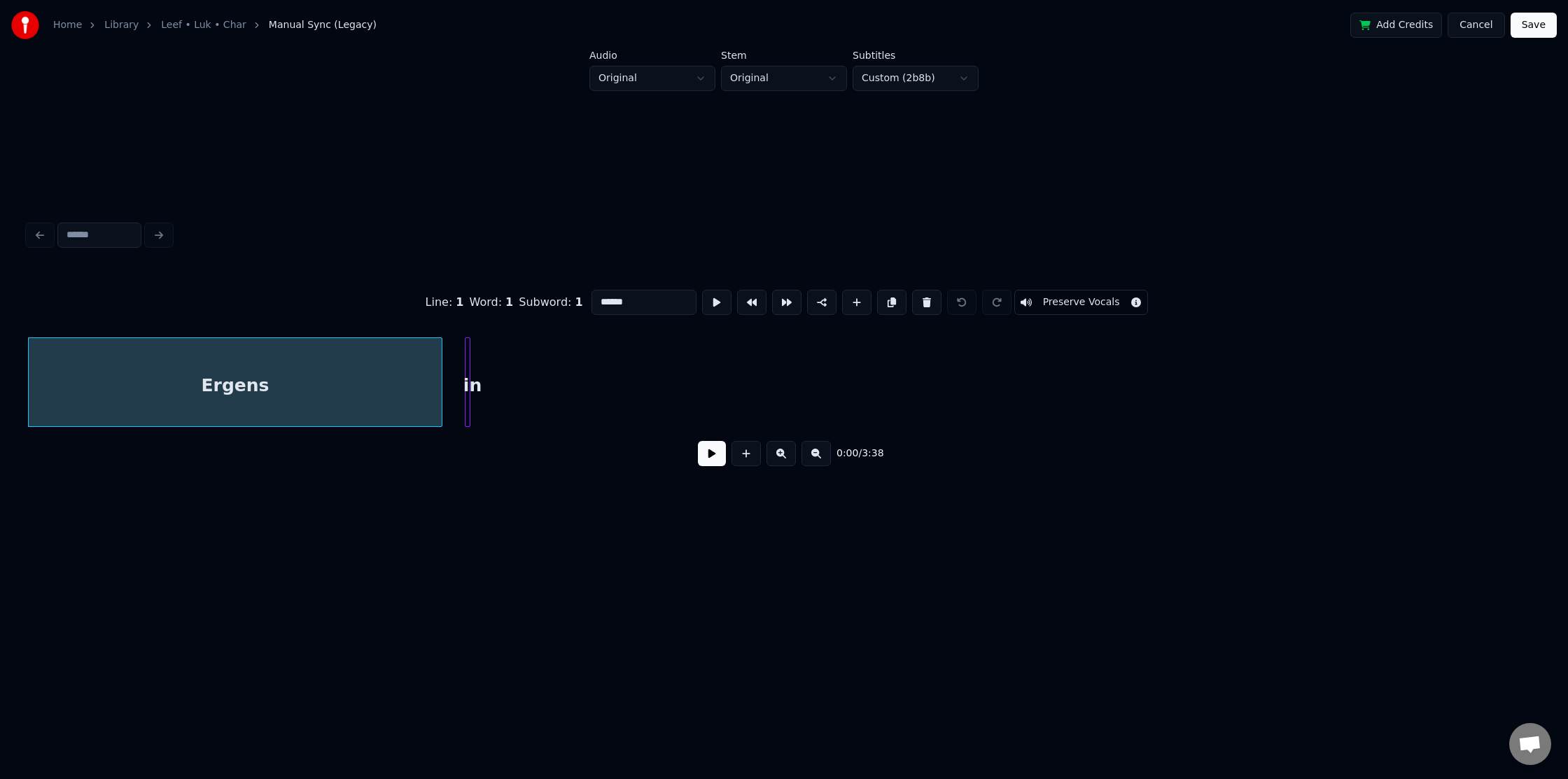
click at [441, 379] on div at bounding box center [439, 382] width 4 height 88
click at [204, 19] on link "Leef • Luk • Char" at bounding box center [203, 24] width 86 height 14
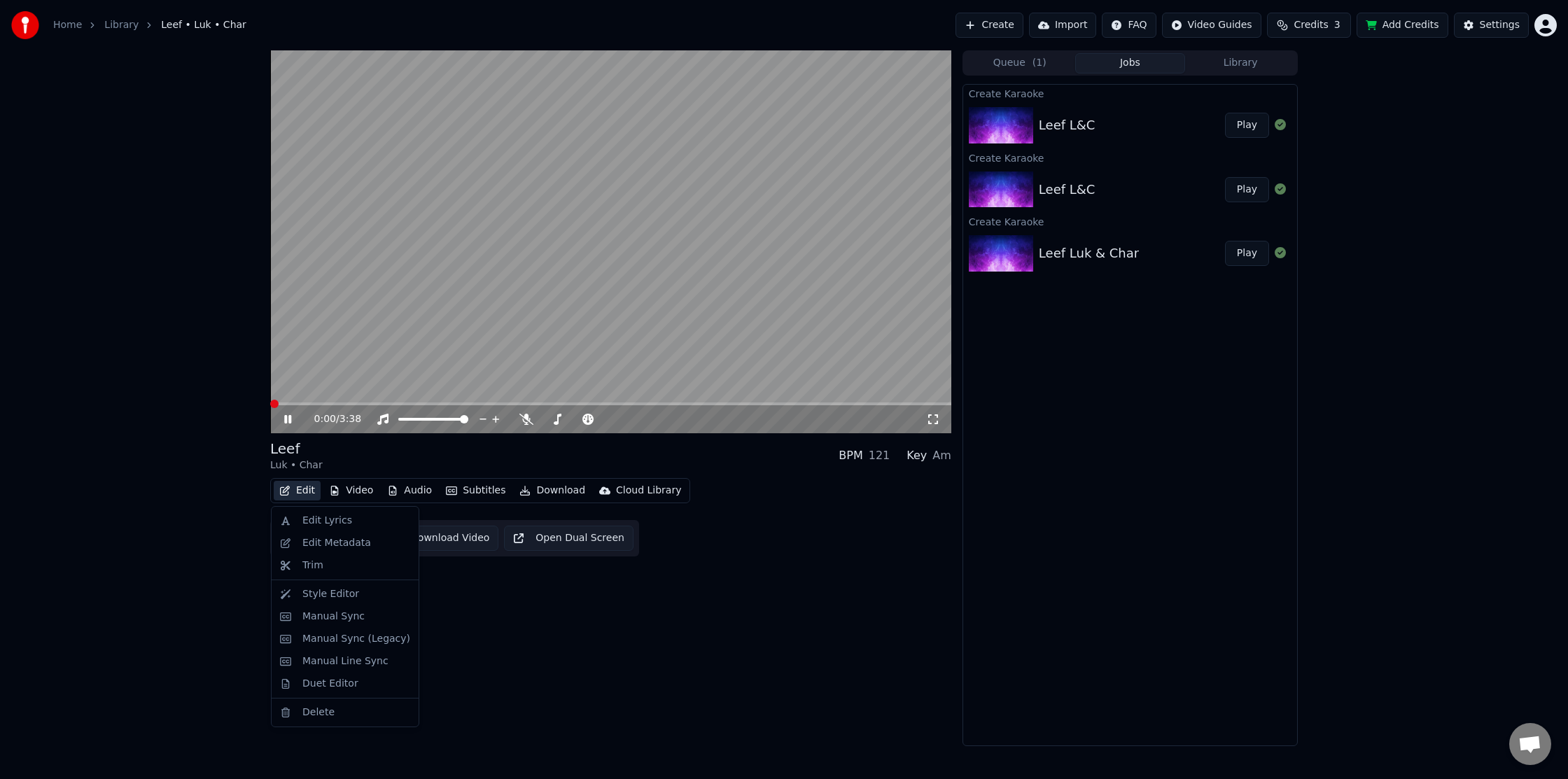
click at [283, 489] on icon "button" at bounding box center [285, 490] width 11 height 9
click at [340, 618] on div "Manual Sync" at bounding box center [334, 616] width 62 height 14
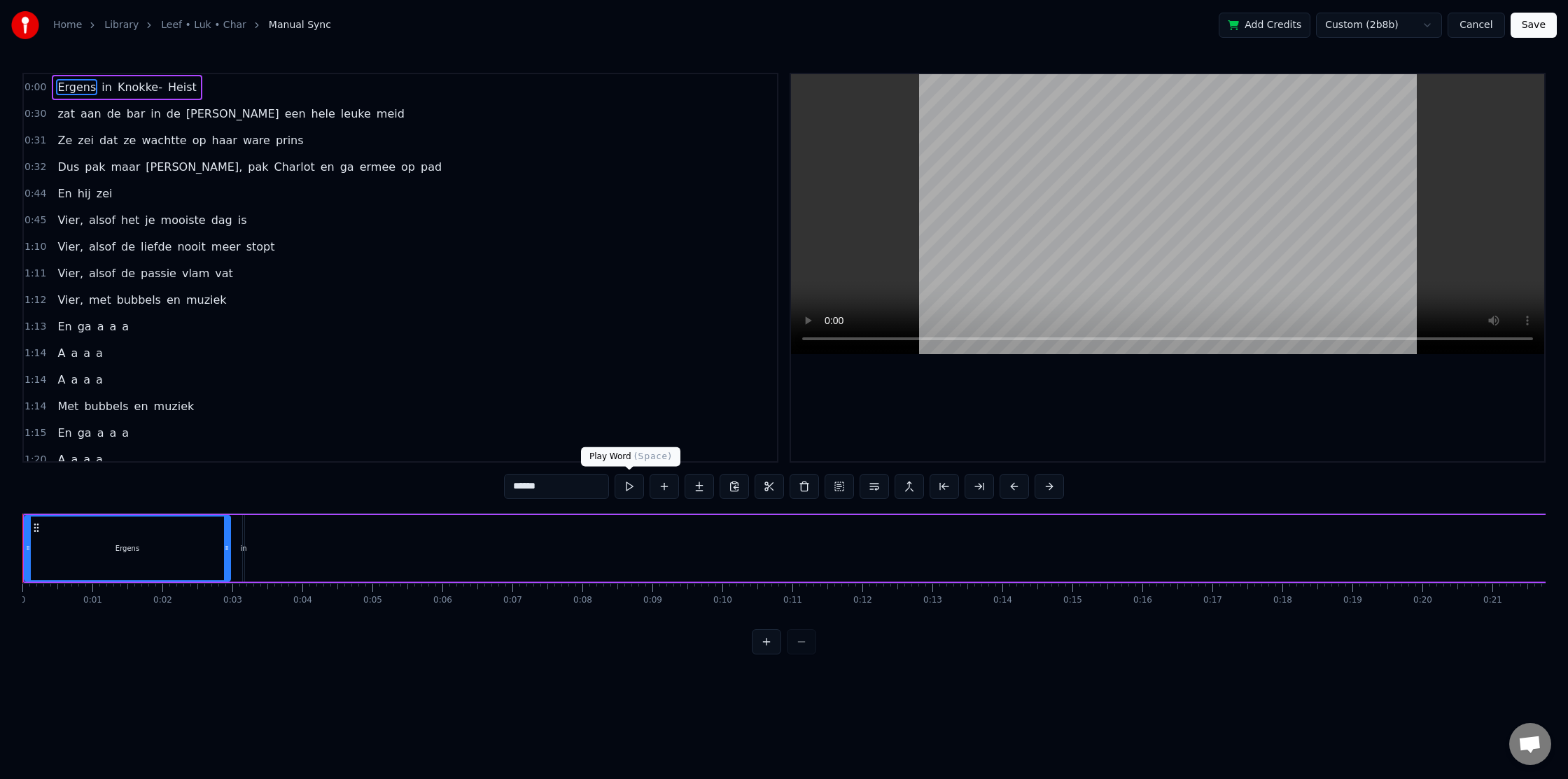
click at [623, 488] on button at bounding box center [628, 486] width 29 height 25
click at [626, 487] on button at bounding box center [628, 486] width 29 height 25
click at [614, 474] on button at bounding box center [628, 486] width 29 height 25
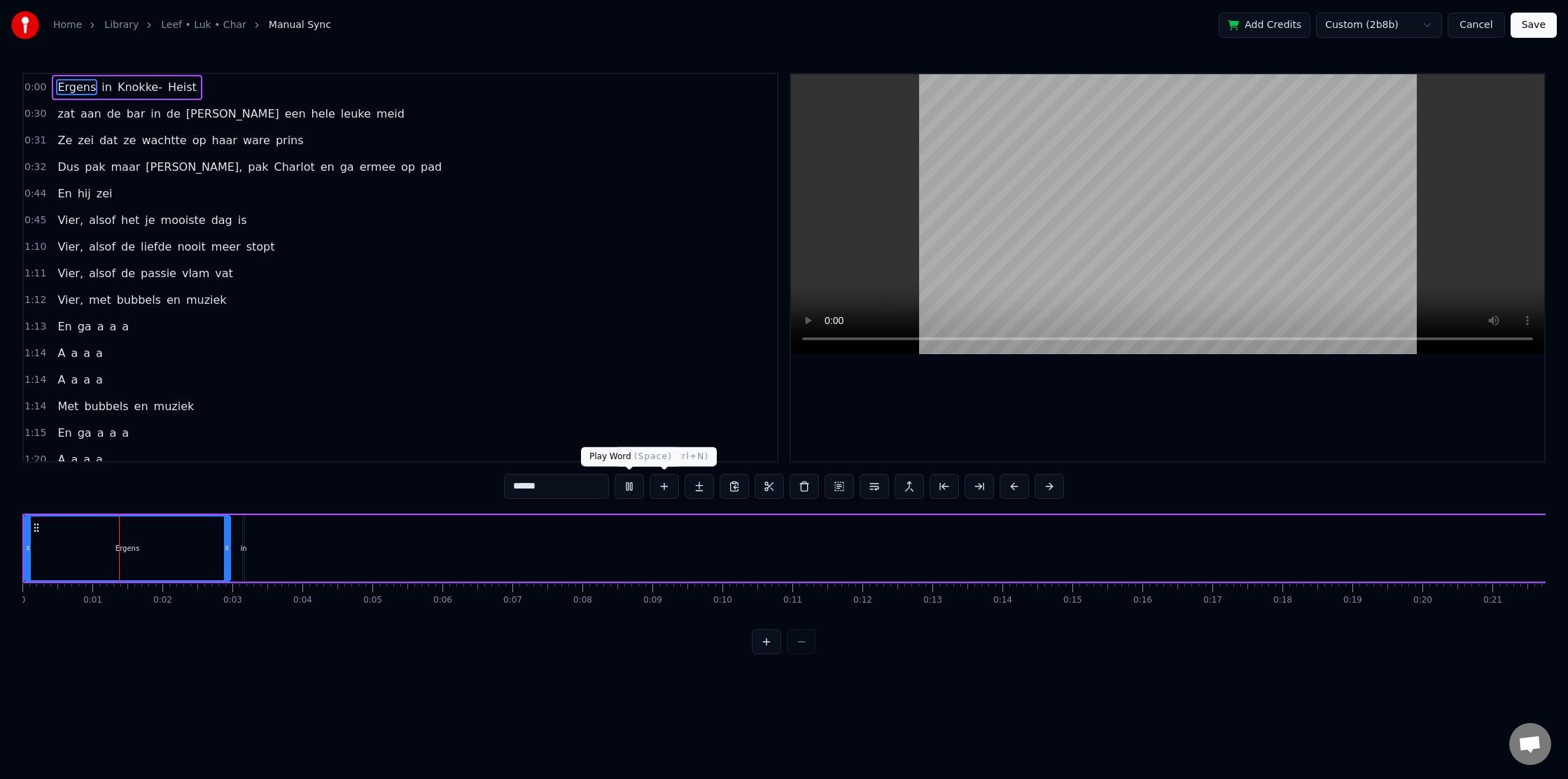
click at [620, 486] on button at bounding box center [628, 486] width 29 height 25
click at [71, 91] on span "Ergens" at bounding box center [77, 87] width 41 height 16
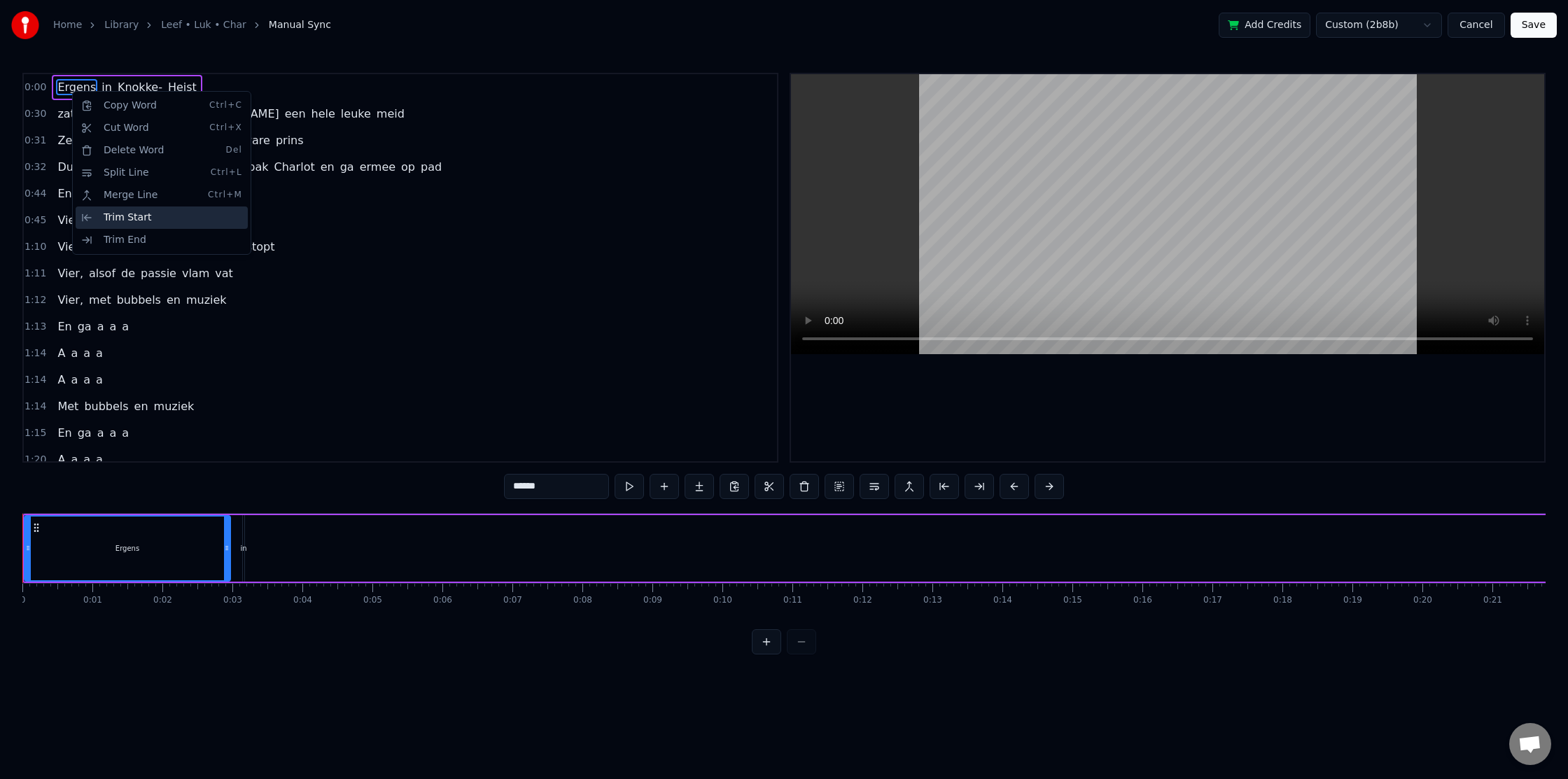
click at [161, 220] on div "Trim Start" at bounding box center [161, 218] width 172 height 23
click at [180, 223] on div "Trim Start" at bounding box center [165, 219] width 172 height 23
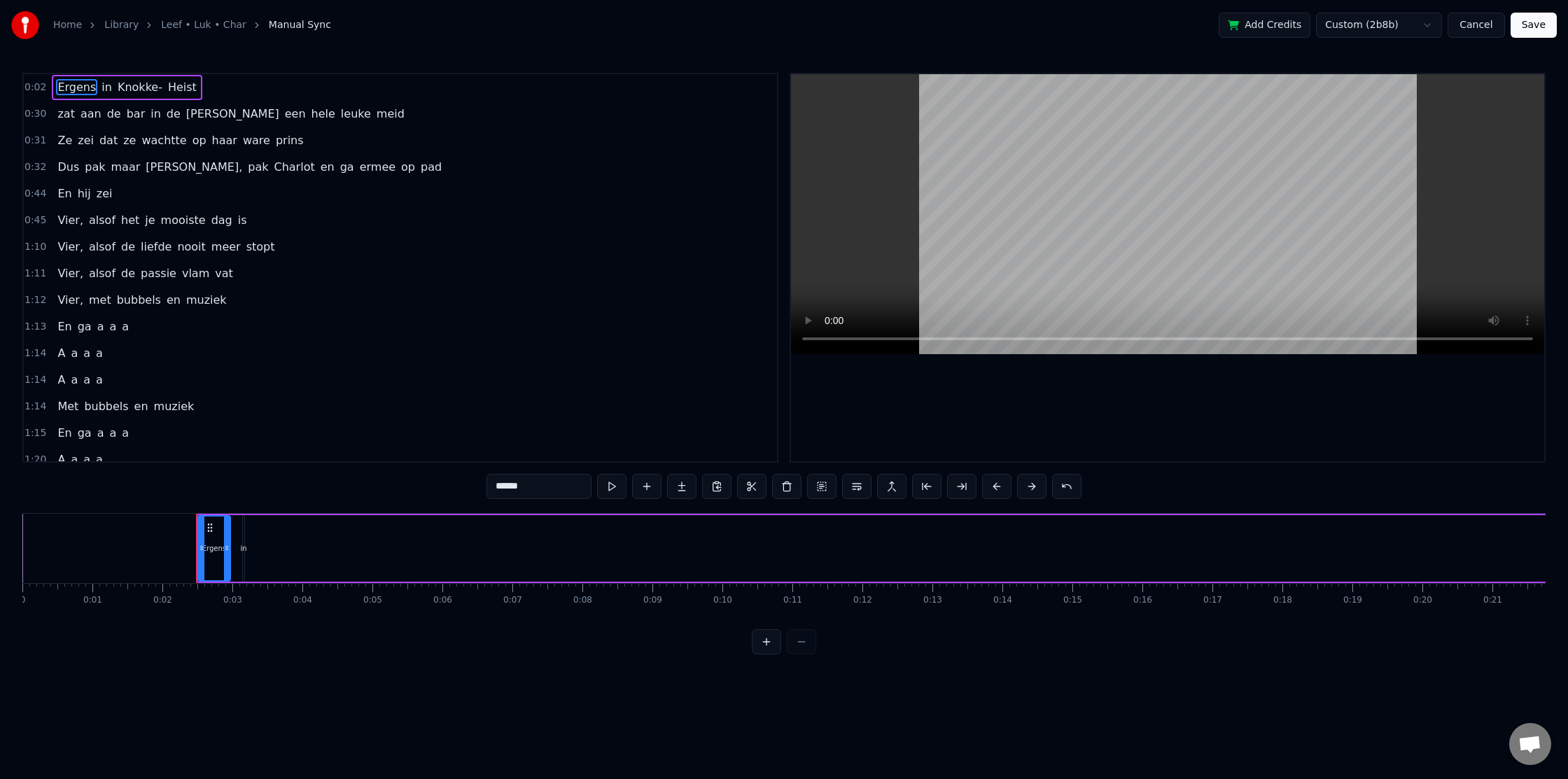
click at [310, 542] on div "Ergens in [GEOGRAPHIC_DATA]- Heist" at bounding box center [1164, 548] width 1937 height 70
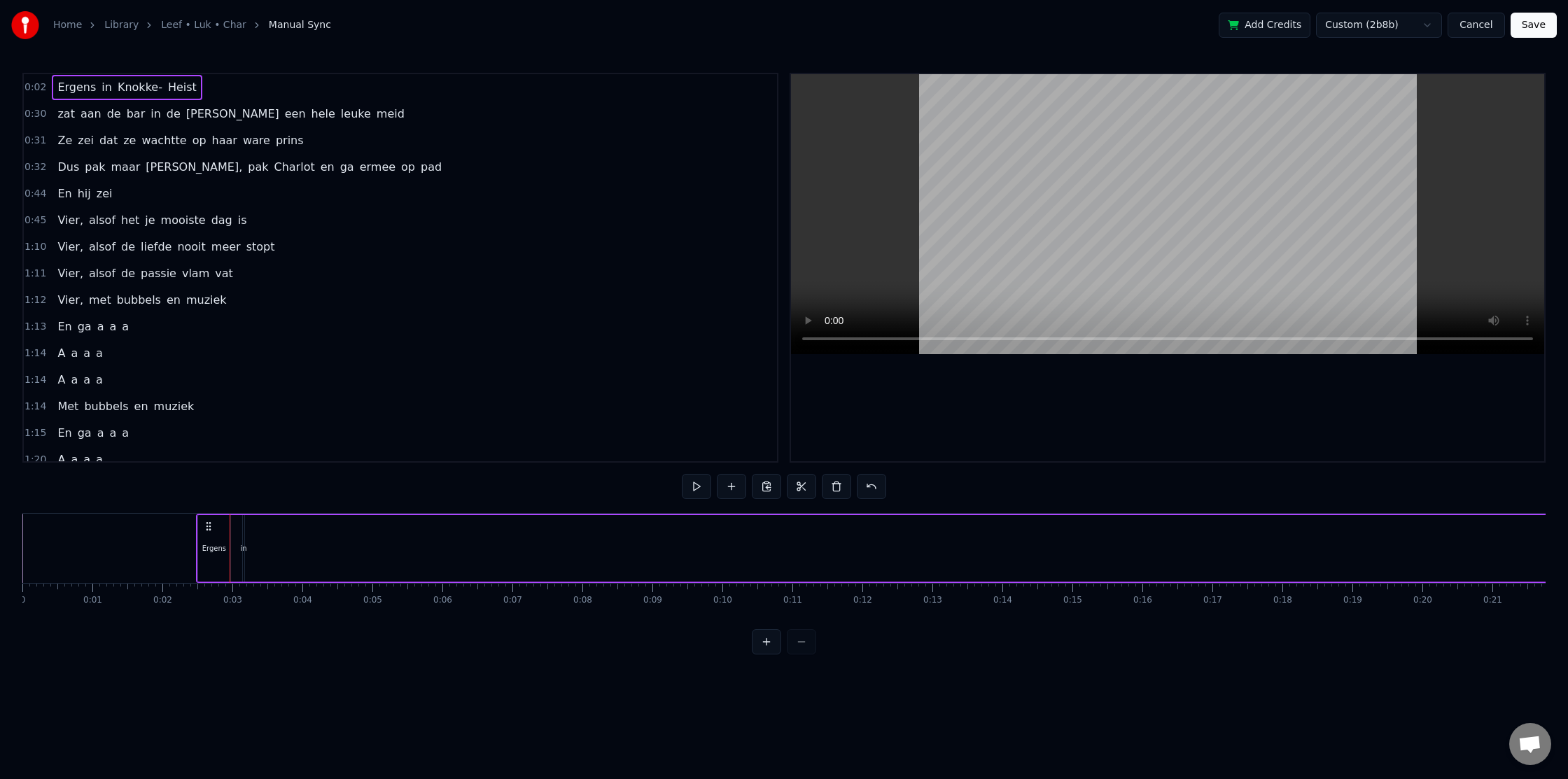
click at [214, 554] on div "Ergens" at bounding box center [214, 548] width 32 height 67
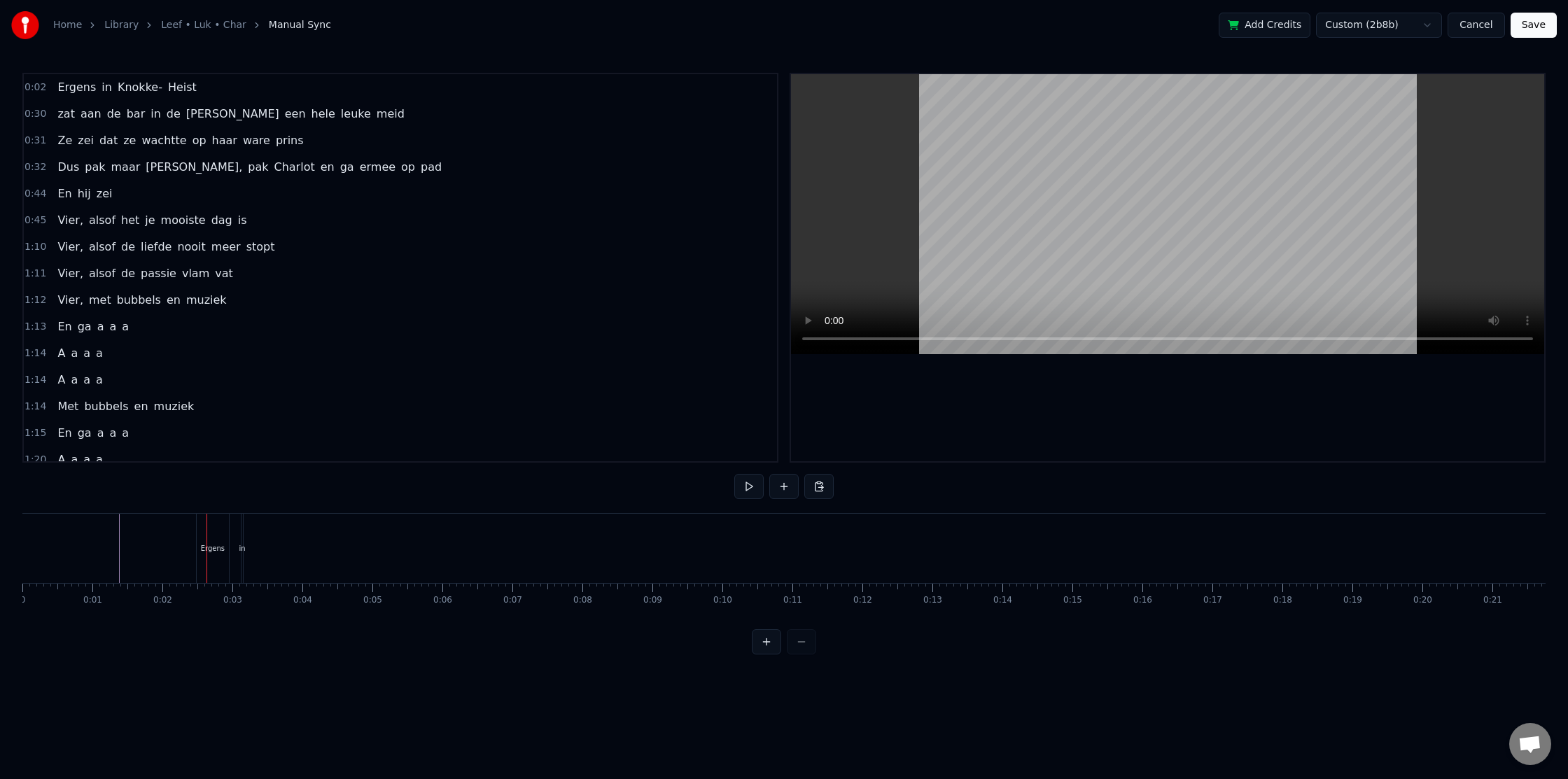
click at [240, 544] on div "in" at bounding box center [242, 548] width 7 height 10
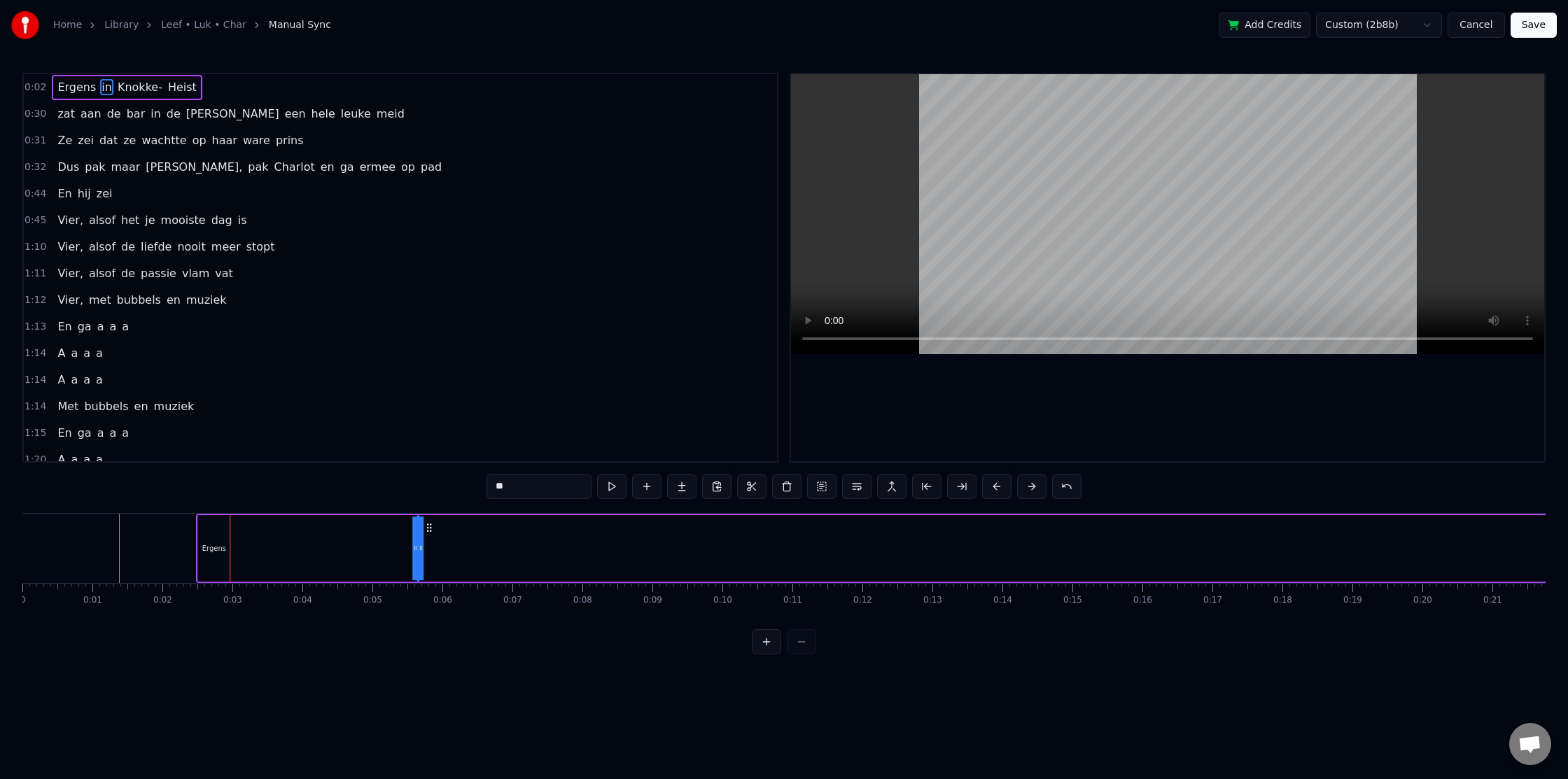
drag, startPoint x: 255, startPoint y: 530, endPoint x: 448, endPoint y: 527, distance: 193.0
click at [435, 532] on icon at bounding box center [429, 528] width 11 height 11
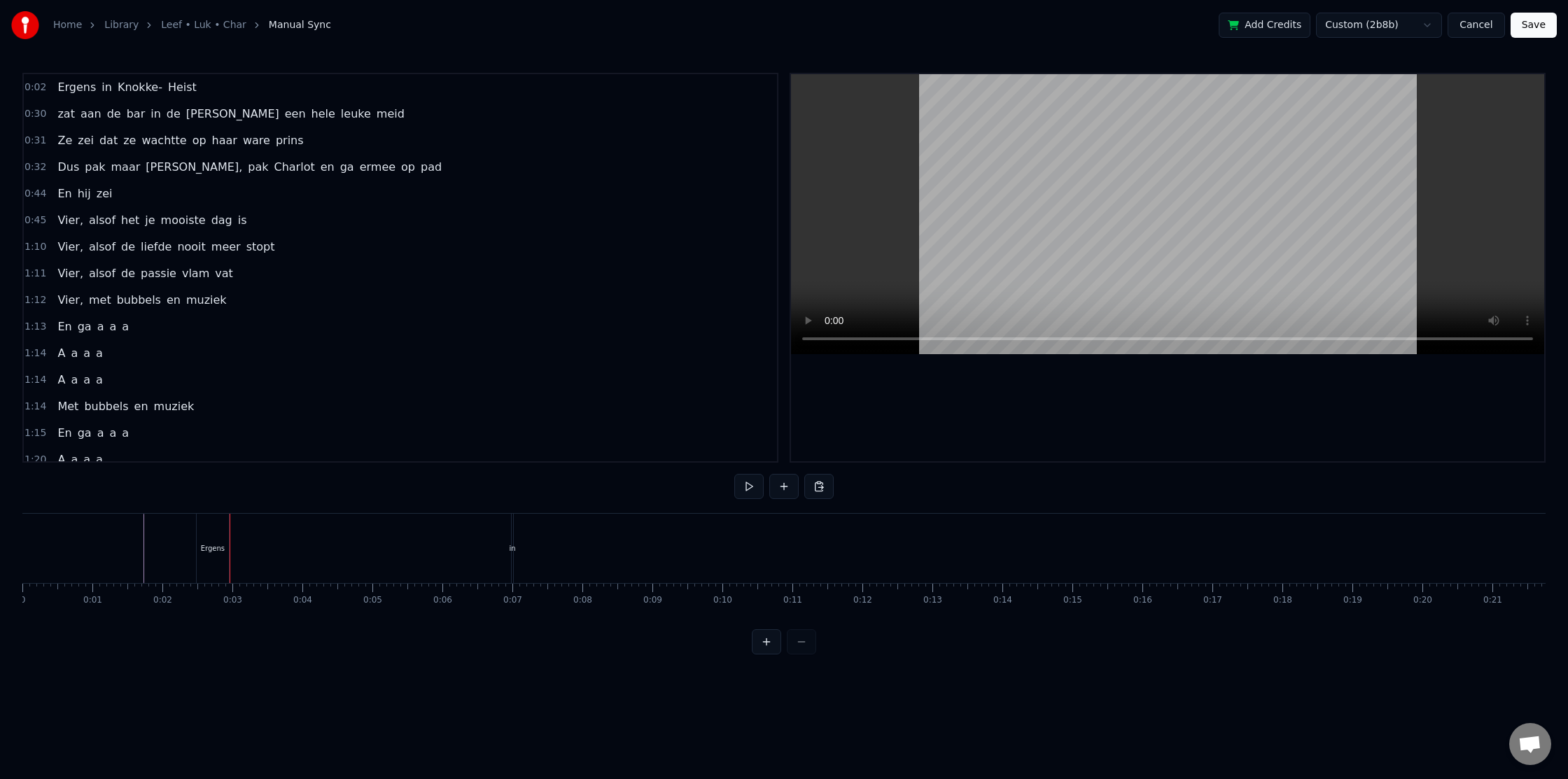
click at [214, 548] on div "Ergens" at bounding box center [213, 548] width 24 height 10
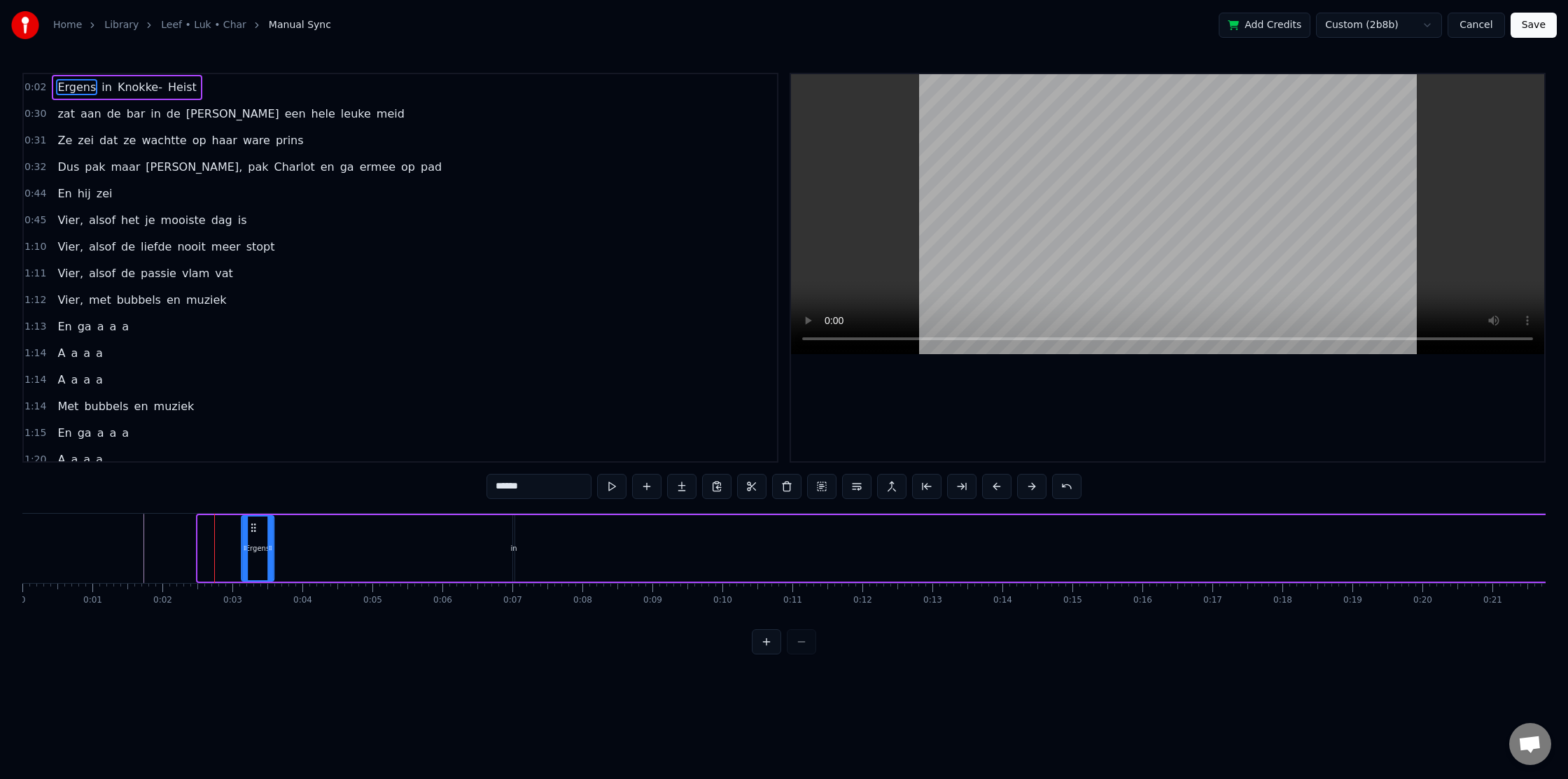
drag, startPoint x: 210, startPoint y: 530, endPoint x: 201, endPoint y: 546, distance: 18.4
click at [259, 530] on icon at bounding box center [253, 528] width 11 height 11
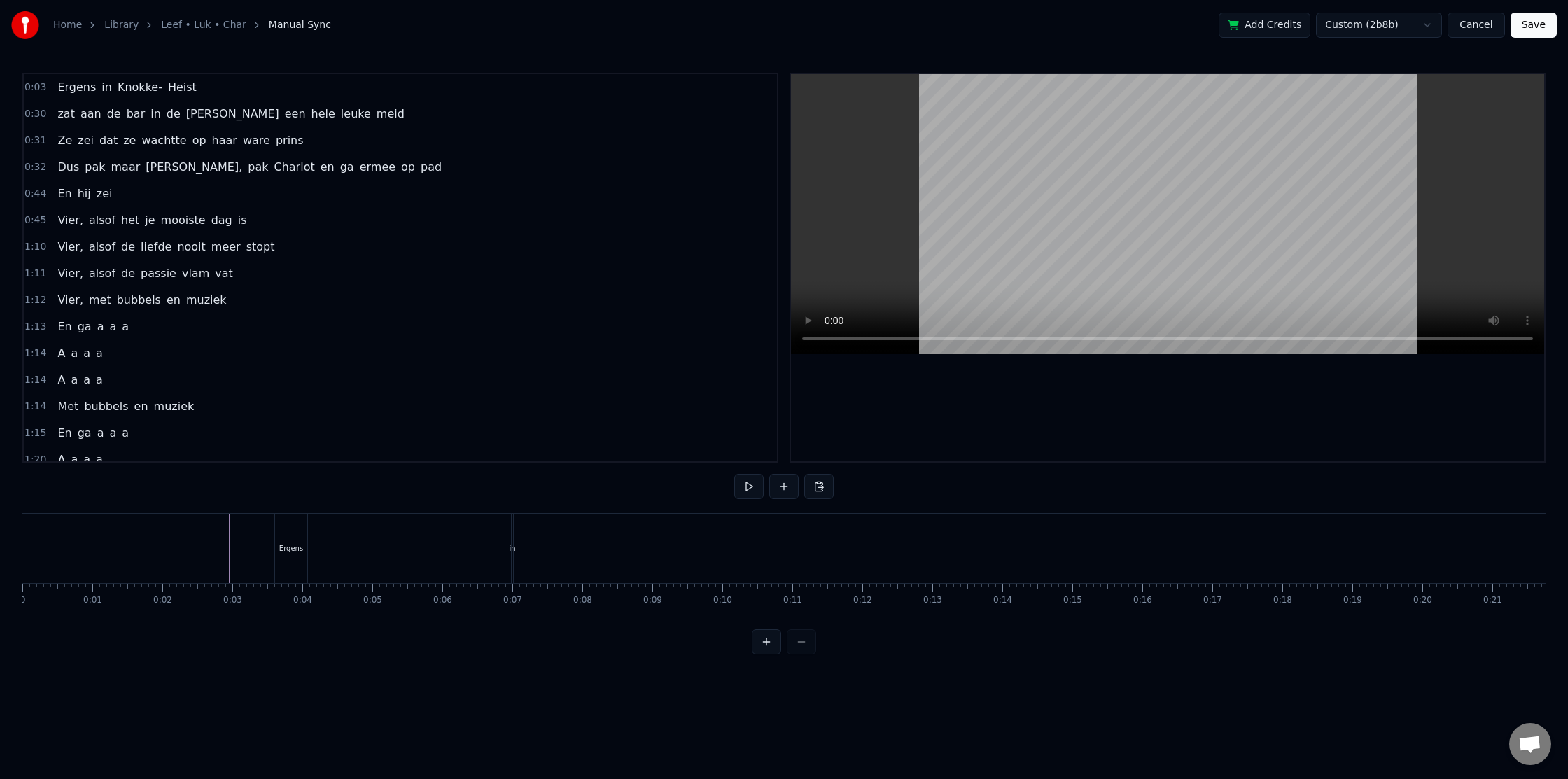
click at [310, 531] on div "Ergens in [GEOGRAPHIC_DATA]- Heist" at bounding box center [1203, 548] width 1858 height 70
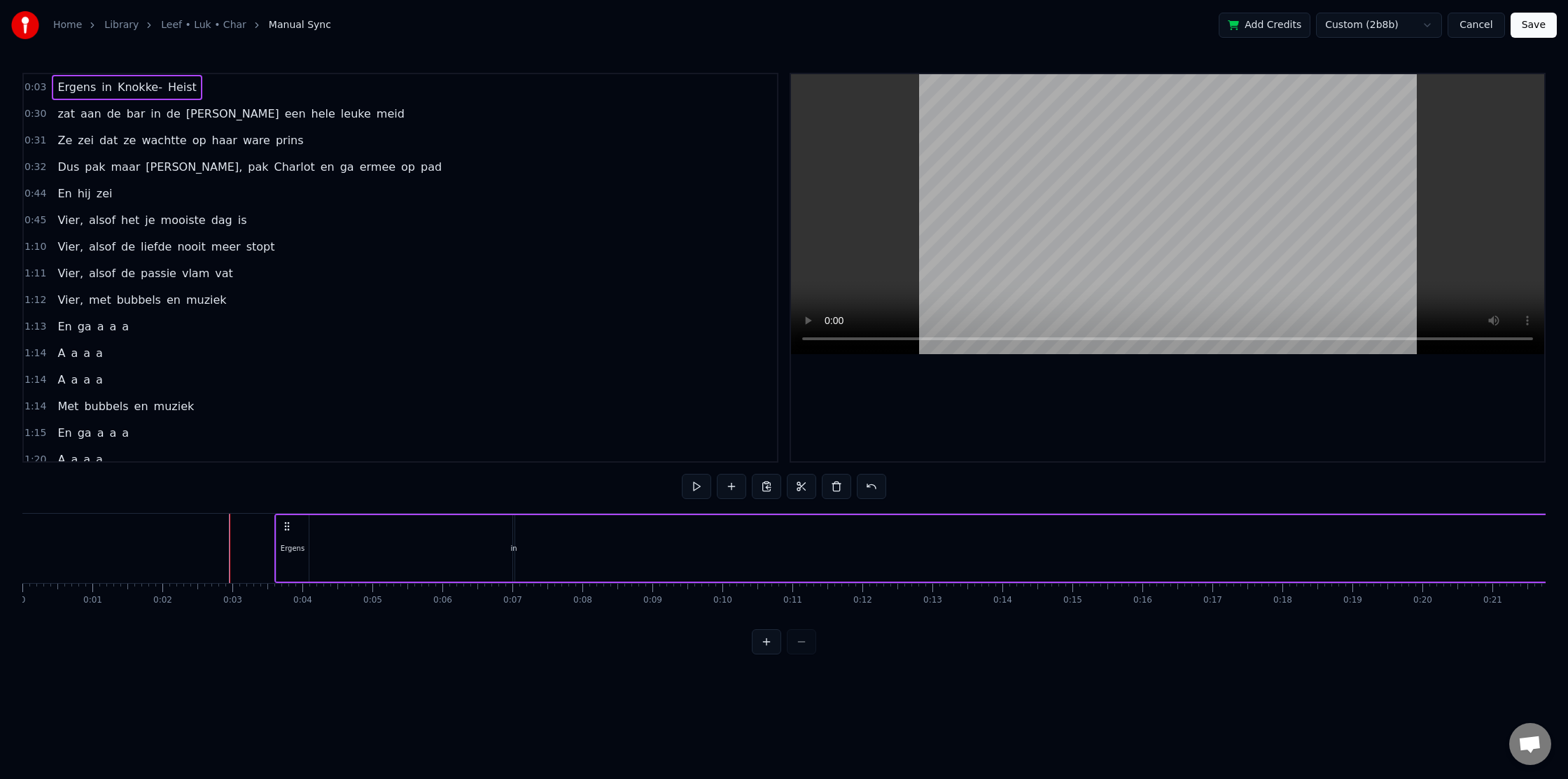
click at [283, 535] on div "Ergens" at bounding box center [293, 548] width 32 height 67
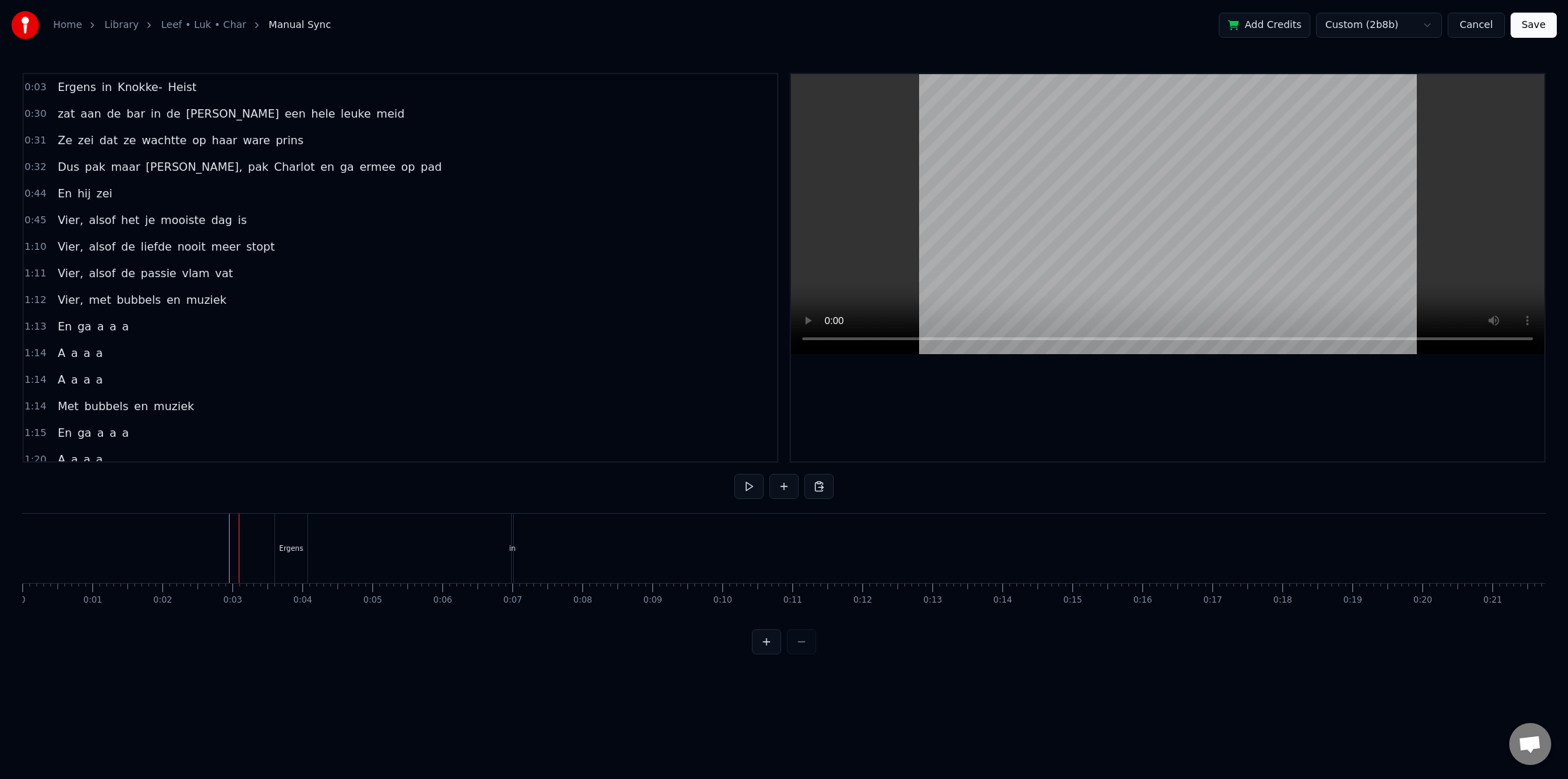
click at [277, 528] on div "Ergens" at bounding box center [291, 548] width 32 height 70
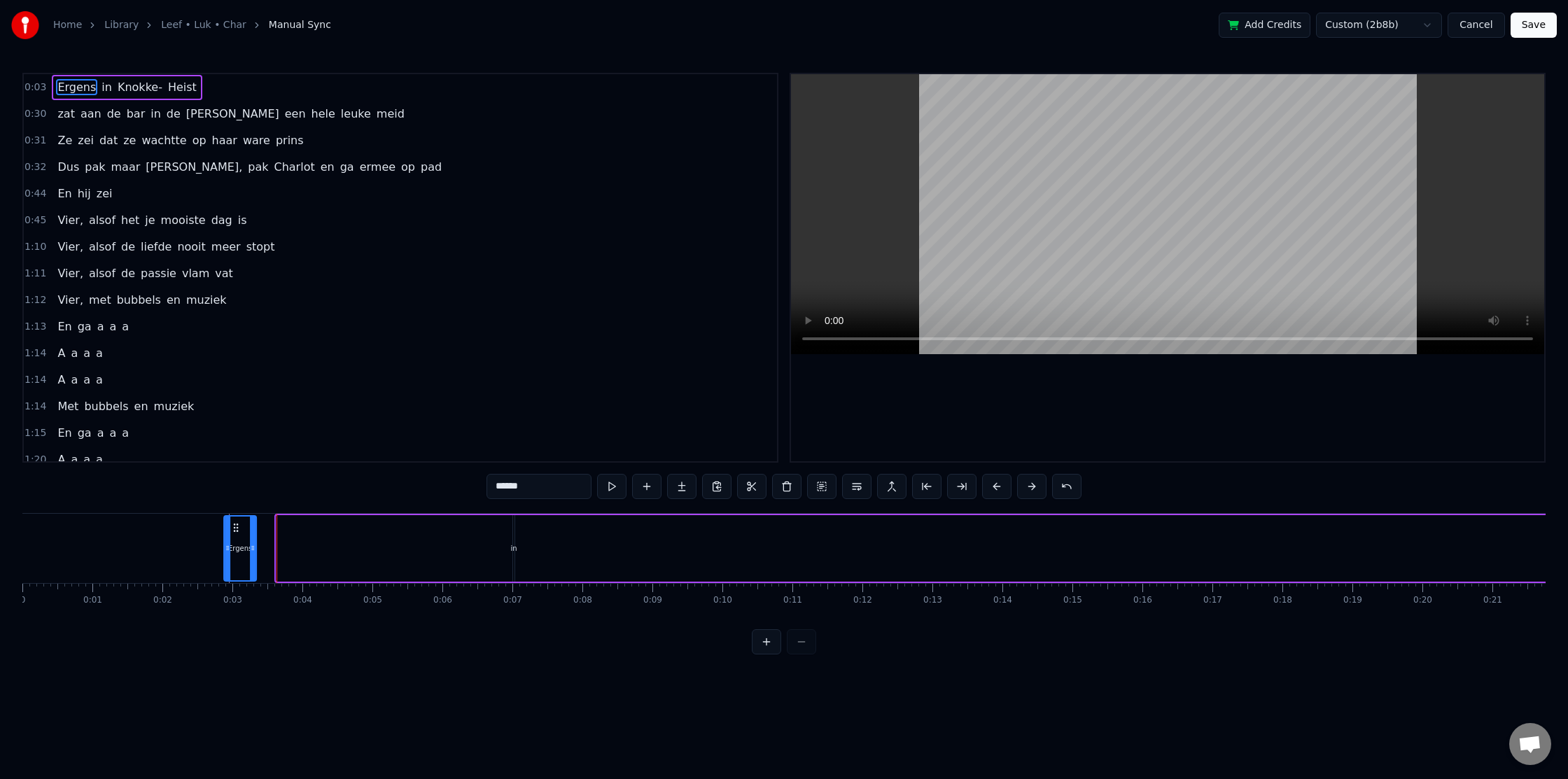
drag, startPoint x: 286, startPoint y: 525, endPoint x: 238, endPoint y: 537, distance: 49.5
click at [234, 541] on div "Ergens" at bounding box center [240, 548] width 31 height 64
drag, startPoint x: 253, startPoint y: 541, endPoint x: 216, endPoint y: 541, distance: 37.0
click at [304, 541] on div at bounding box center [301, 548] width 6 height 64
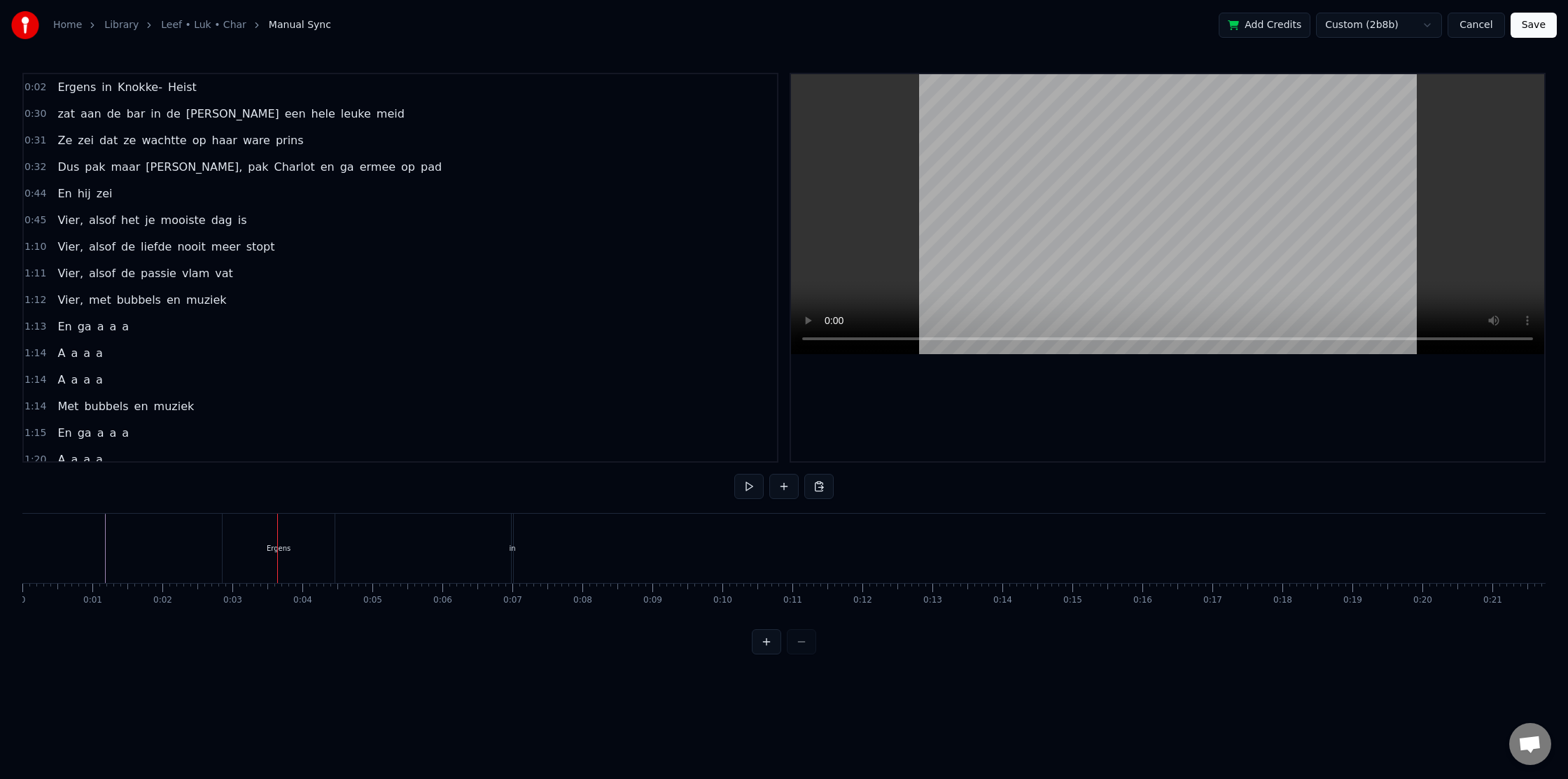
click at [242, 541] on div "Ergens" at bounding box center [278, 548] width 112 height 70
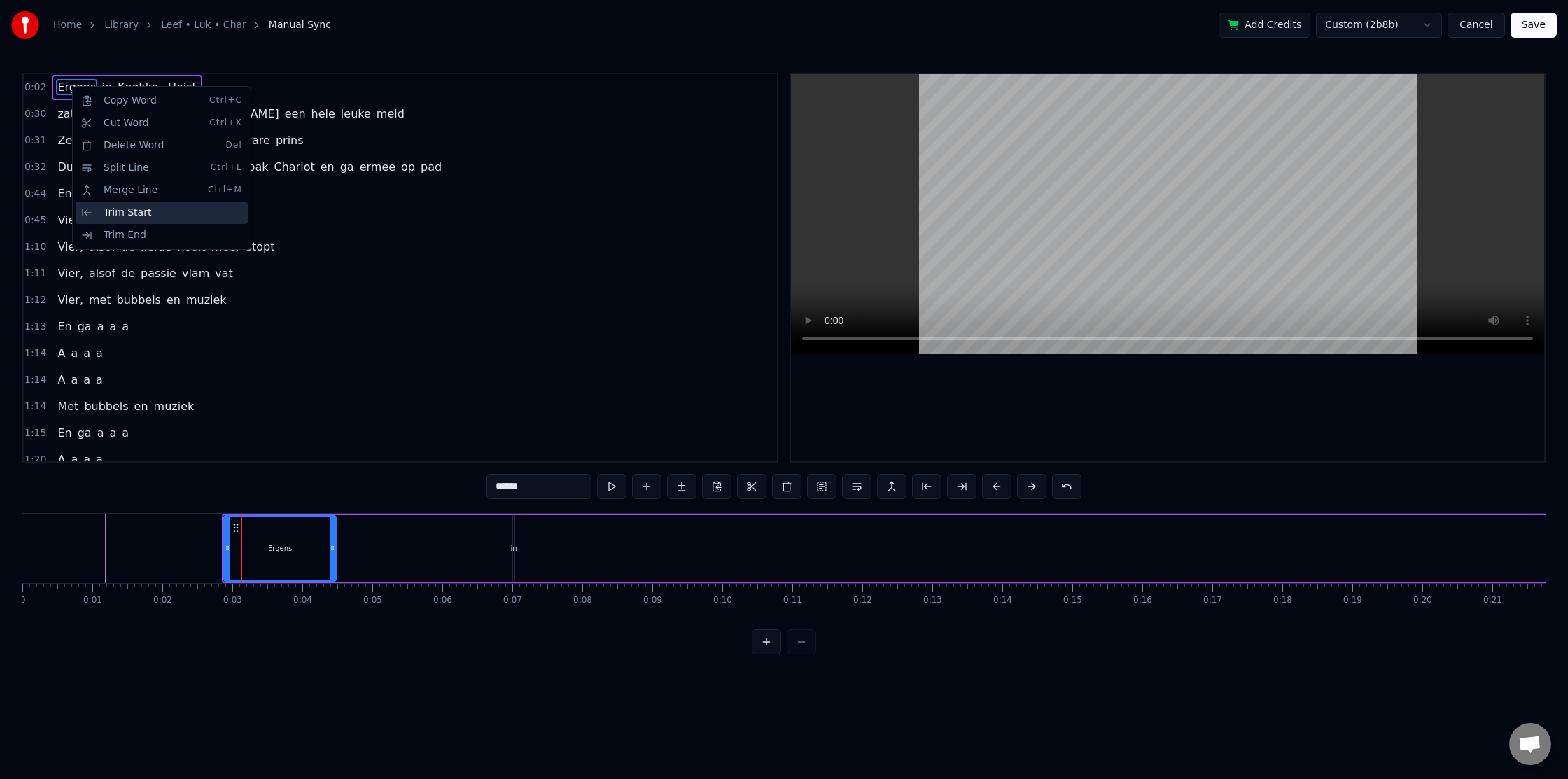
click at [127, 215] on div "Trim Start" at bounding box center [161, 213] width 172 height 23
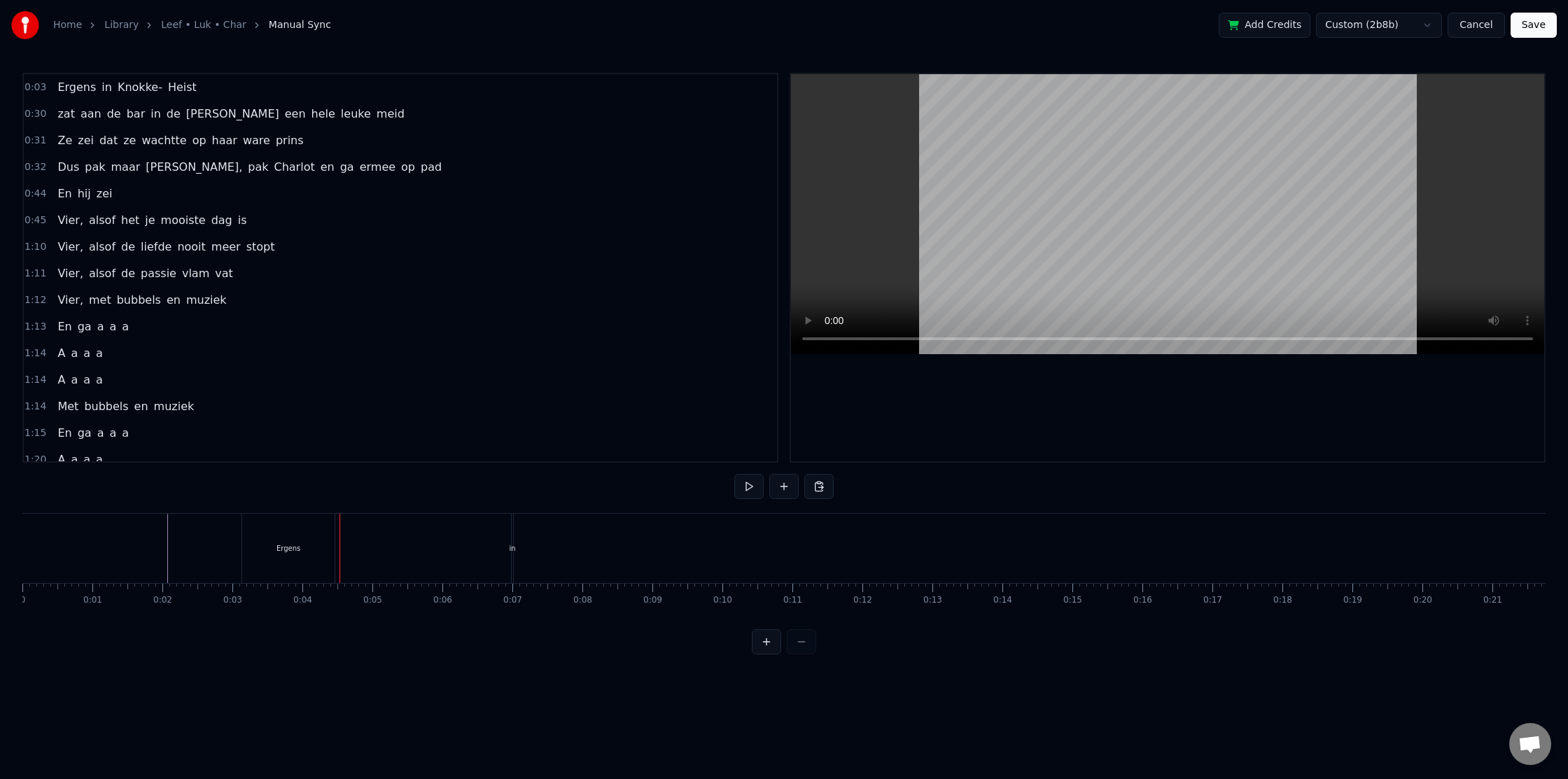
click at [313, 565] on div "Ergens" at bounding box center [289, 548] width 92 height 70
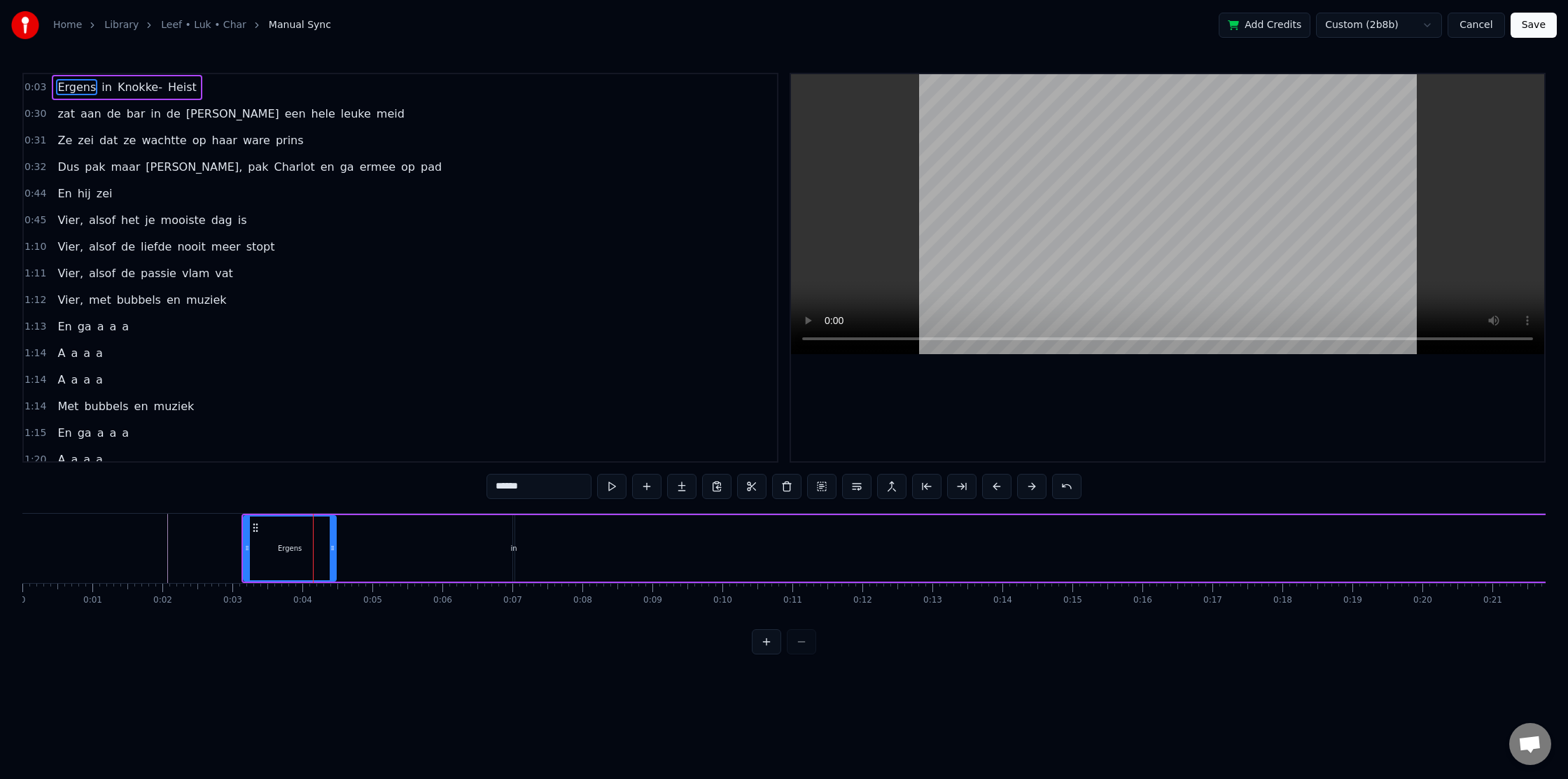
click at [363, 546] on div "Ergens in [GEOGRAPHIC_DATA]- Heist" at bounding box center [1187, 548] width 1891 height 70
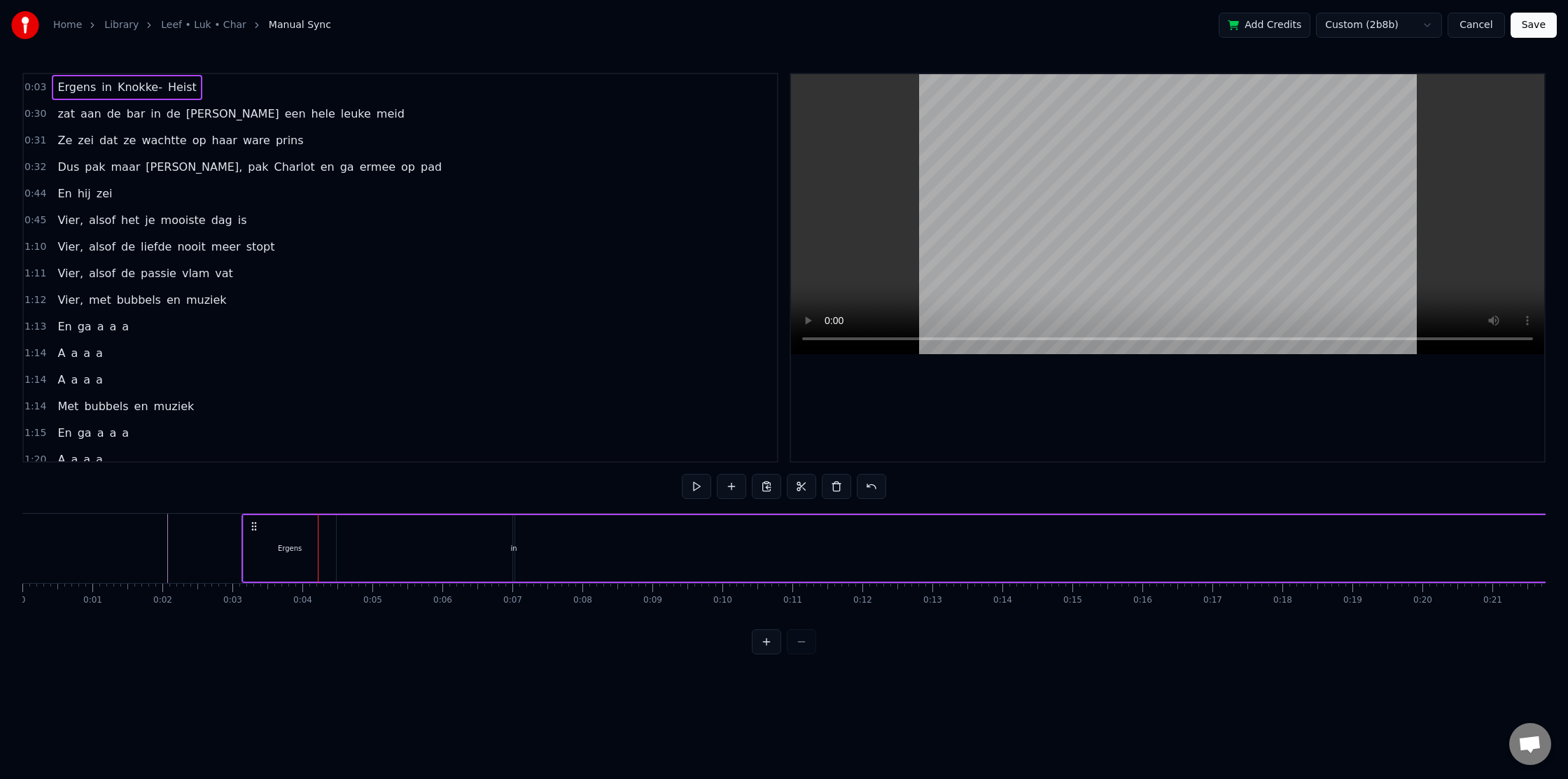
click at [287, 565] on div "Ergens" at bounding box center [290, 548] width 92 height 67
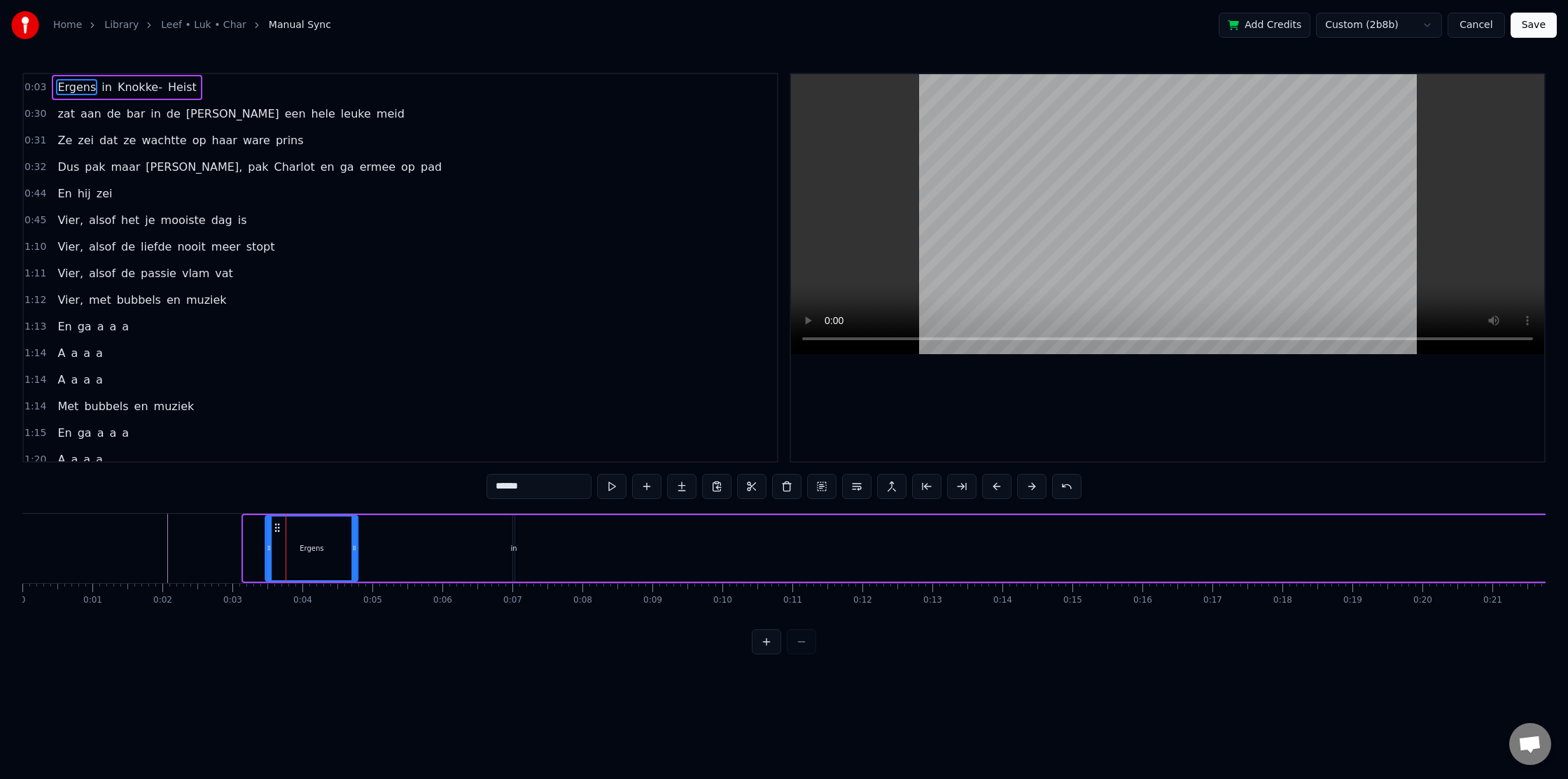
drag, startPoint x: 253, startPoint y: 530, endPoint x: 264, endPoint y: 533, distance: 11.4
click at [278, 530] on icon at bounding box center [277, 528] width 11 height 11
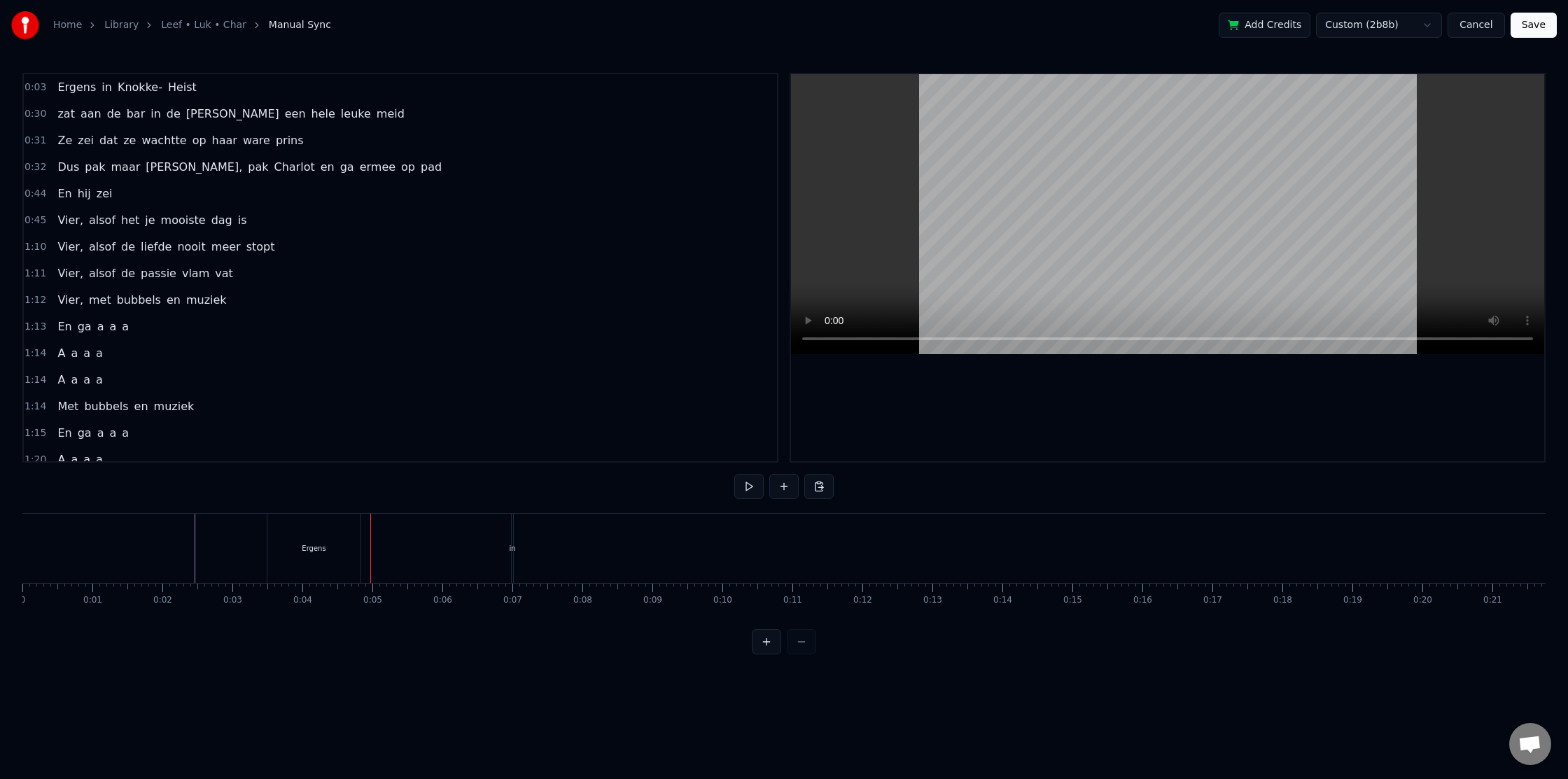
click at [322, 562] on div "Ergens" at bounding box center [313, 548] width 92 height 70
click at [297, 565] on div "Ergens" at bounding box center [313, 548] width 92 height 70
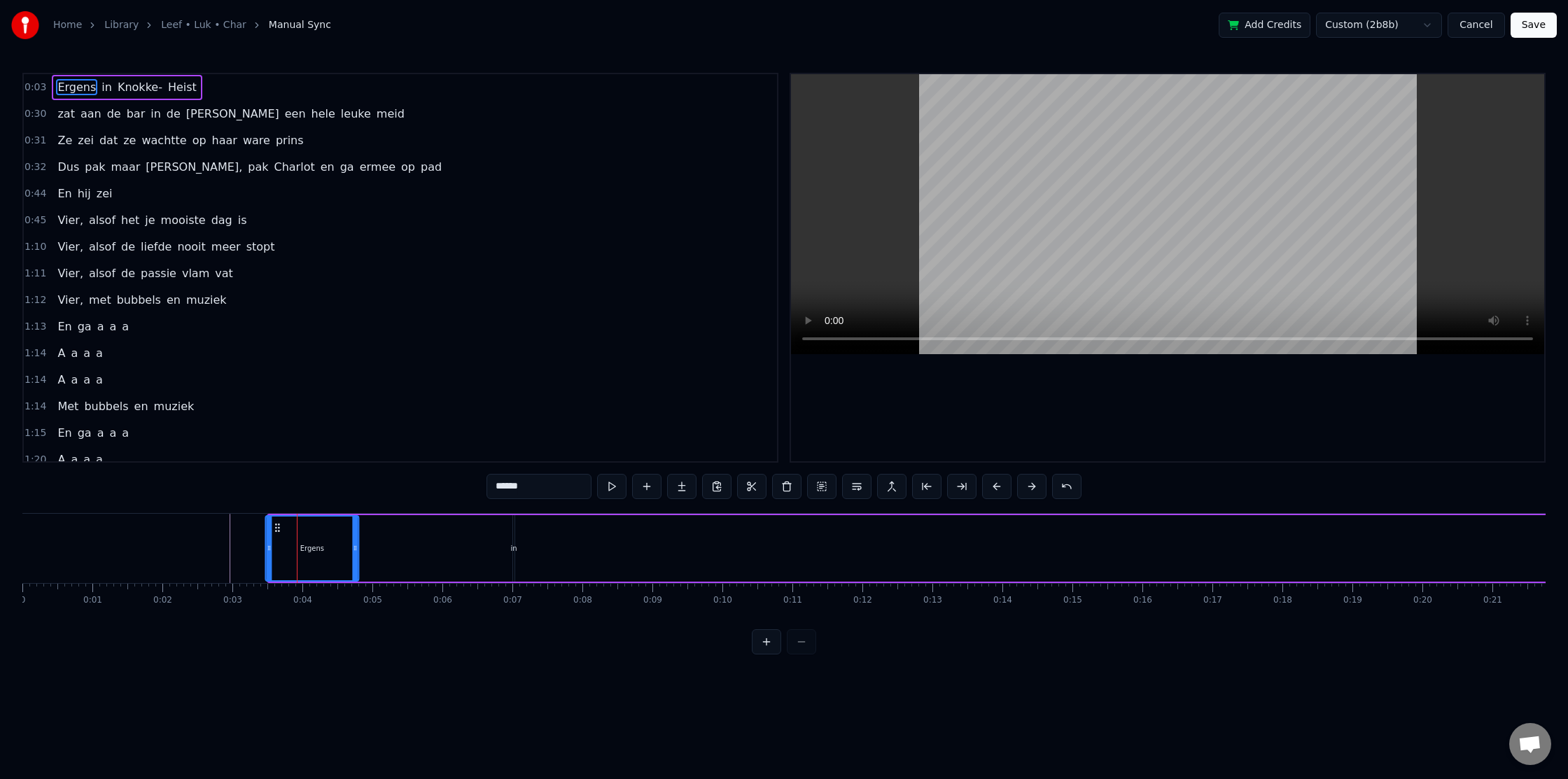
drag, startPoint x: 279, startPoint y: 529, endPoint x: 267, endPoint y: 530, distance: 12.0
click at [274, 530] on icon at bounding box center [278, 528] width 11 height 11
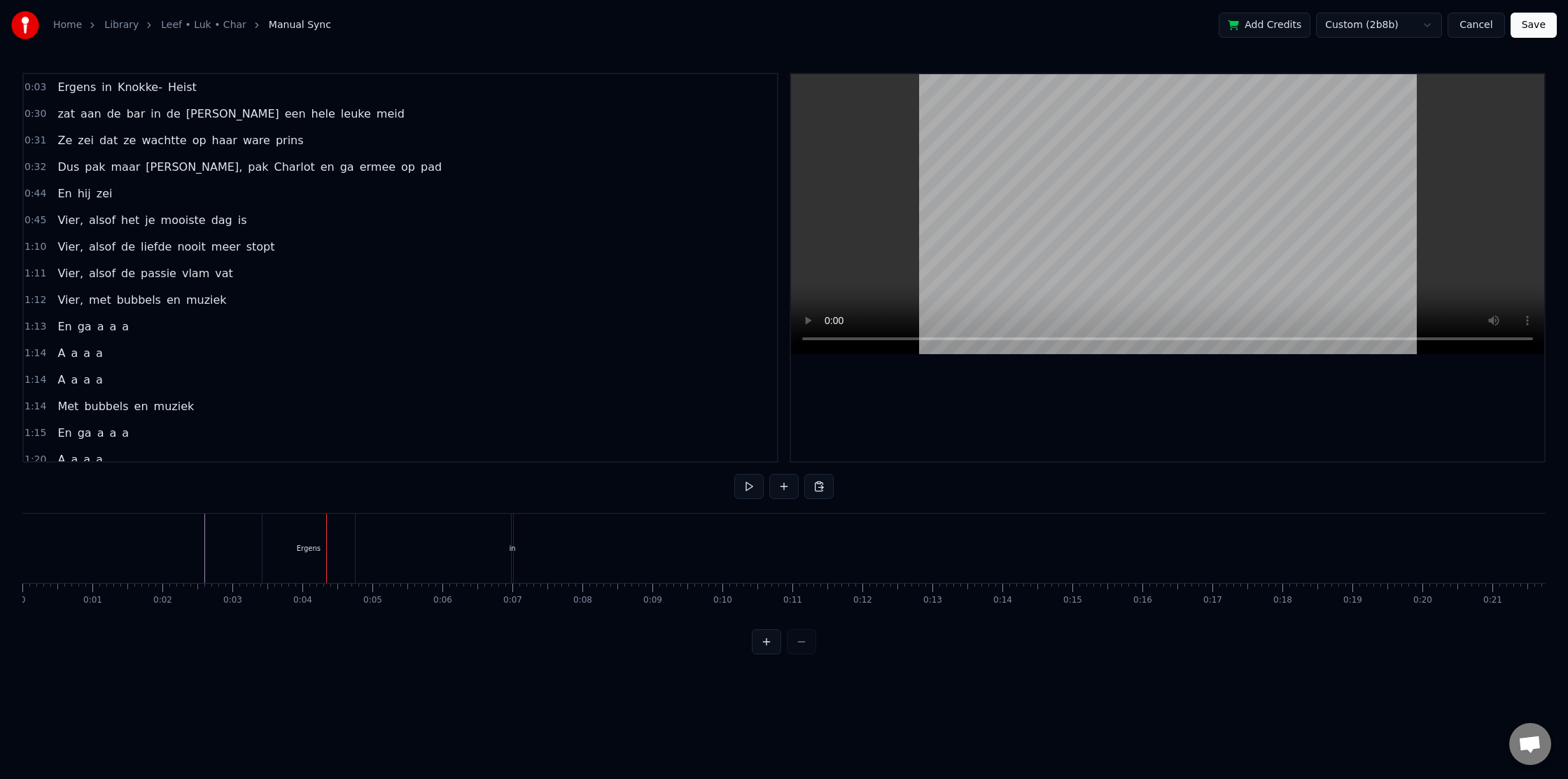
drag, startPoint x: 67, startPoint y: 91, endPoint x: 74, endPoint y: 103, distance: 13.9
click at [70, 94] on div "New Line Ctrl+N Paste Line Ctrl+V" at bounding box center [157, 117] width 180 height 52
click at [64, 87] on span "Ergens" at bounding box center [77, 87] width 41 height 16
click at [77, 92] on html "Home Library [PERSON_NAME] Manual Sync Add Credits Custom (2b8b) Cancel Save 0:…" at bounding box center [784, 339] width 1568 height 677
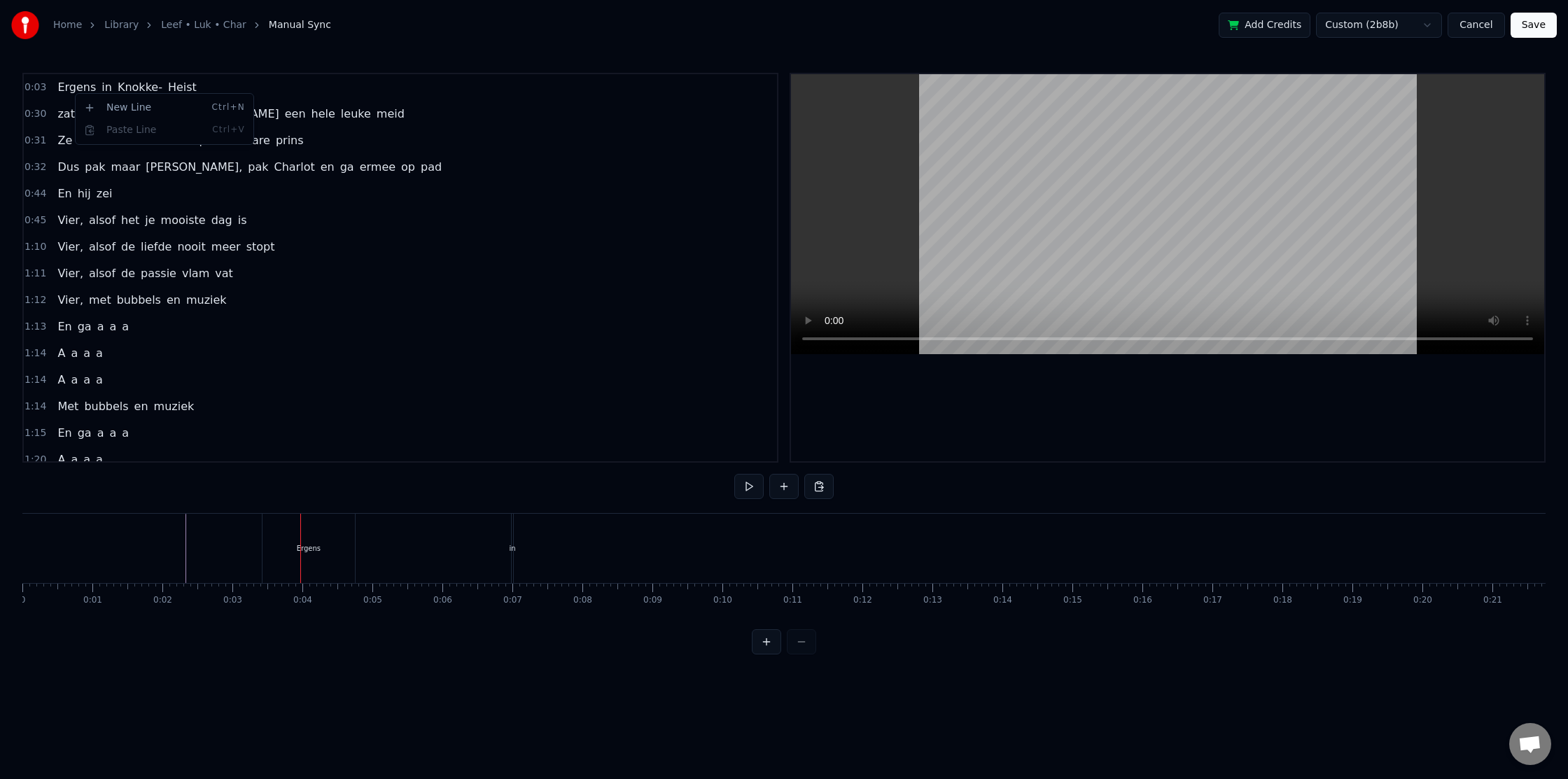
click at [73, 91] on html "Home Library [PERSON_NAME] Manual Sync Add Credits Custom (2b8b) Cancel Save 0:…" at bounding box center [784, 339] width 1568 height 677
click at [305, 561] on div "Ergens" at bounding box center [309, 548] width 92 height 70
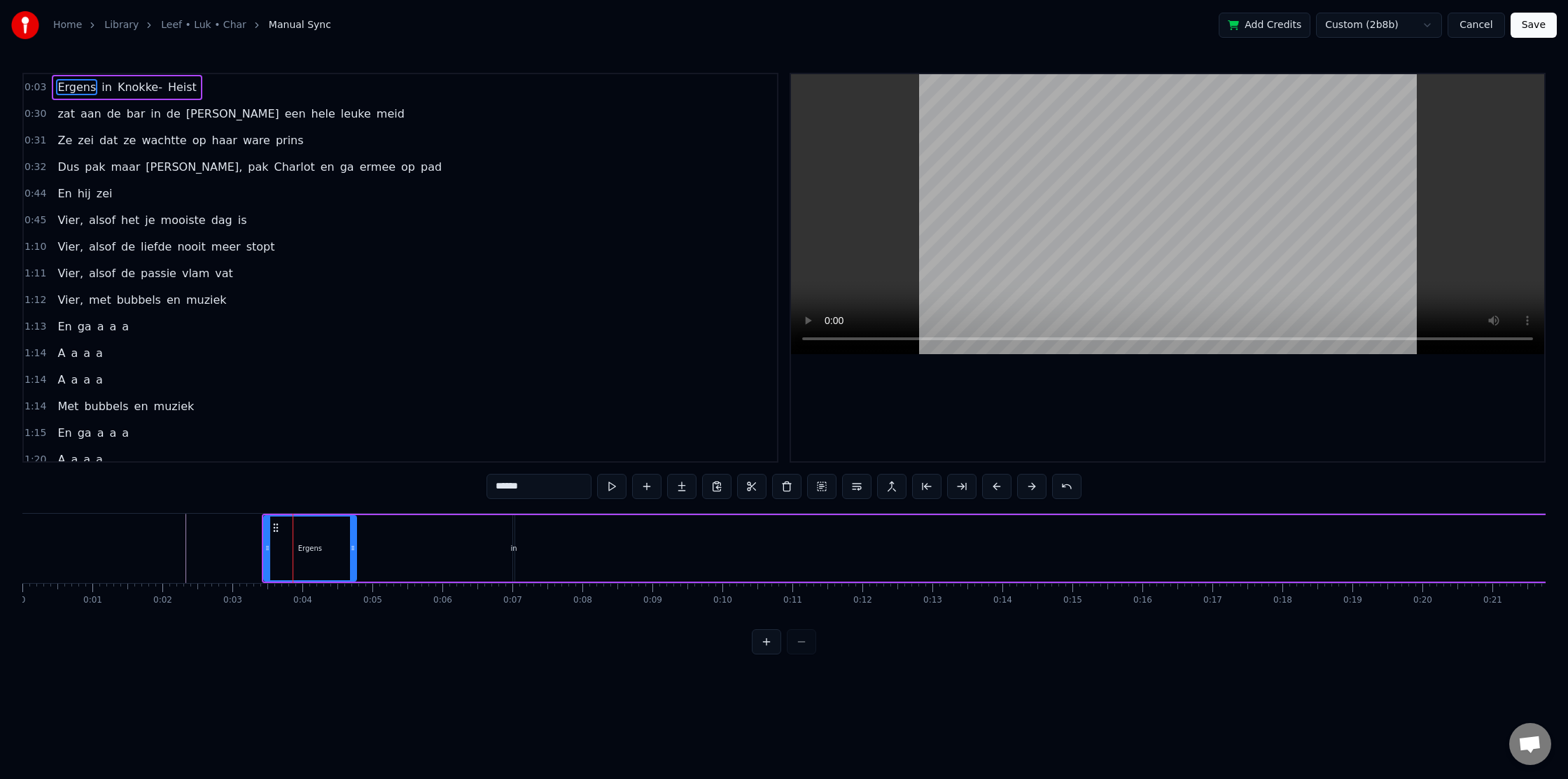
click at [267, 553] on icon at bounding box center [267, 548] width 6 height 11
drag, startPoint x: 274, startPoint y: 529, endPoint x: 262, endPoint y: 530, distance: 12.0
click at [262, 530] on icon at bounding box center [264, 528] width 11 height 11
drag, startPoint x: 262, startPoint y: 531, endPoint x: 271, endPoint y: 531, distance: 9.0
click at [270, 531] on circle at bounding box center [270, 531] width 1 height 1
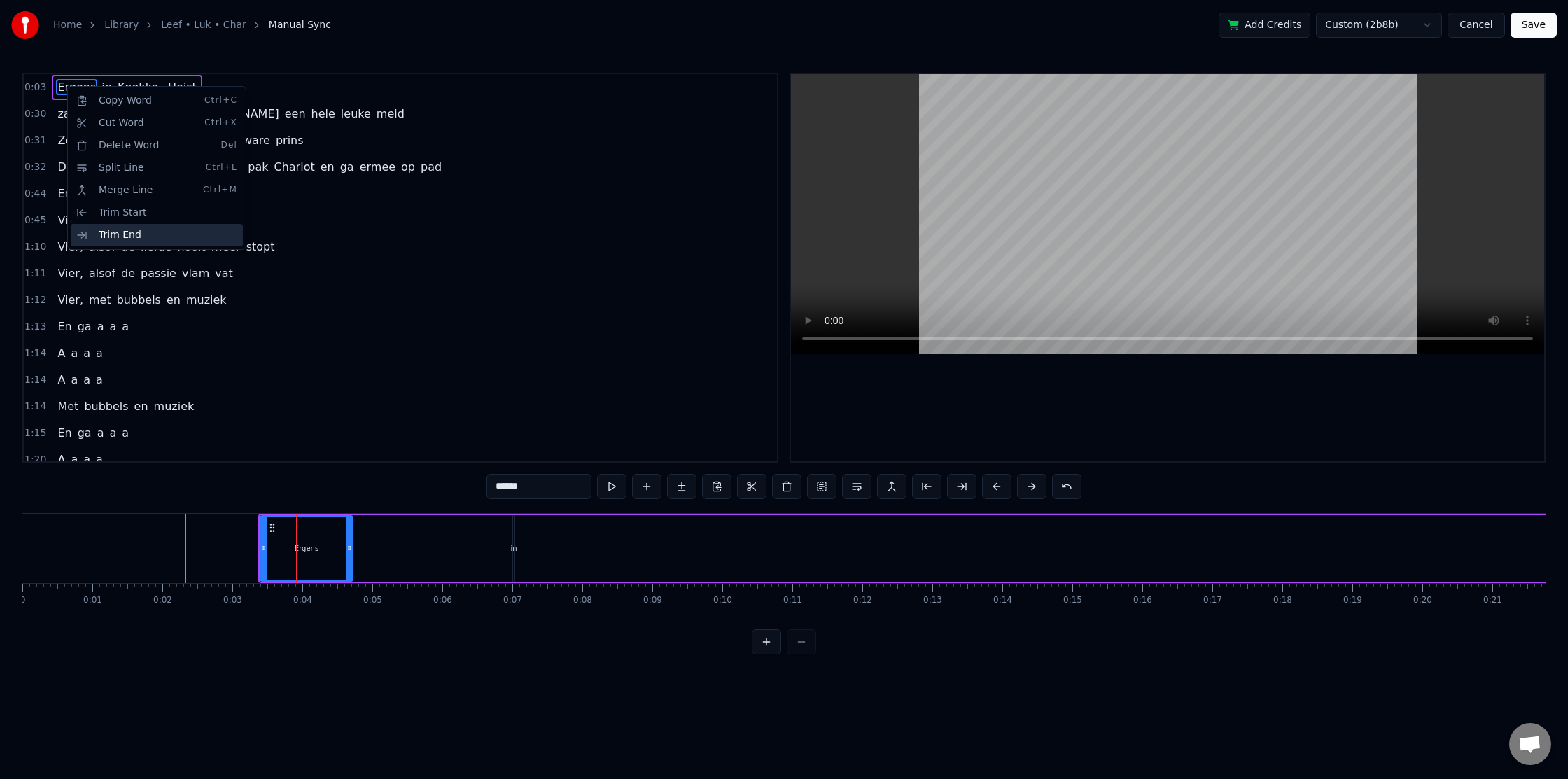
click at [145, 235] on div "Trim End" at bounding box center [156, 235] width 172 height 23
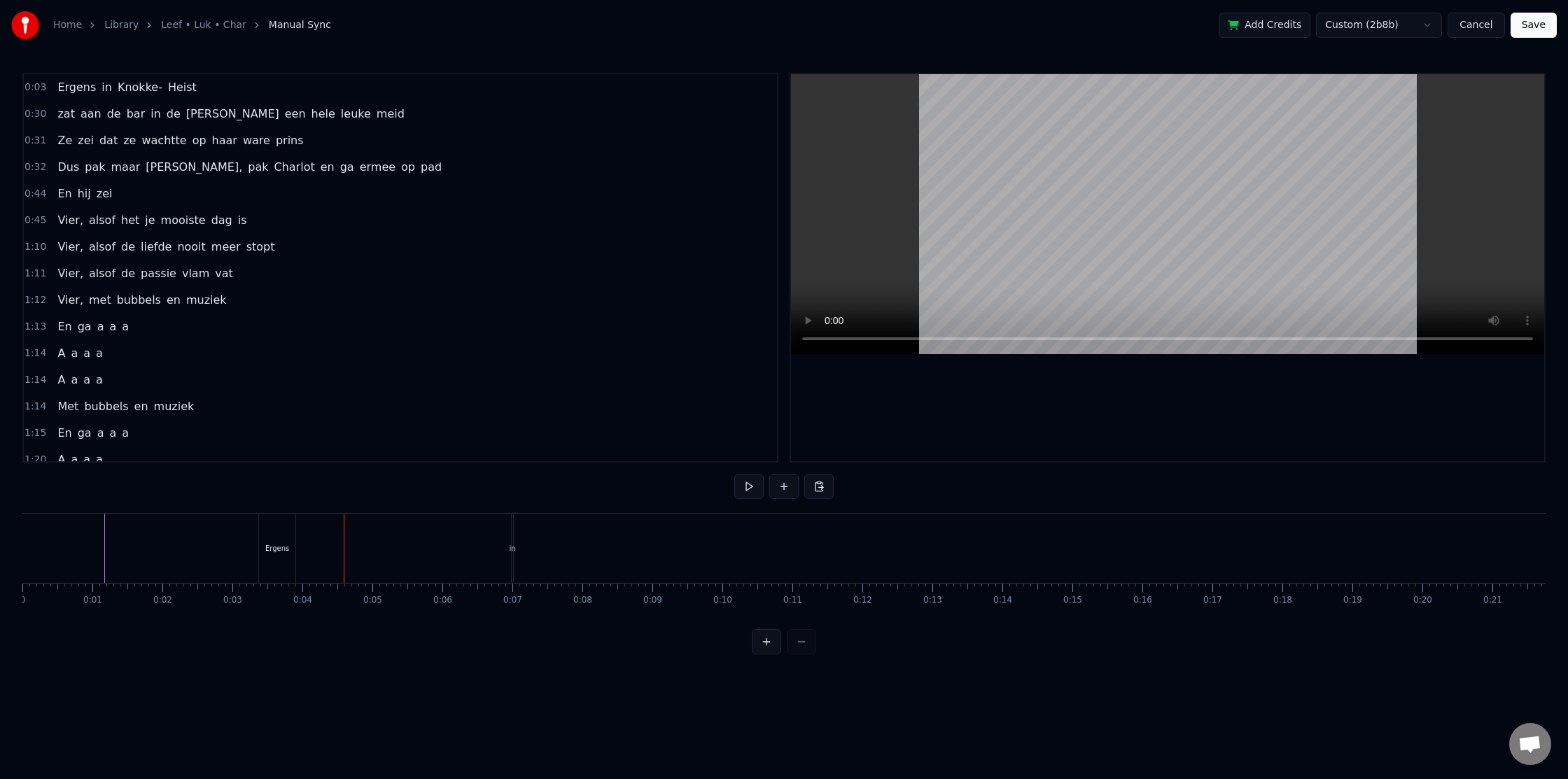
click at [511, 538] on div "in" at bounding box center [512, 548] width 3 height 70
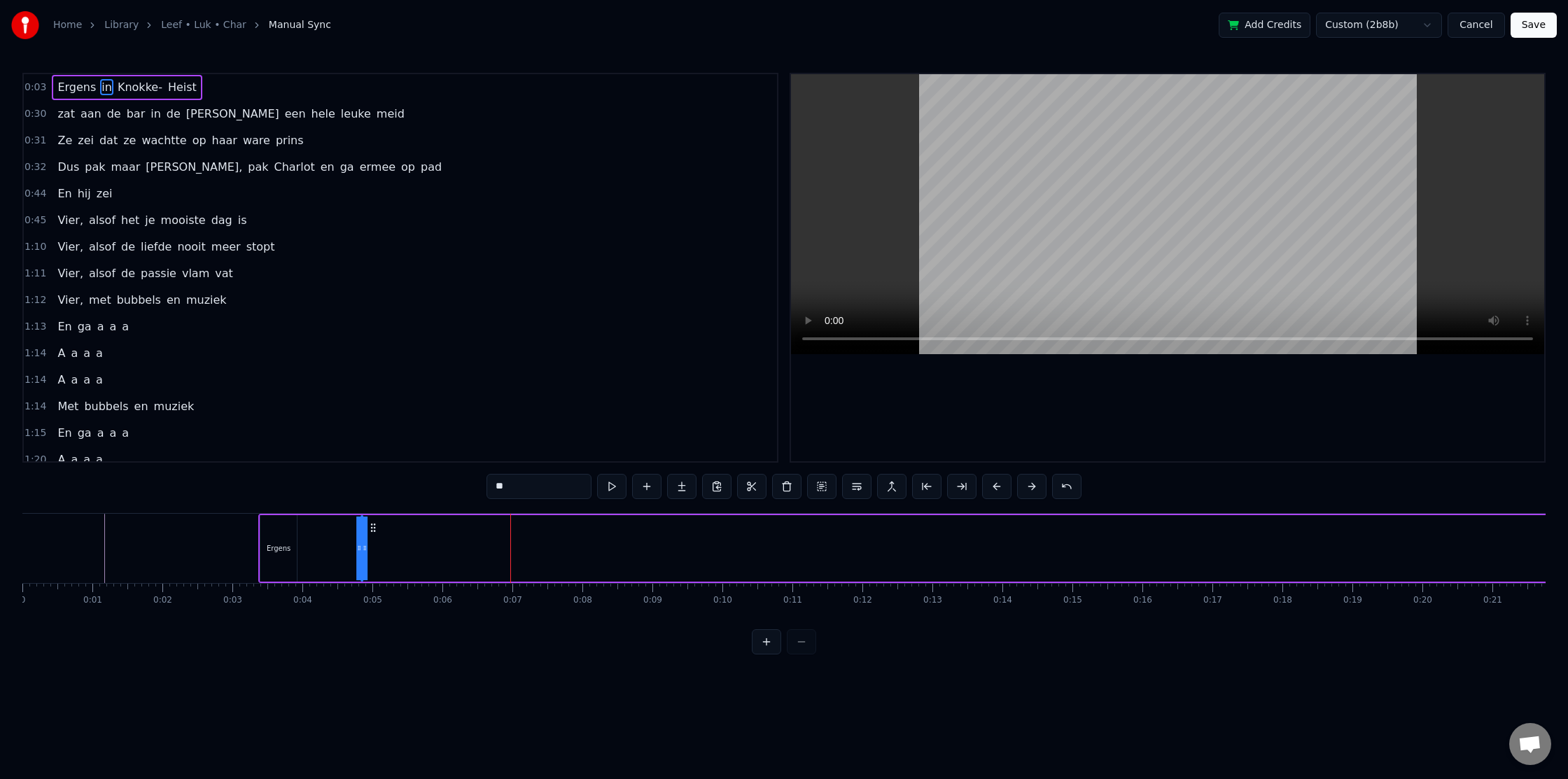
drag, startPoint x: 515, startPoint y: 529, endPoint x: 357, endPoint y: 533, distance: 158.1
click at [368, 533] on icon at bounding box center [373, 528] width 11 height 11
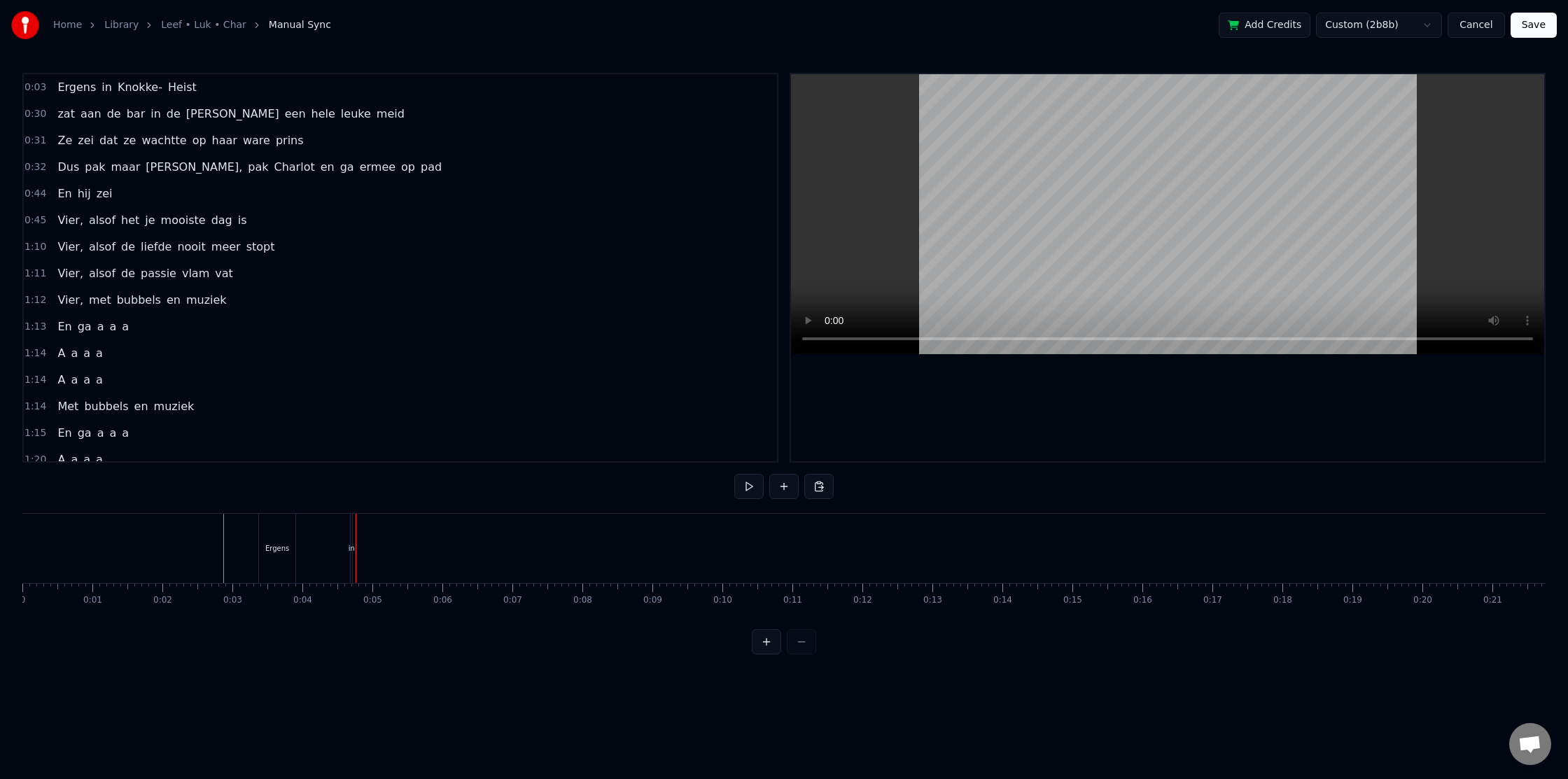
click at [352, 522] on div "in" at bounding box center [351, 548] width 3 height 70
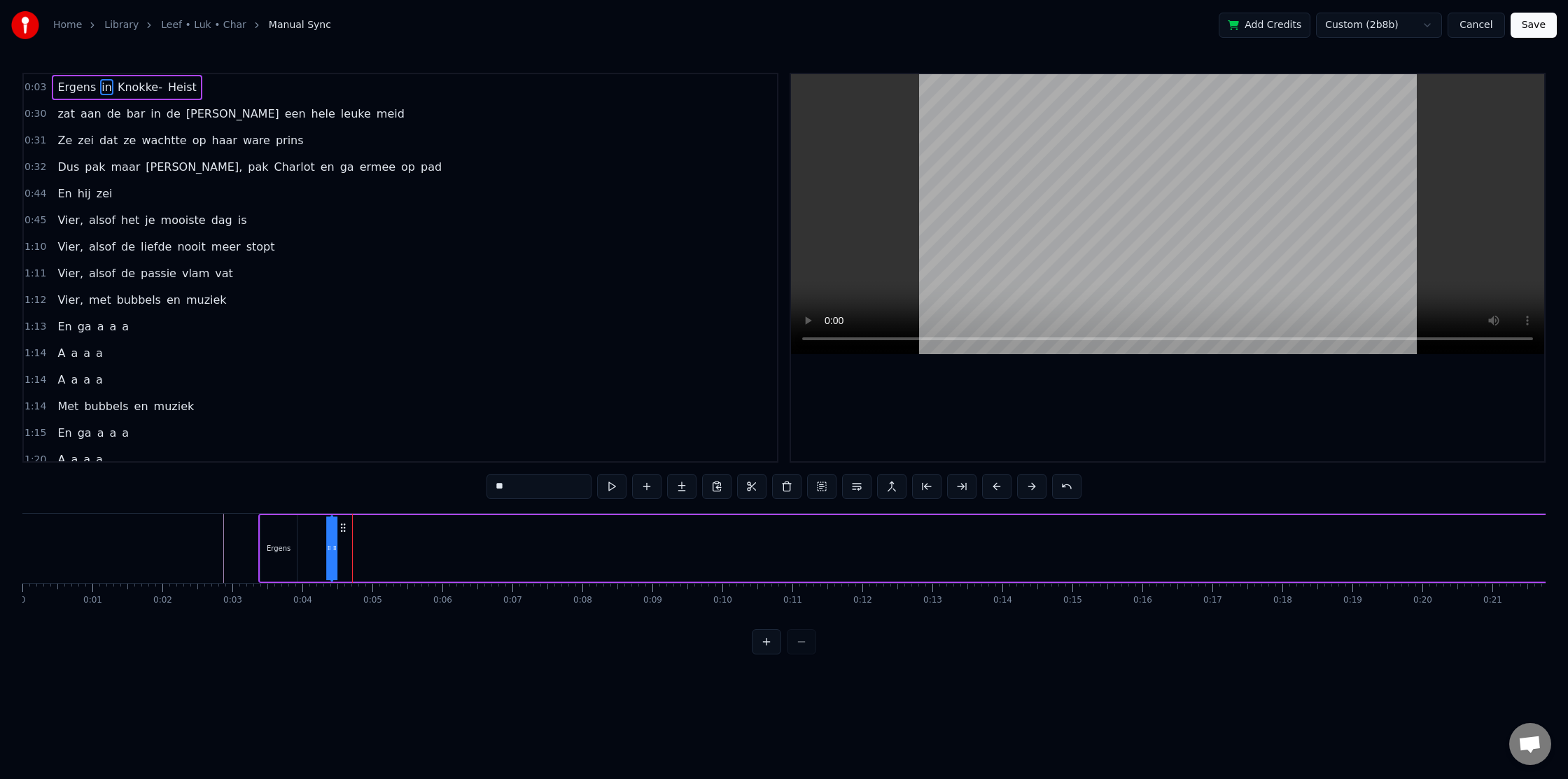
drag, startPoint x: 360, startPoint y: 527, endPoint x: 332, endPoint y: 528, distance: 28.0
click at [338, 528] on icon at bounding box center [343, 528] width 11 height 11
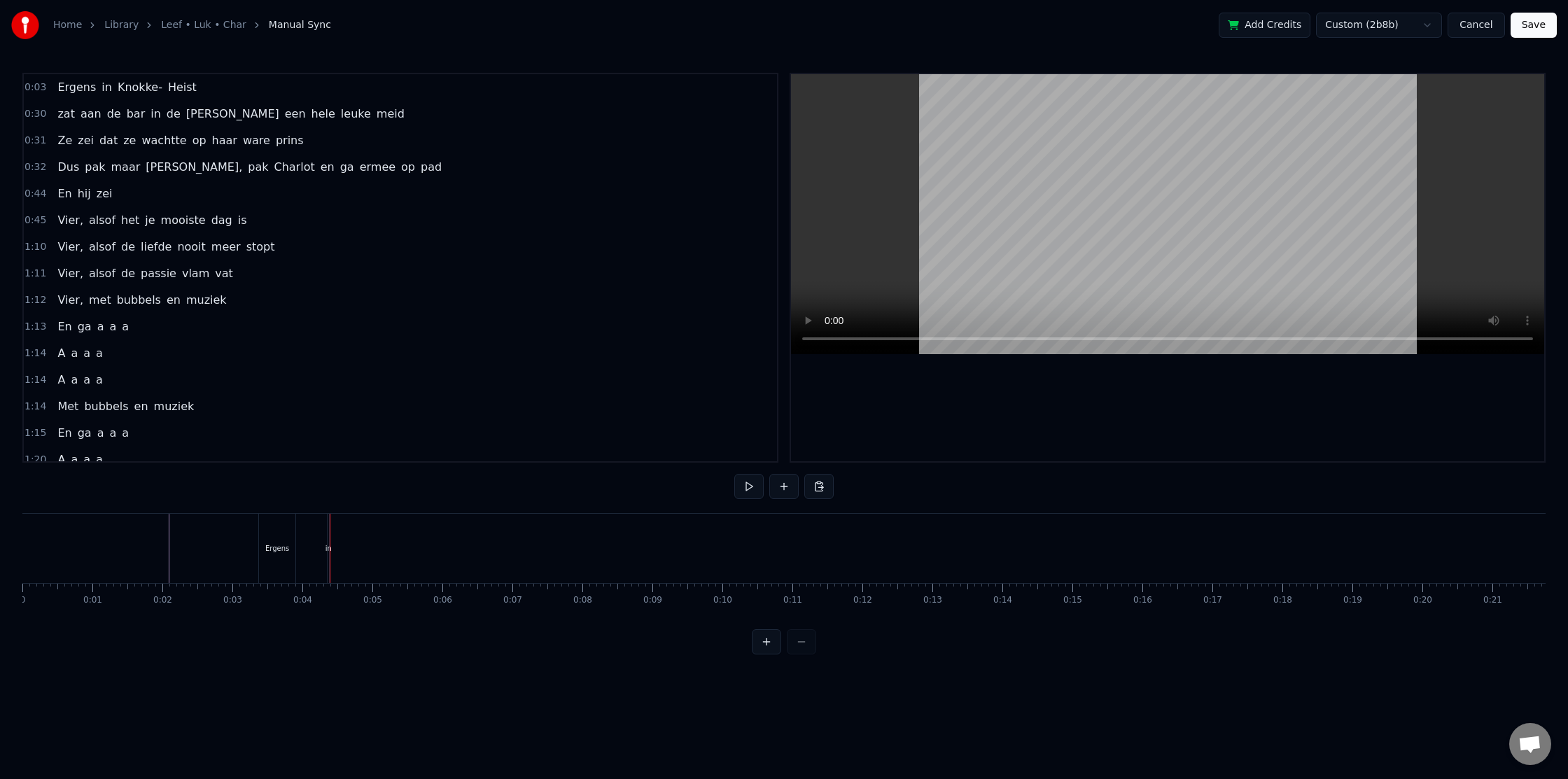
drag, startPoint x: 329, startPoint y: 522, endPoint x: 312, endPoint y: 524, distance: 17.1
click at [313, 524] on div "Ergens in [GEOGRAPHIC_DATA]- Heist" at bounding box center [1196, 548] width 1874 height 70
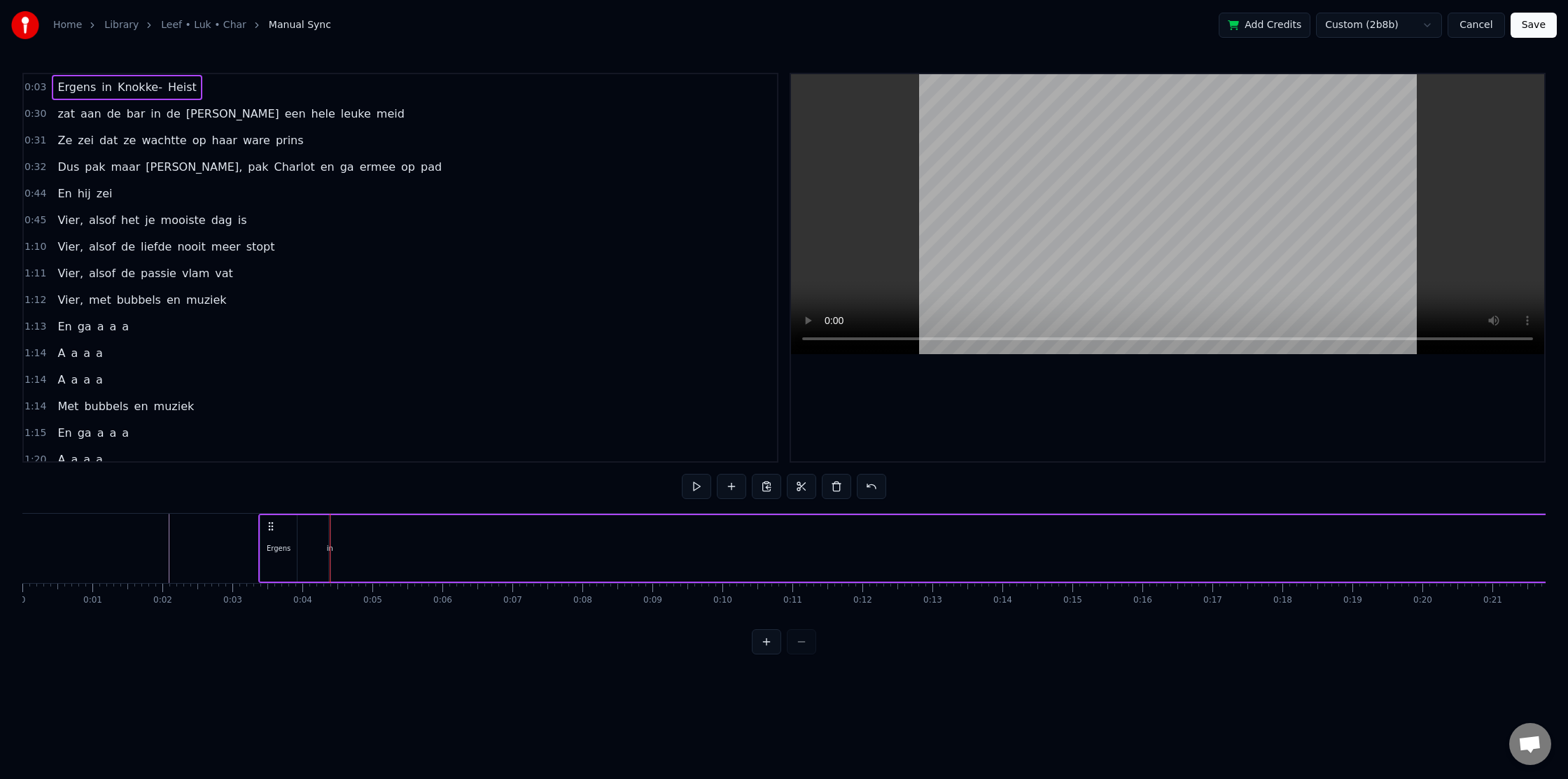
click at [353, 524] on div "Ergens in [GEOGRAPHIC_DATA]- Heist" at bounding box center [1196, 548] width 1874 height 70
click at [328, 524] on div "in" at bounding box center [329, 548] width 3 height 67
drag, startPoint x: 338, startPoint y: 527, endPoint x: 309, endPoint y: 529, distance: 29.1
click at [309, 529] on icon at bounding box center [312, 528] width 11 height 11
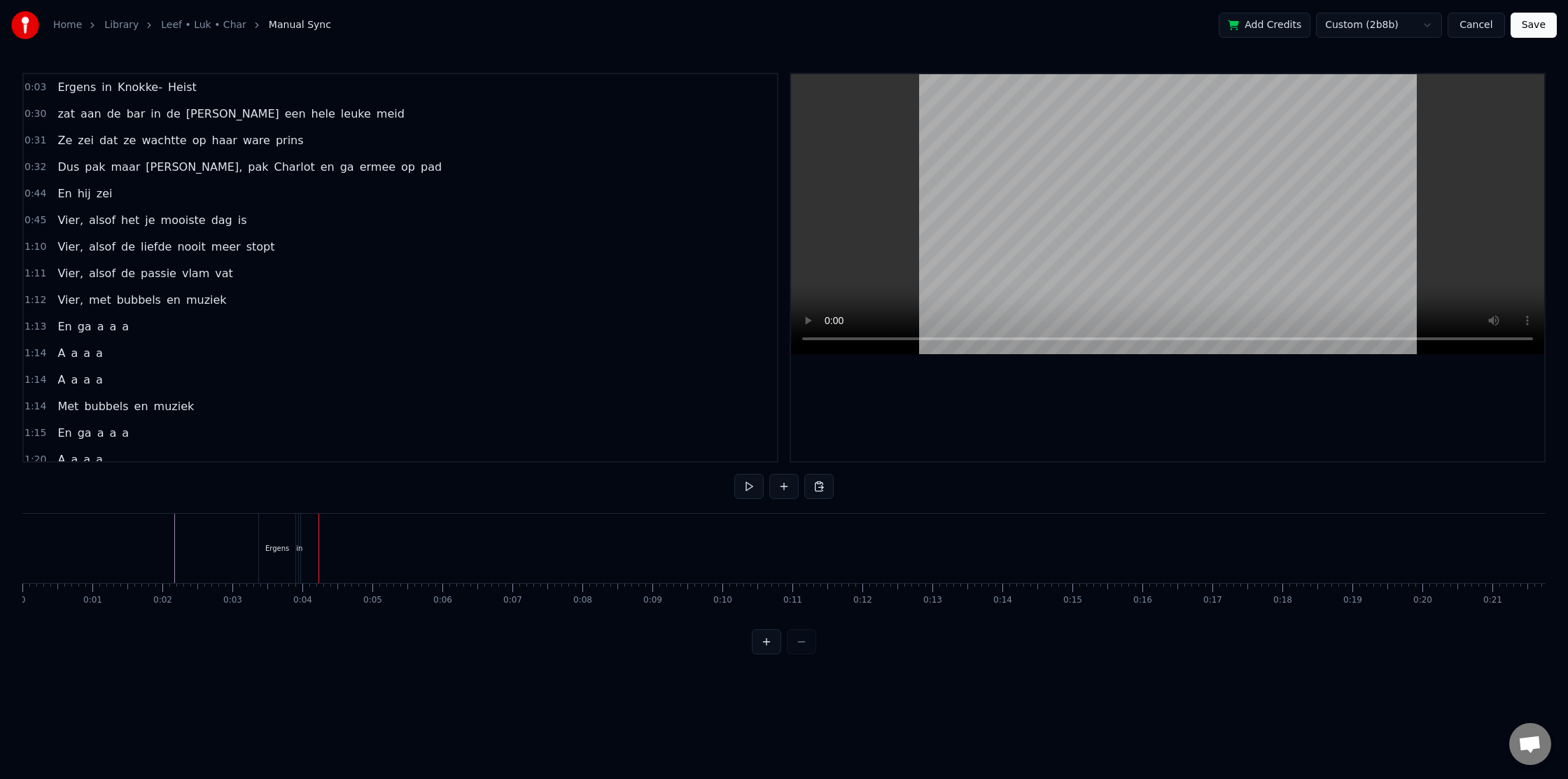
click at [1060, 576] on div "Ergens in [GEOGRAPHIC_DATA]- Heist" at bounding box center [1196, 548] width 1874 height 70
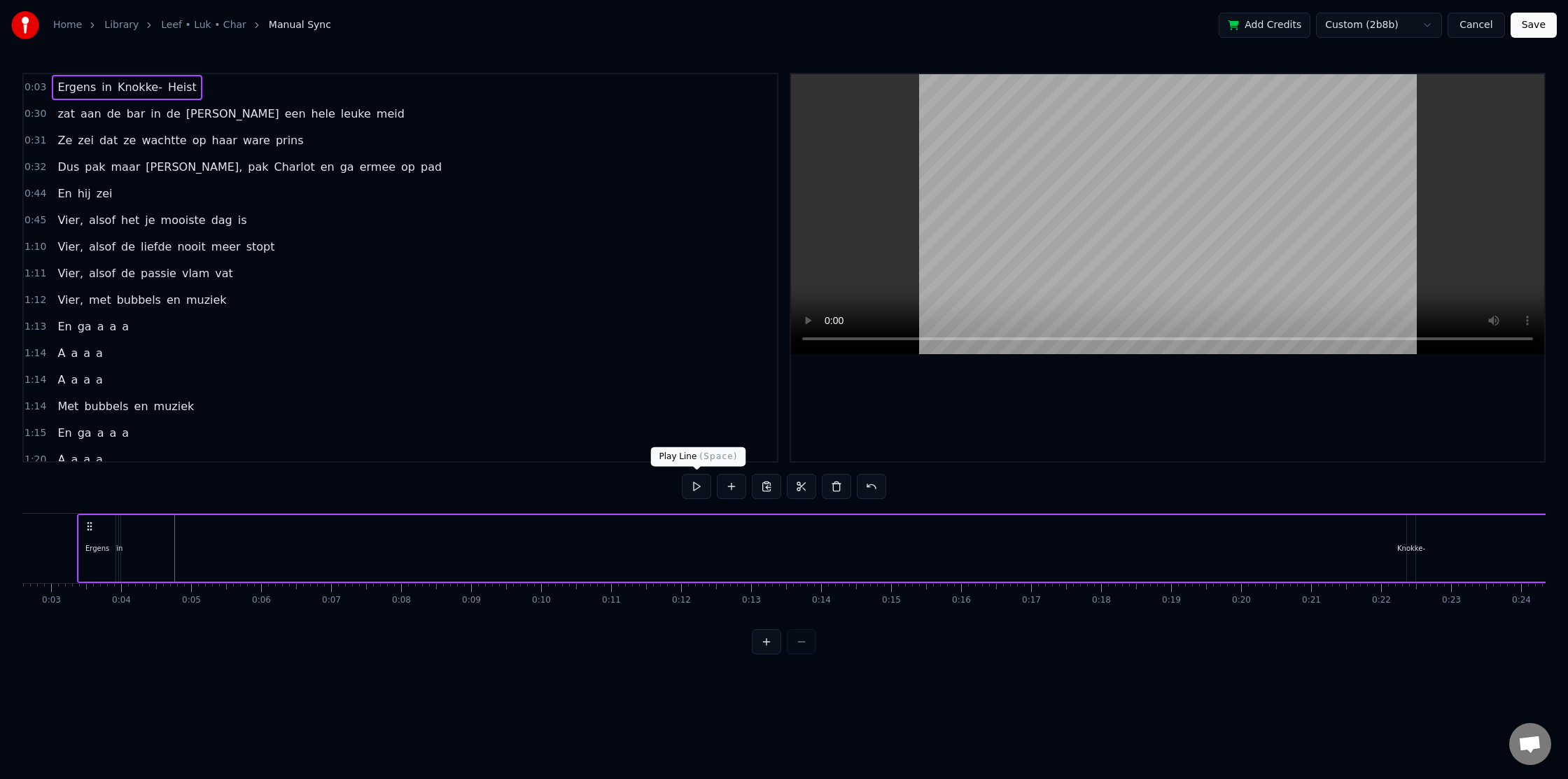
scroll to position [0, 184]
click at [798, 644] on div at bounding box center [784, 642] width 64 height 25
drag, startPoint x: 798, startPoint y: 644, endPoint x: 849, endPoint y: 621, distance: 55.9
click at [800, 644] on div at bounding box center [784, 642] width 64 height 25
click at [991, 548] on div "Ergens in [GEOGRAPHIC_DATA]- Heist" at bounding box center [864, 548] width 1874 height 70
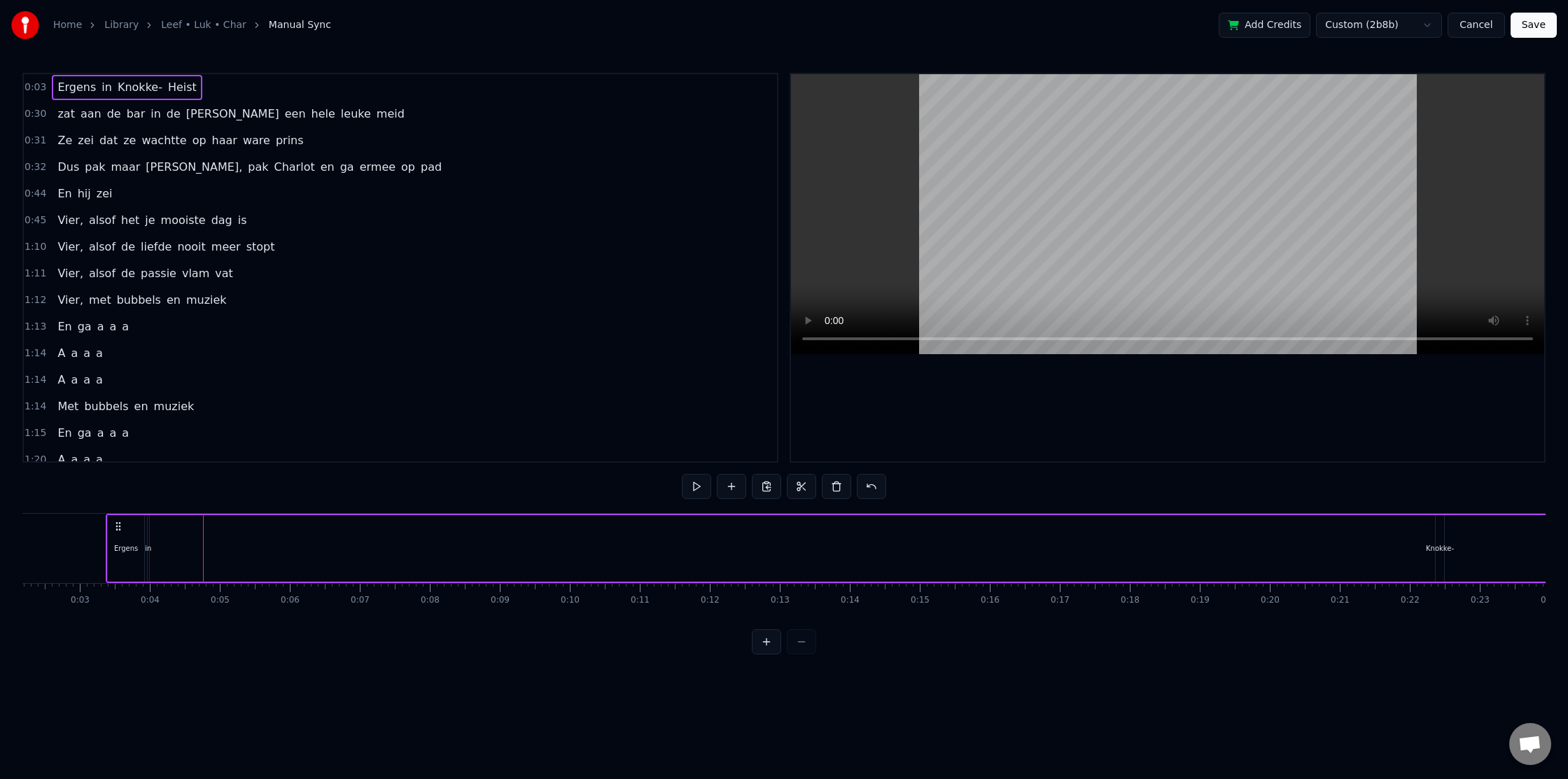
scroll to position [0, 149]
click at [154, 545] on div "in" at bounding box center [152, 548] width 7 height 10
click at [1441, 551] on div "Knokke-" at bounding box center [1441, 548] width 28 height 10
type input "*******"
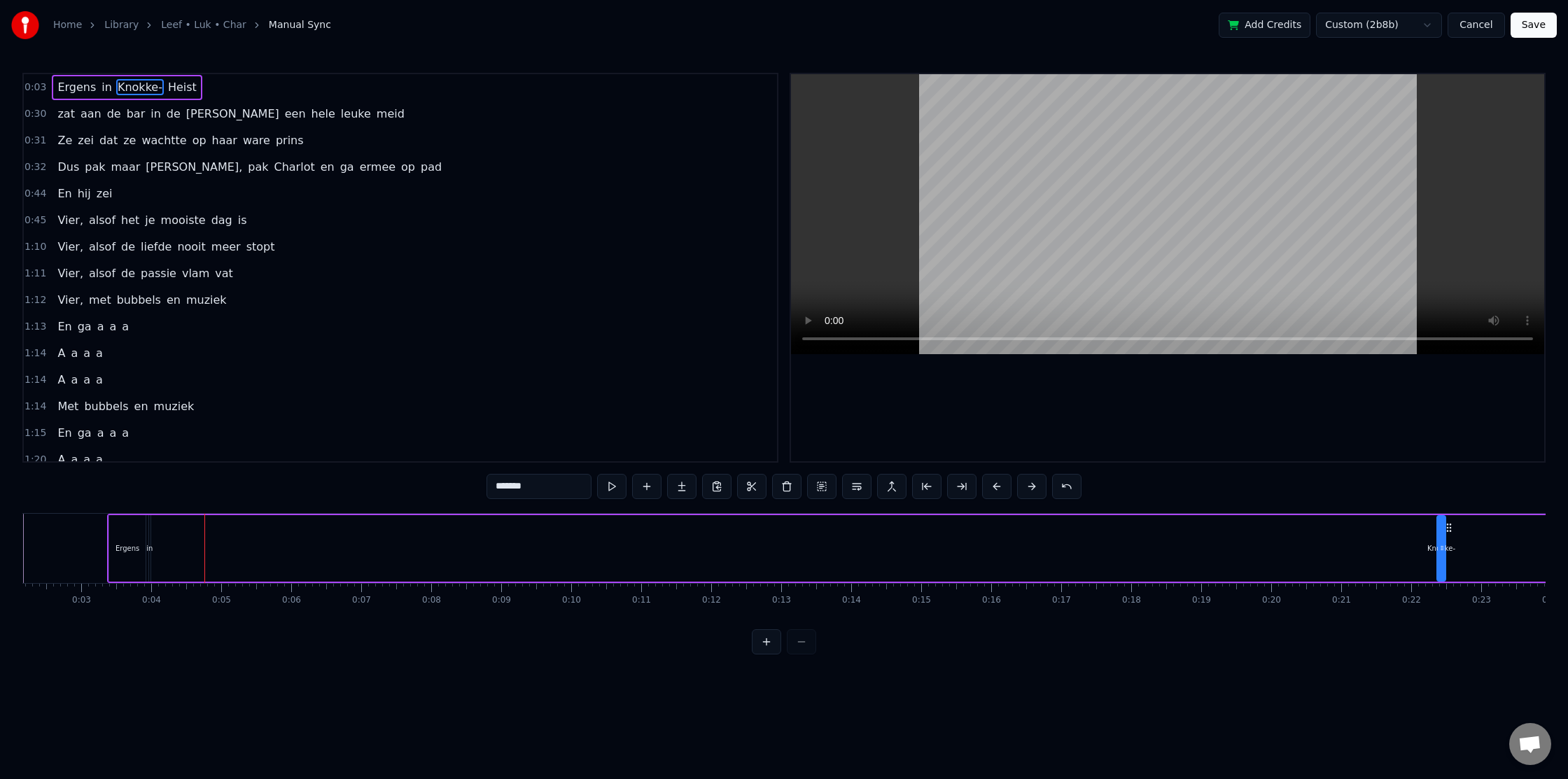
drag, startPoint x: 1427, startPoint y: 550, endPoint x: 1402, endPoint y: 575, distance: 35.4
click at [1427, 550] on div "Knokke-" at bounding box center [1441, 548] width 28 height 10
